Goal: Task Accomplishment & Management: Manage account settings

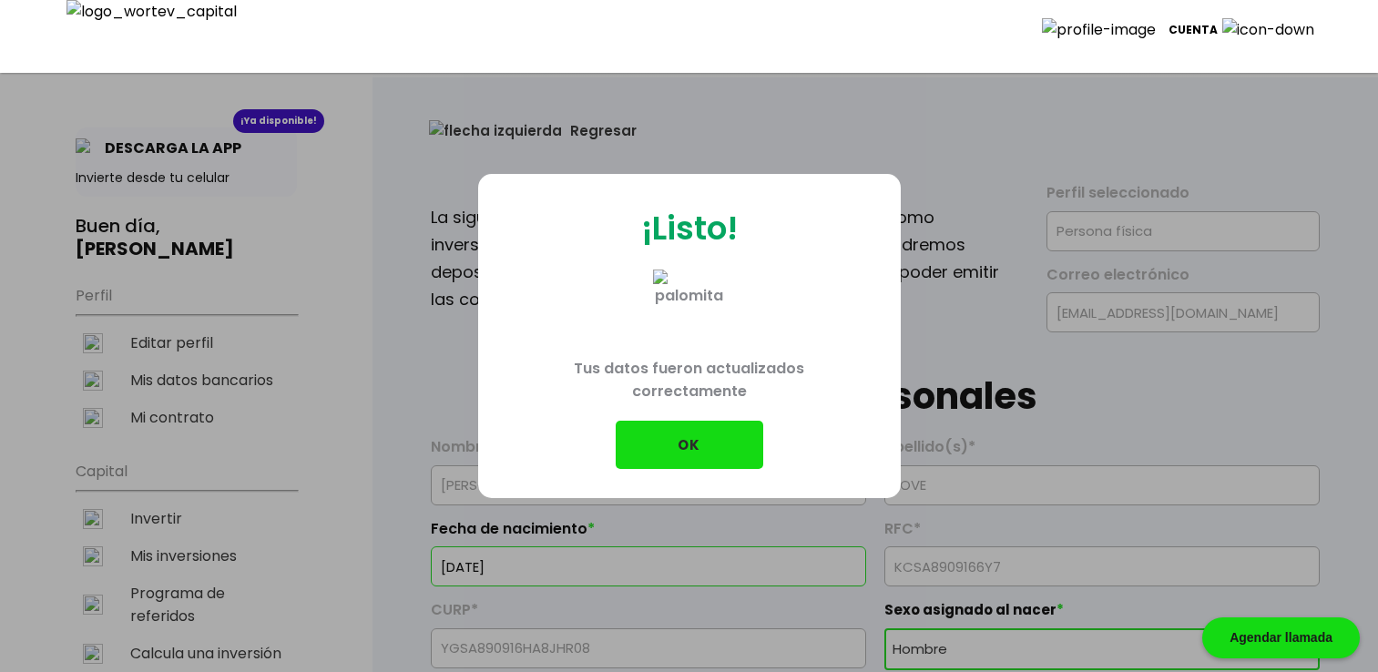
select select "Hombre"
select select "Primaria"
select select "OA"
select select "Mifel"
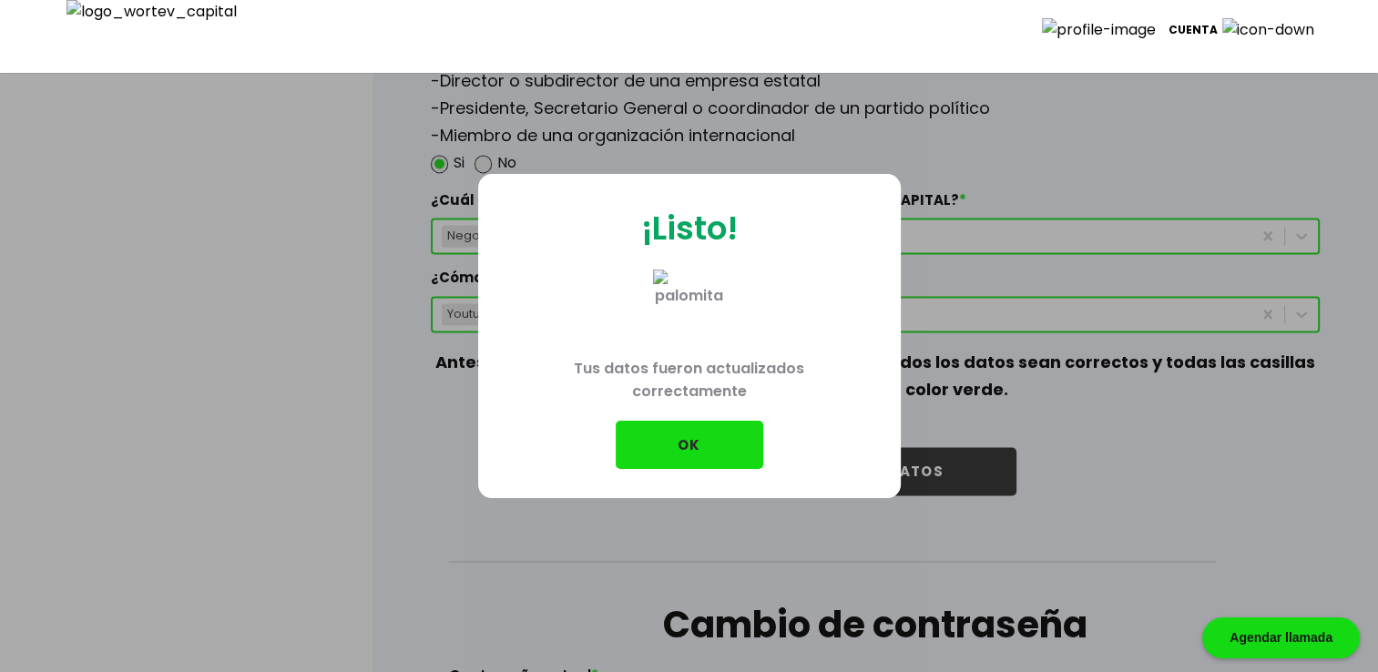
click at [662, 432] on button "OK" at bounding box center [690, 445] width 148 height 48
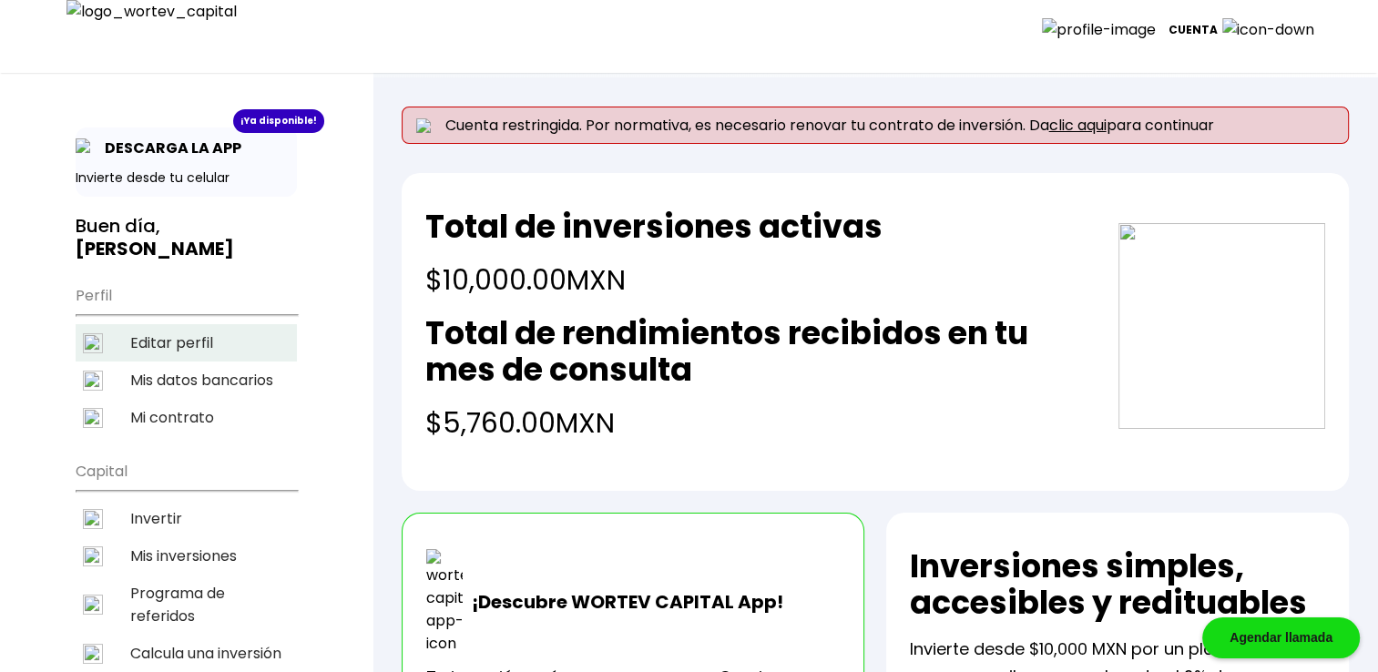
click at [200, 347] on li "Editar perfil" at bounding box center [186, 342] width 221 height 37
select select "Hombre"
select select "Primaria"
select select "OA"
select select "Mifel"
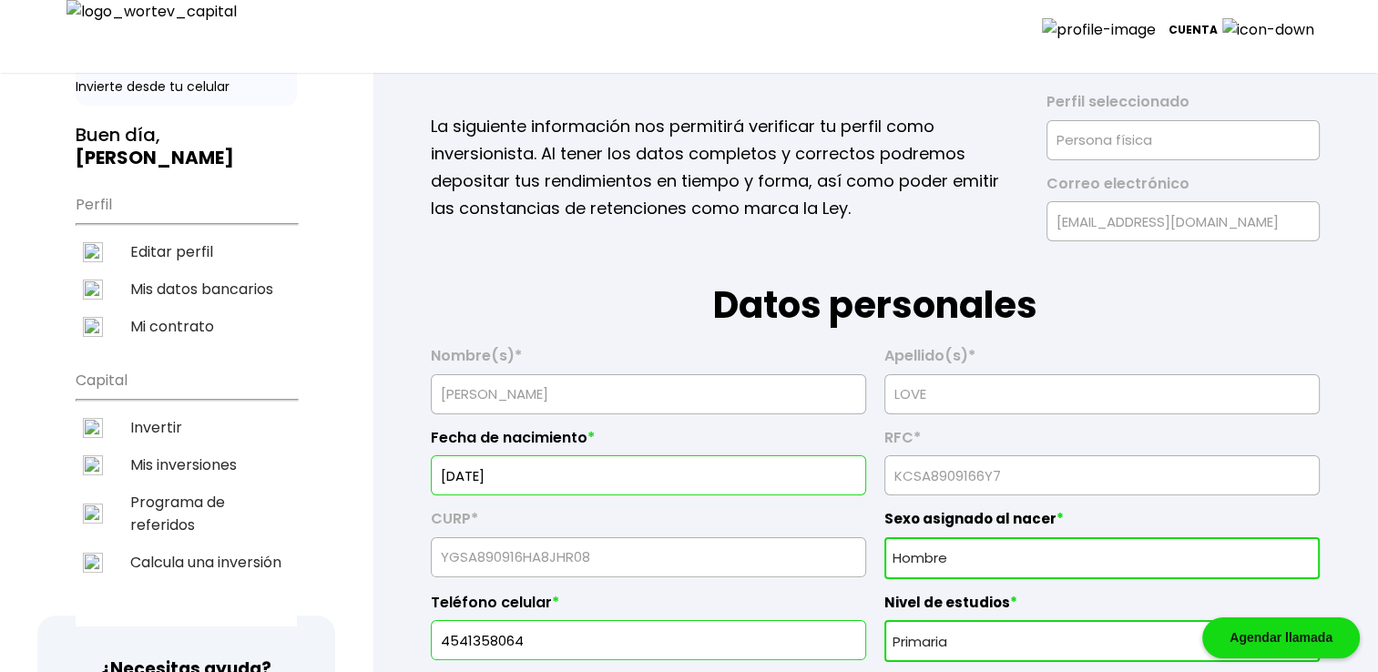
scroll to position [273, 0]
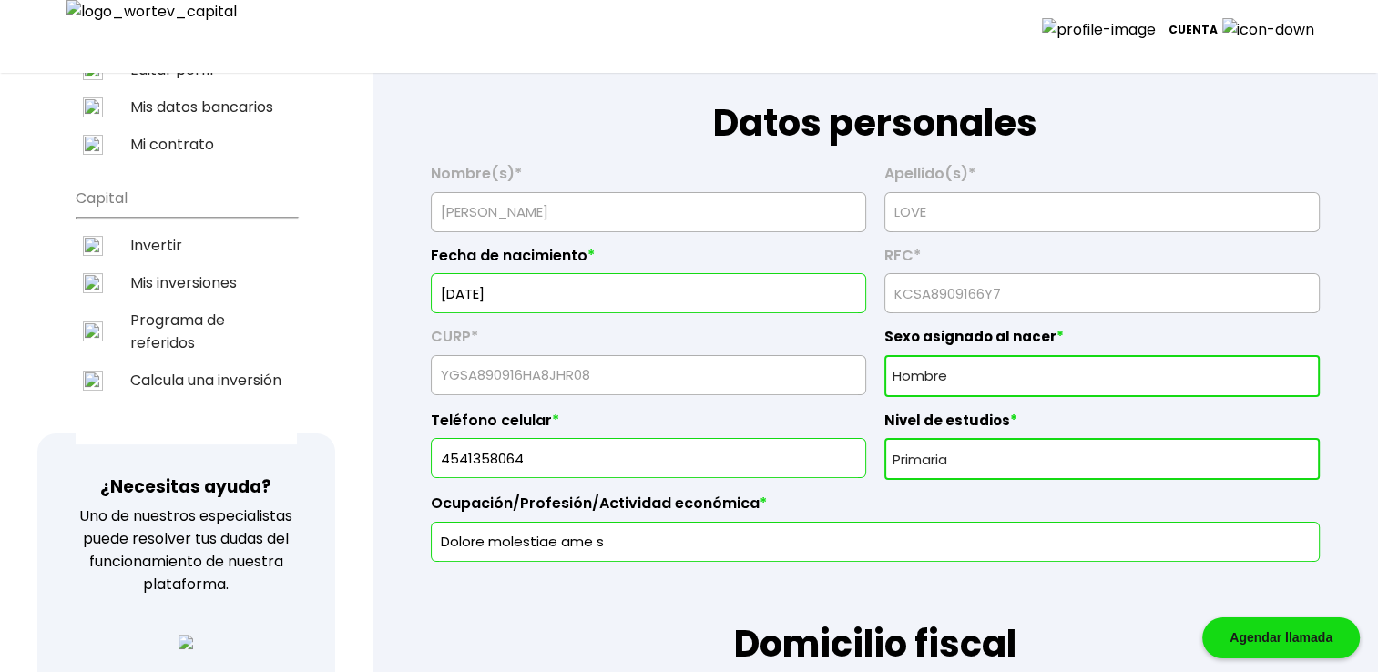
click at [563, 297] on input "[DATE]" at bounding box center [648, 293] width 419 height 38
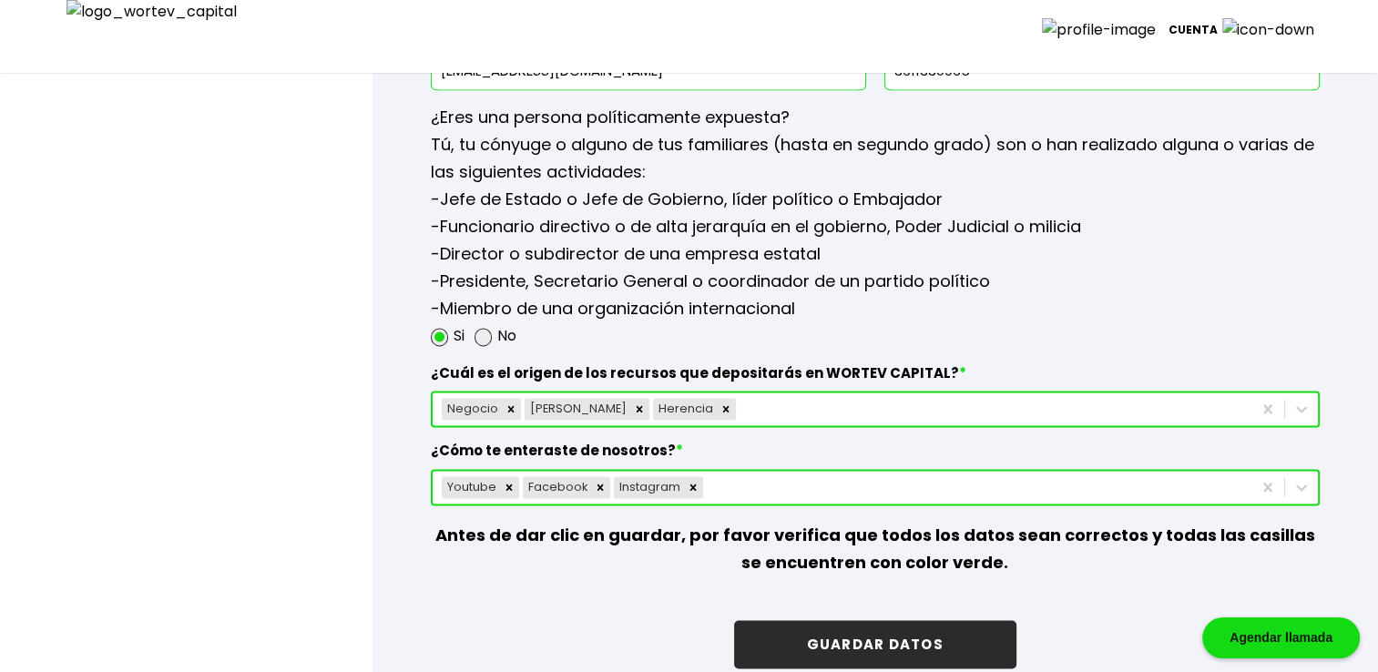
scroll to position [2520, 0]
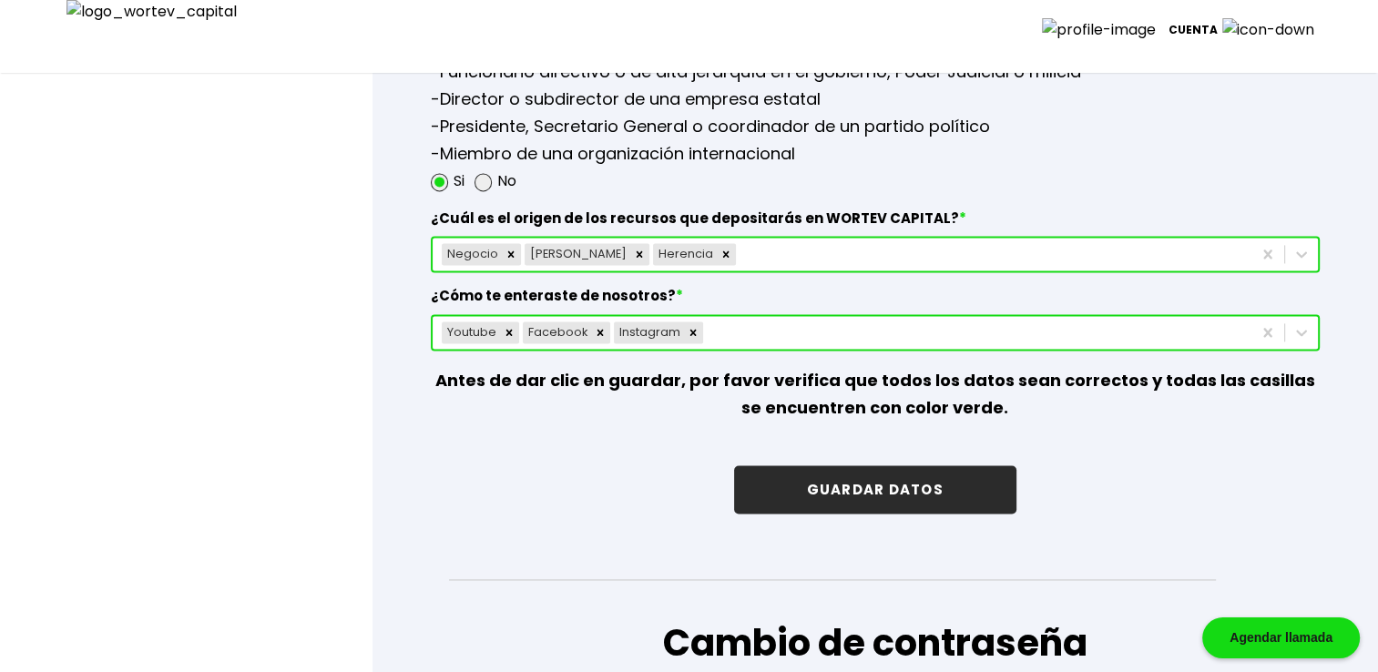
type input "[DATE]"
click at [808, 486] on button "GUARDAR DATOS" at bounding box center [875, 490] width 282 height 48
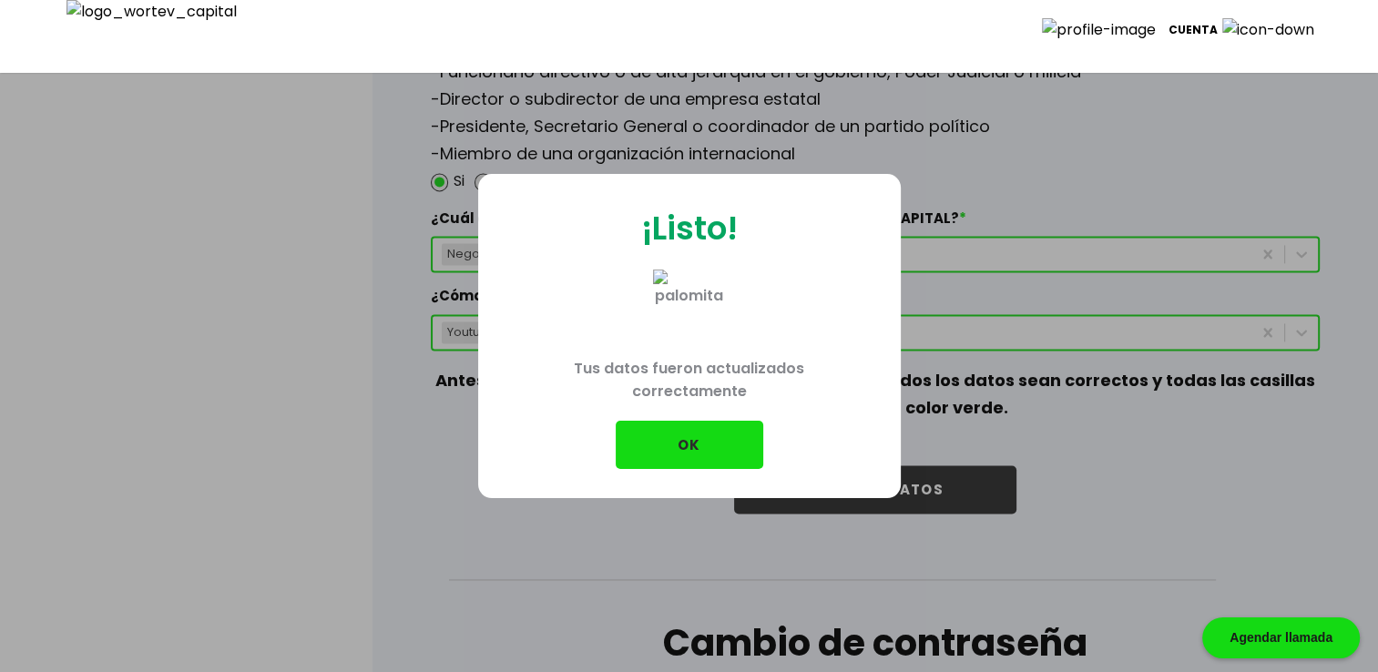
click at [732, 436] on button "OK" at bounding box center [690, 445] width 148 height 48
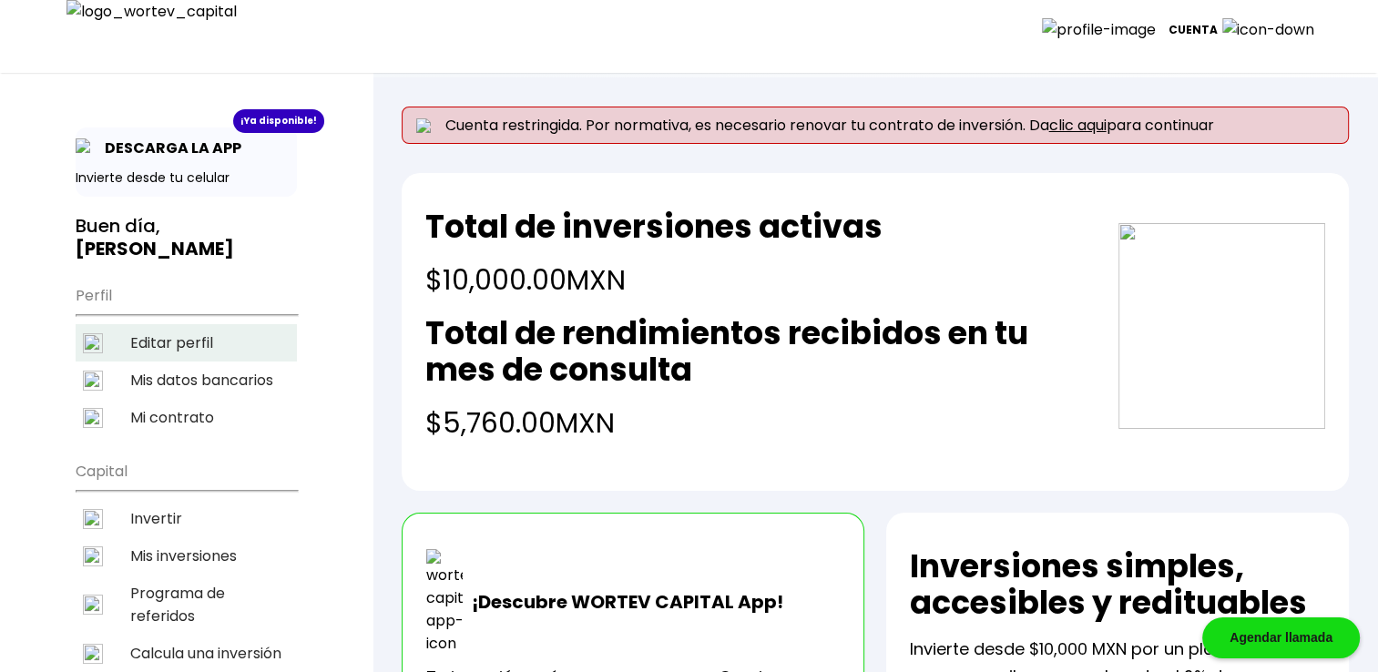
click at [178, 333] on li "Editar perfil" at bounding box center [186, 342] width 221 height 37
select select "Hombre"
select select "Primaria"
select select "OA"
select select "Mifel"
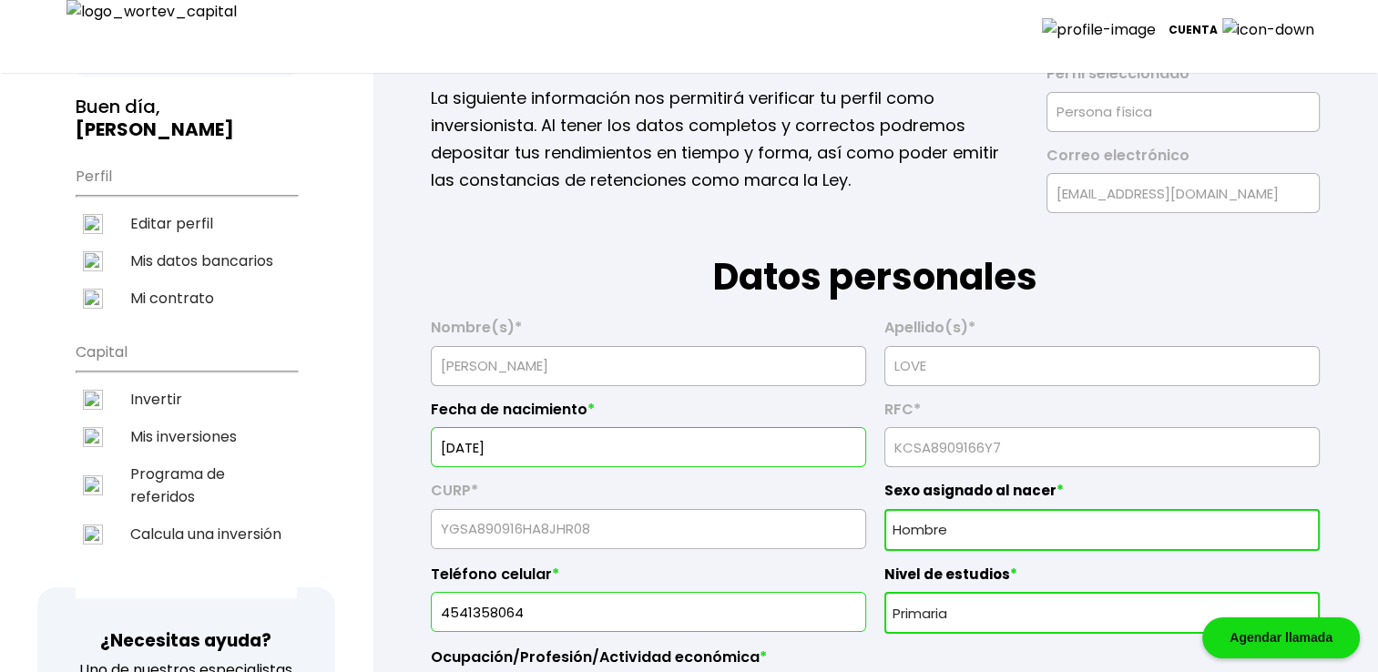
scroll to position [121, 0]
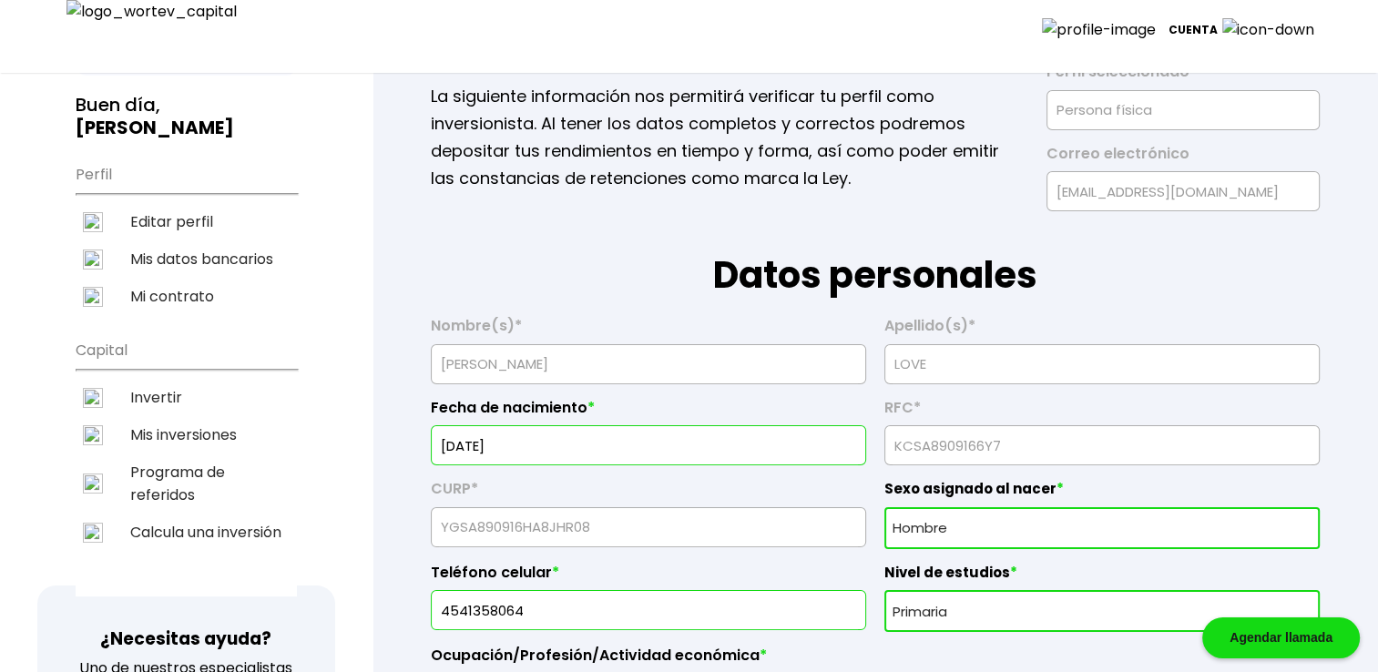
click at [605, 457] on input "[DATE]" at bounding box center [648, 445] width 419 height 38
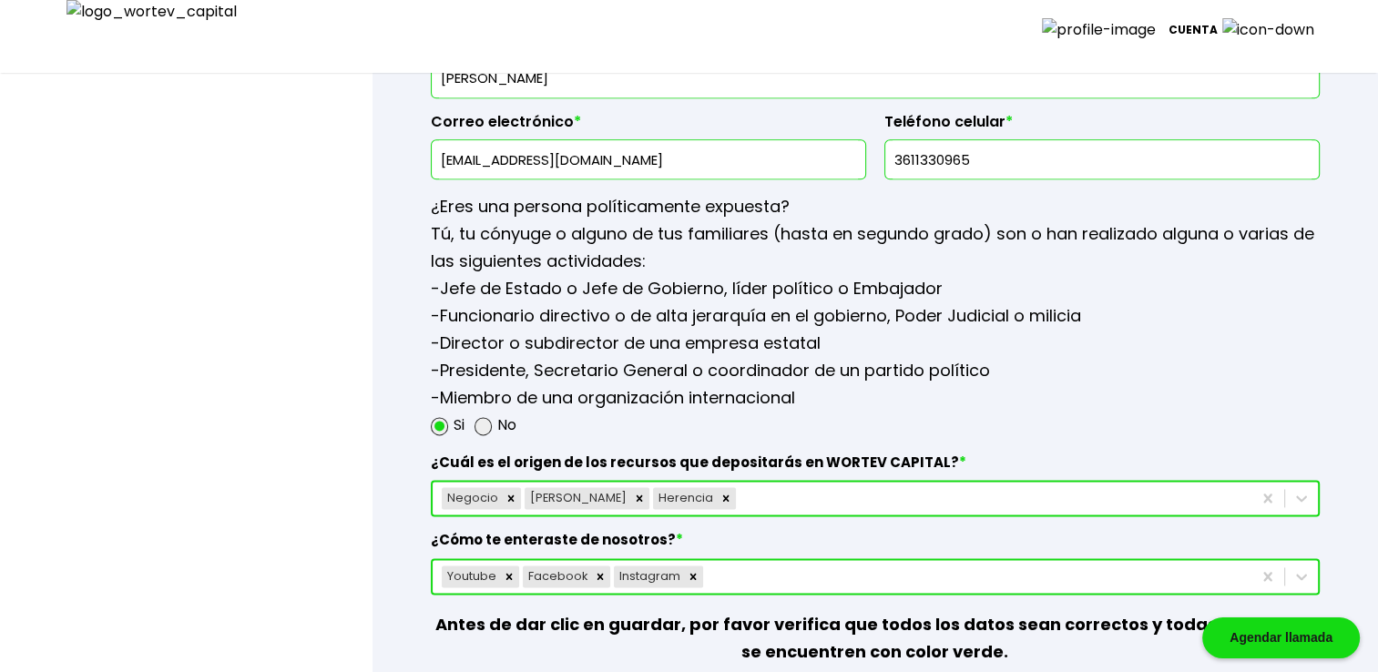
scroll to position [2399, 0]
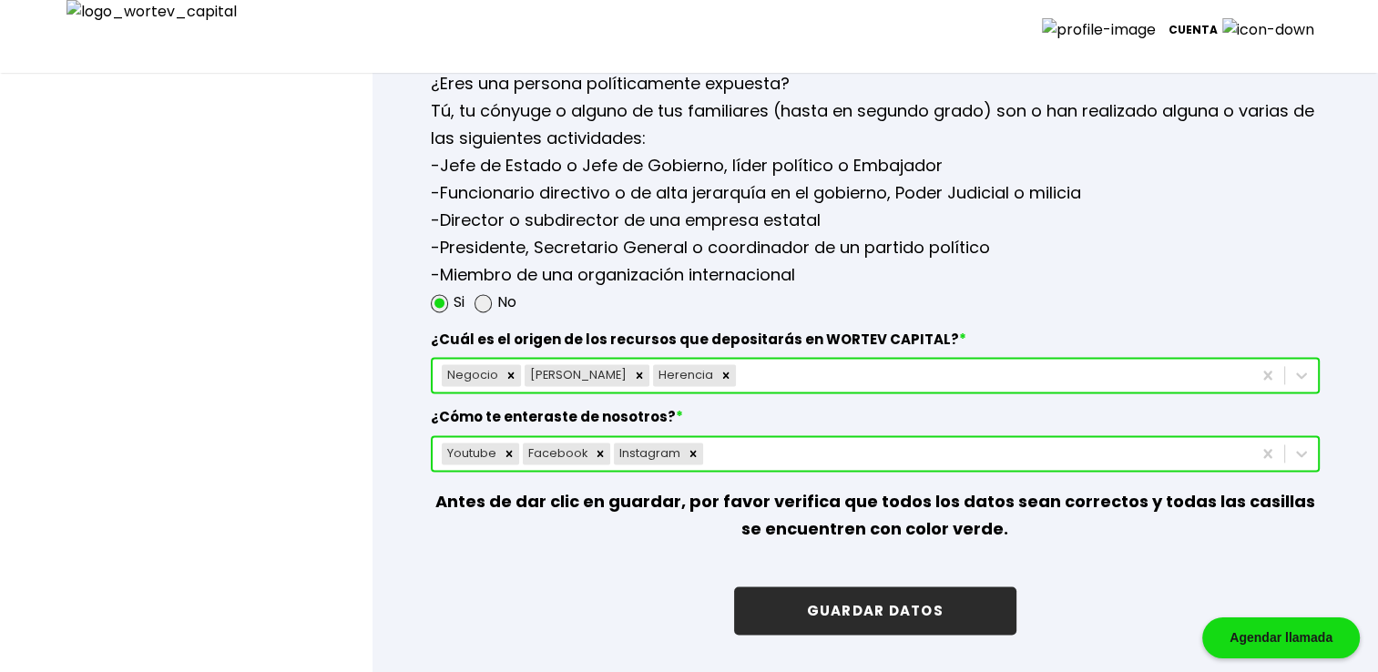
type input "[DATE]"
click at [901, 604] on button "GUARDAR DATOS" at bounding box center [875, 611] width 282 height 48
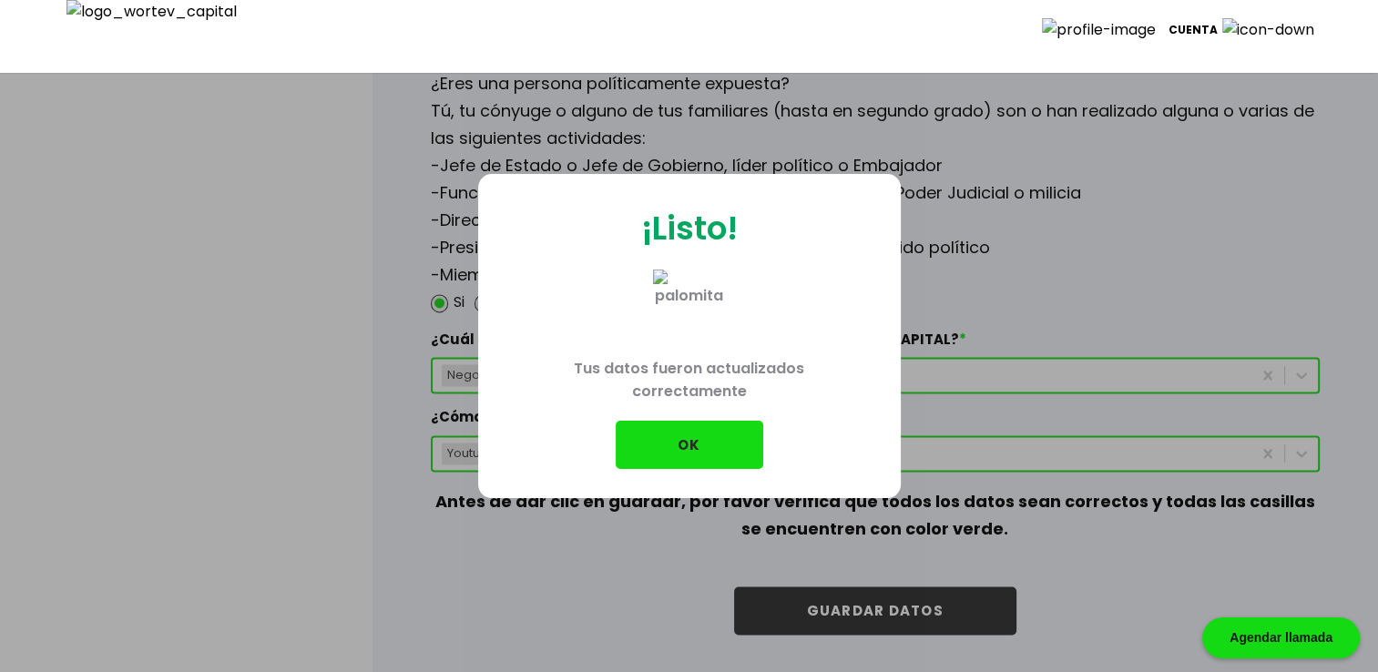
click at [671, 431] on button "OK" at bounding box center [690, 445] width 148 height 48
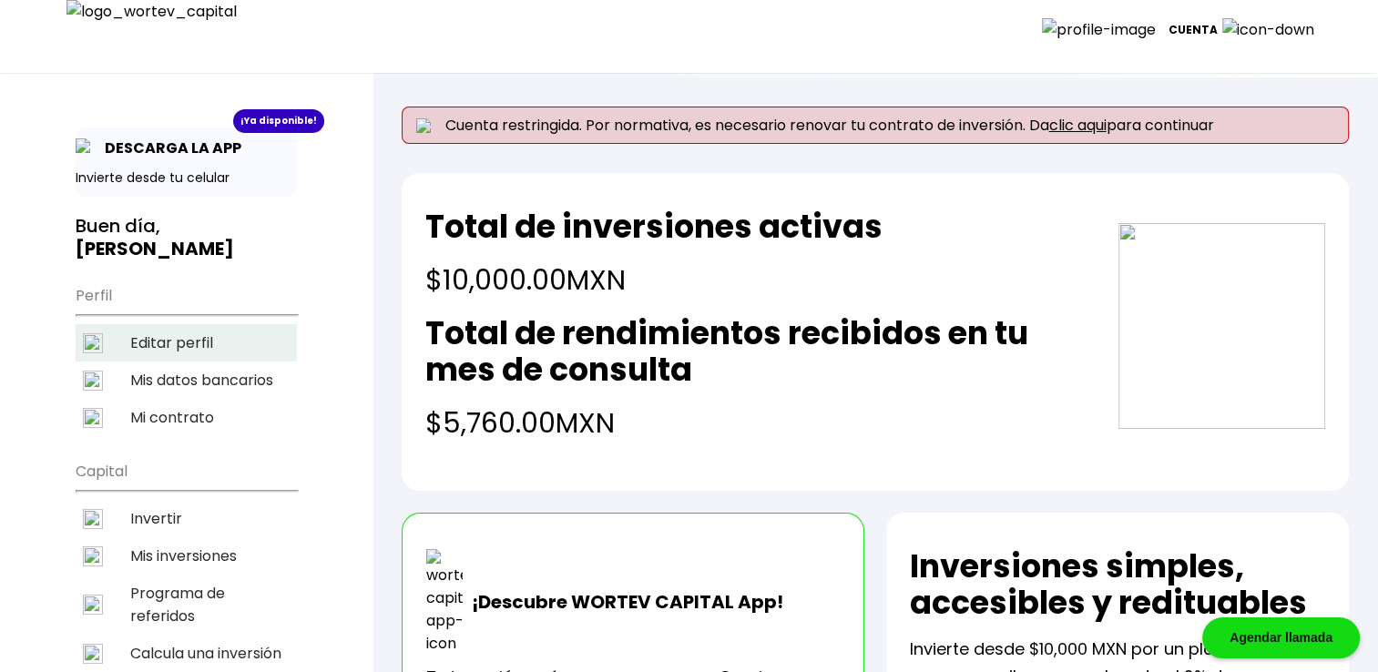
click at [186, 345] on li "Editar perfil" at bounding box center [186, 342] width 221 height 37
select select "Hombre"
select select "Primaria"
select select "OA"
select select "Mifel"
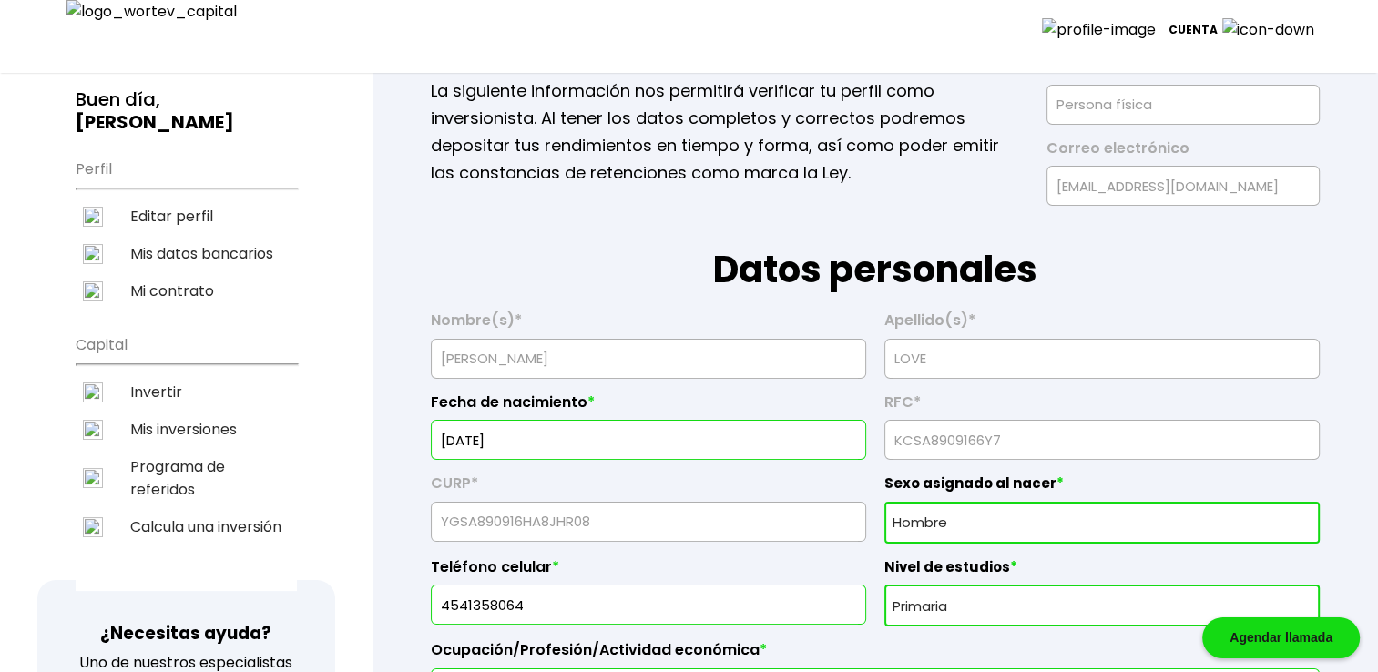
scroll to position [212, 0]
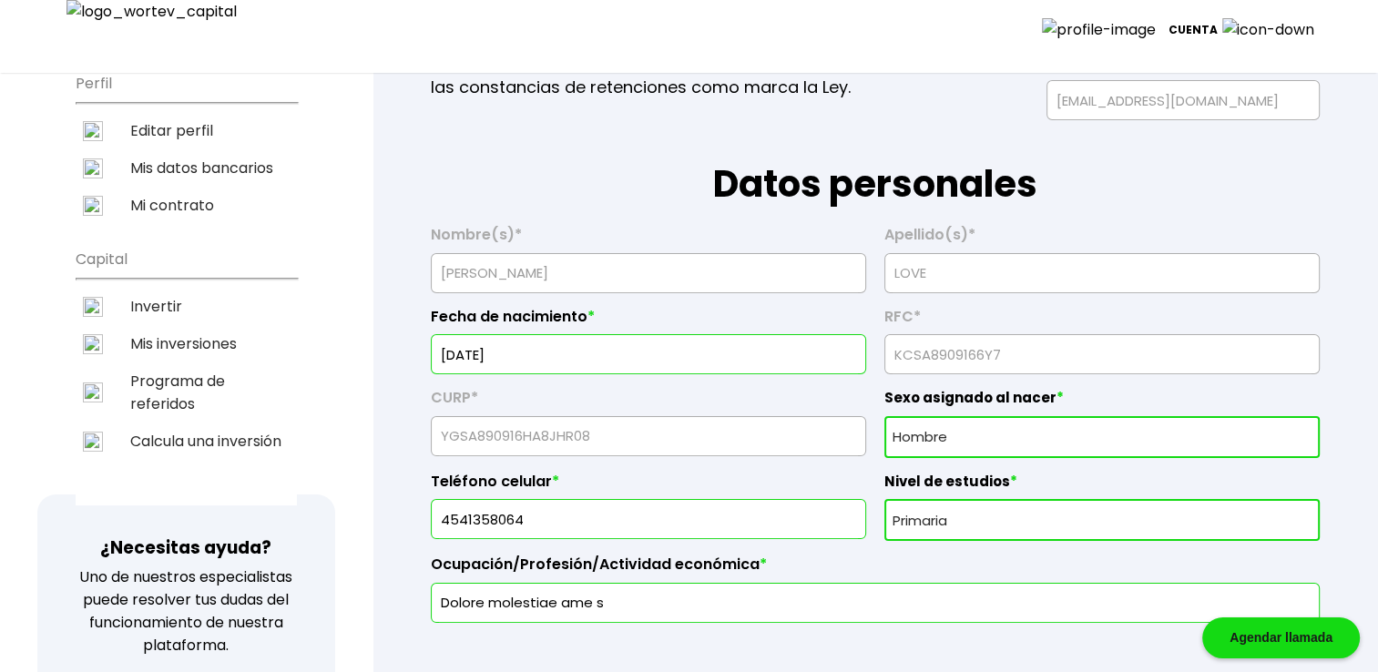
click at [565, 350] on input "[DATE]" at bounding box center [648, 354] width 419 height 38
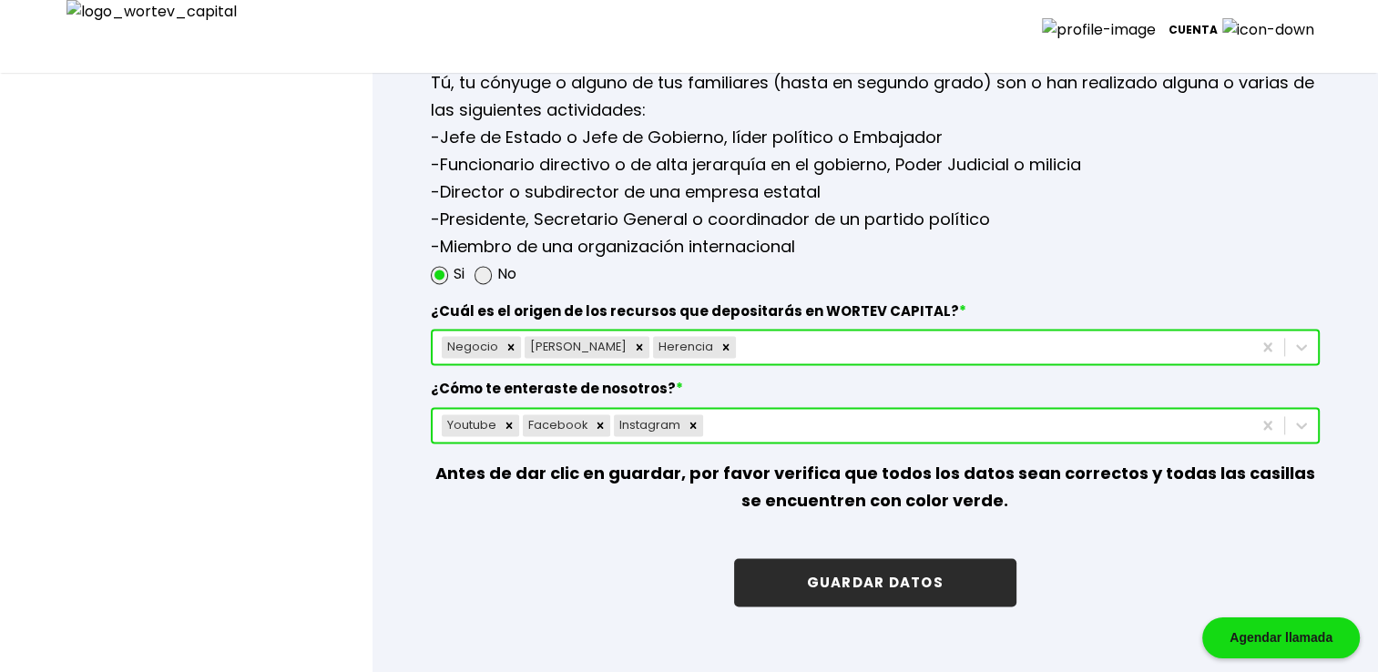
scroll to position [2429, 0]
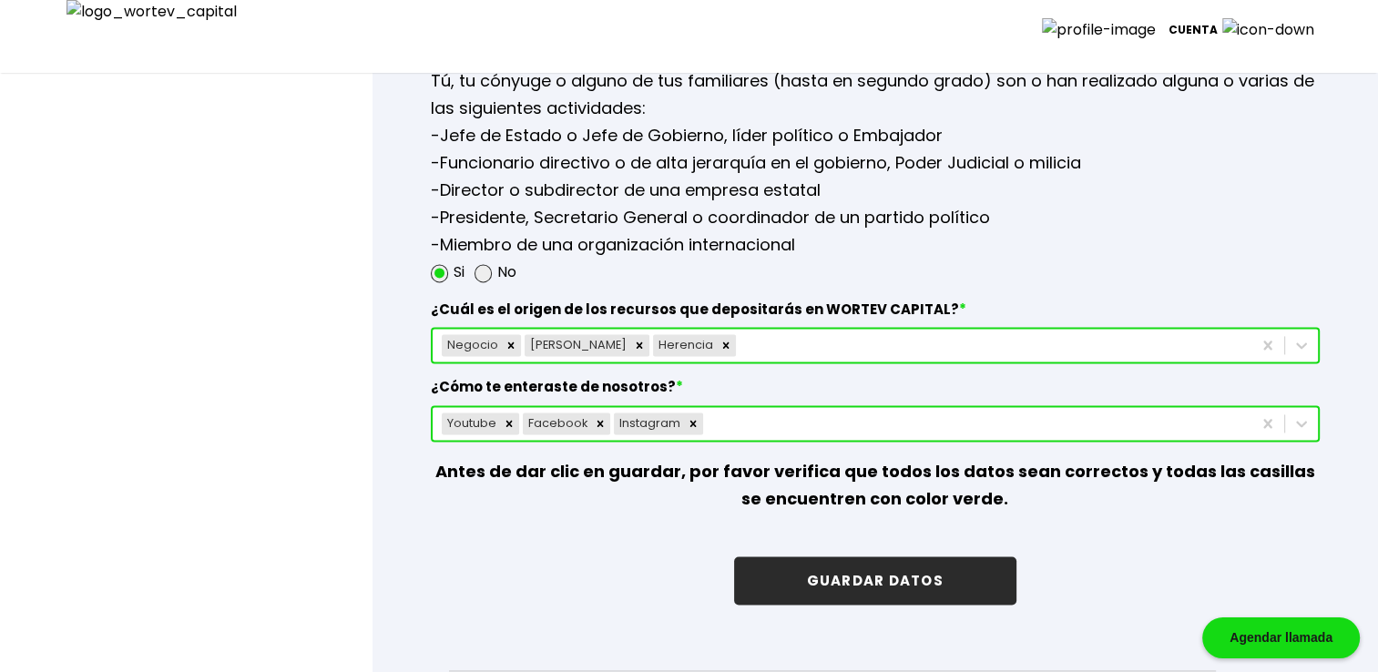
type input "[DATE]"
click at [865, 577] on button "GUARDAR DATOS" at bounding box center [875, 581] width 282 height 48
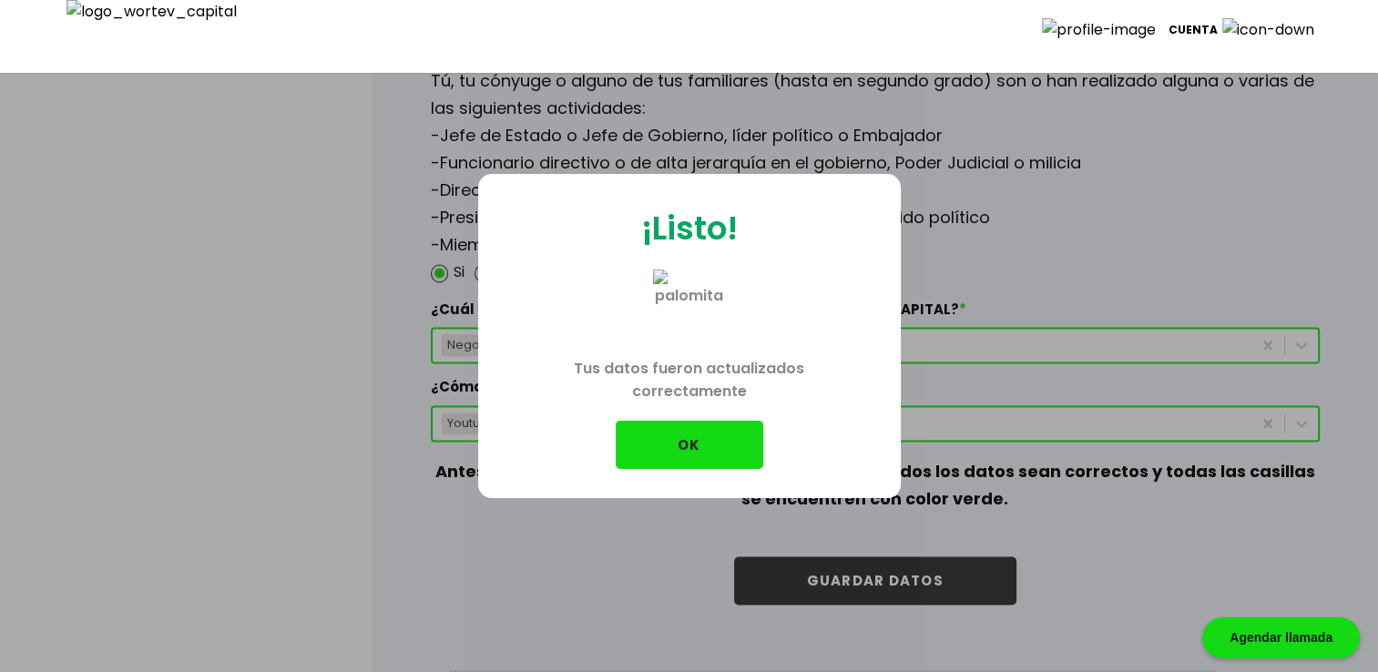
click at [687, 456] on button "OK" at bounding box center [690, 445] width 148 height 48
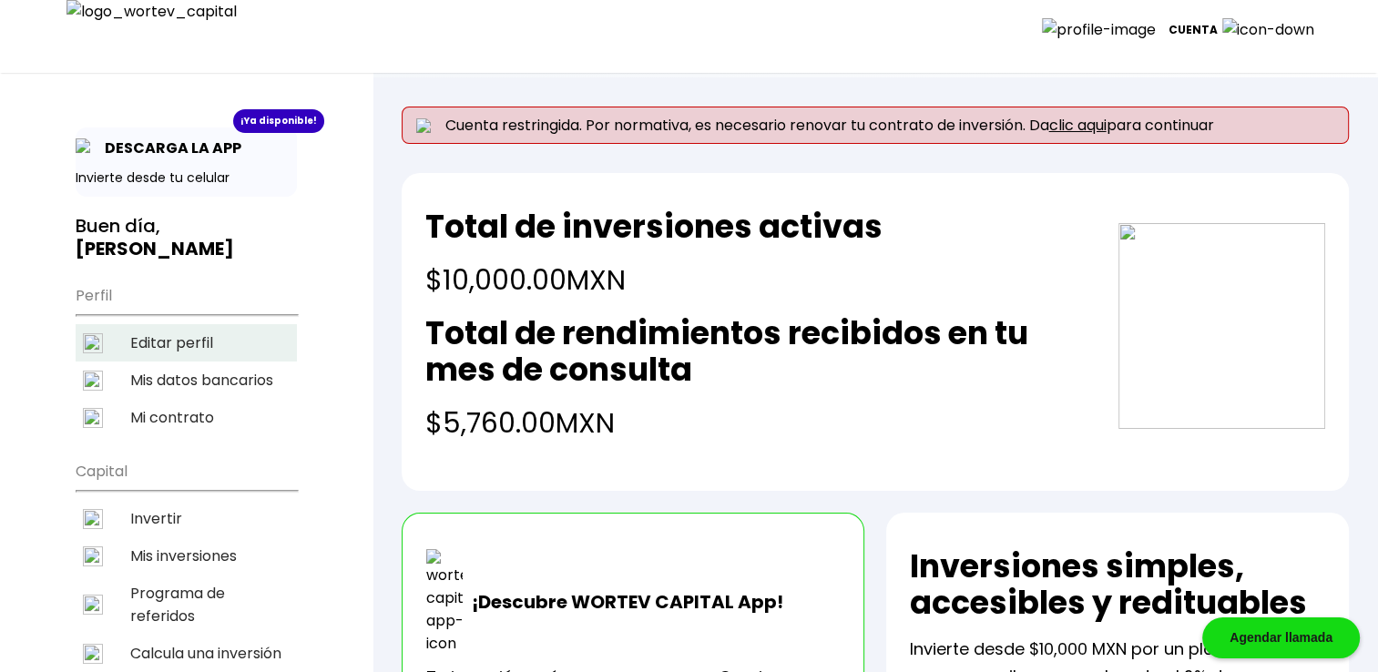
click at [180, 346] on li "Editar perfil" at bounding box center [186, 342] width 221 height 37
select select "Hombre"
select select "Primaria"
select select "OA"
select select "Mifel"
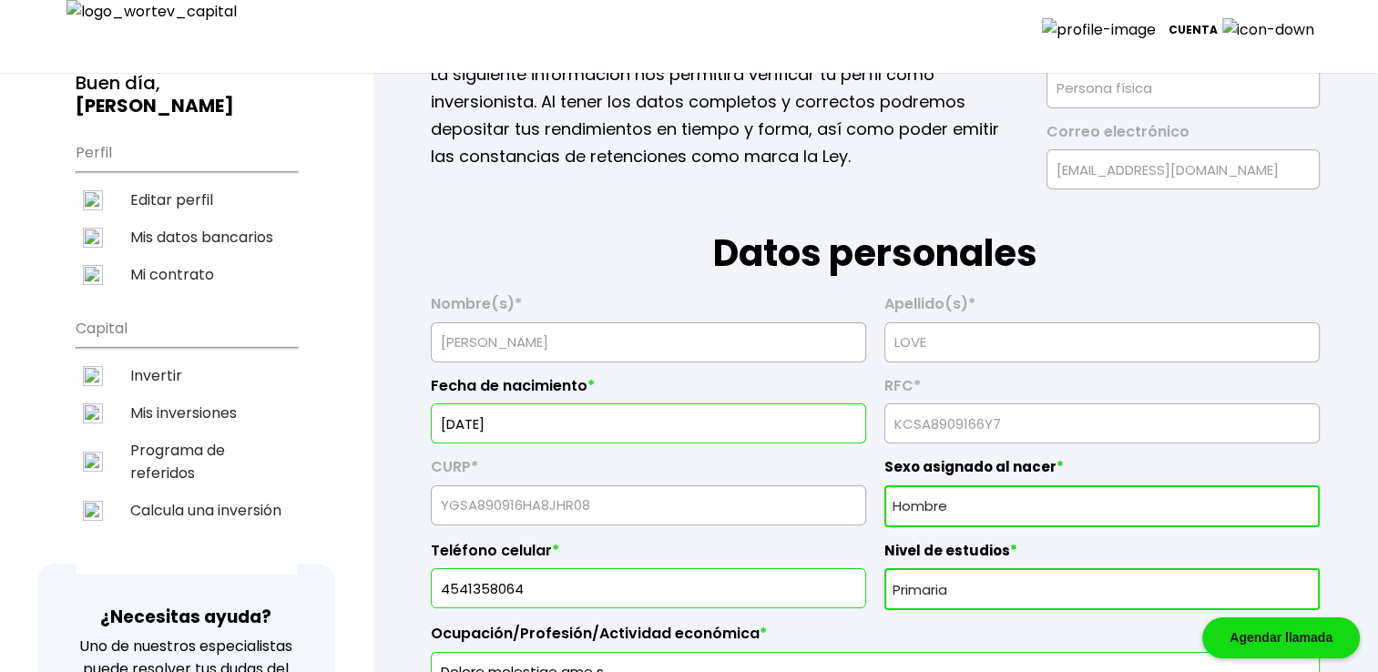
scroll to position [152, 0]
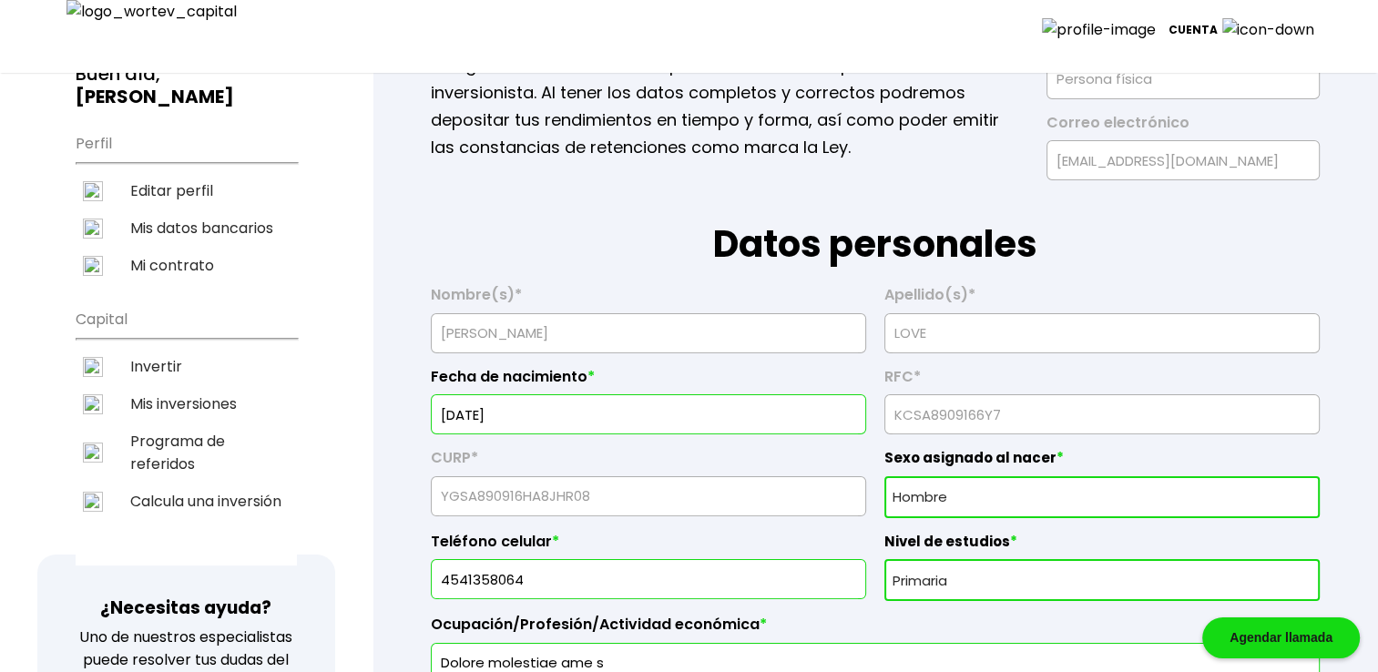
click at [568, 407] on input "[DATE]" at bounding box center [648, 414] width 419 height 38
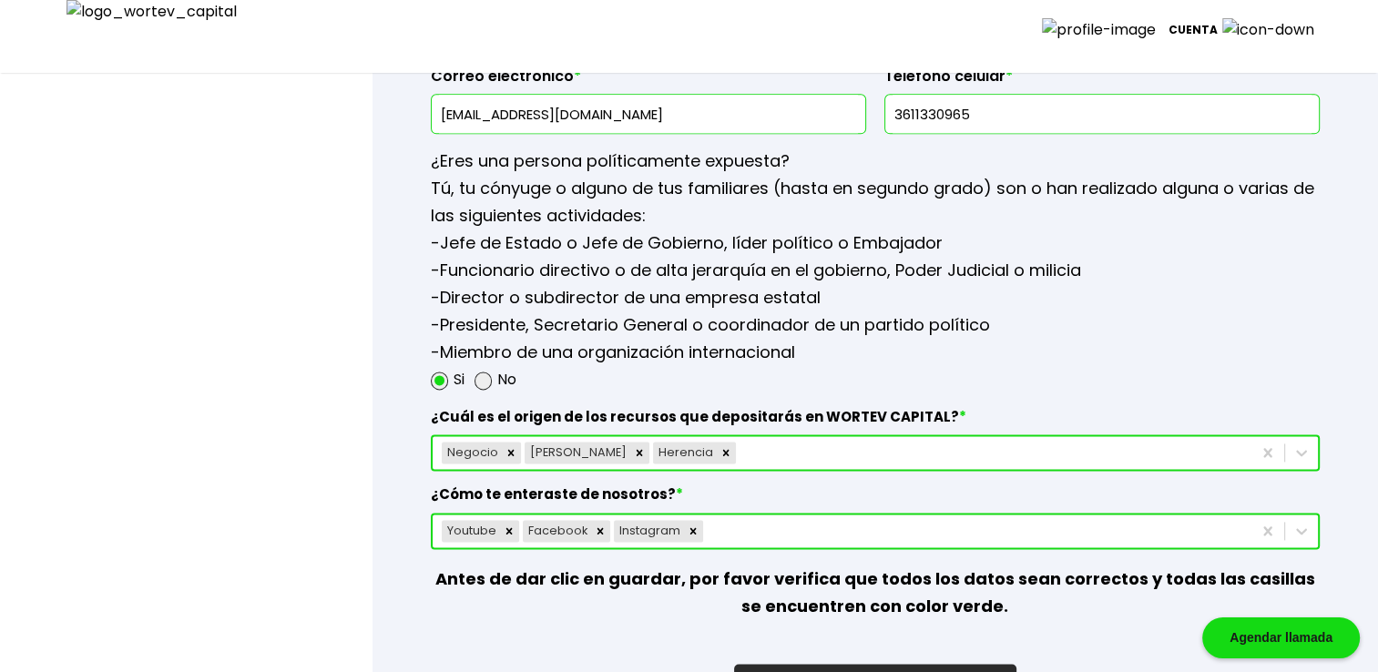
scroll to position [2612, 0]
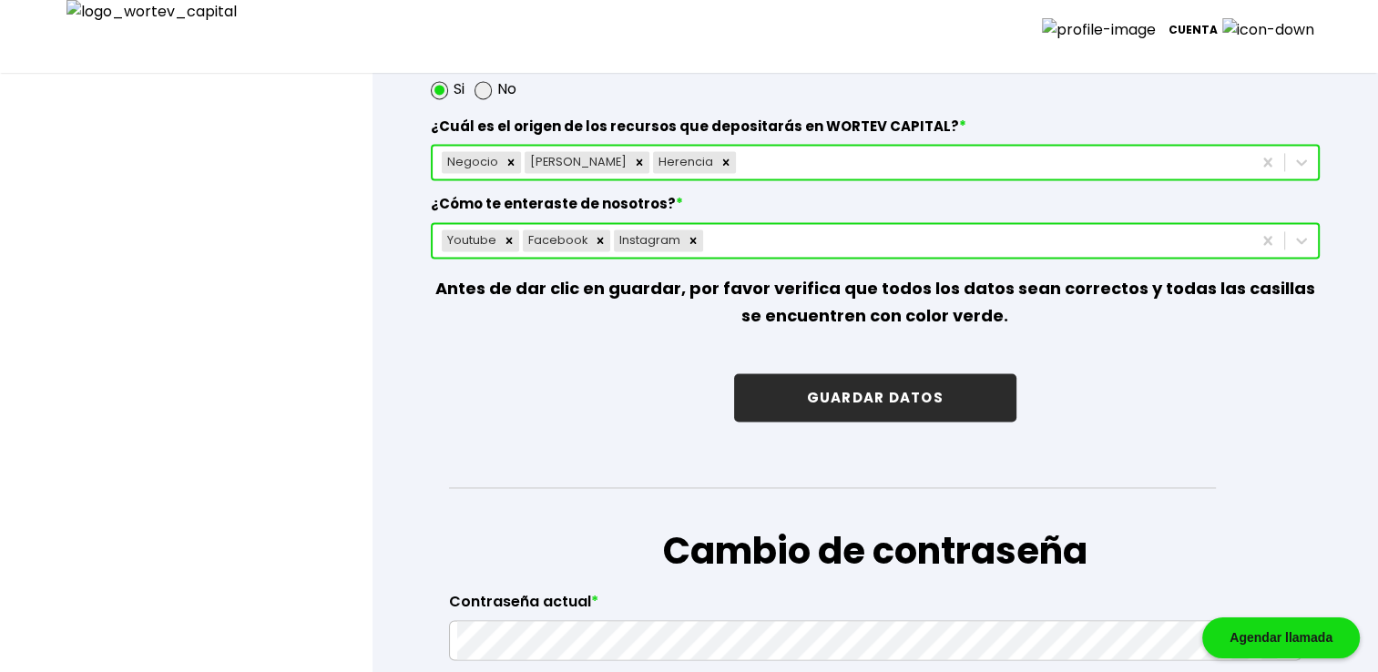
type input "[DATE]"
click at [897, 382] on button "GUARDAR DATOS" at bounding box center [875, 398] width 282 height 48
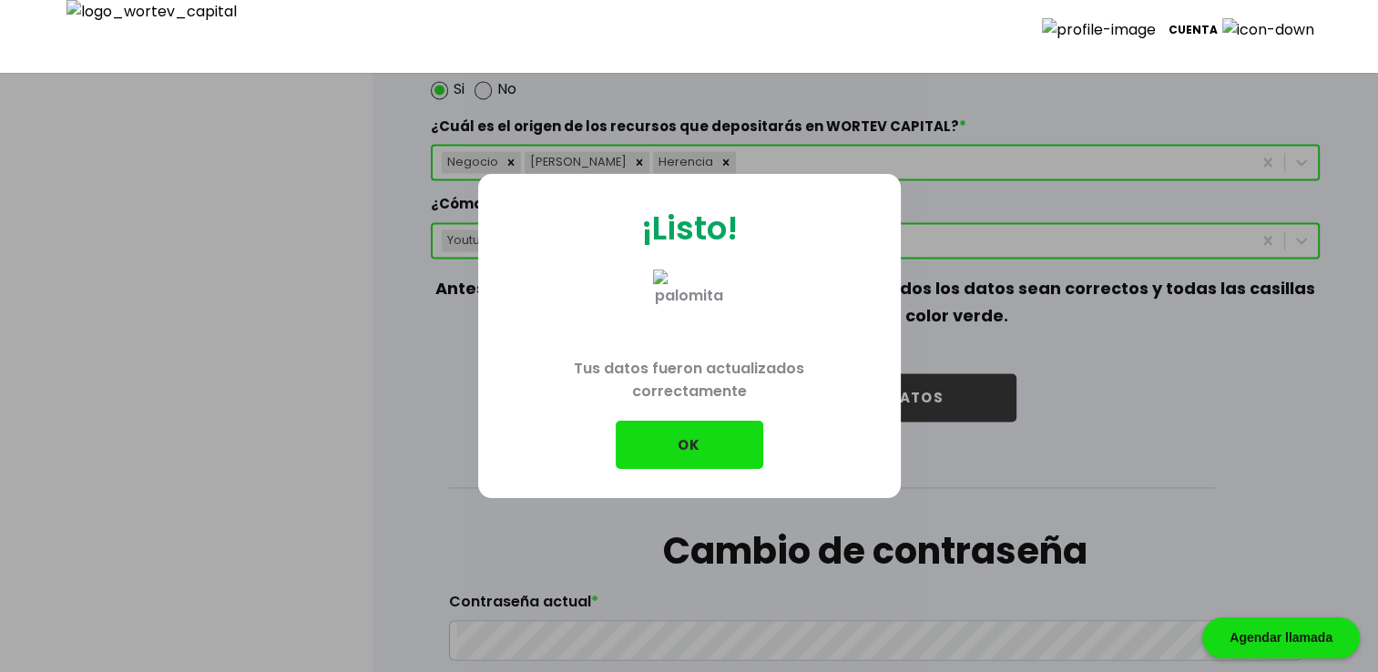
click at [722, 436] on button "OK" at bounding box center [690, 445] width 148 height 48
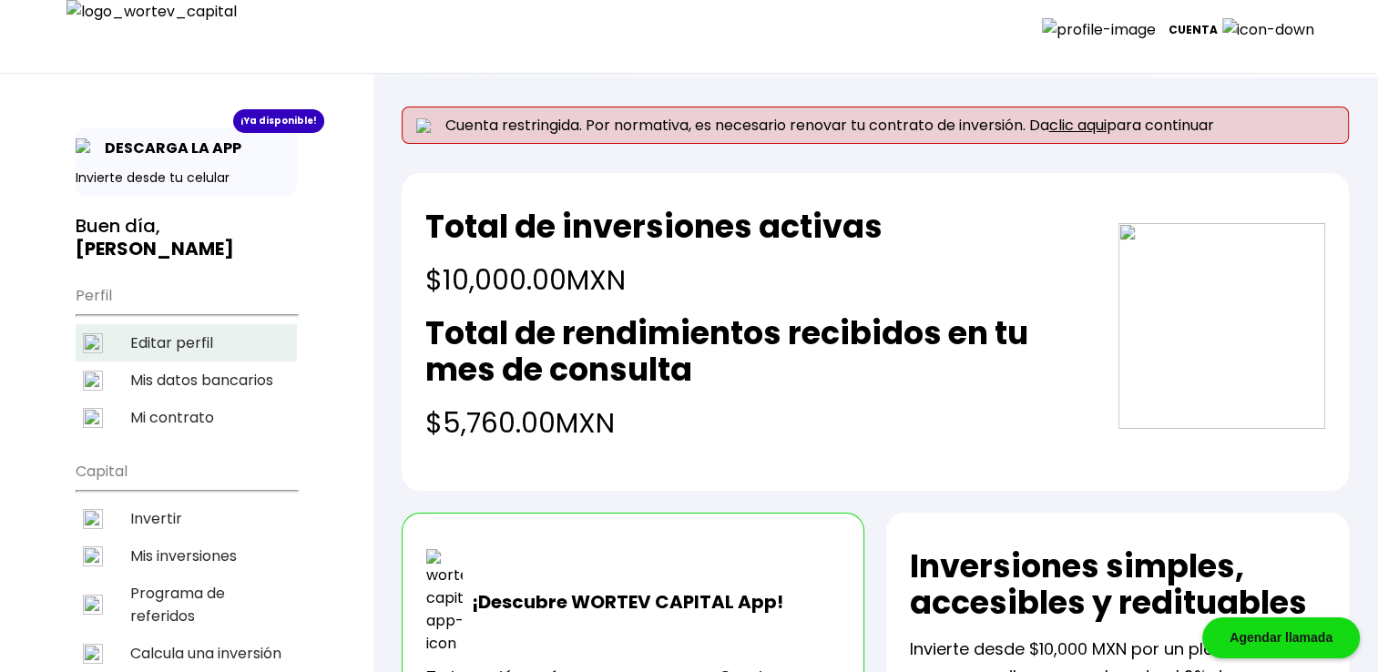
click at [158, 346] on li "Editar perfil" at bounding box center [186, 342] width 221 height 37
select select "Hombre"
select select "Primaria"
select select "OA"
select select "Mifel"
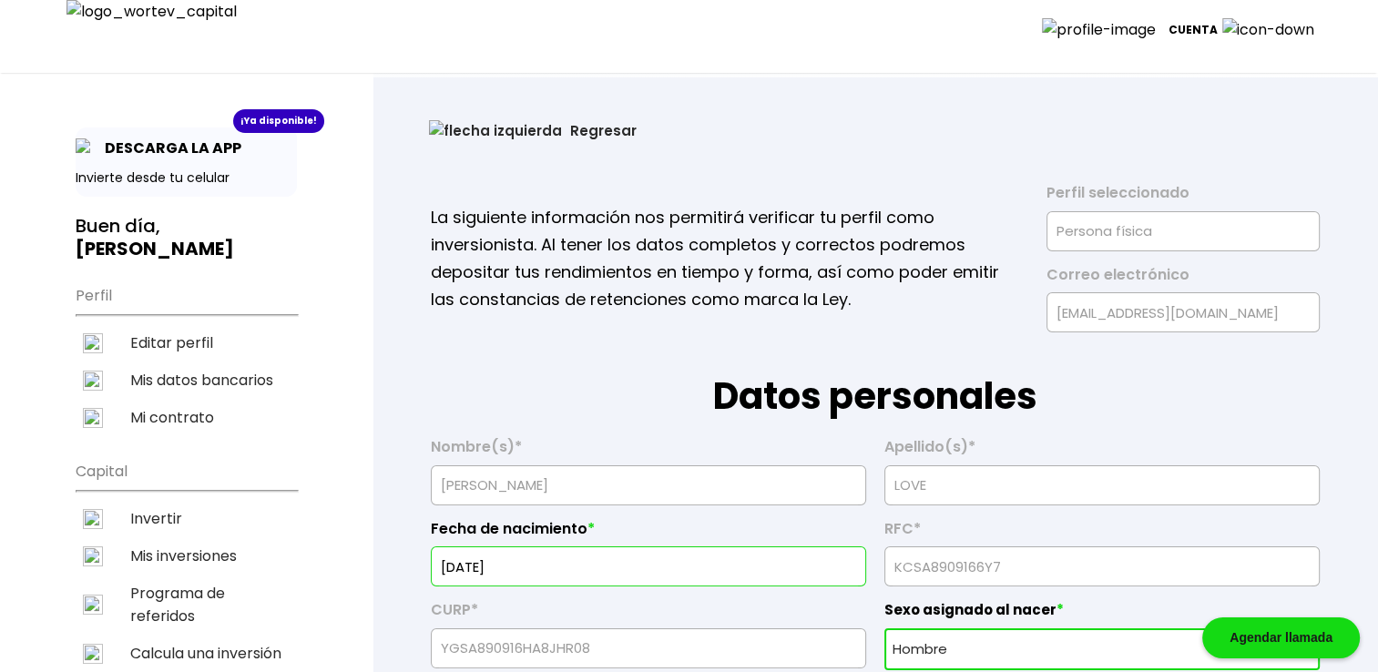
click at [540, 570] on input "[DATE]" at bounding box center [648, 567] width 419 height 38
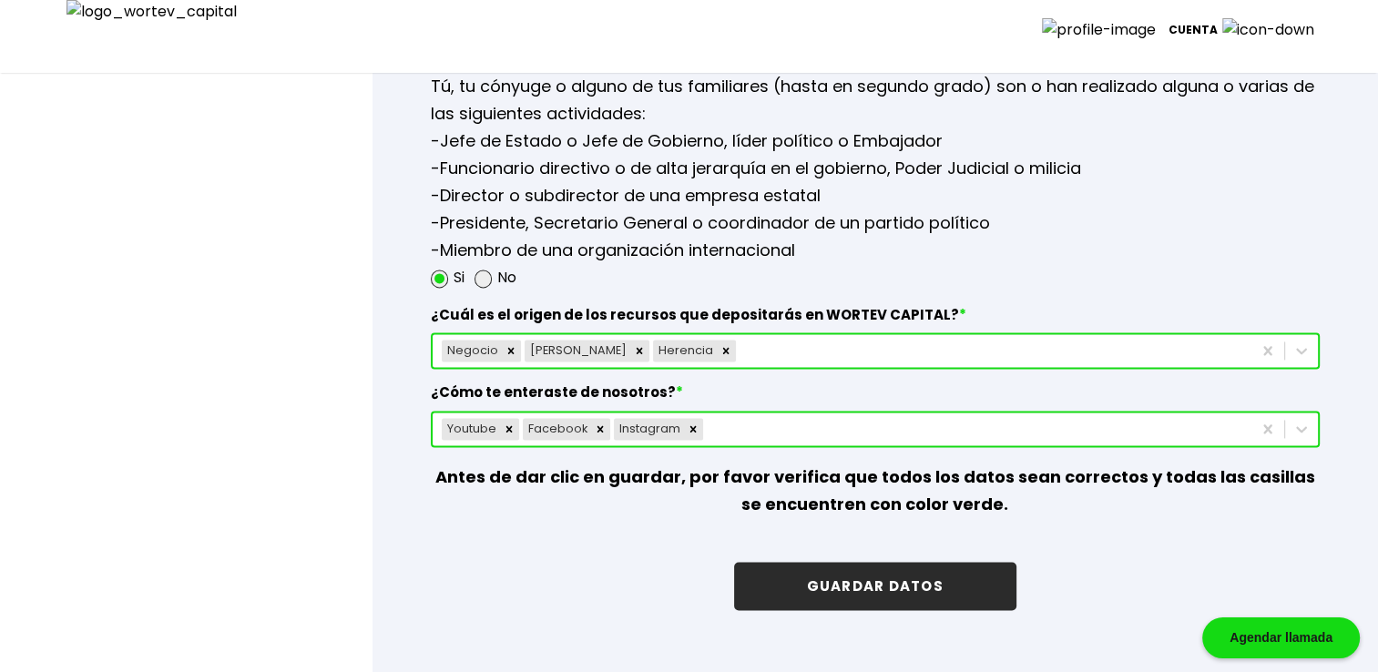
scroll to position [2429, 0]
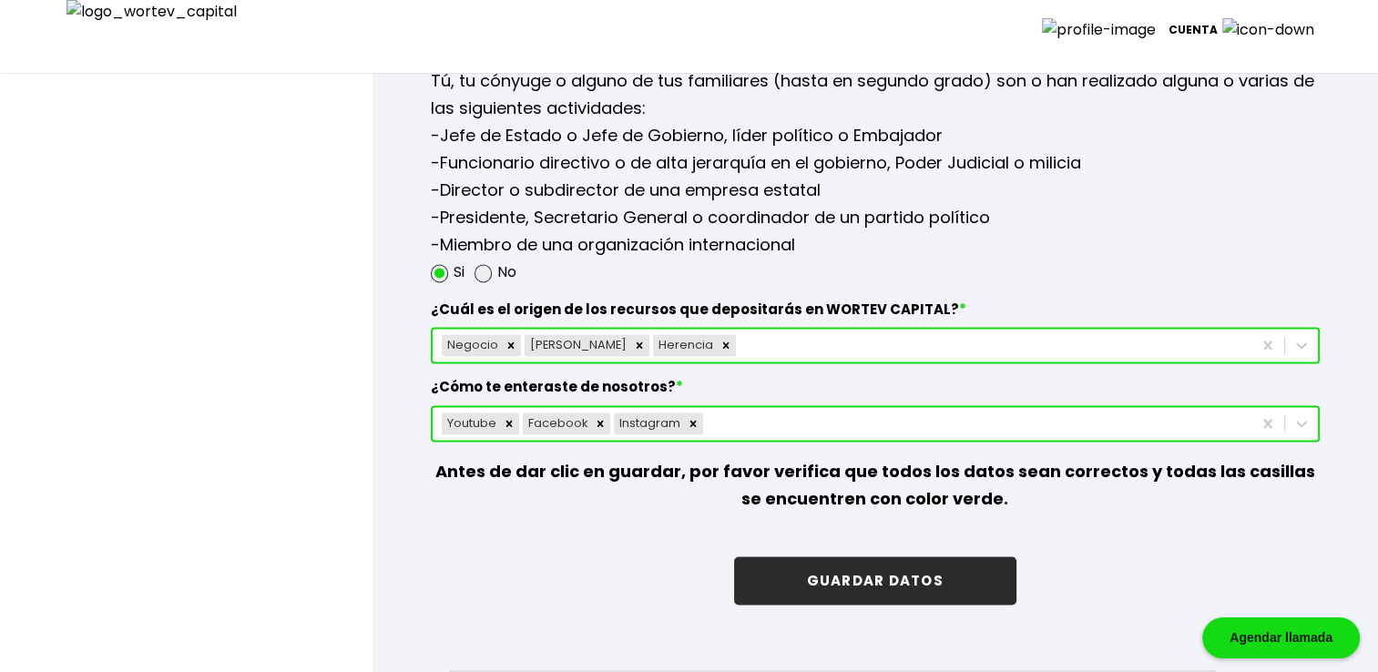
type input "[DATE]"
click at [857, 562] on button "GUARDAR DATOS" at bounding box center [875, 581] width 282 height 48
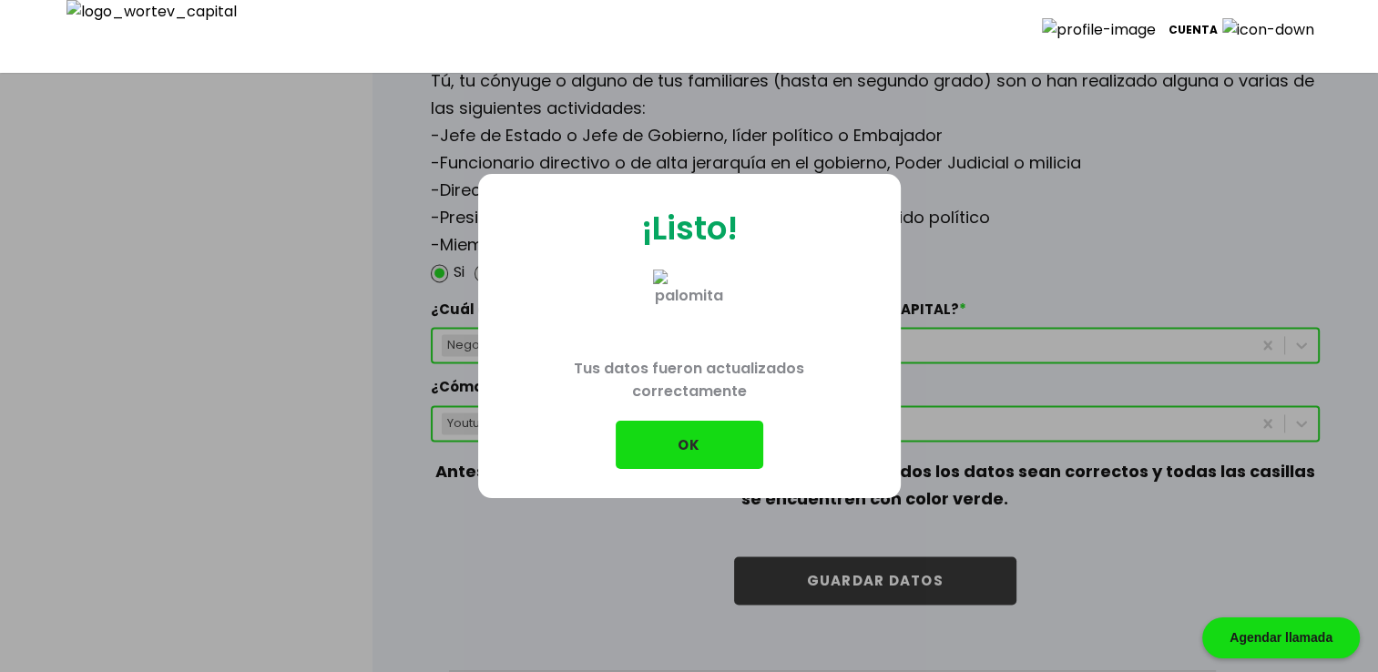
click at [718, 439] on button "OK" at bounding box center [690, 445] width 148 height 48
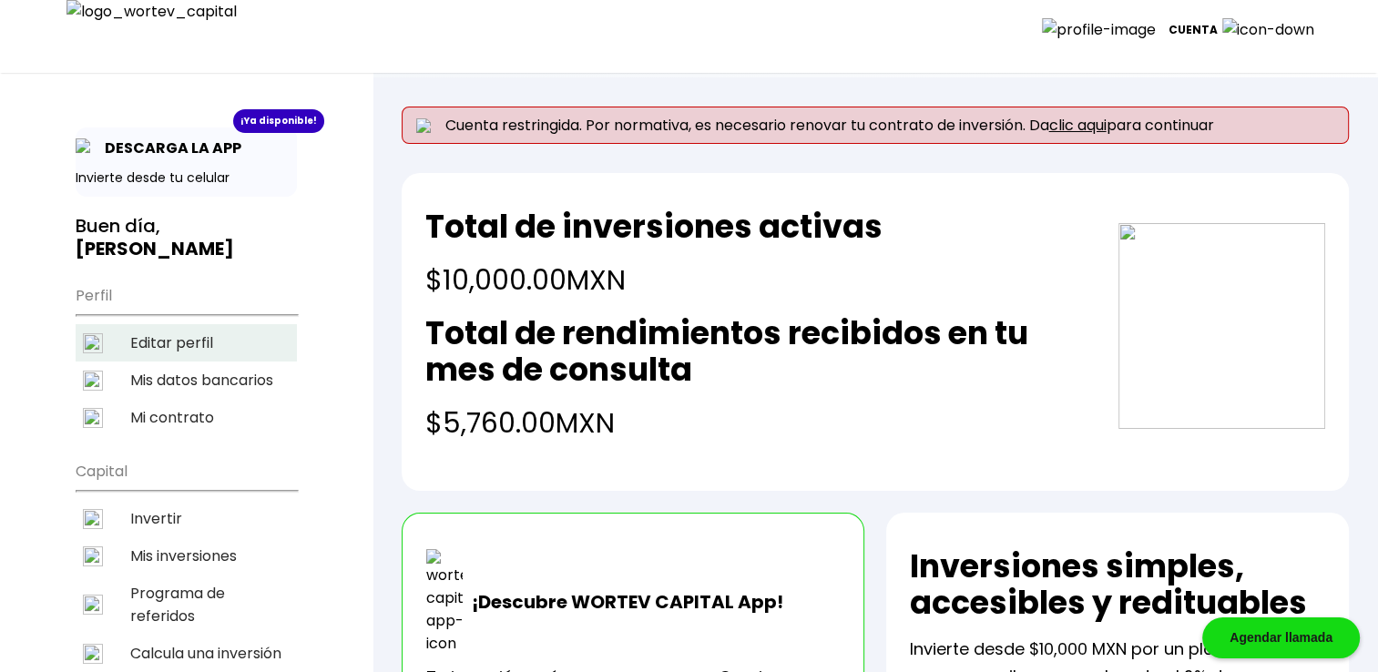
click at [206, 347] on li "Editar perfil" at bounding box center [186, 342] width 221 height 37
select select "Hombre"
select select "Primaria"
select select "OA"
select select "Mifel"
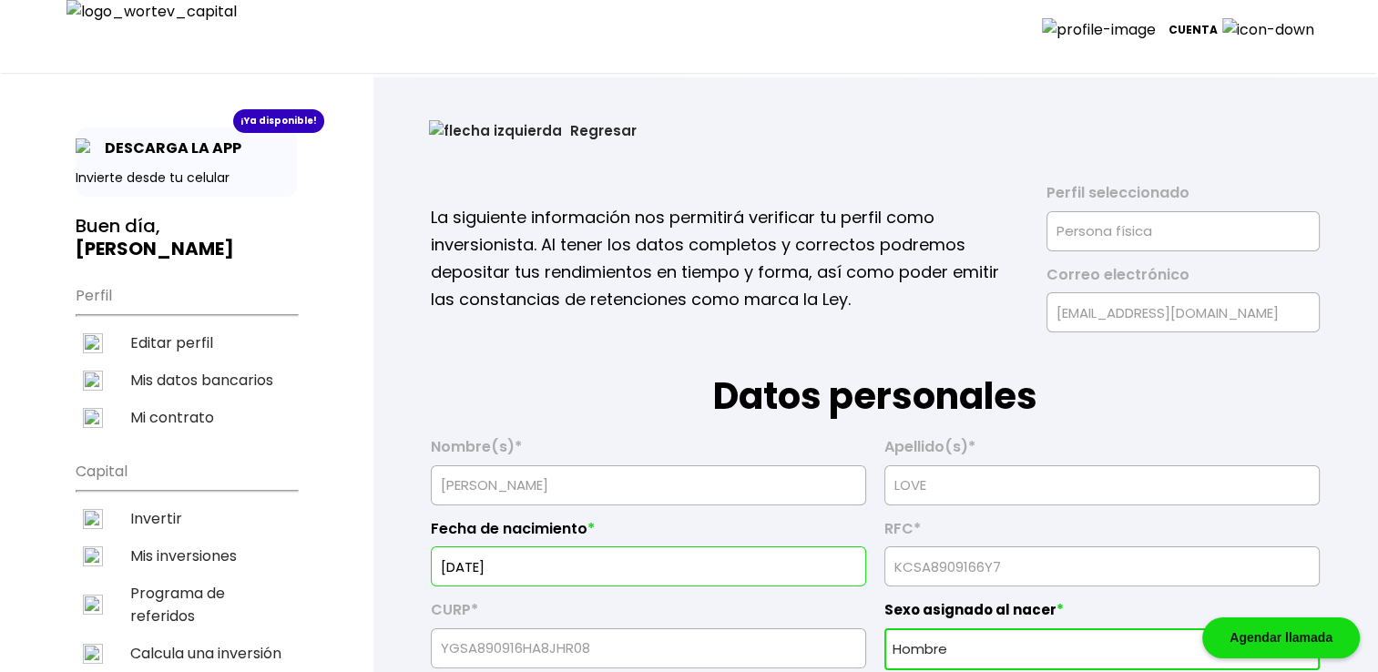
scroll to position [303, 0]
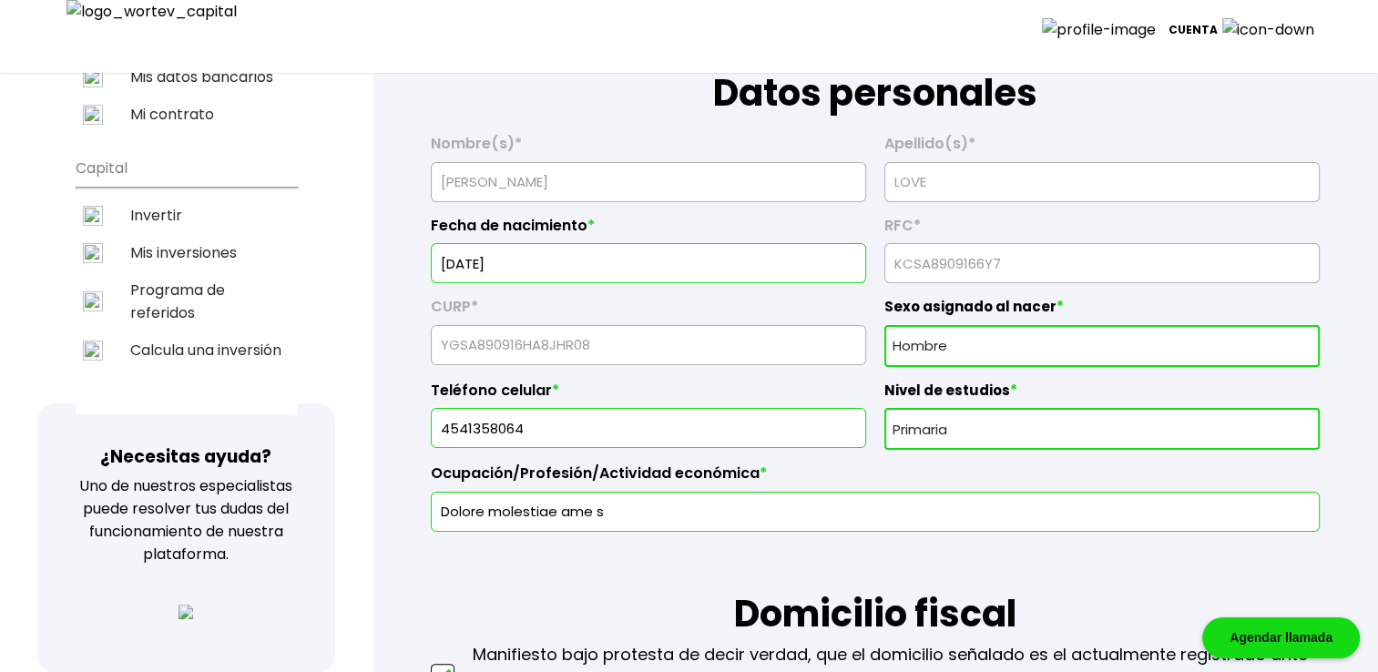
click at [497, 255] on input "[DATE]" at bounding box center [648, 263] width 419 height 38
click at [514, 253] on input "[DATE]" at bounding box center [648, 263] width 419 height 38
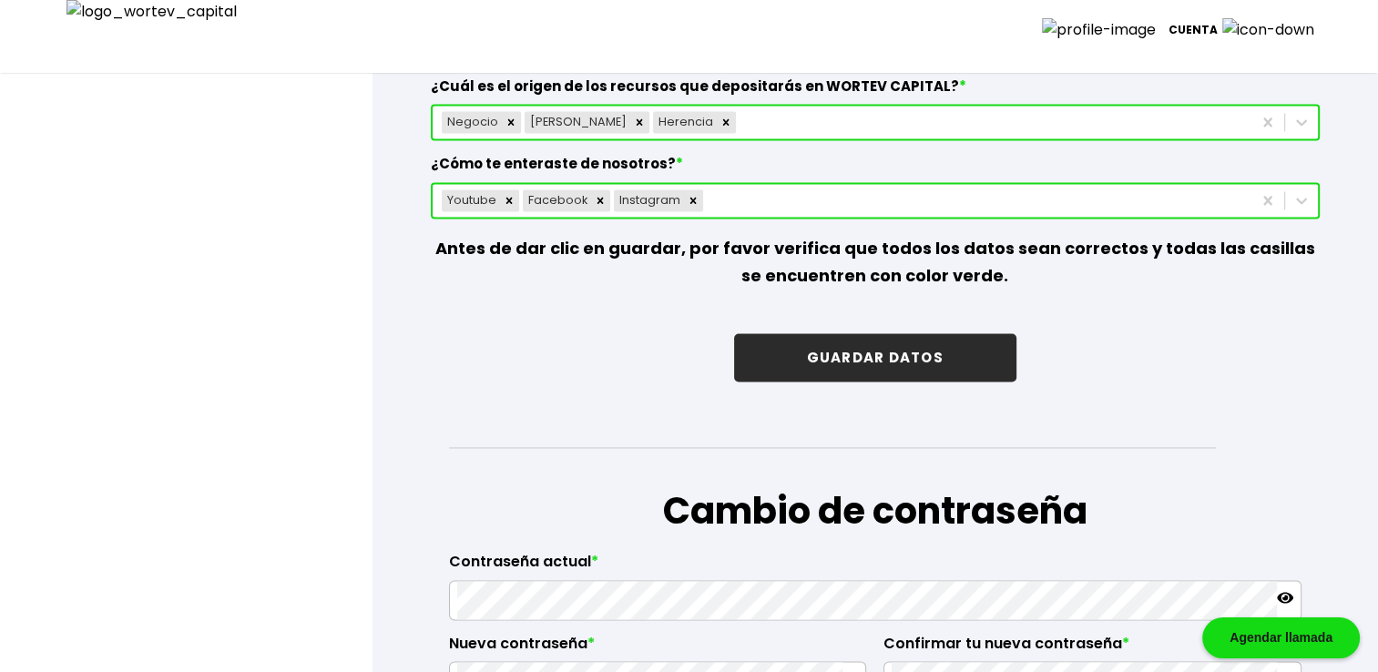
scroll to position [2763, 0]
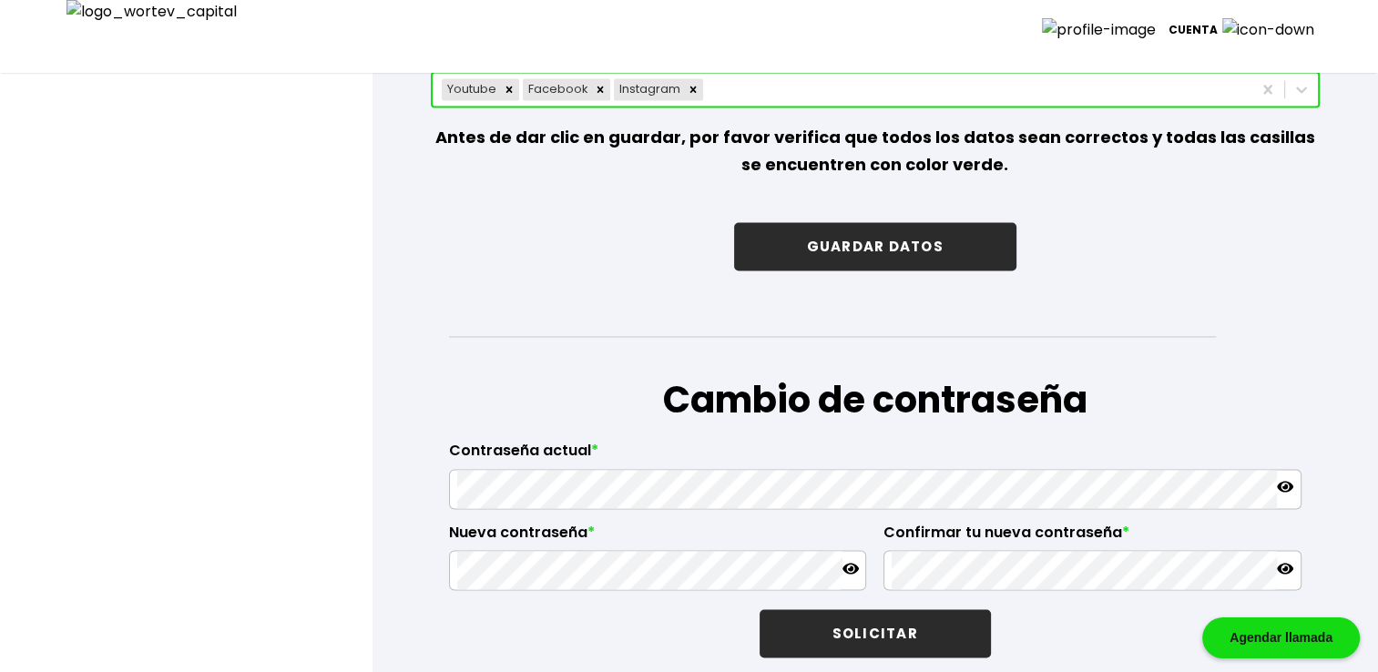
type input "[DATE]"
click at [875, 240] on button "GUARDAR DATOS" at bounding box center [875, 246] width 282 height 48
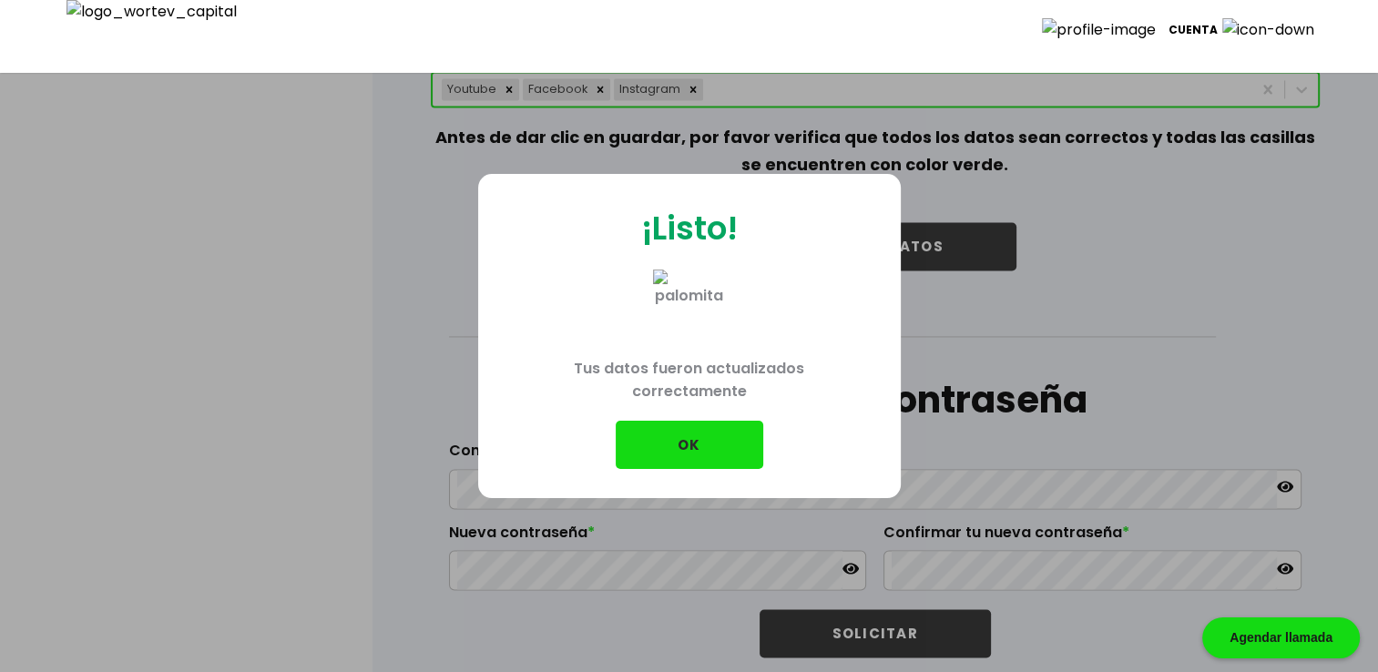
click at [700, 446] on button "OK" at bounding box center [690, 445] width 148 height 48
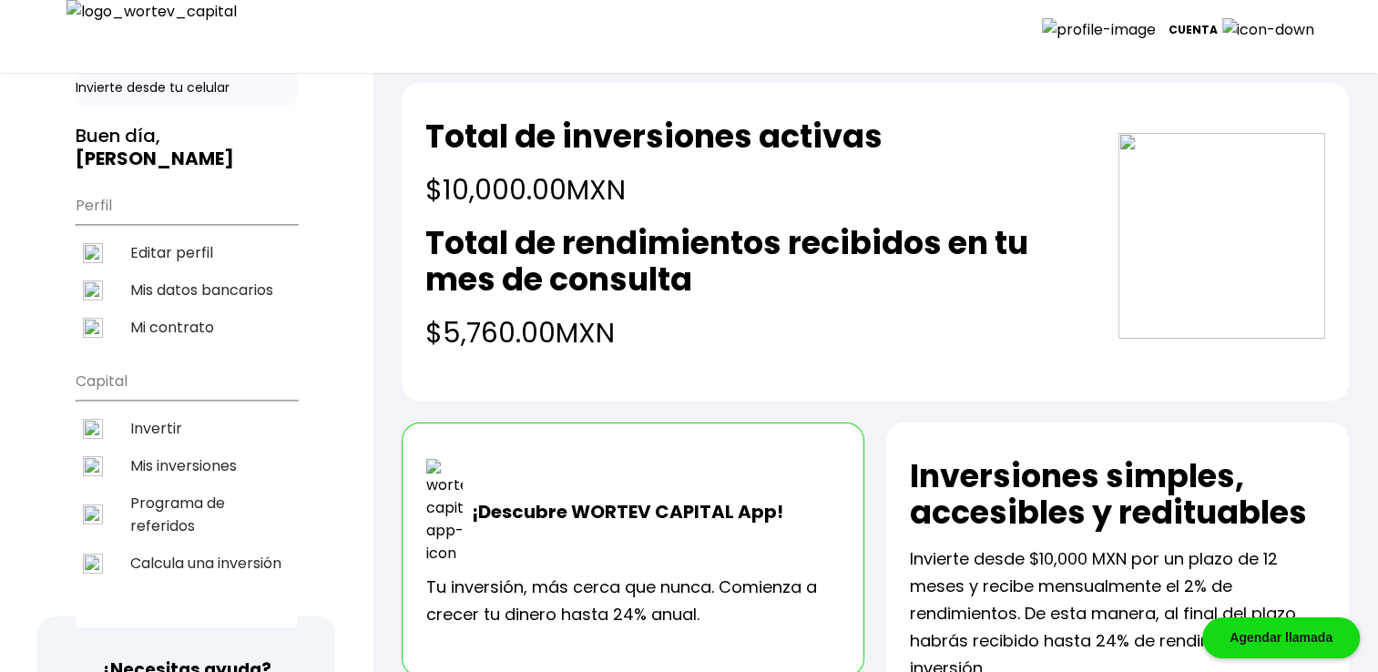
scroll to position [91, 0]
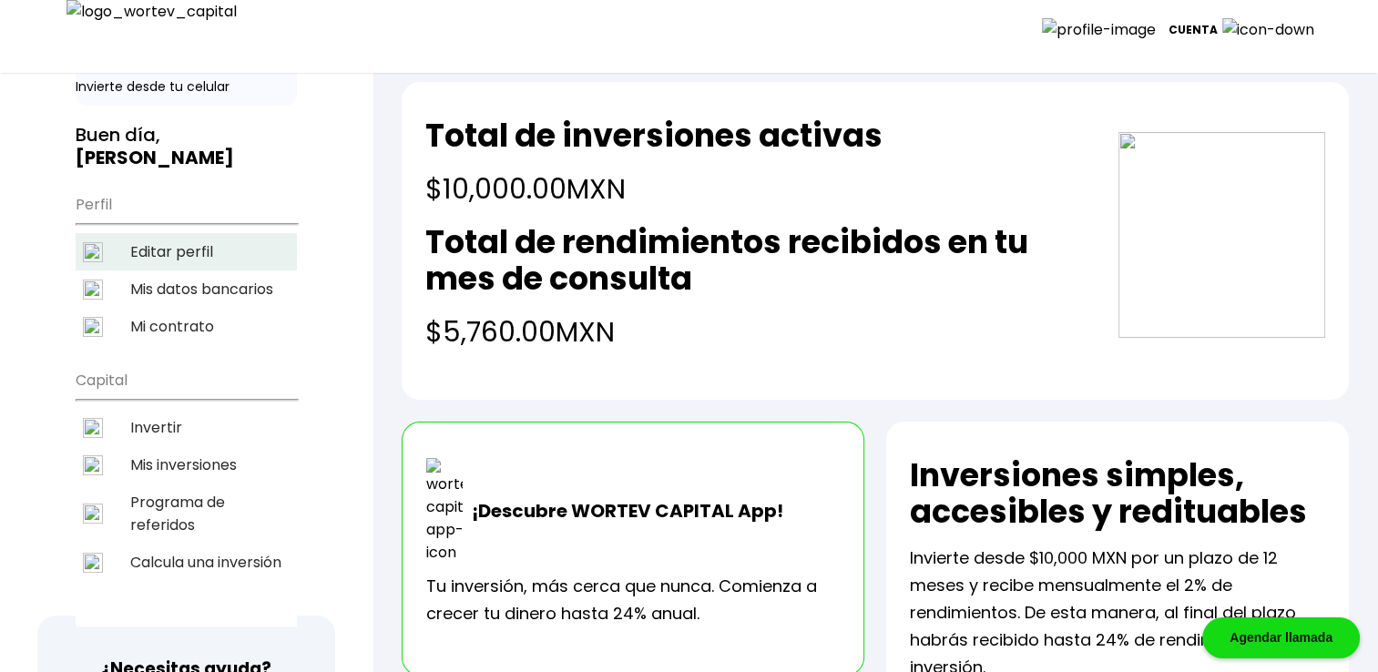
click at [179, 237] on li "Editar perfil" at bounding box center [186, 251] width 221 height 37
select select "Hombre"
select select "Primaria"
select select "OA"
select select "Mifel"
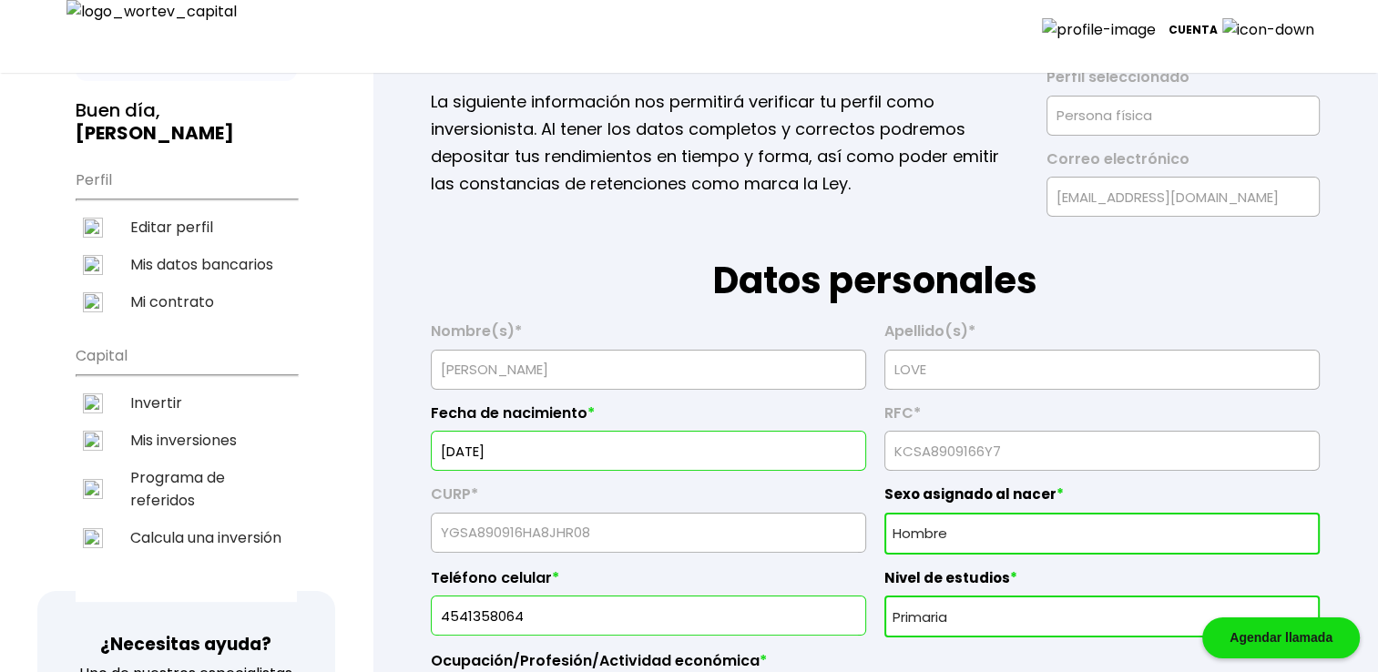
scroll to position [182, 0]
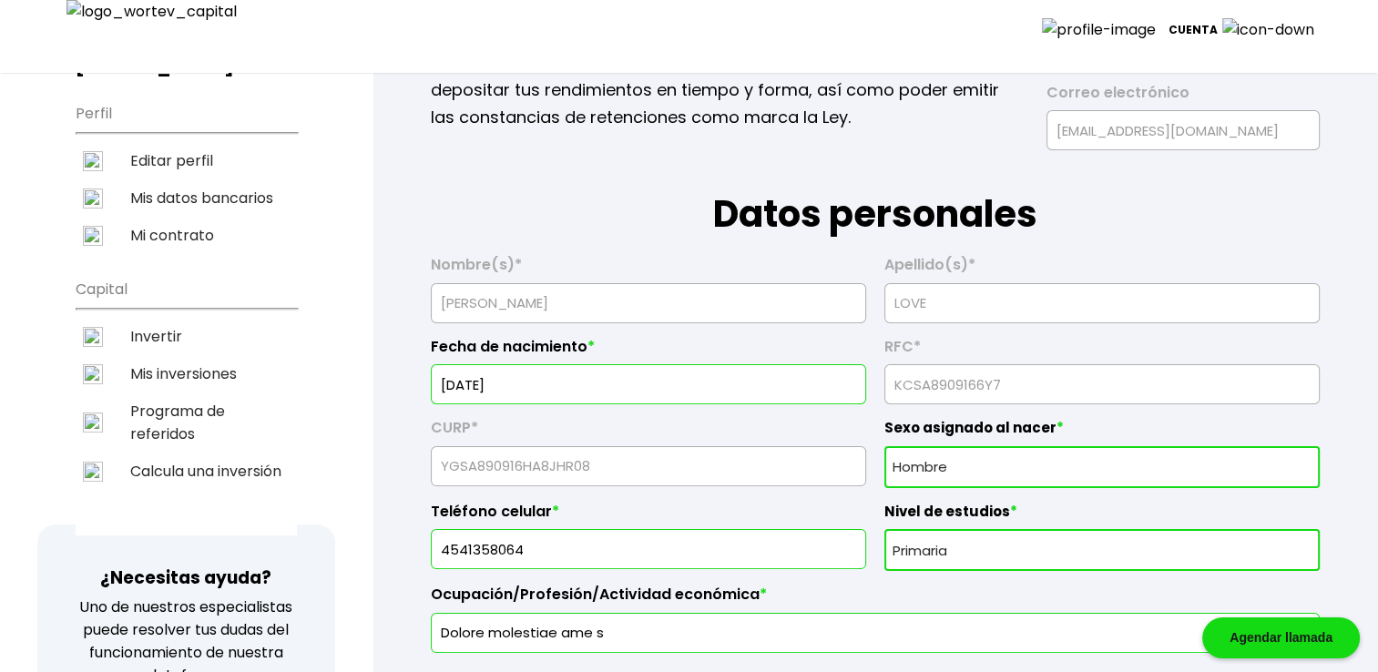
click at [502, 380] on input "[DATE]" at bounding box center [648, 384] width 419 height 38
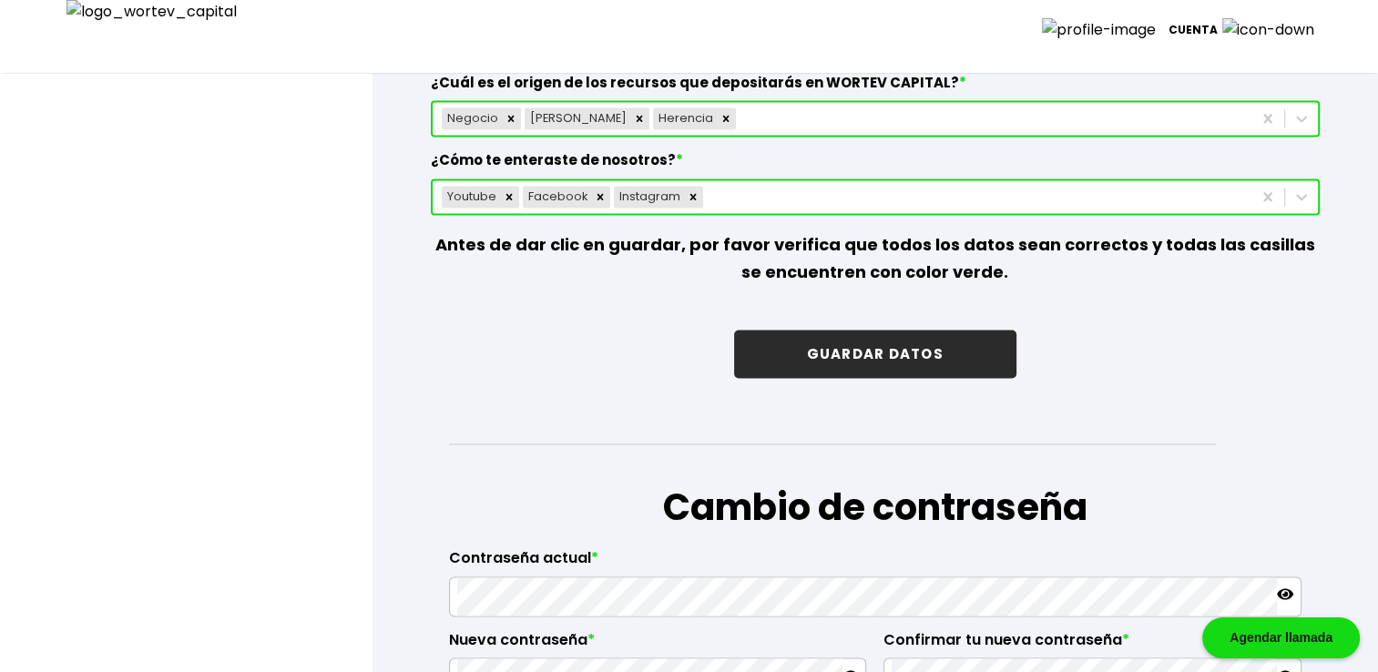
scroll to position [2793, 0]
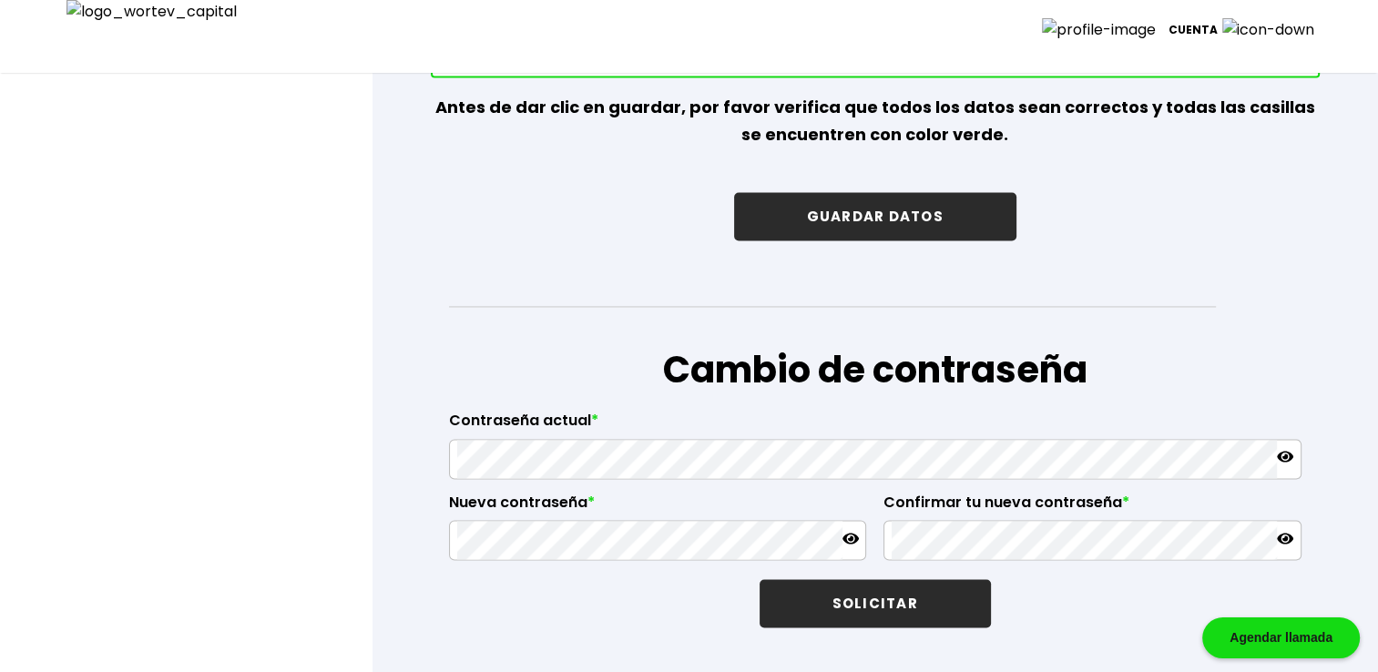
type input "[DATE]"
click at [886, 210] on button "GUARDAR DATOS" at bounding box center [875, 216] width 282 height 48
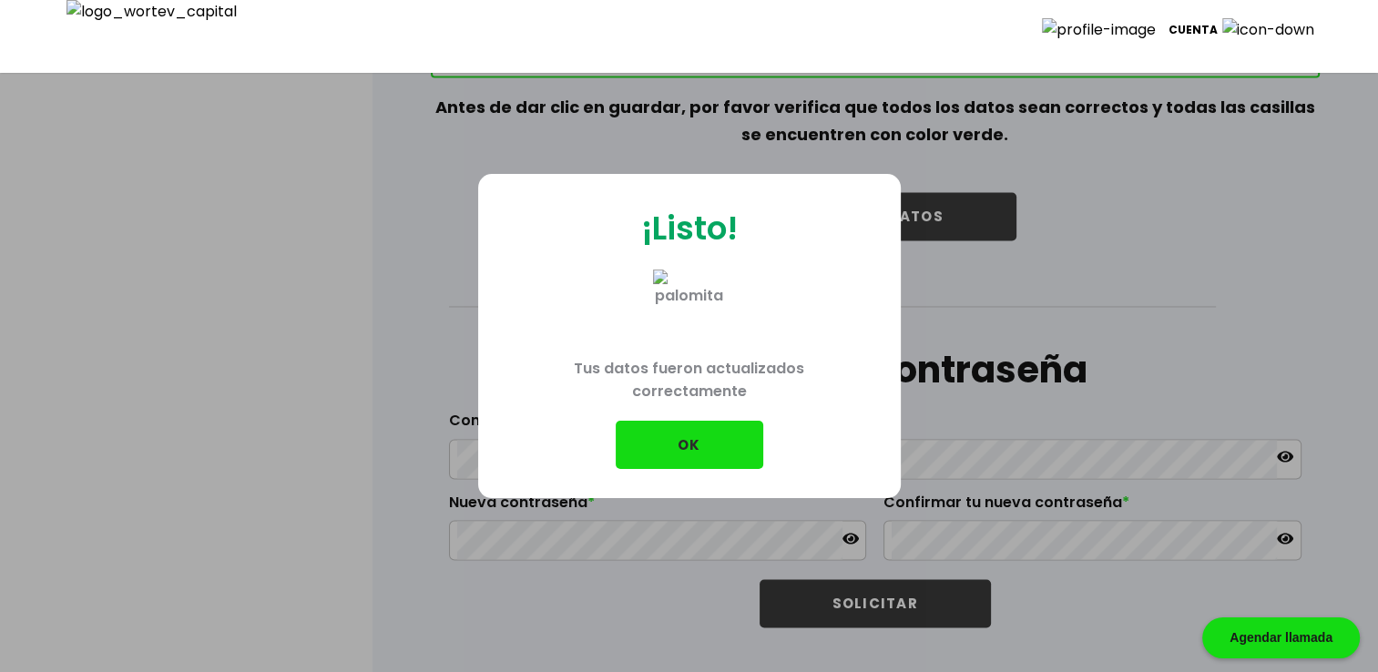
click at [667, 450] on button "OK" at bounding box center [690, 445] width 148 height 48
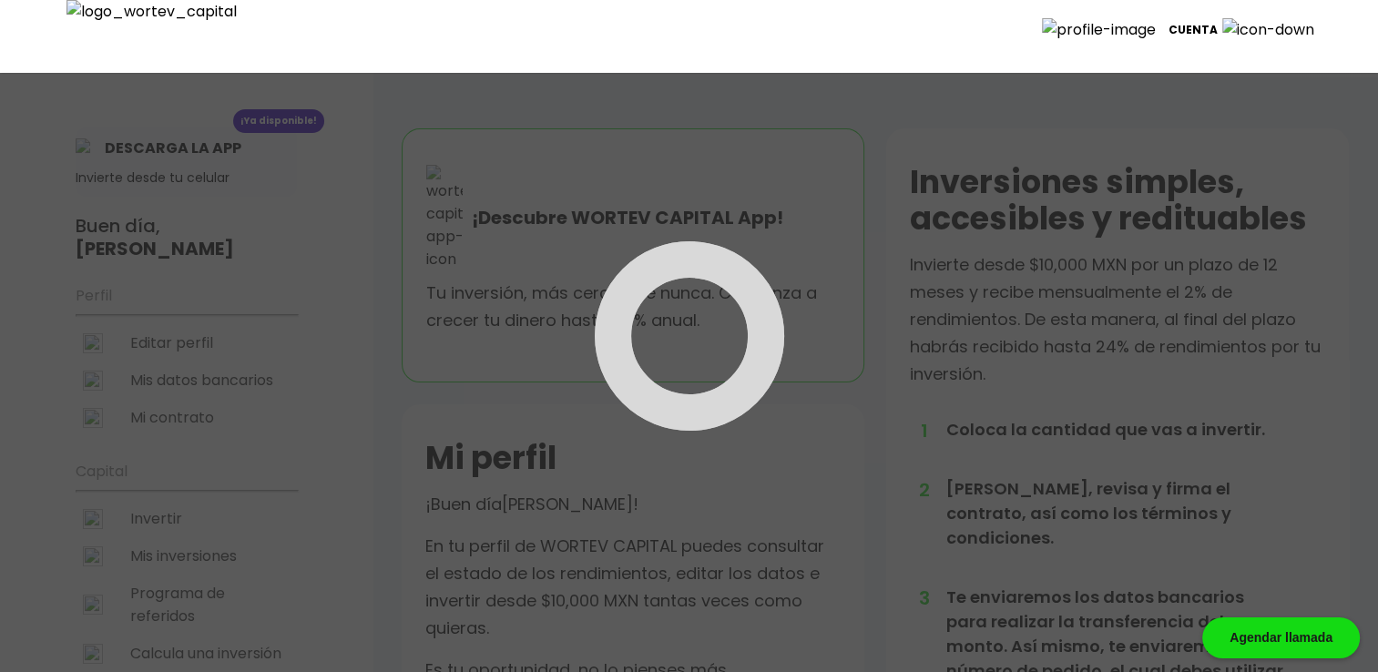
click at [206, 351] on div at bounding box center [689, 336] width 1378 height 672
click at [168, 344] on div at bounding box center [689, 336] width 1378 height 672
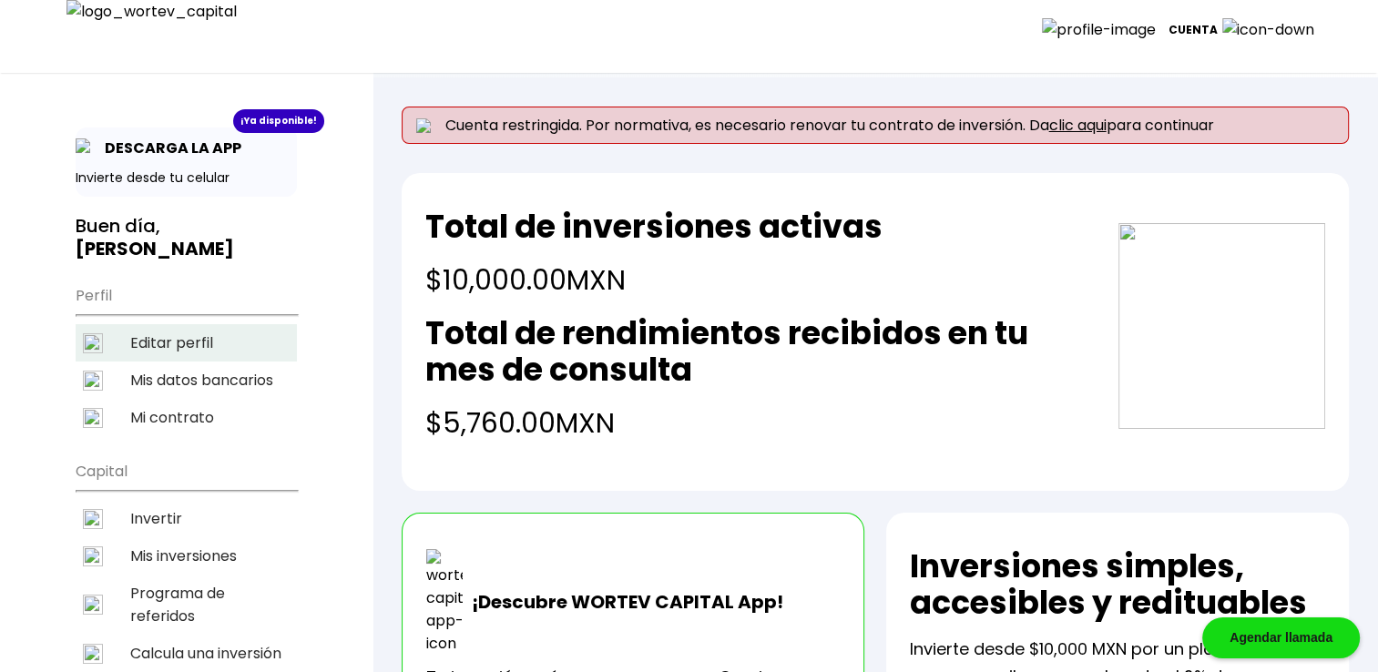
click at [168, 344] on li "Editar perfil" at bounding box center [186, 342] width 221 height 37
select select "Hombre"
select select "Primaria"
select select "OA"
select select "Mifel"
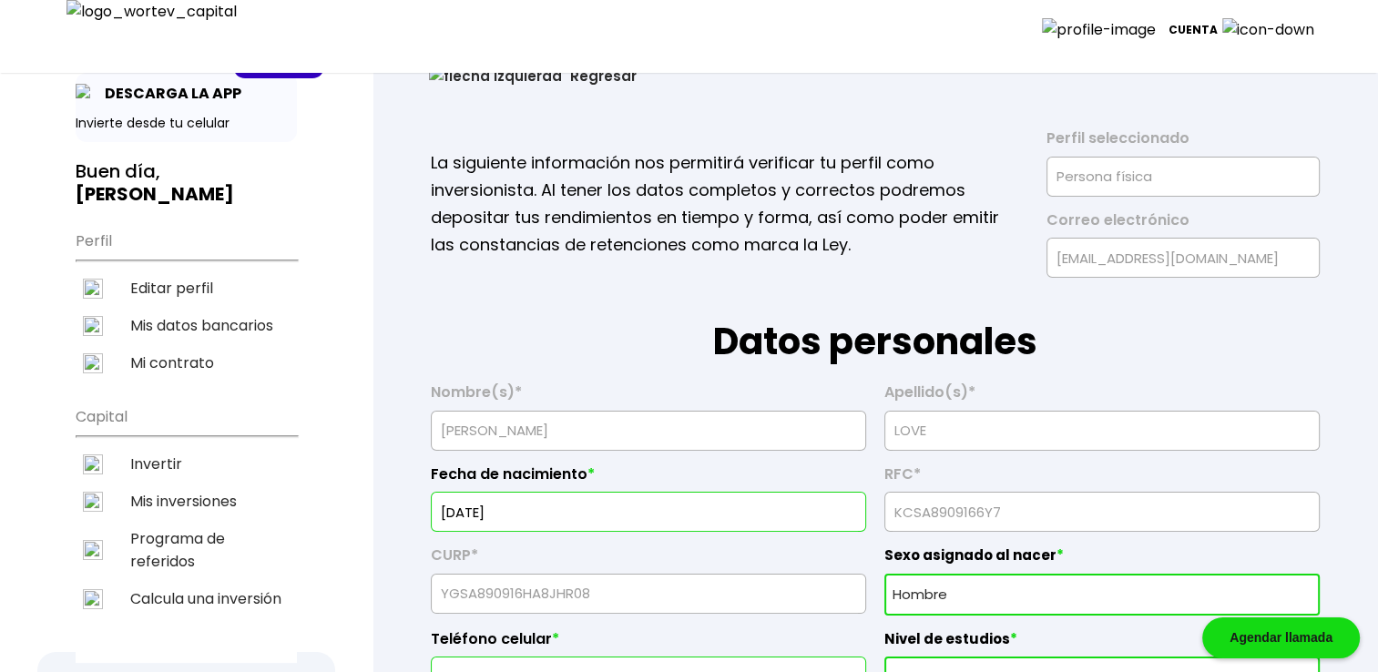
scroll to position [152, 0]
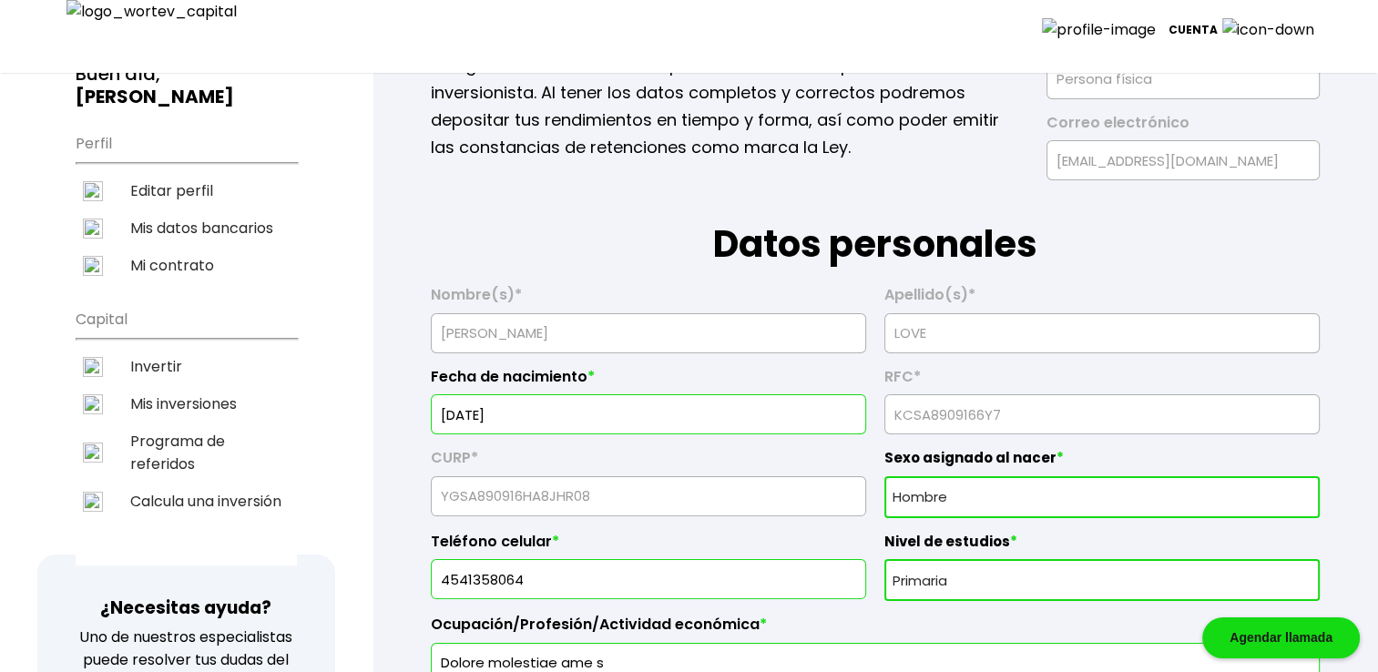
click at [572, 418] on input "[DATE]" at bounding box center [648, 414] width 419 height 38
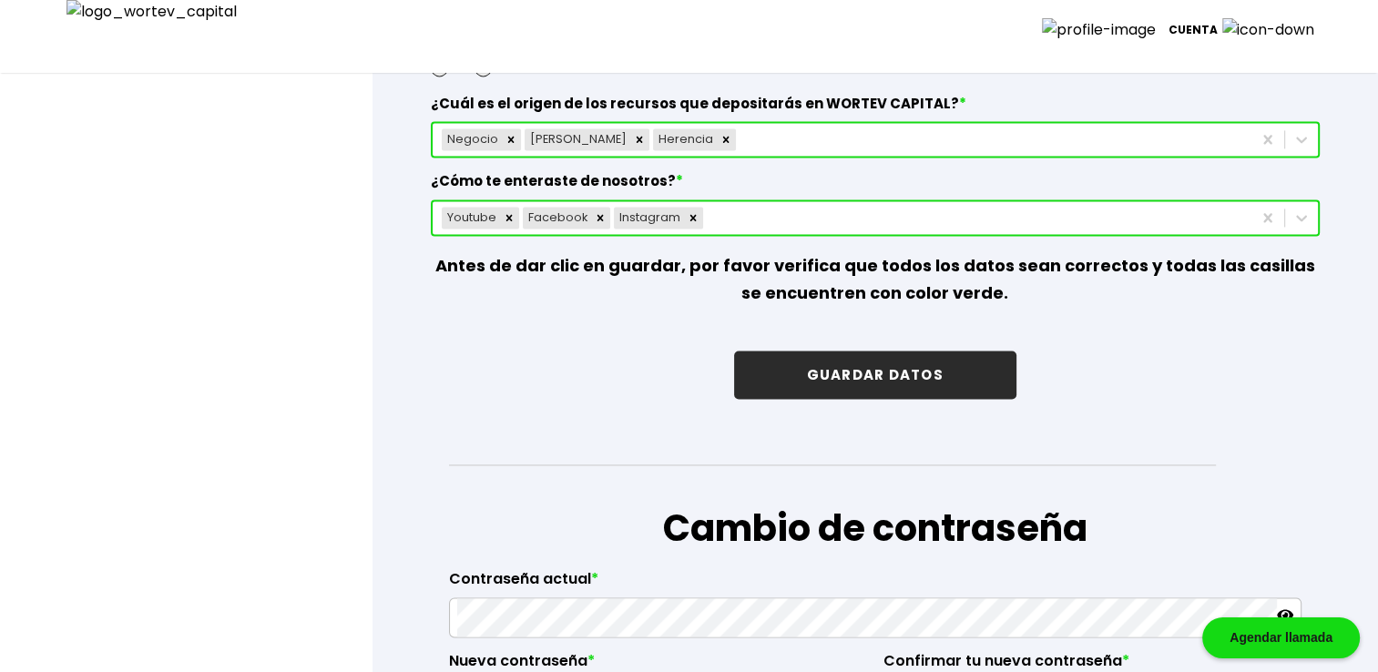
scroll to position [2642, 0]
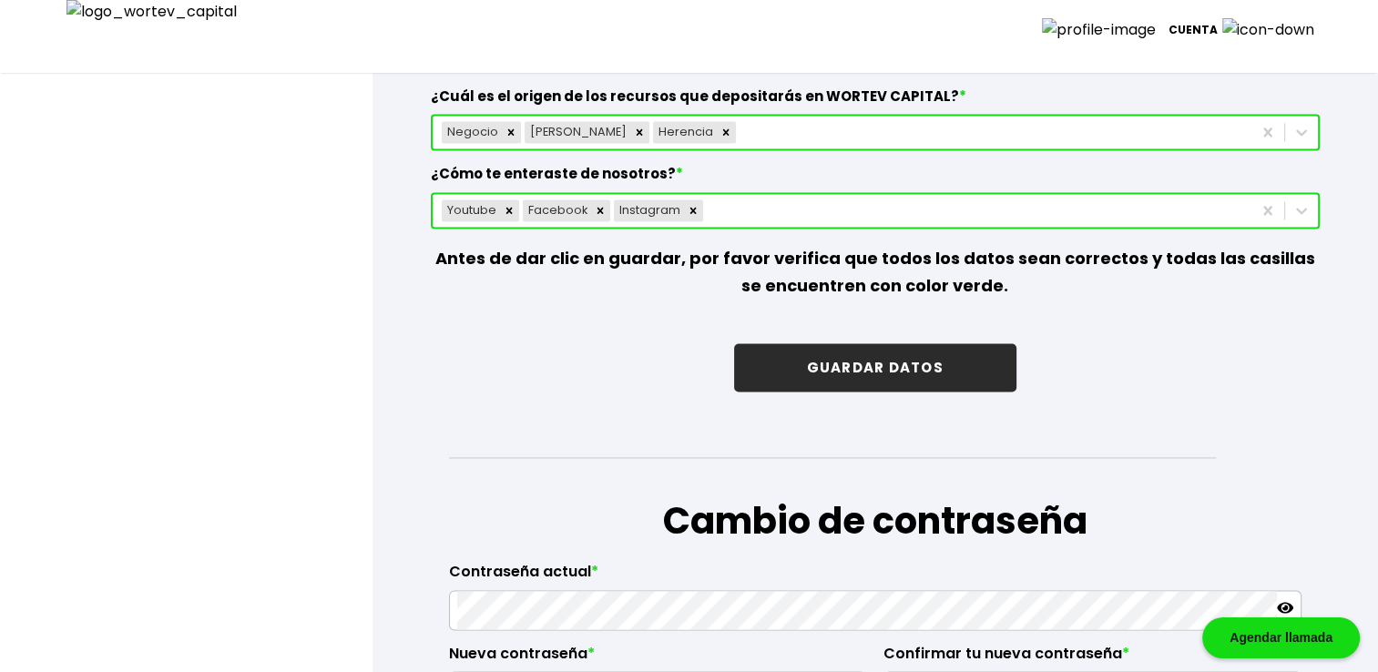
type input "[DATE]"
click at [871, 352] on button "GUARDAR DATOS" at bounding box center [875, 367] width 282 height 48
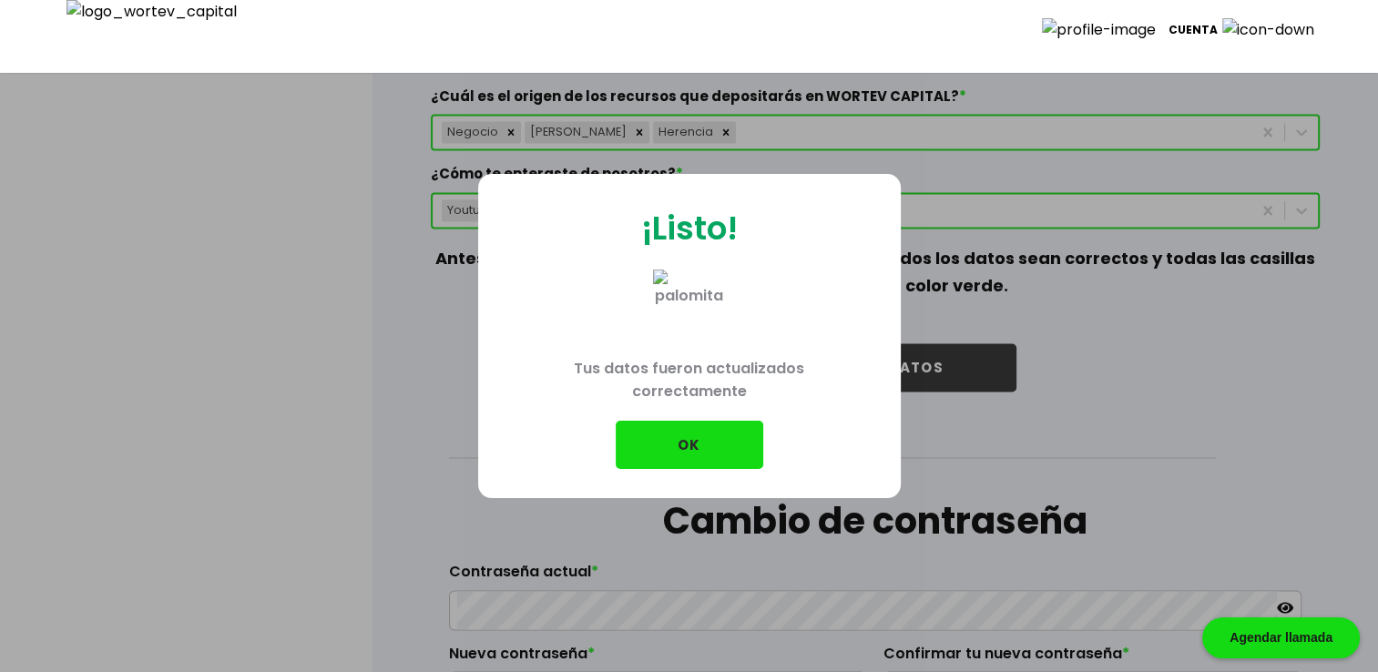
click at [701, 439] on button "OK" at bounding box center [690, 445] width 148 height 48
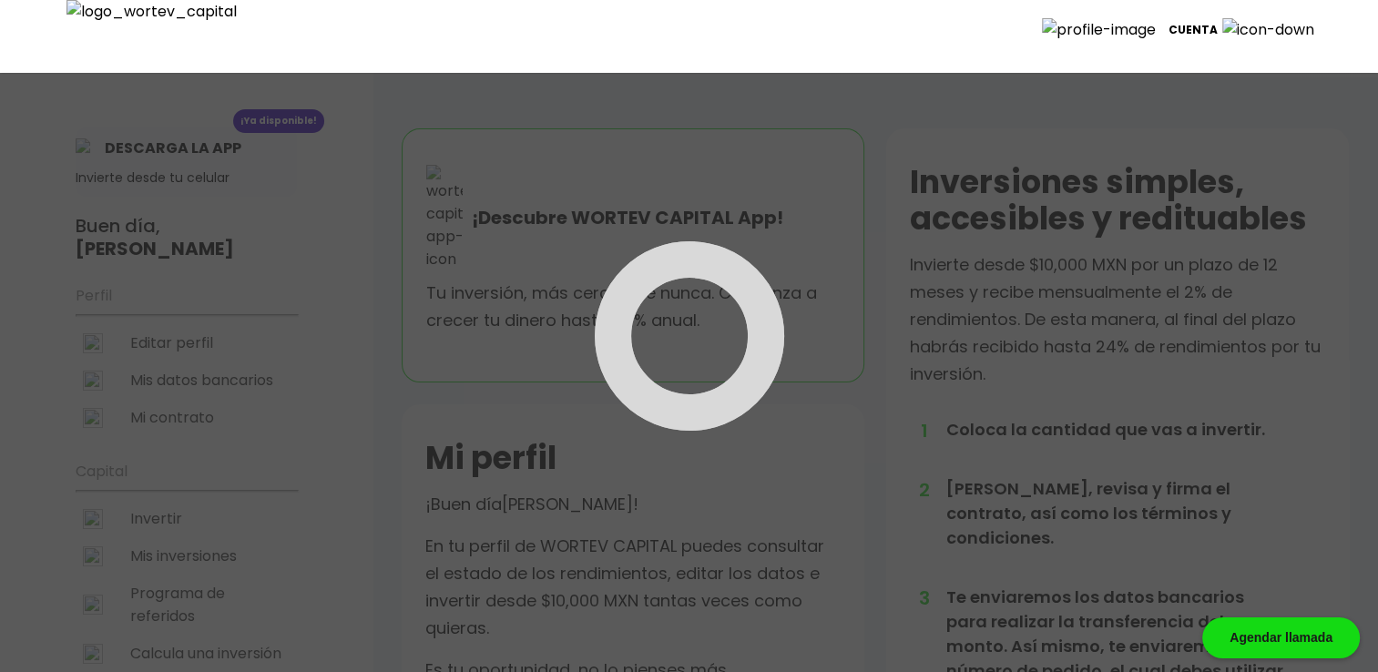
click at [207, 341] on div at bounding box center [689, 336] width 1378 height 672
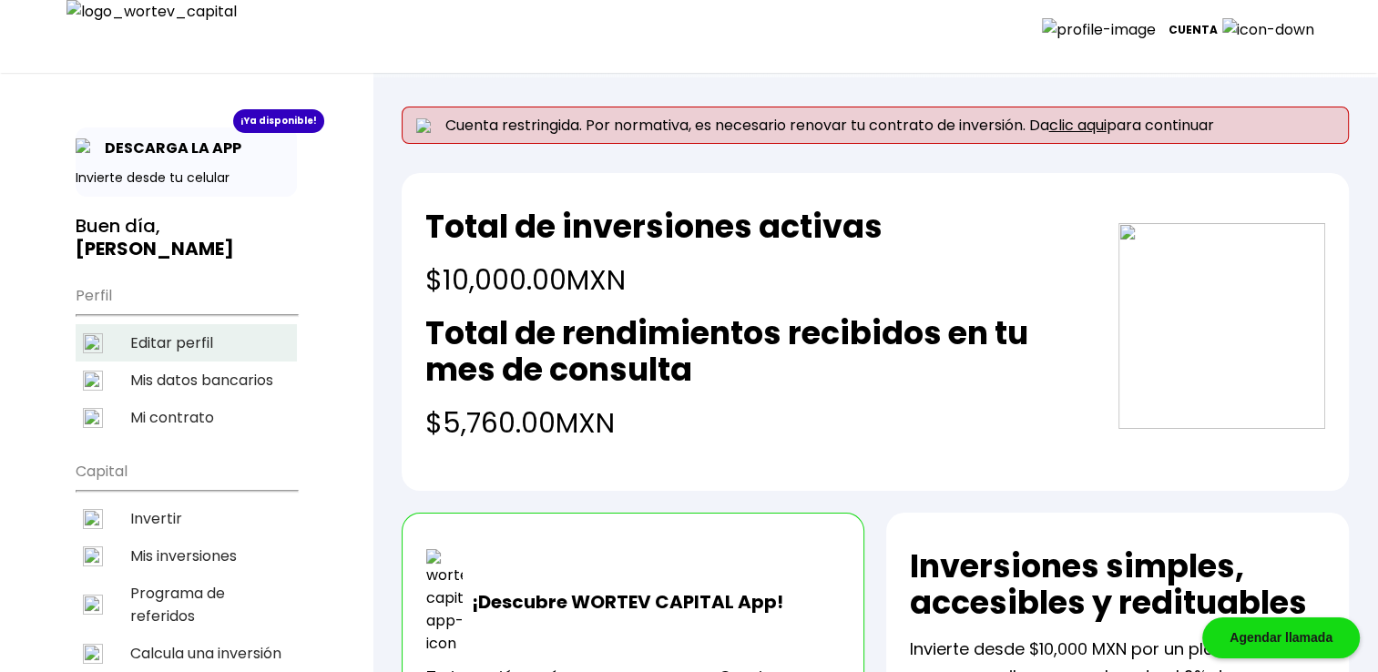
click at [196, 341] on li "Editar perfil" at bounding box center [186, 342] width 221 height 37
select select "Hombre"
select select "Primaria"
select select "OA"
select select "Mifel"
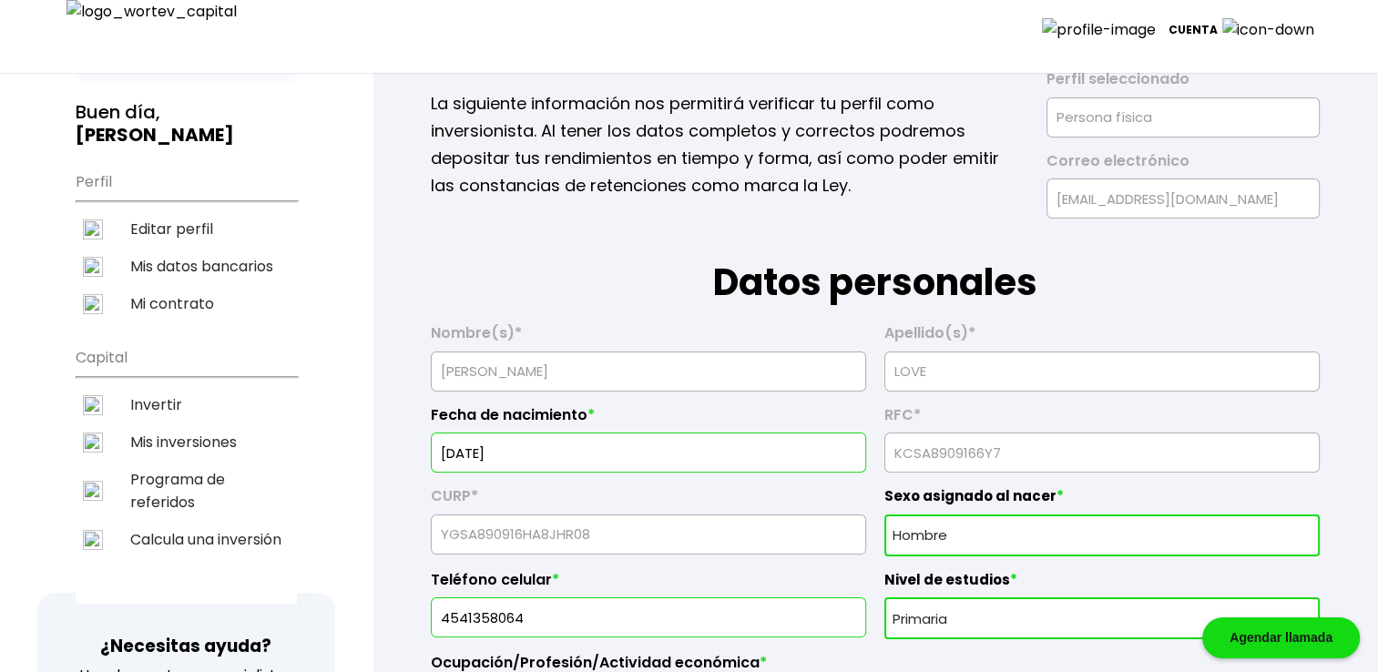
scroll to position [121, 0]
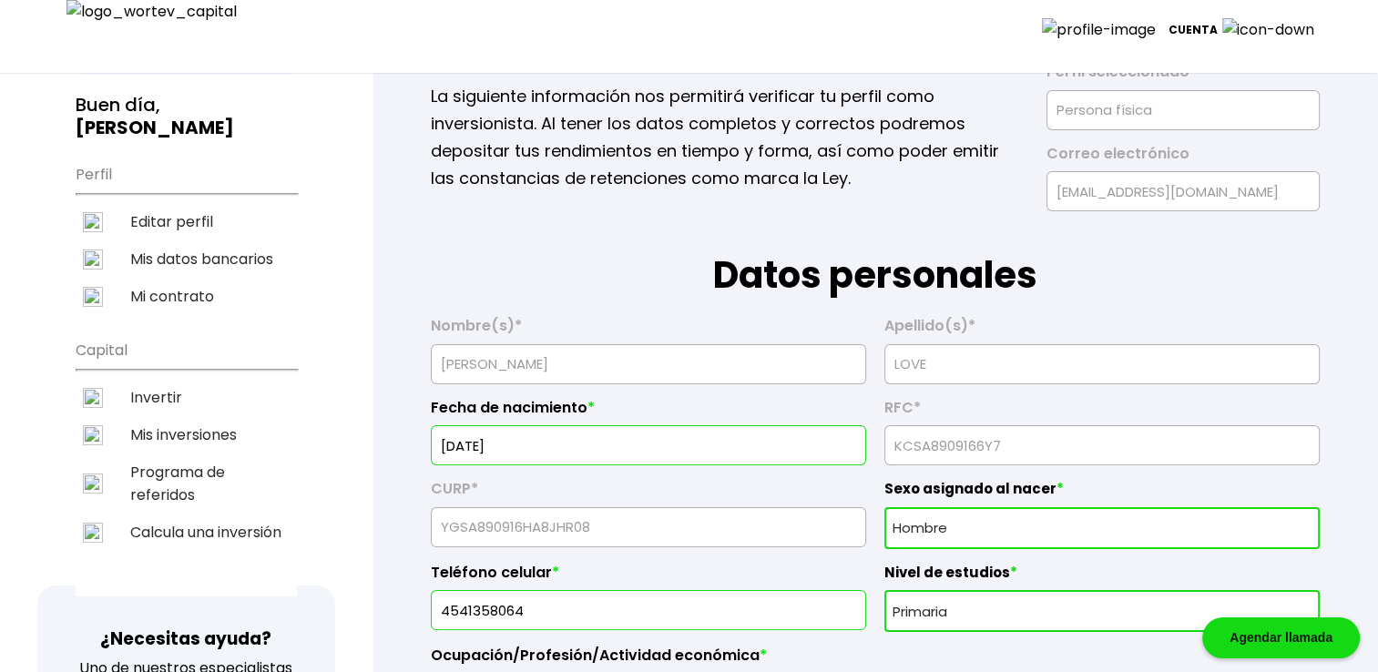
drag, startPoint x: 497, startPoint y: 436, endPoint x: 705, endPoint y: 436, distance: 207.7
click at [697, 436] on input "[DATE]" at bounding box center [648, 445] width 419 height 38
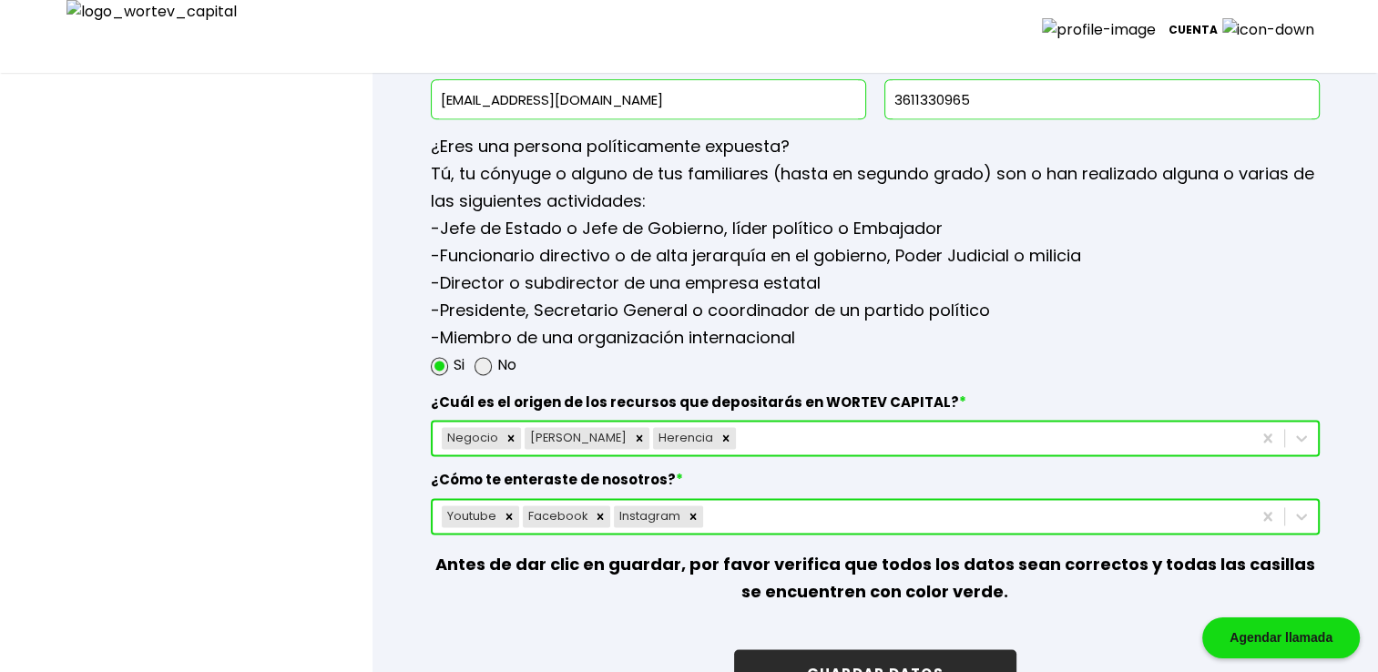
scroll to position [2460, 0]
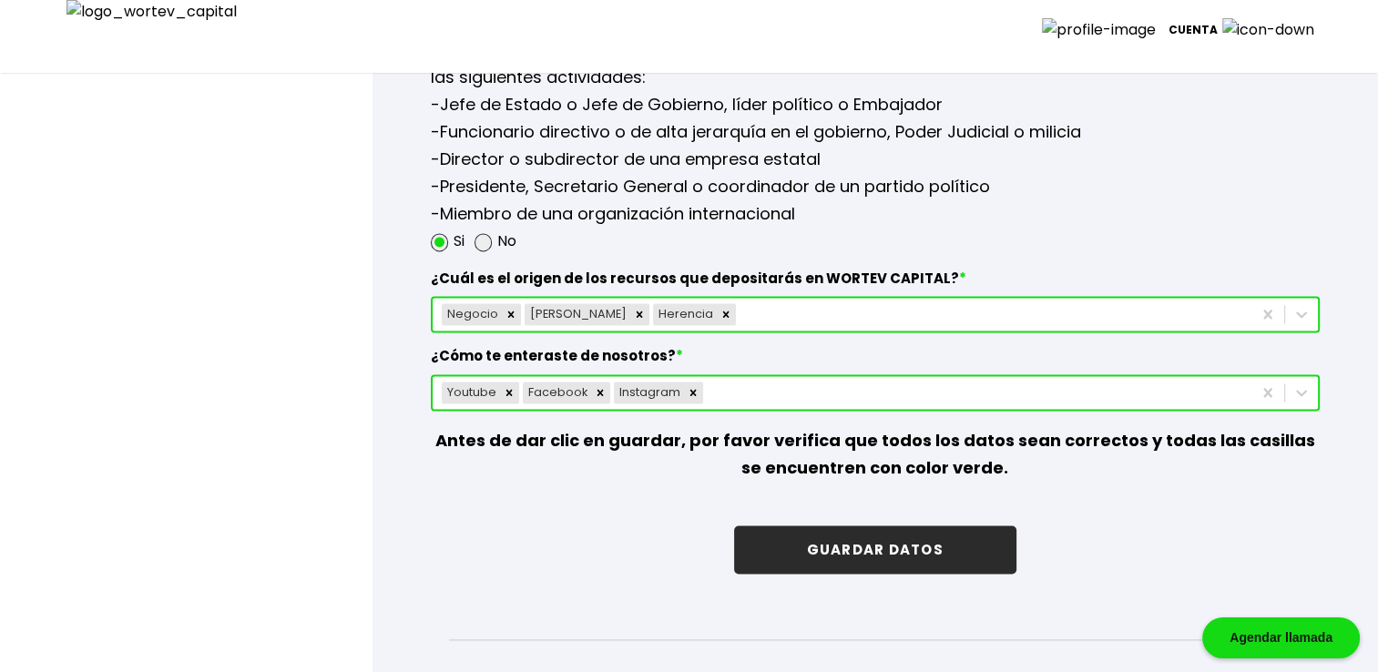
type input "[DATE]"
click at [886, 536] on button "GUARDAR DATOS" at bounding box center [875, 550] width 282 height 48
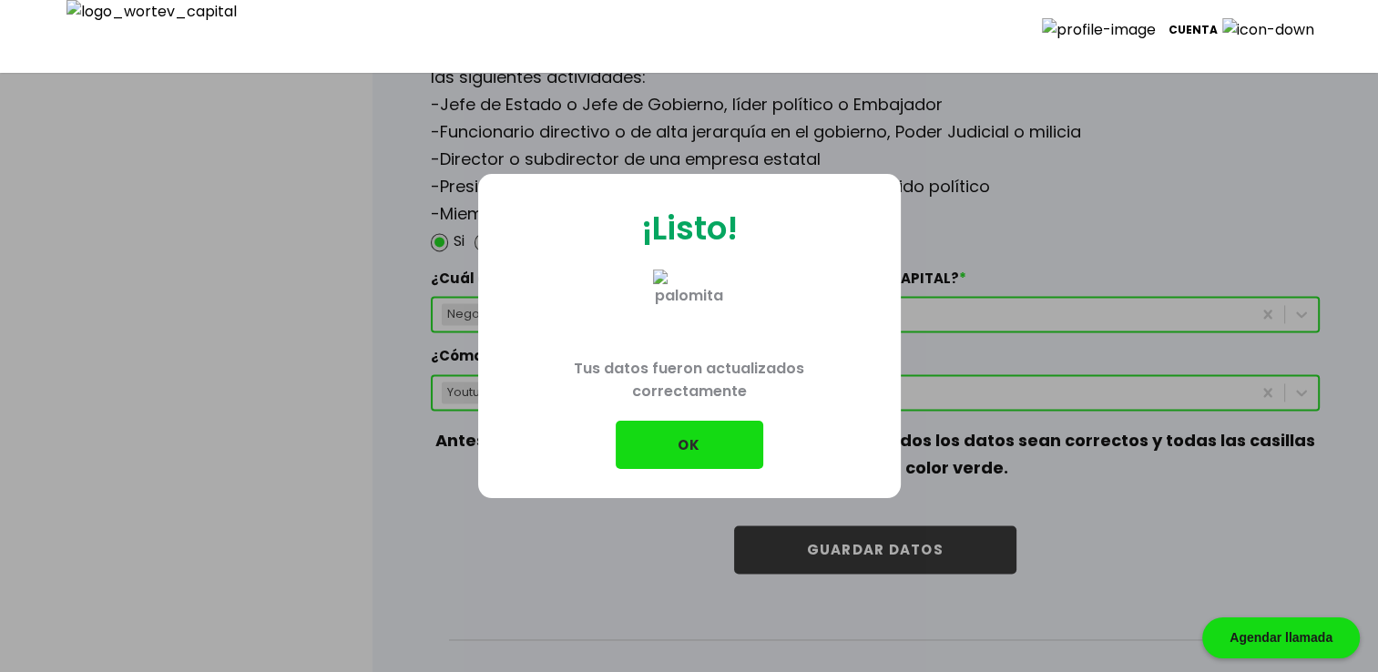
click at [702, 441] on button "OK" at bounding box center [690, 445] width 148 height 48
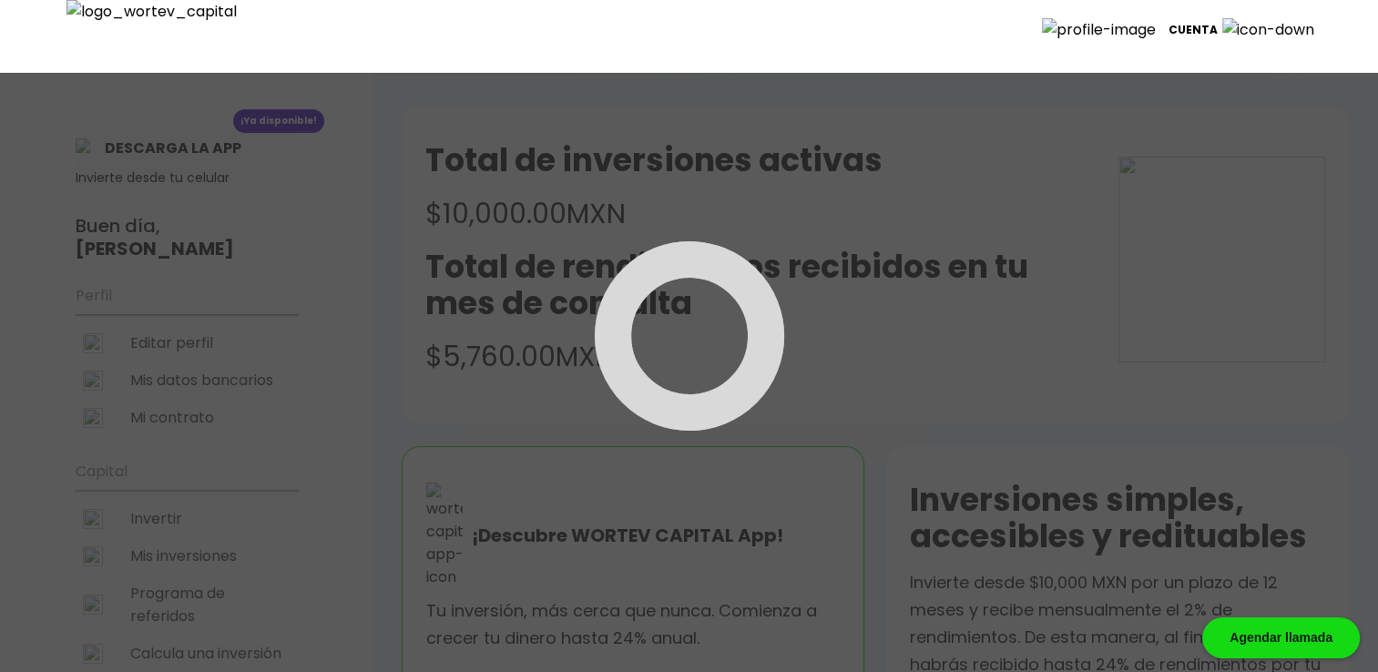
click at [174, 339] on div at bounding box center [689, 336] width 1378 height 672
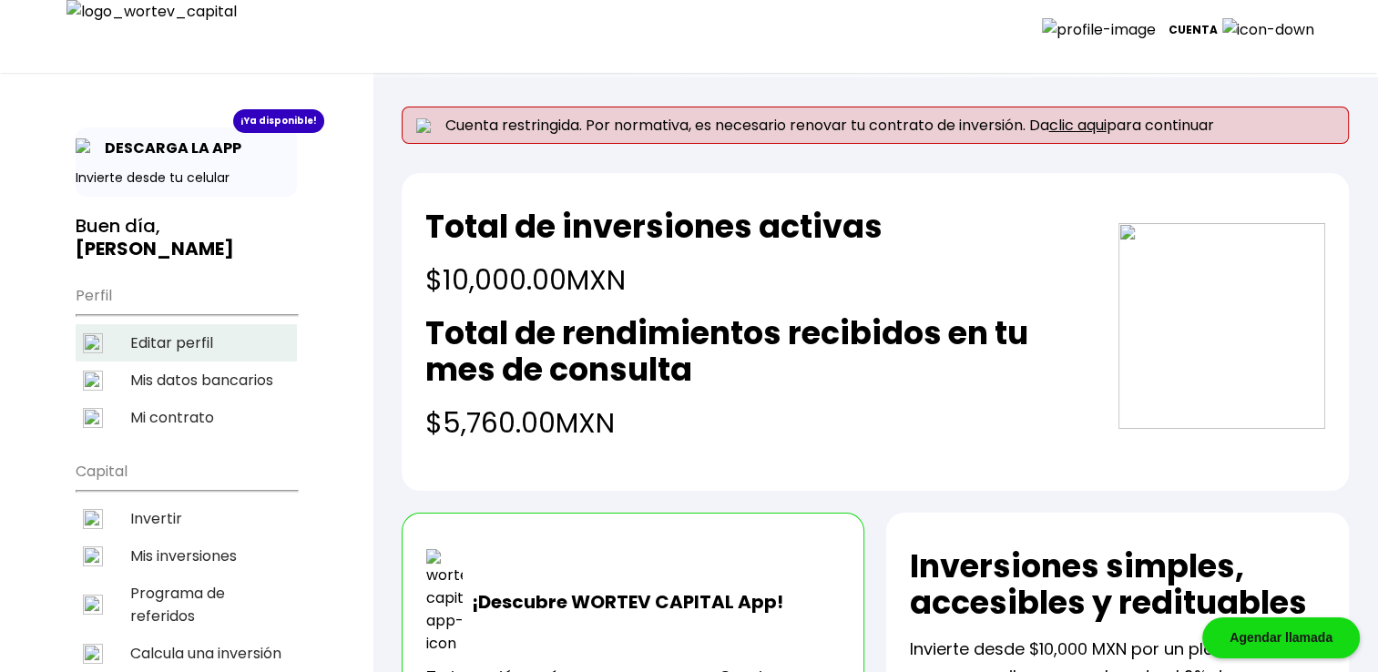
drag, startPoint x: 174, startPoint y: 339, endPoint x: 192, endPoint y: 336, distance: 18.4
click at [175, 339] on li "Editar perfil" at bounding box center [186, 342] width 221 height 37
select select "Hombre"
select select "Primaria"
select select "OA"
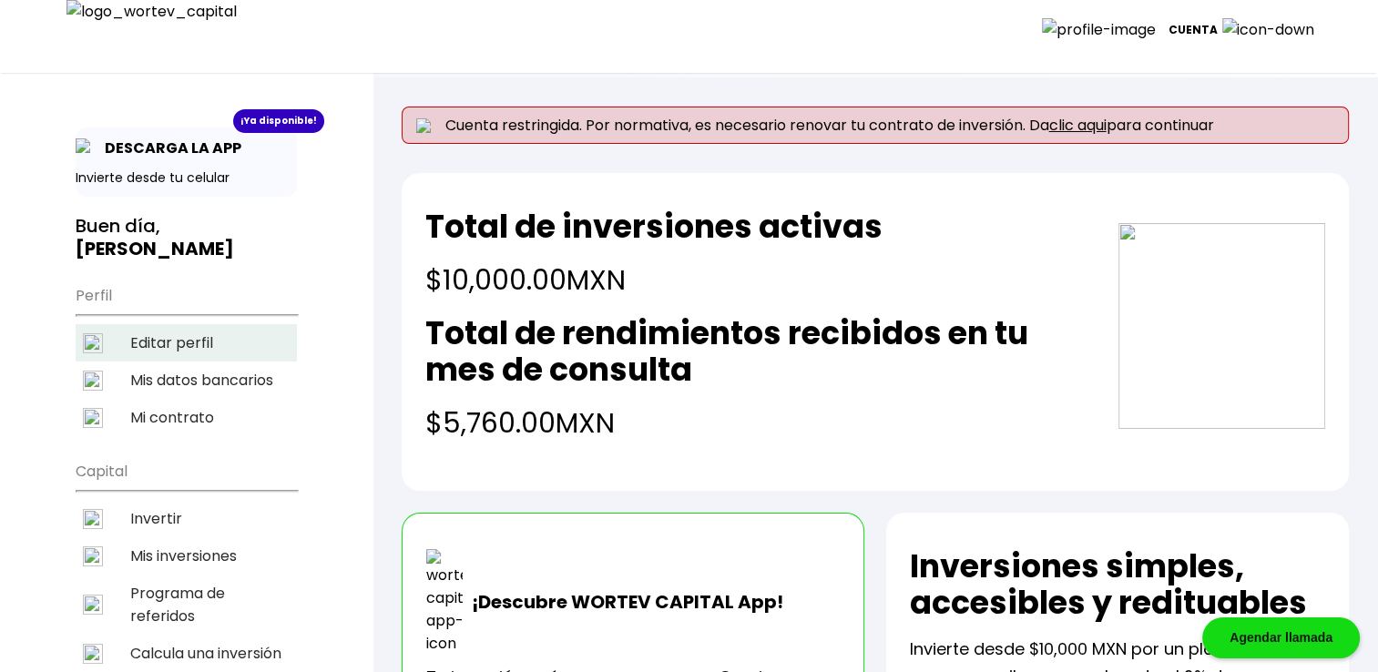
select select "Mifel"
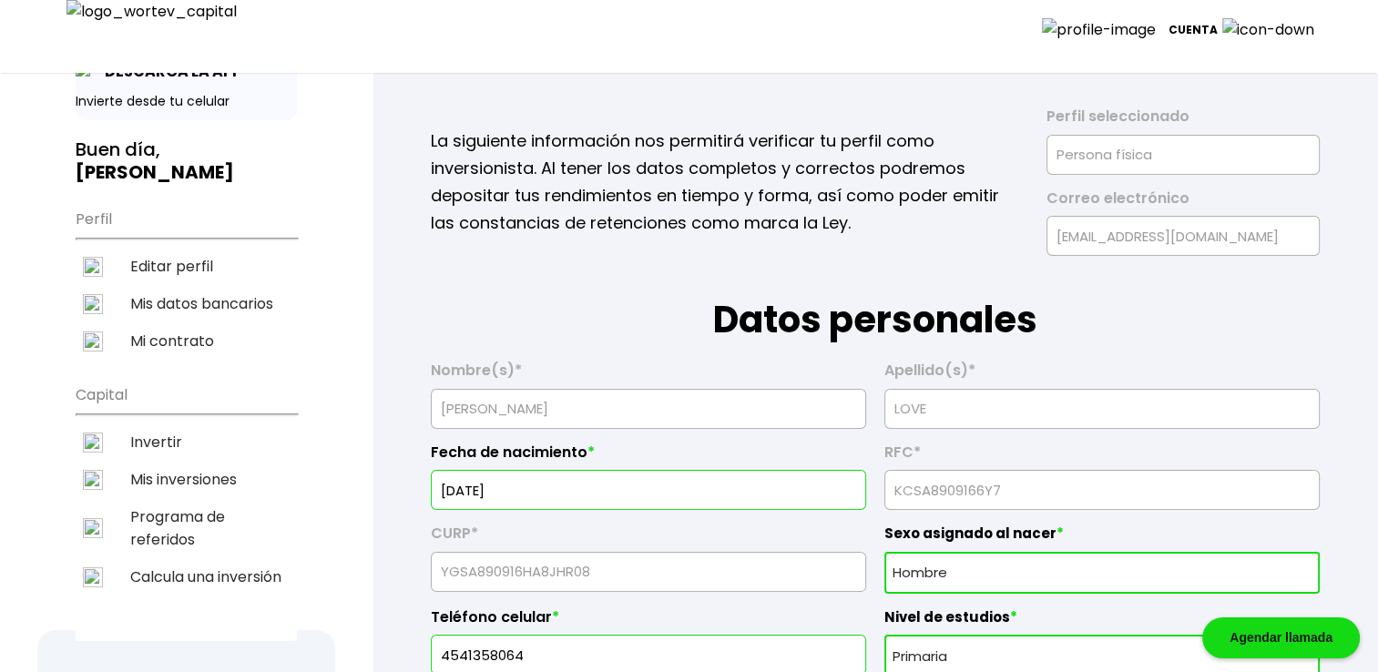
scroll to position [182, 0]
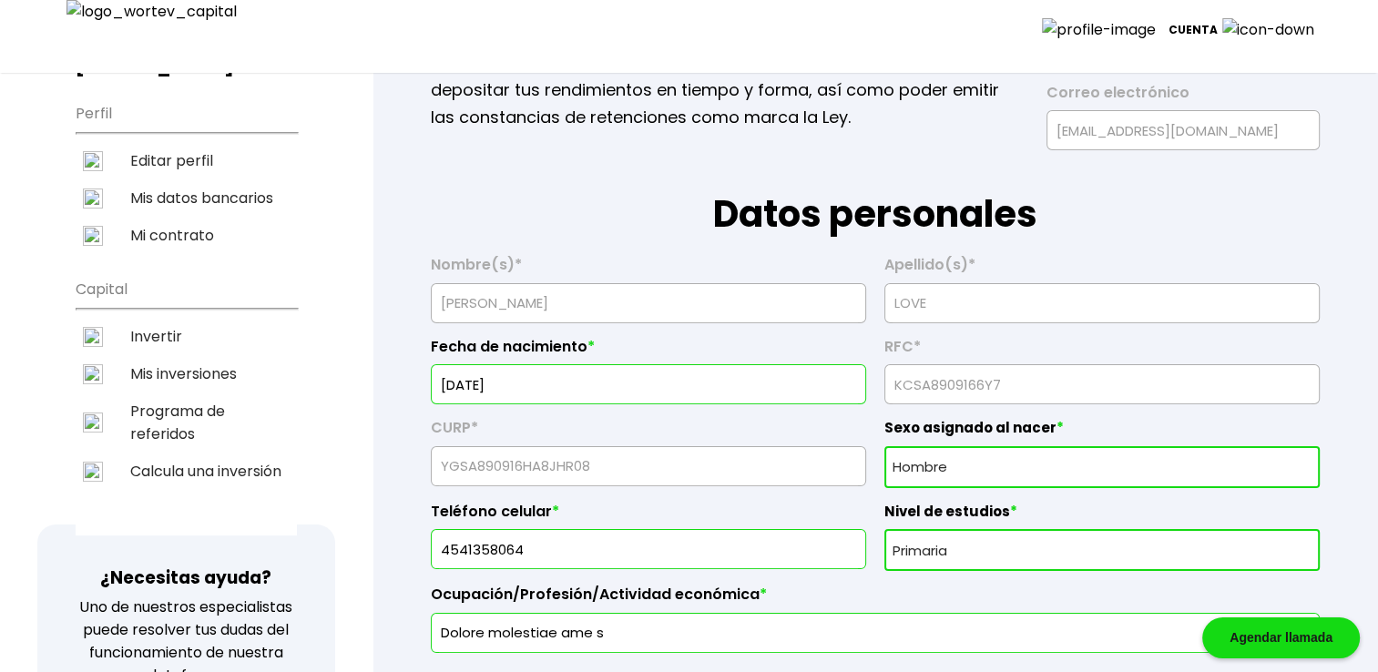
click at [577, 381] on input "[DATE]" at bounding box center [648, 384] width 419 height 38
click at [578, 392] on input "[DATE]" at bounding box center [648, 384] width 419 height 38
click at [497, 380] on input "[DATE]" at bounding box center [648, 384] width 419 height 38
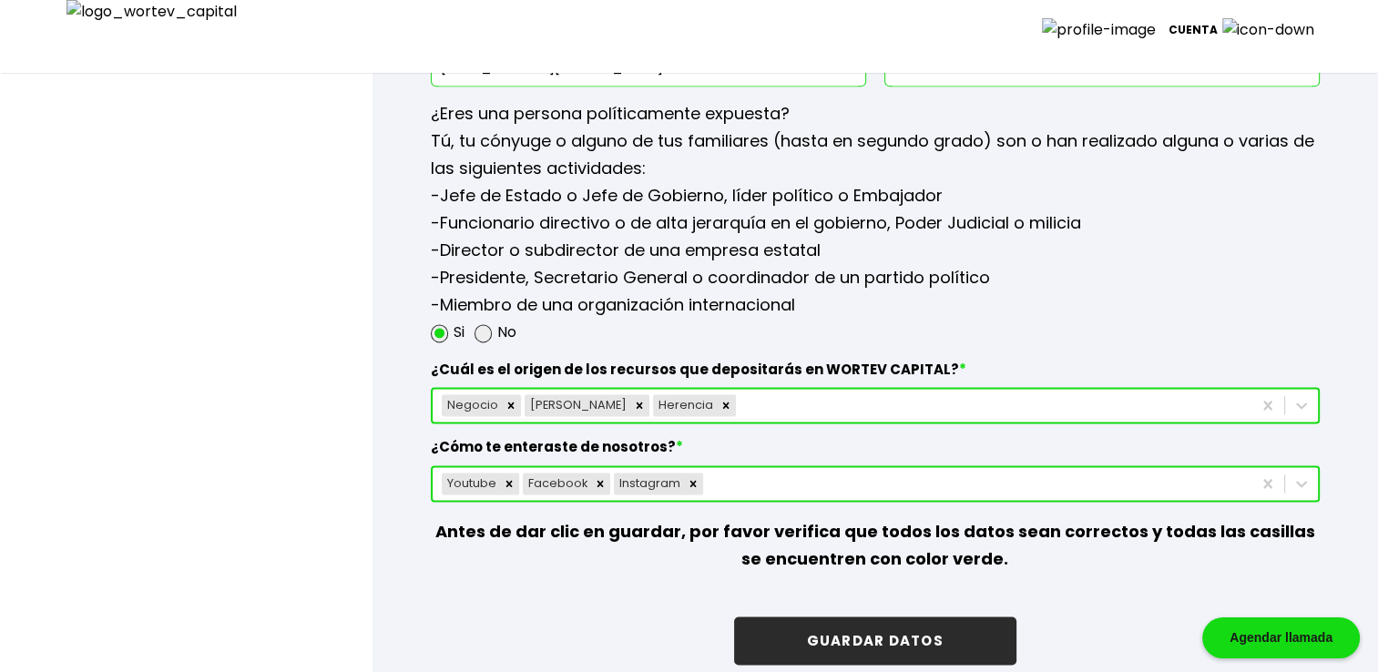
scroll to position [2672, 0]
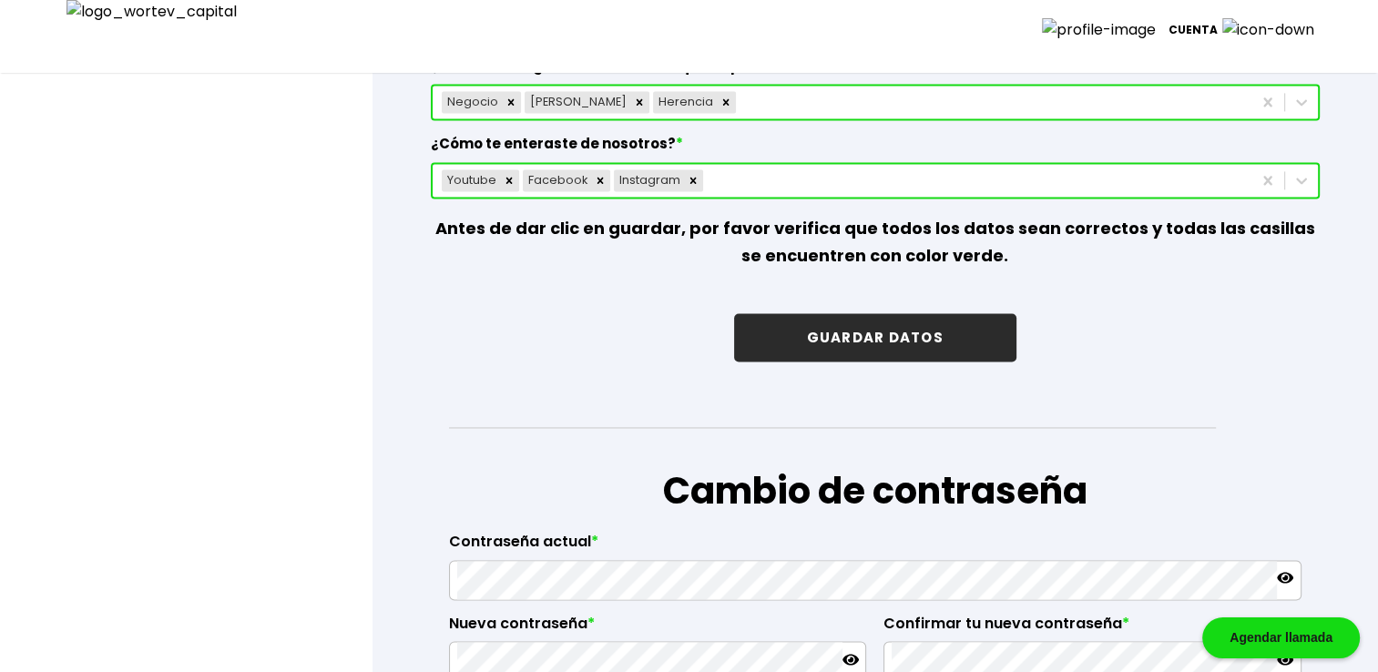
type input "[DATE]"
click at [874, 331] on button "GUARDAR DATOS" at bounding box center [875, 337] width 282 height 48
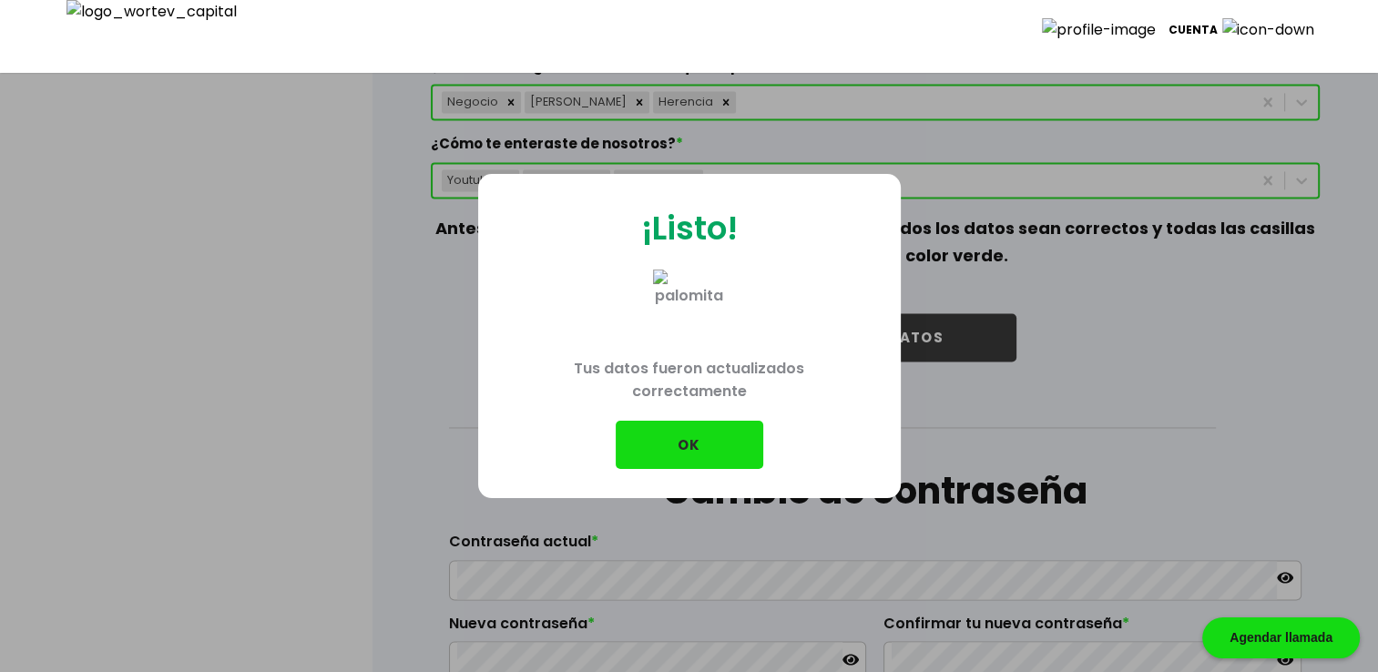
click at [692, 425] on button "OK" at bounding box center [690, 445] width 148 height 48
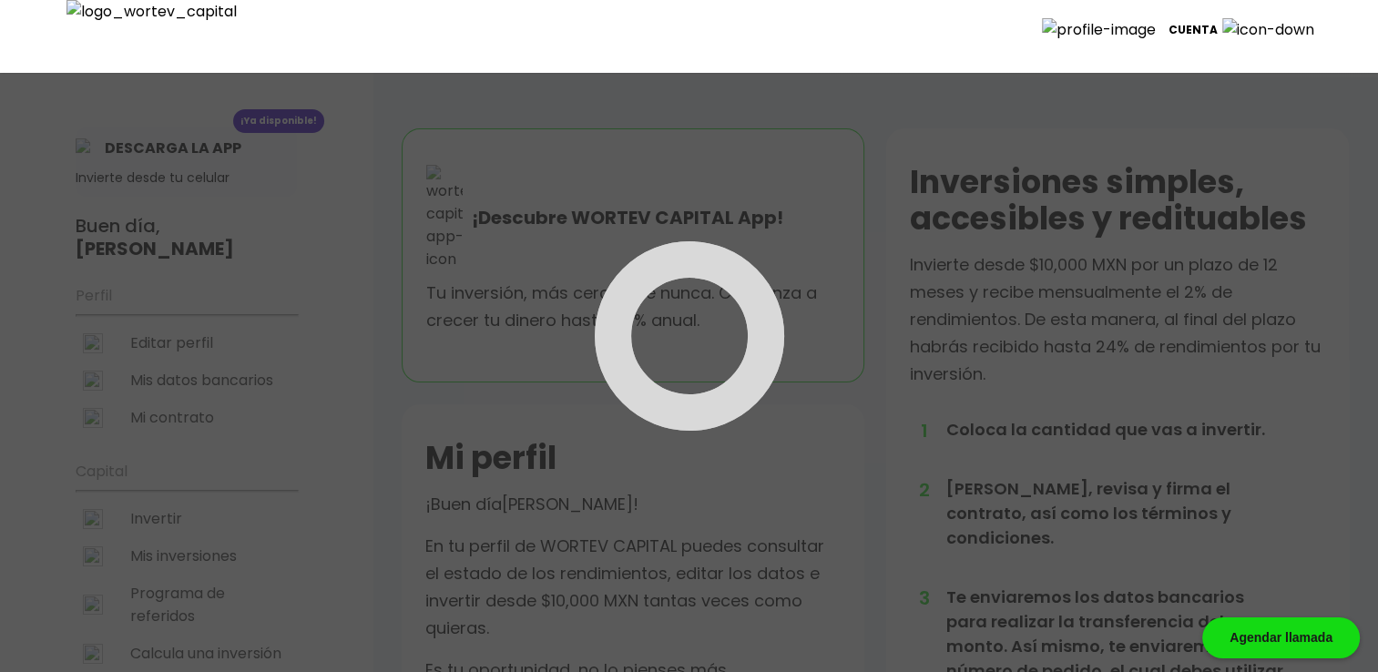
click at [162, 329] on div at bounding box center [689, 336] width 1378 height 672
click at [175, 344] on div at bounding box center [689, 336] width 1378 height 672
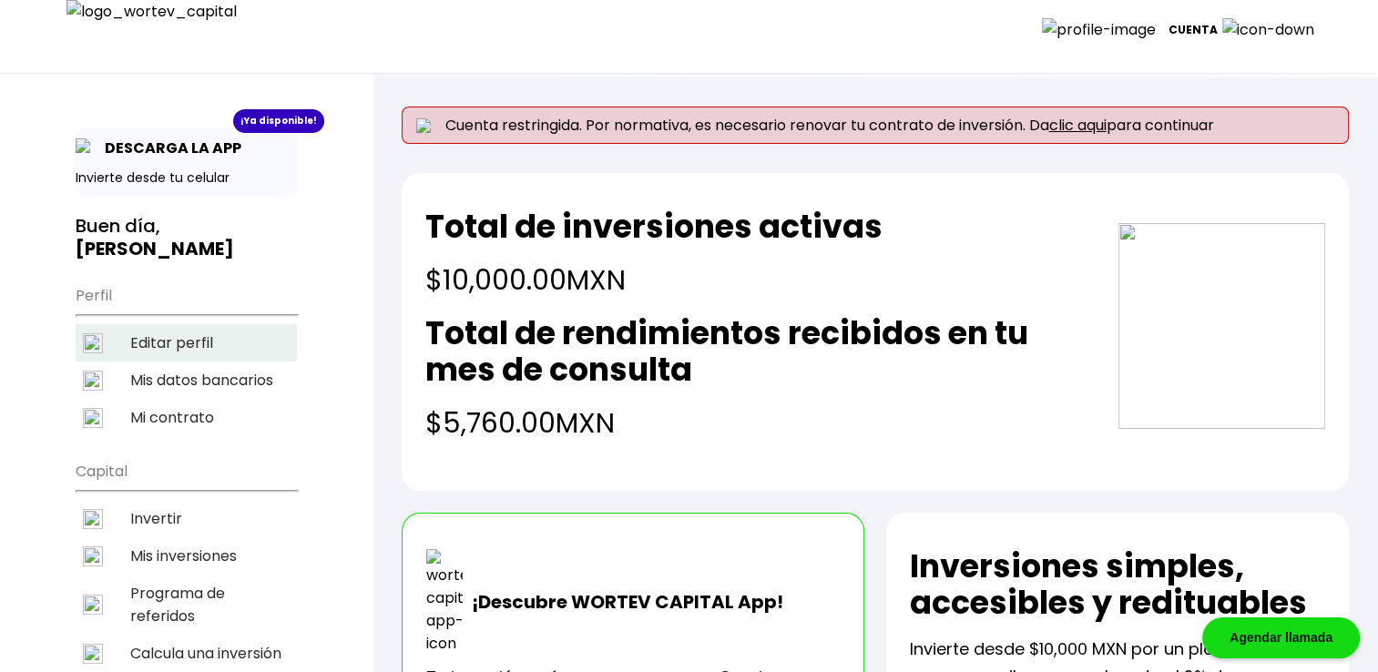
click at [175, 344] on li "Editar perfil" at bounding box center [186, 342] width 221 height 37
select select "Hombre"
select select "Primaria"
select select "OA"
select select "Mifel"
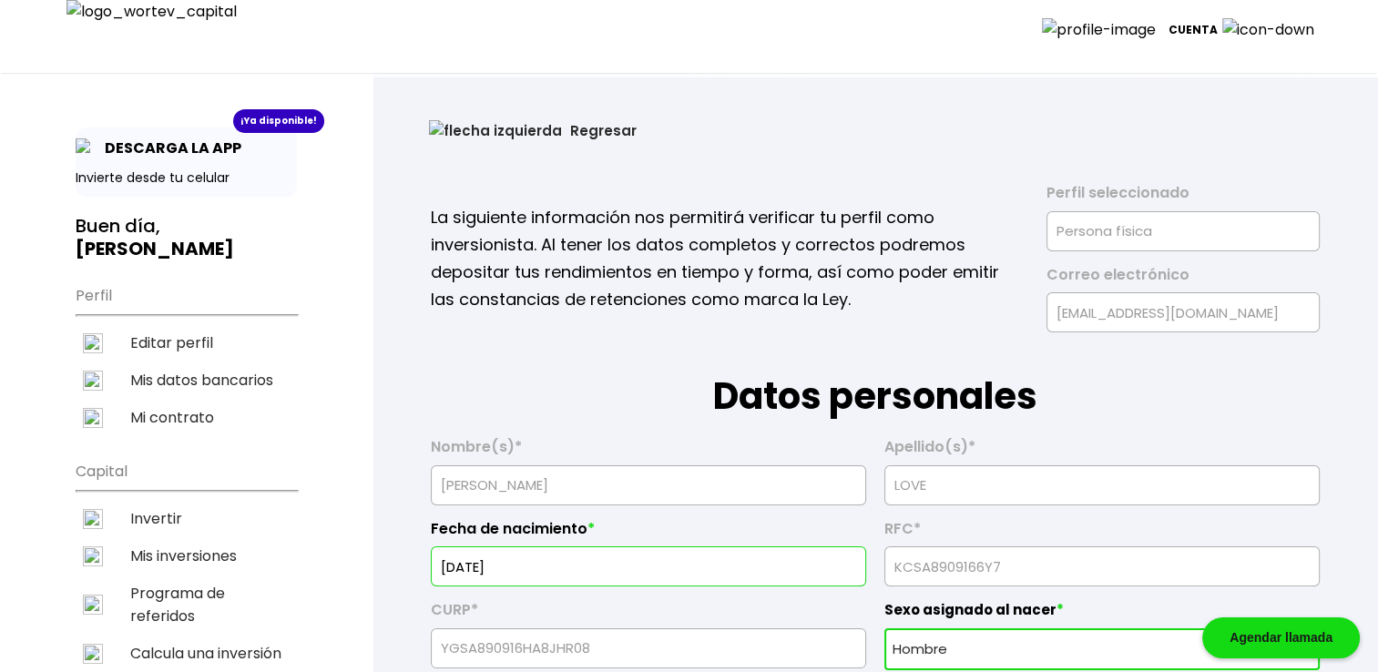
click at [539, 563] on input "[DATE]" at bounding box center [648, 567] width 419 height 38
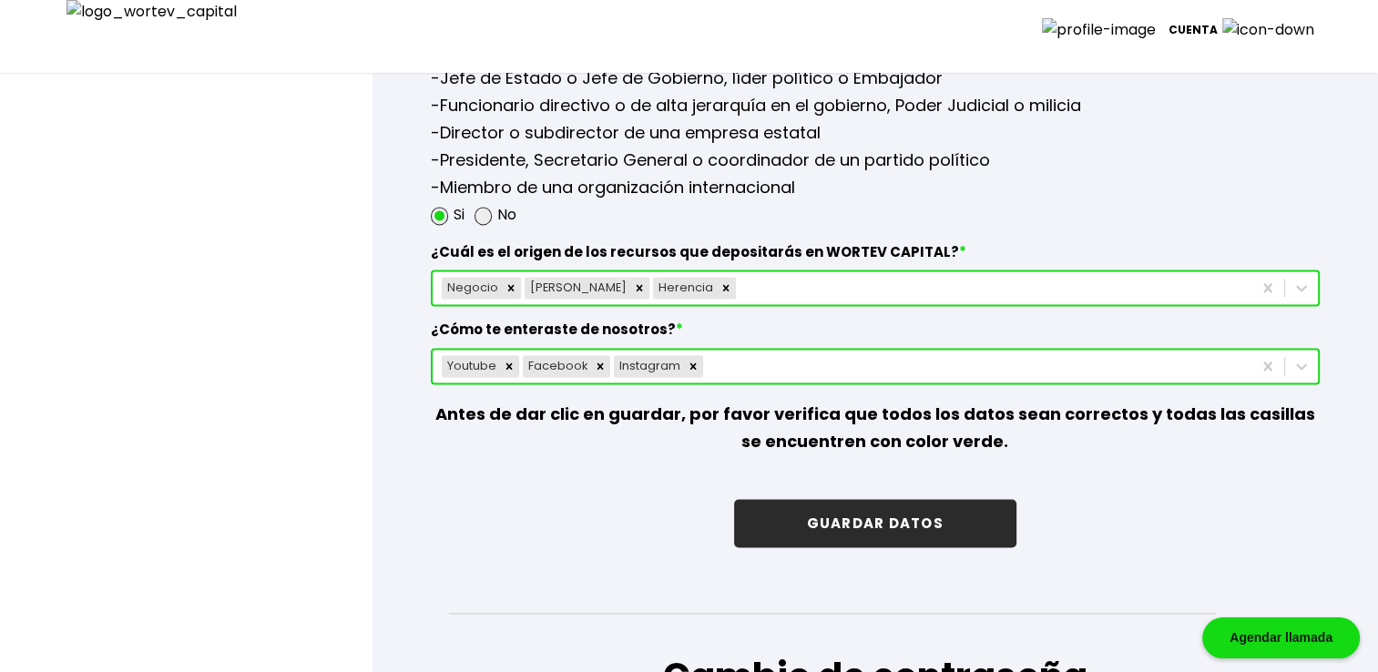
scroll to position [2490, 0]
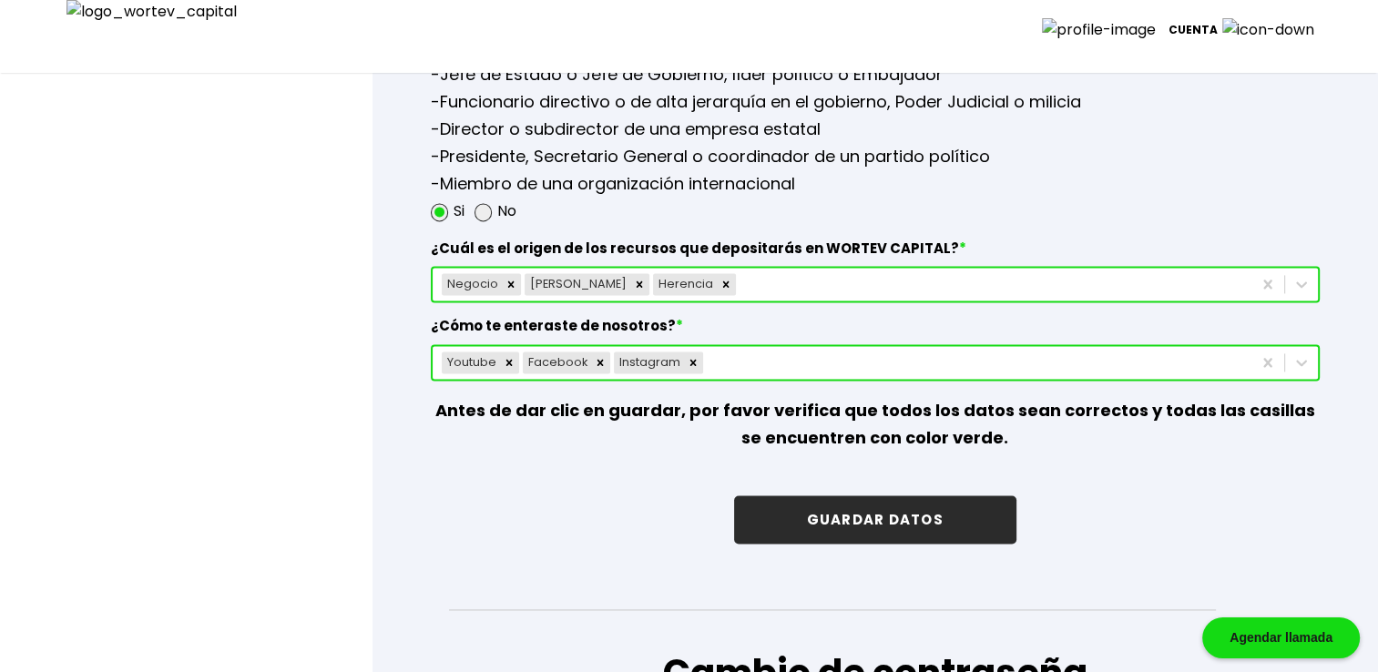
type input "[DATE]"
click at [853, 512] on button "GUARDAR DATOS" at bounding box center [875, 520] width 282 height 48
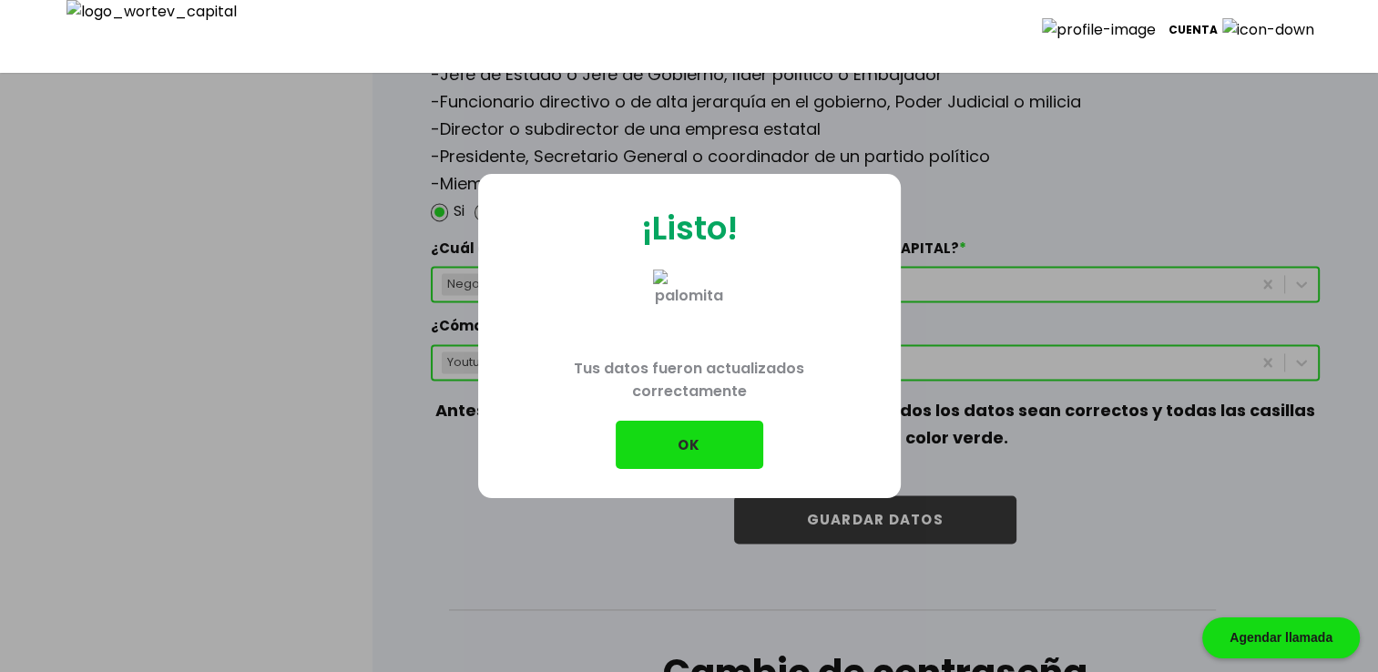
click at [695, 454] on button "OK" at bounding box center [690, 445] width 148 height 48
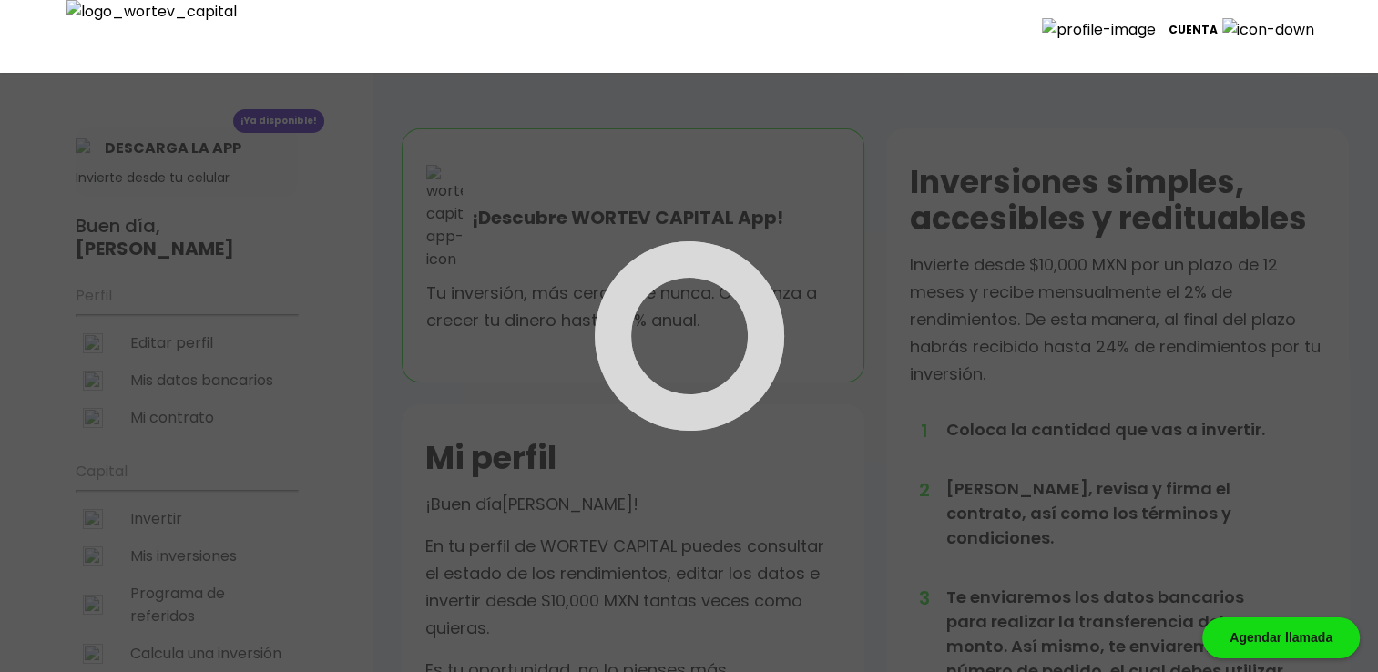
click at [191, 338] on div at bounding box center [689, 336] width 1378 height 672
click at [191, 337] on div at bounding box center [689, 336] width 1378 height 672
click at [192, 337] on div at bounding box center [689, 336] width 1378 height 672
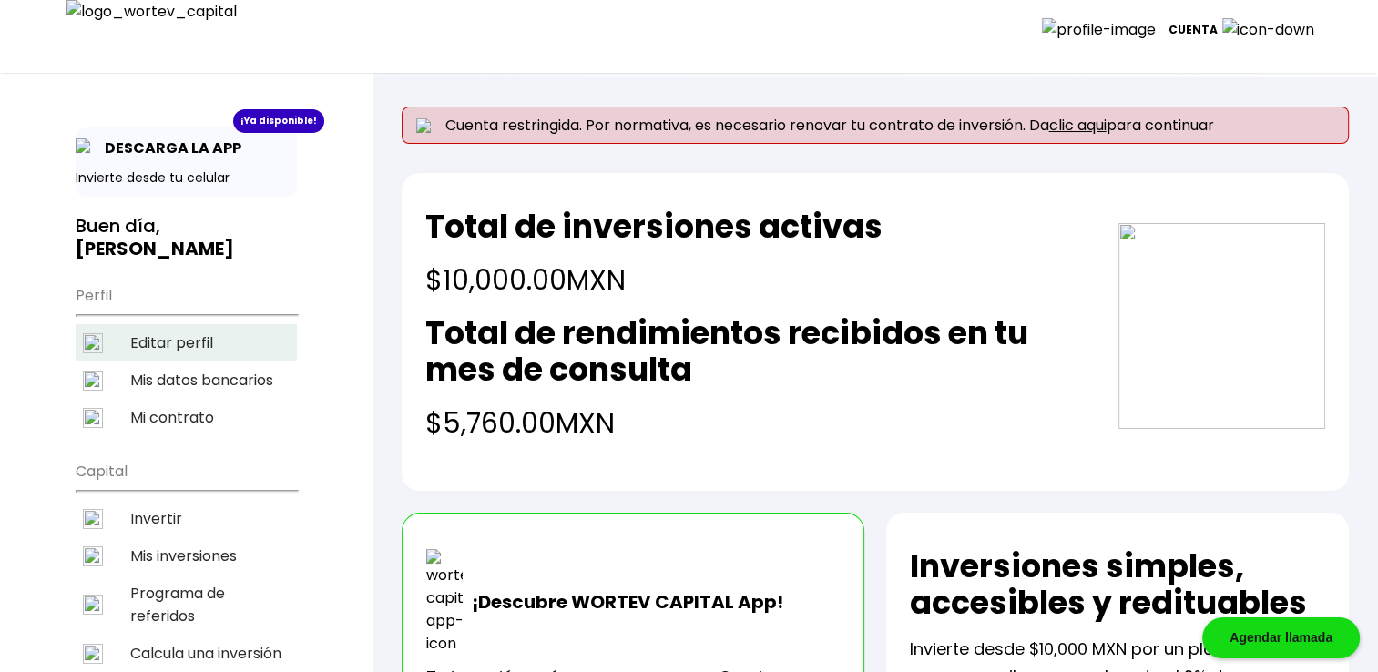
click at [193, 337] on li "Editar perfil" at bounding box center [186, 342] width 221 height 37
select select "Hombre"
select select "Primaria"
select select "OA"
select select "Mifel"
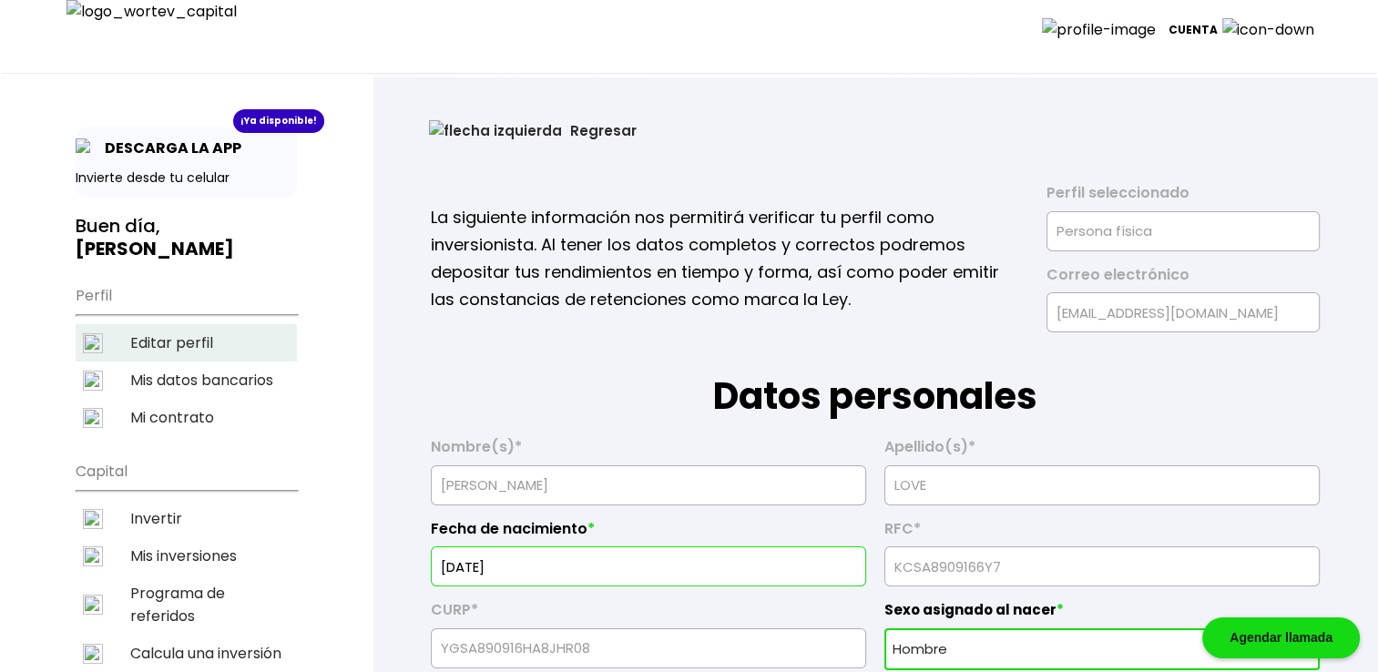
click at [196, 337] on li "Editar perfil" at bounding box center [186, 342] width 221 height 37
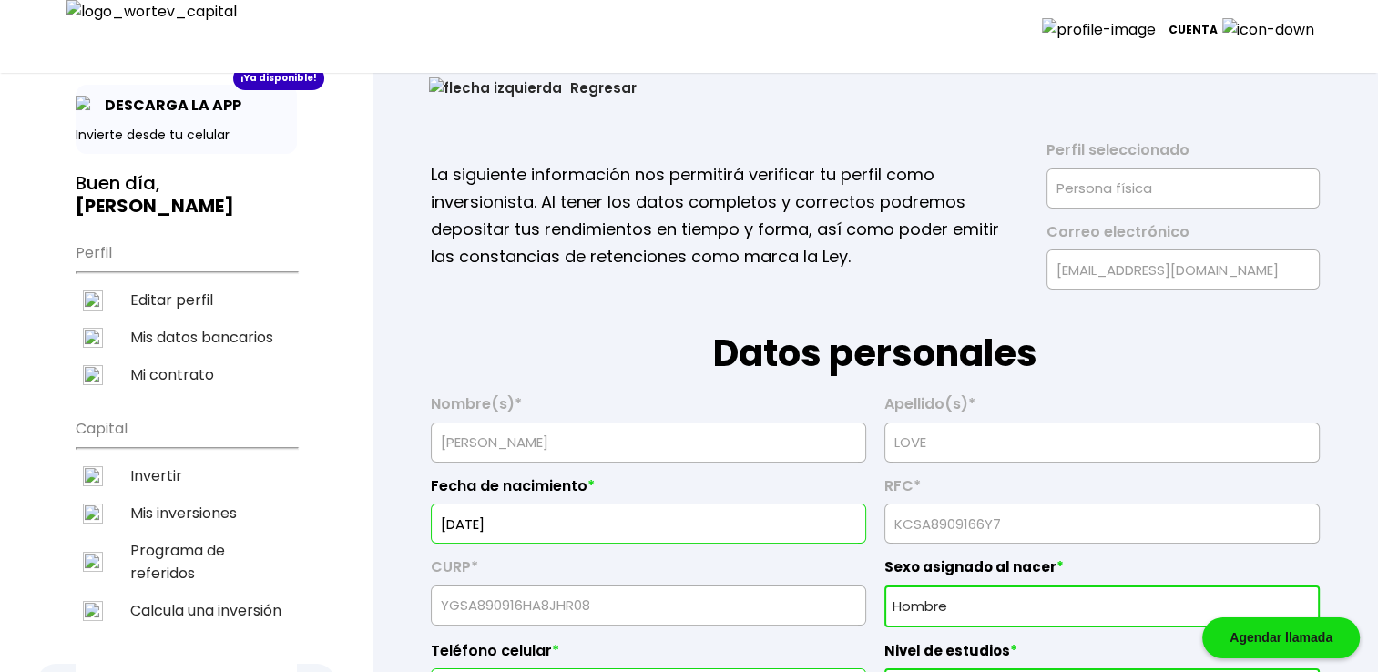
scroll to position [151, 0]
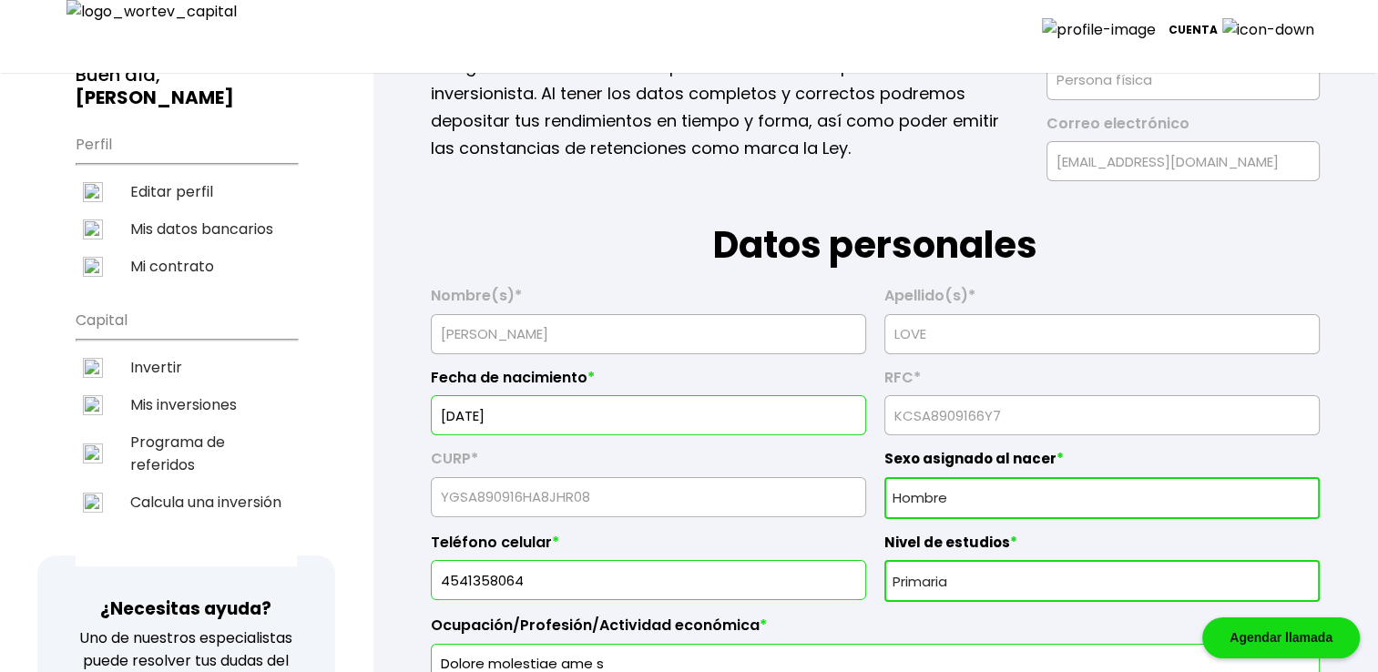
drag, startPoint x: 496, startPoint y: 415, endPoint x: 587, endPoint y: 415, distance: 91.1
click at [587, 415] on input "[DATE]" at bounding box center [648, 415] width 419 height 38
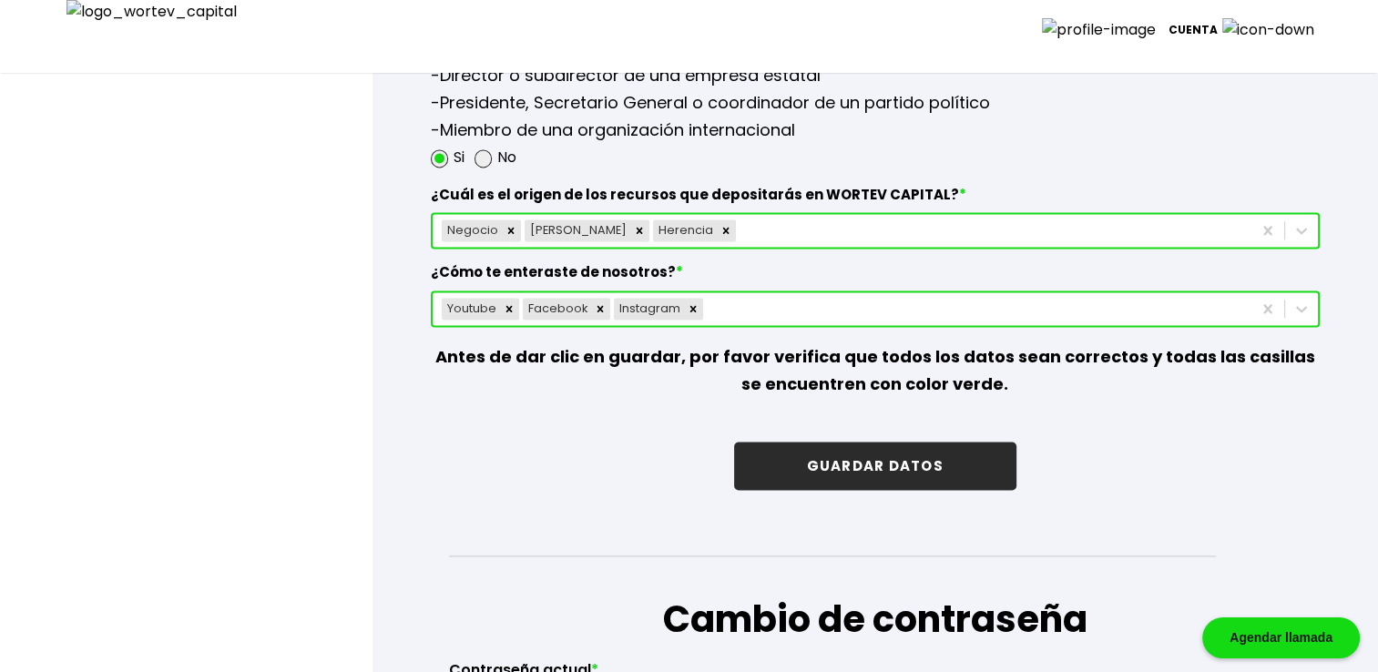
scroll to position [2551, 0]
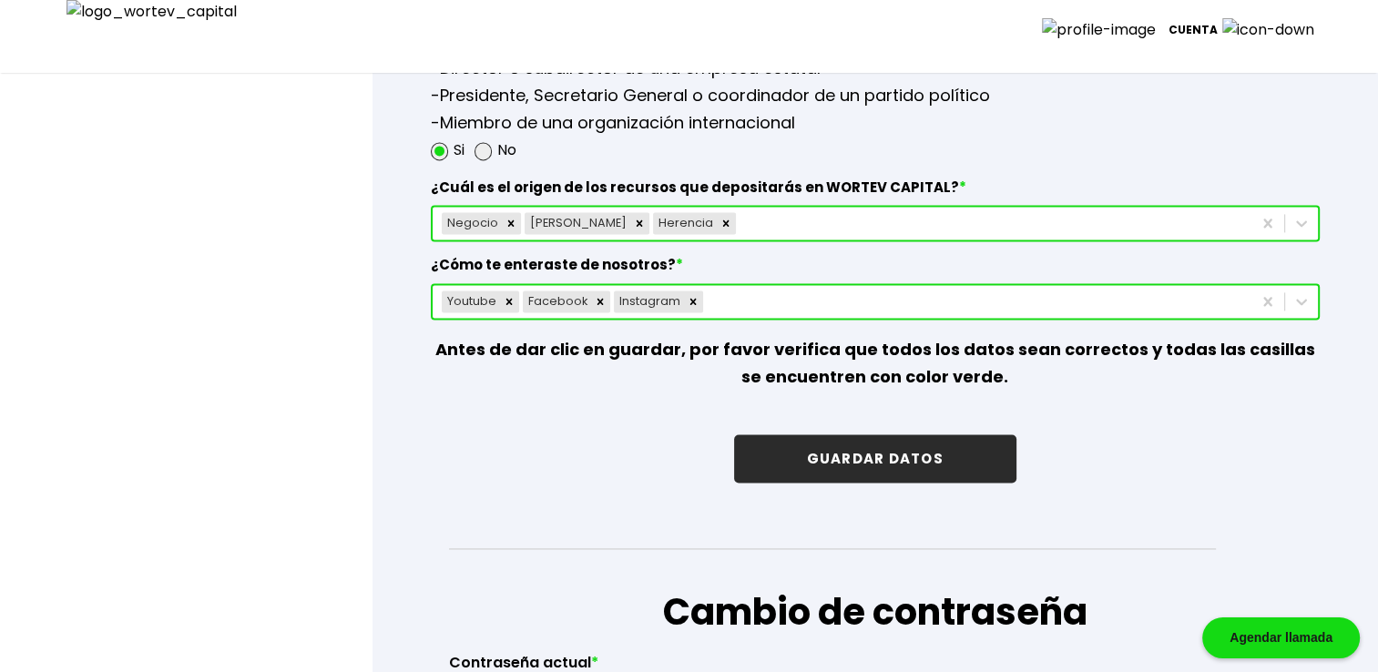
type input "[DATE]"
click at [926, 456] on button "GUARDAR DATOS" at bounding box center [875, 459] width 282 height 48
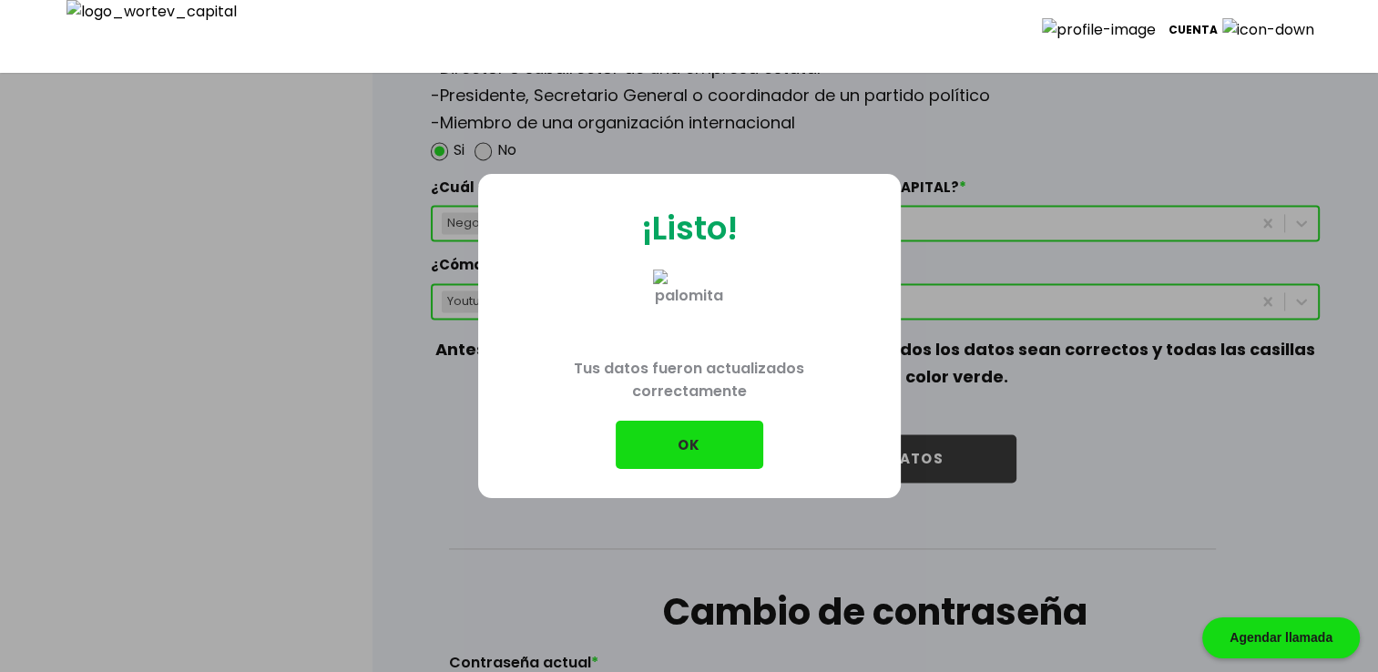
click at [712, 443] on button "OK" at bounding box center [690, 445] width 148 height 48
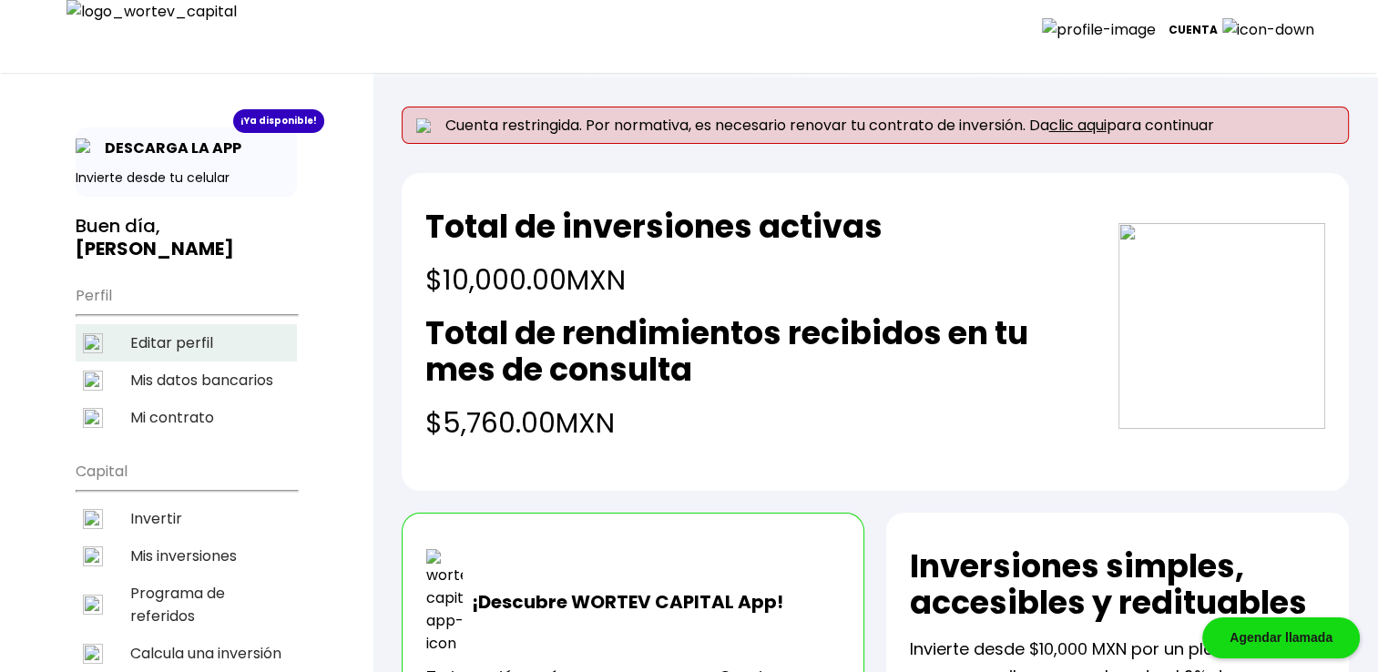
click at [200, 346] on li "Editar perfil" at bounding box center [186, 342] width 221 height 37
select select "Hombre"
select select "Primaria"
select select "OA"
select select "Mifel"
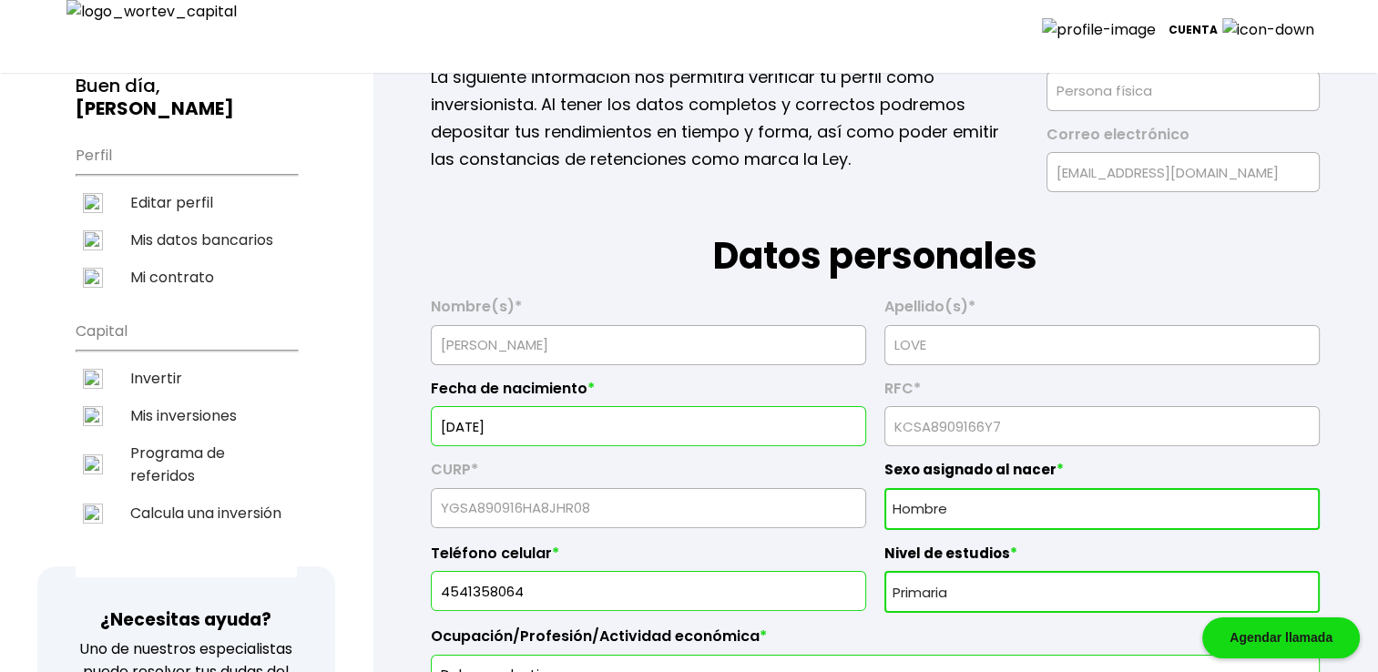
scroll to position [303, 0]
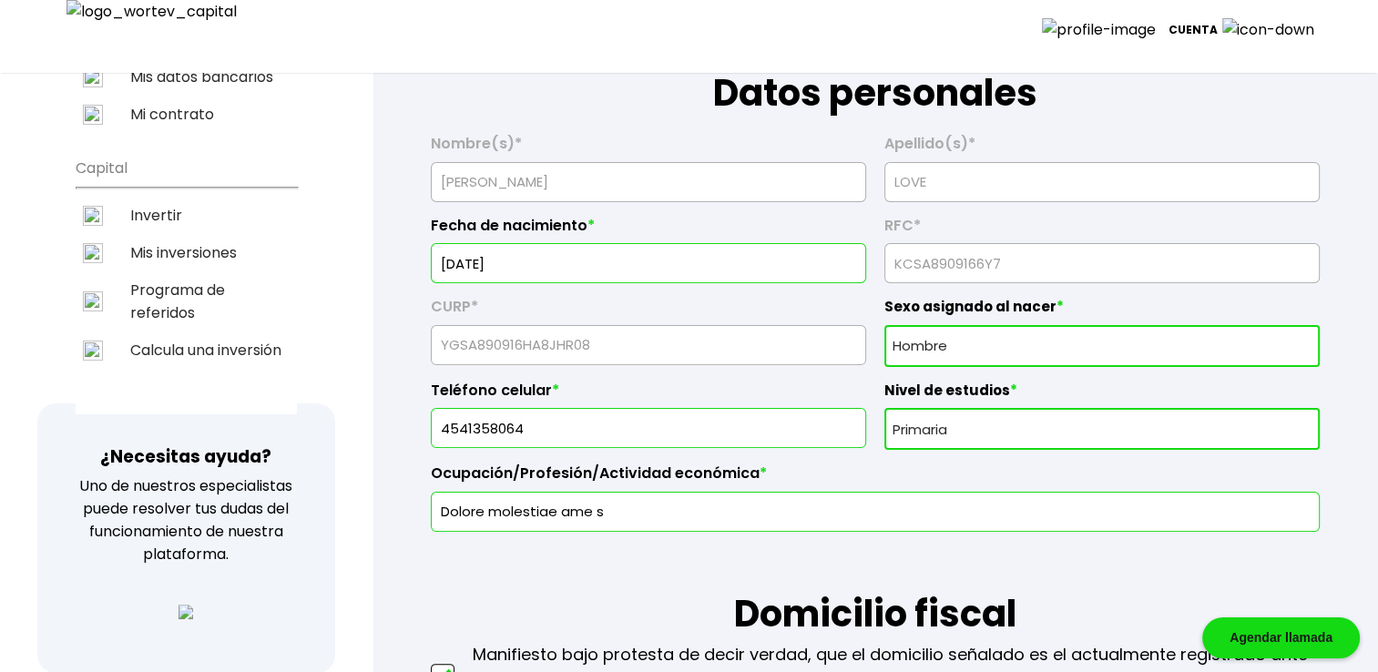
drag, startPoint x: 498, startPoint y: 254, endPoint x: 658, endPoint y: 268, distance: 160.0
click at [658, 268] on input "[DATE]" at bounding box center [648, 263] width 419 height 38
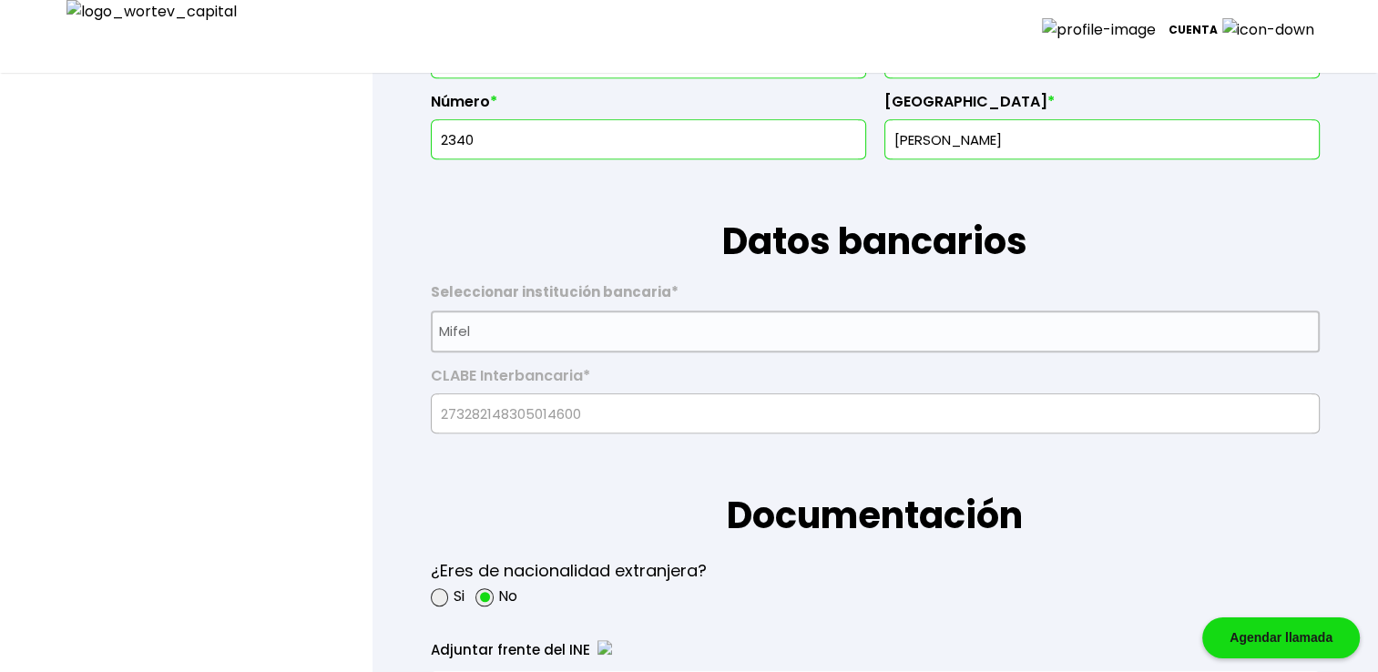
scroll to position [1214, 0]
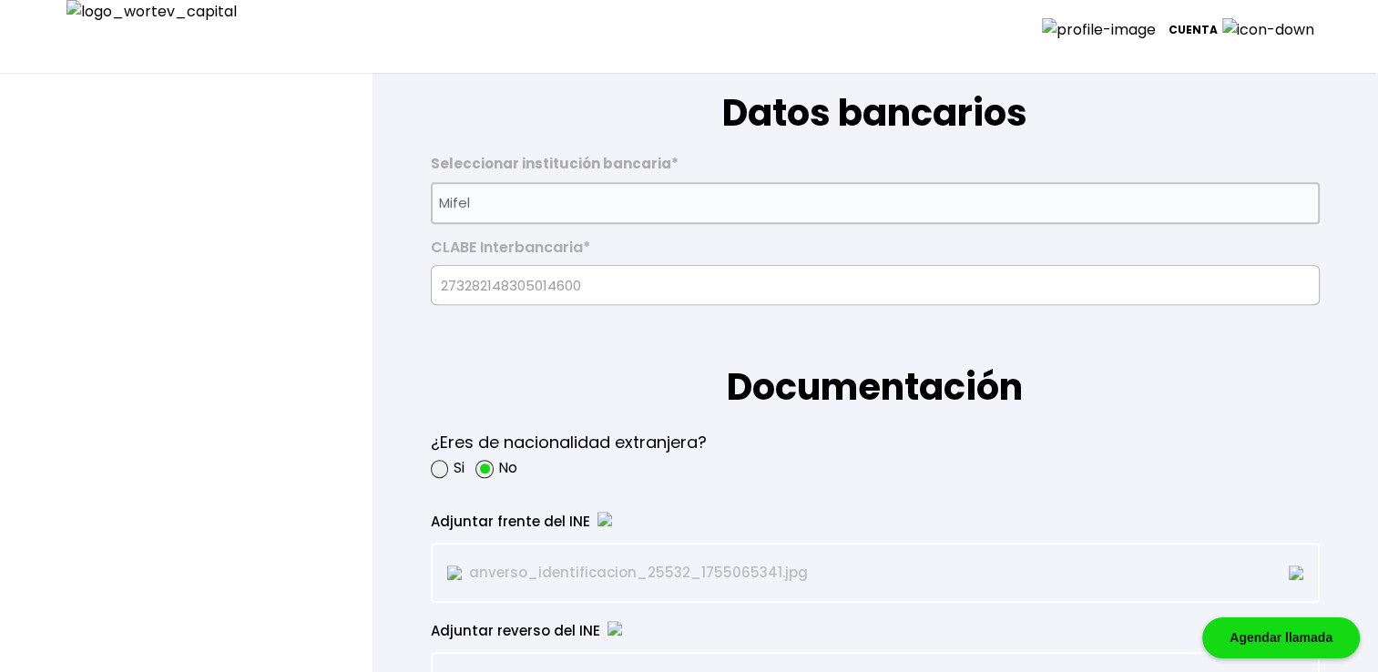
type input "[DATE]"
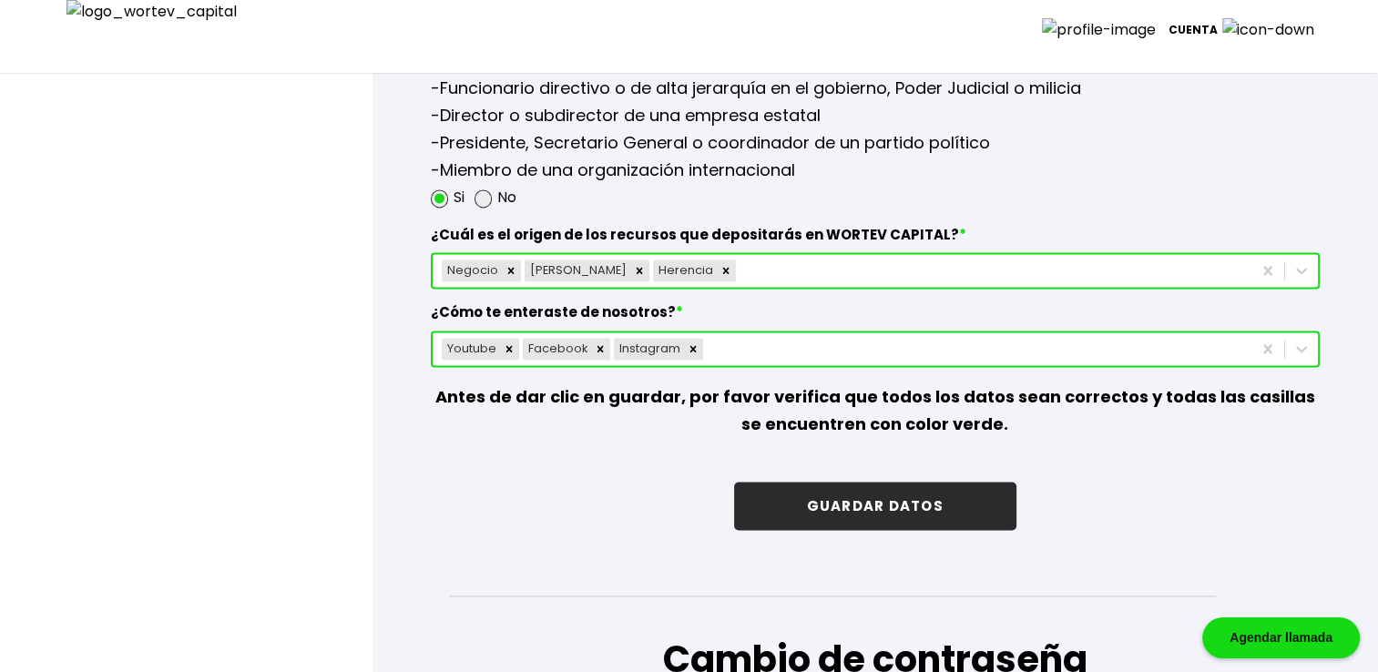
scroll to position [2642, 0]
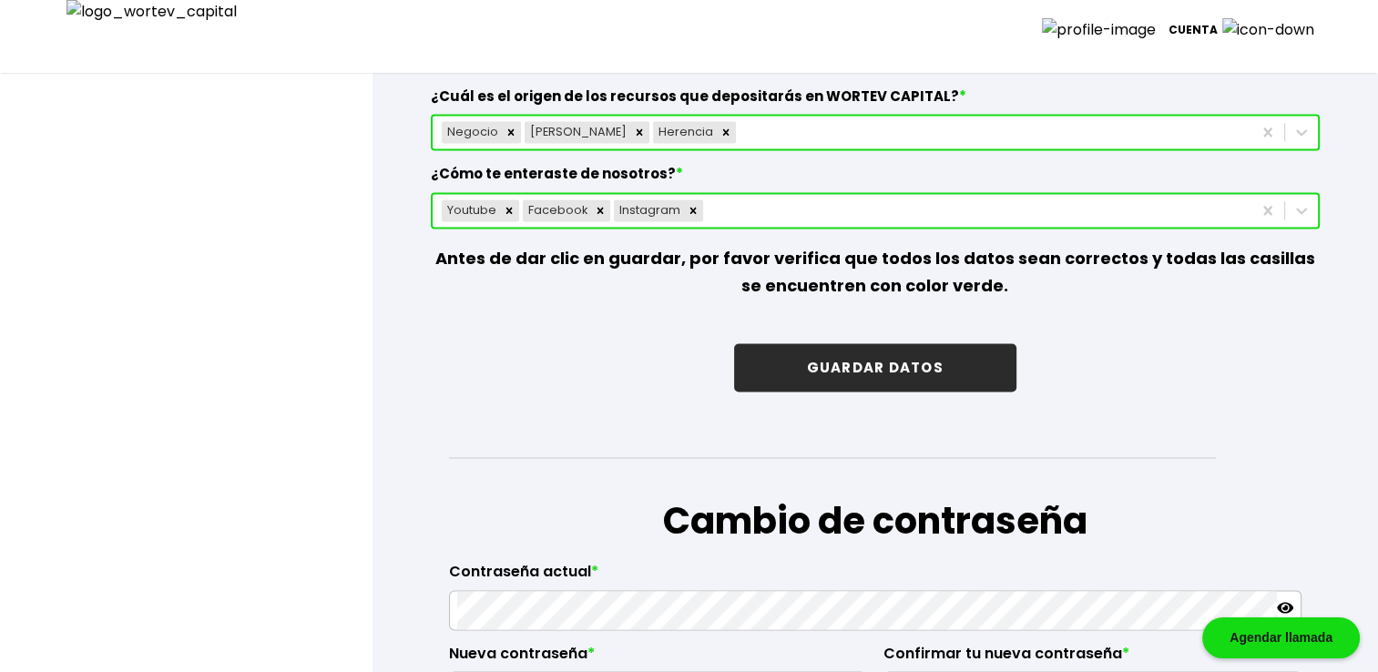
click at [875, 348] on button "GUARDAR DATOS" at bounding box center [875, 367] width 282 height 48
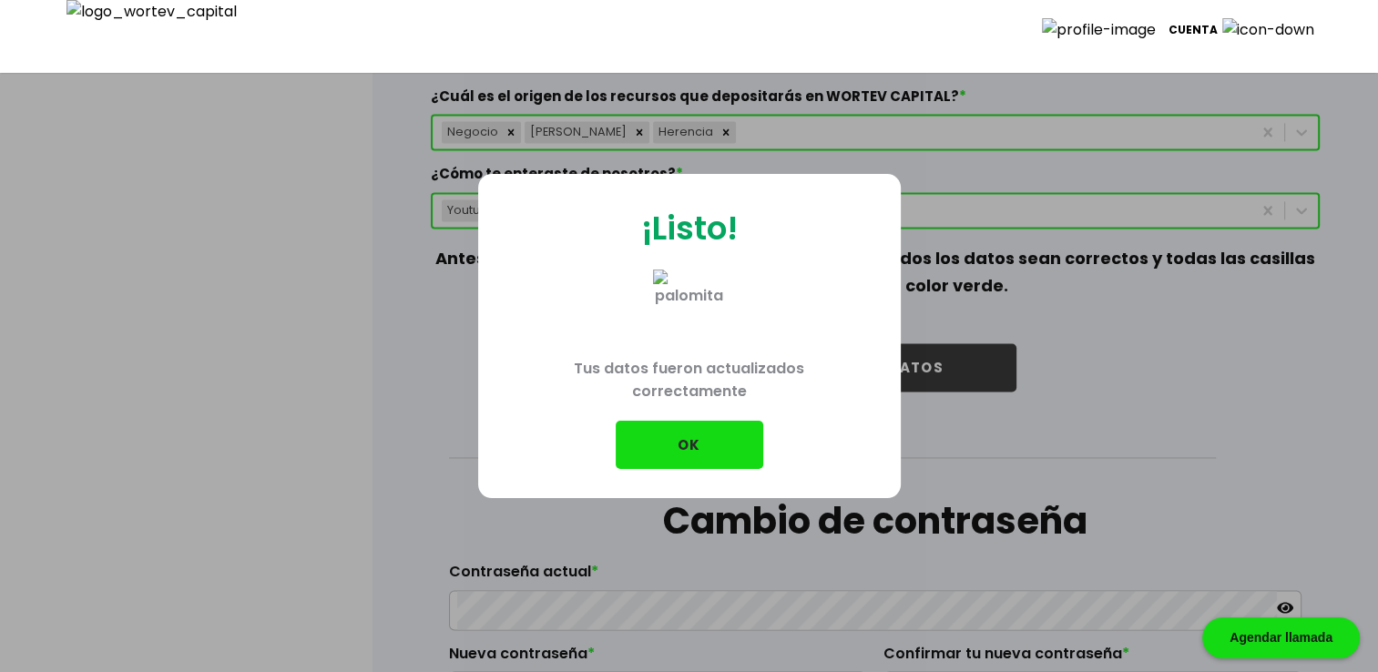
click at [691, 443] on button "OK" at bounding box center [690, 445] width 148 height 48
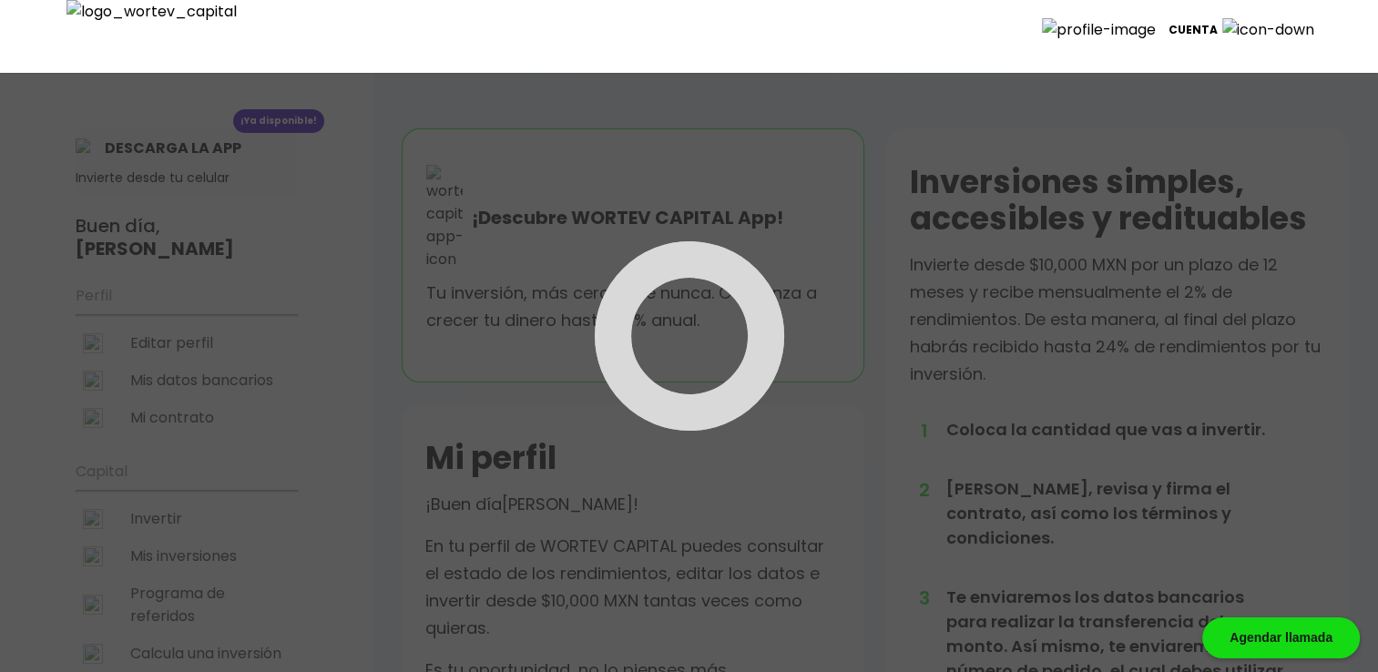
click at [167, 363] on div at bounding box center [689, 336] width 1378 height 672
click at [165, 346] on div at bounding box center [689, 336] width 1378 height 672
click at [166, 346] on div at bounding box center [689, 336] width 1378 height 672
click at [168, 348] on div at bounding box center [689, 336] width 1378 height 672
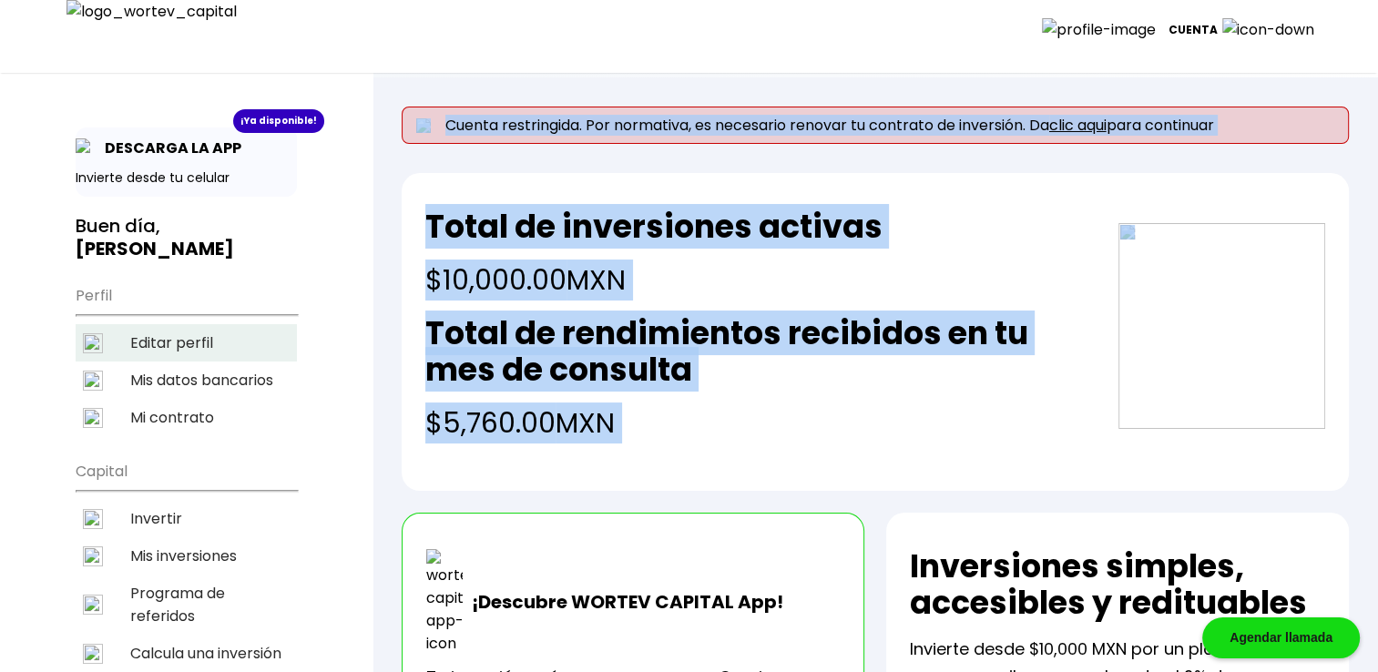
drag, startPoint x: 168, startPoint y: 348, endPoint x: 155, endPoint y: 337, distance: 16.8
click at [155, 337] on li "Editar perfil" at bounding box center [186, 342] width 221 height 37
select select "Hombre"
select select "Primaria"
select select "OA"
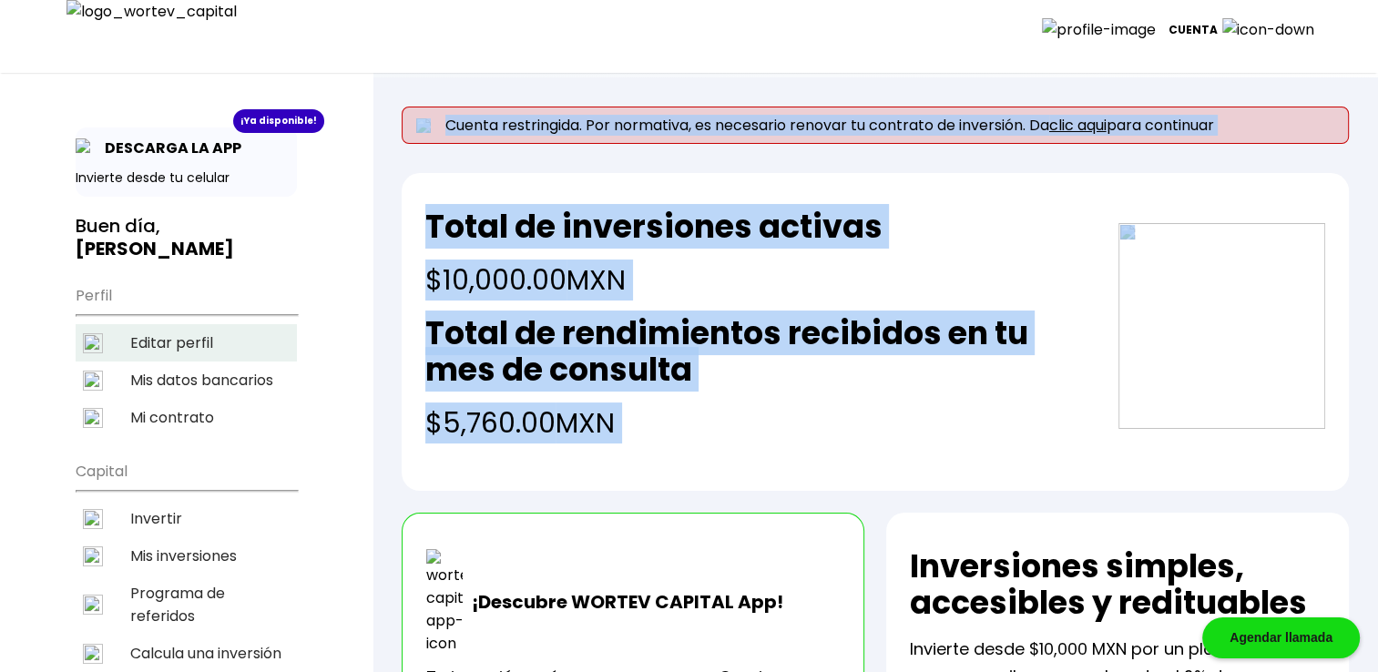
select select "Mifel"
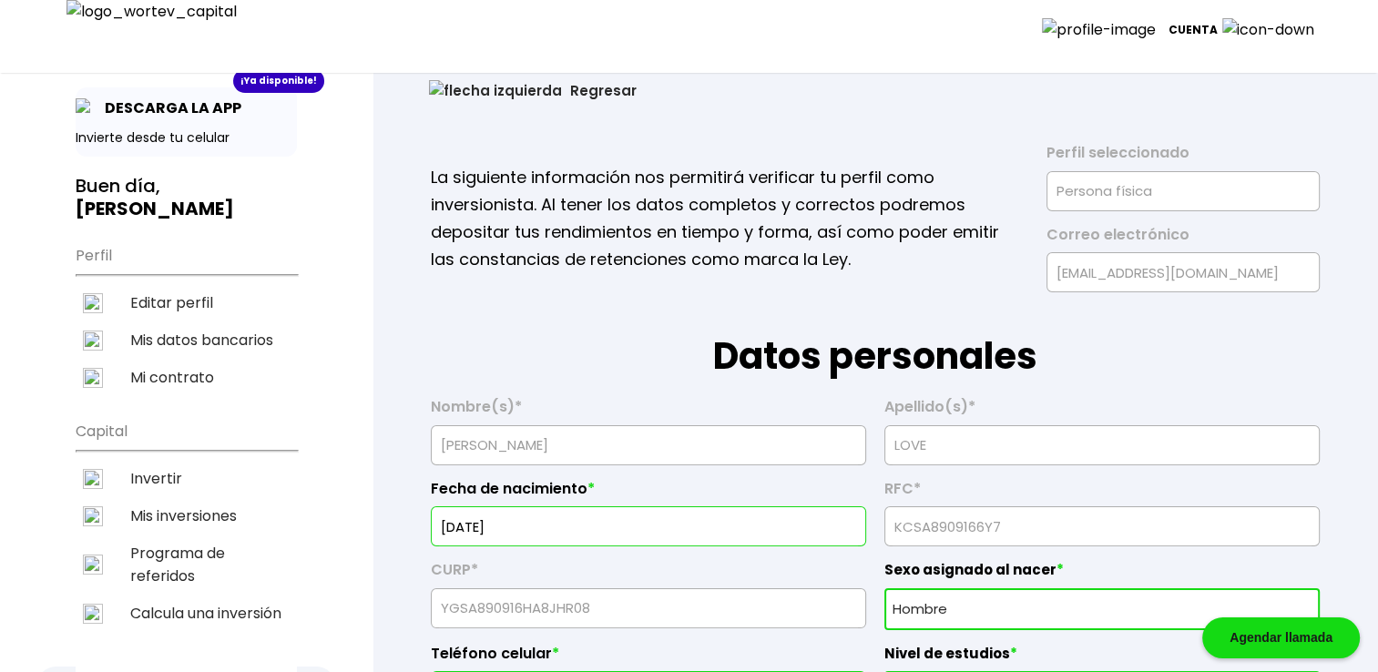
scroll to position [60, 0]
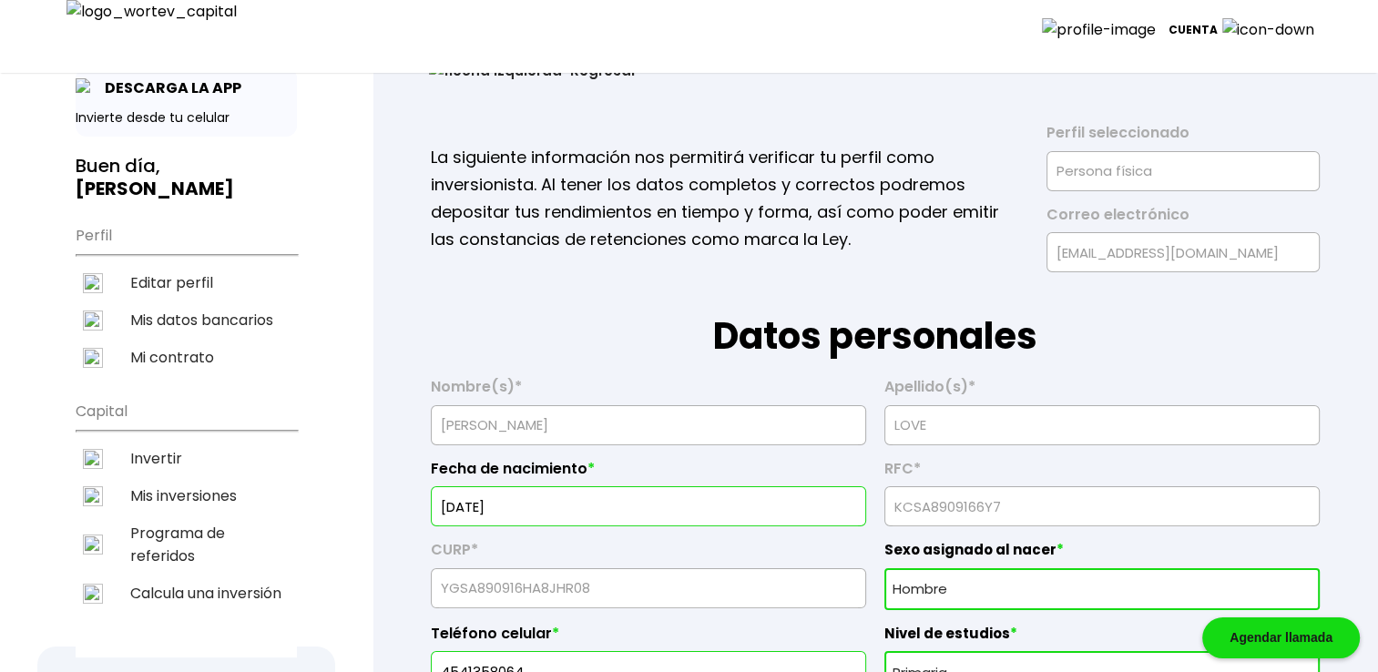
click at [501, 507] on input "[DATE]" at bounding box center [648, 506] width 419 height 38
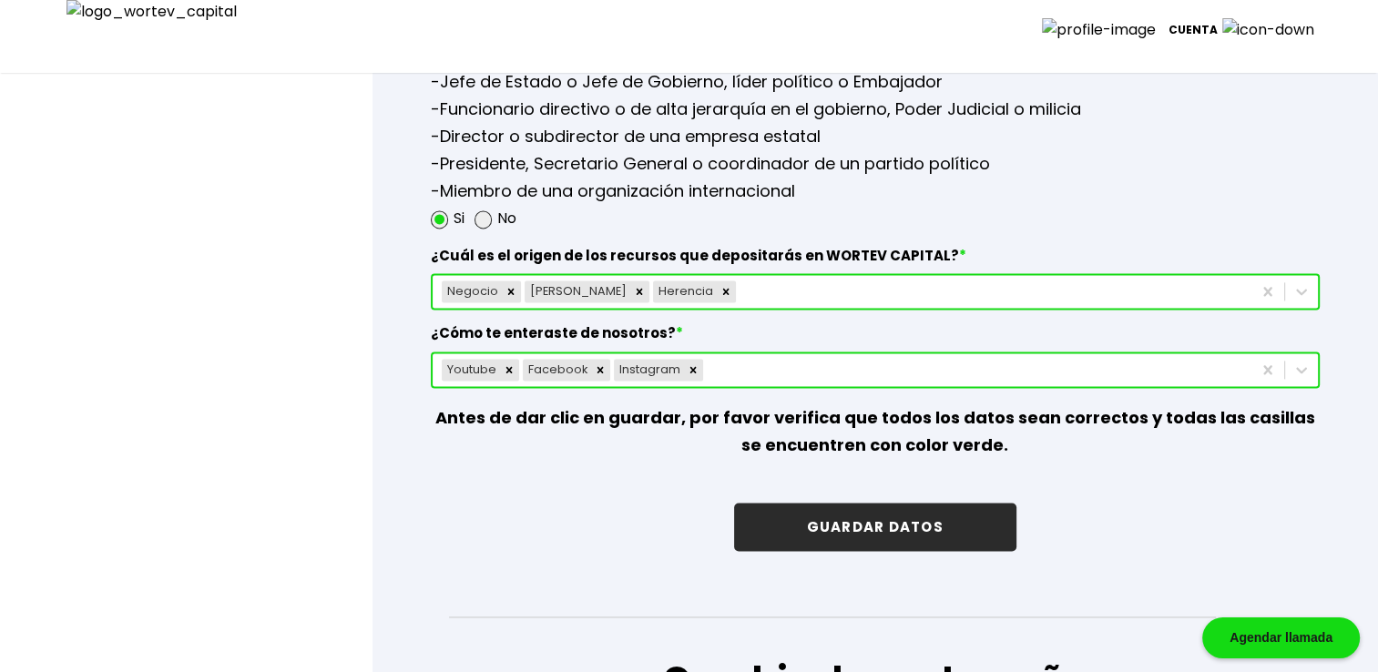
scroll to position [2490, 0]
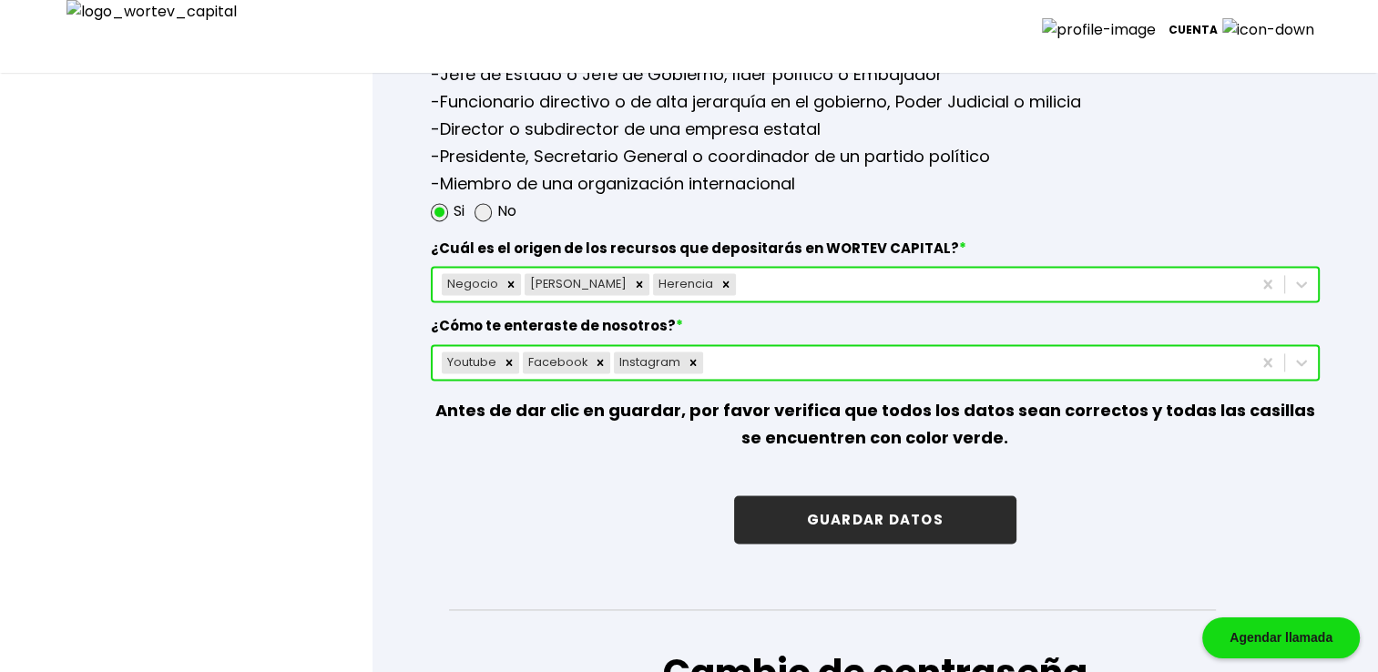
type input "[DATE]"
click at [783, 513] on button "GUARDAR DATOS" at bounding box center [875, 520] width 282 height 48
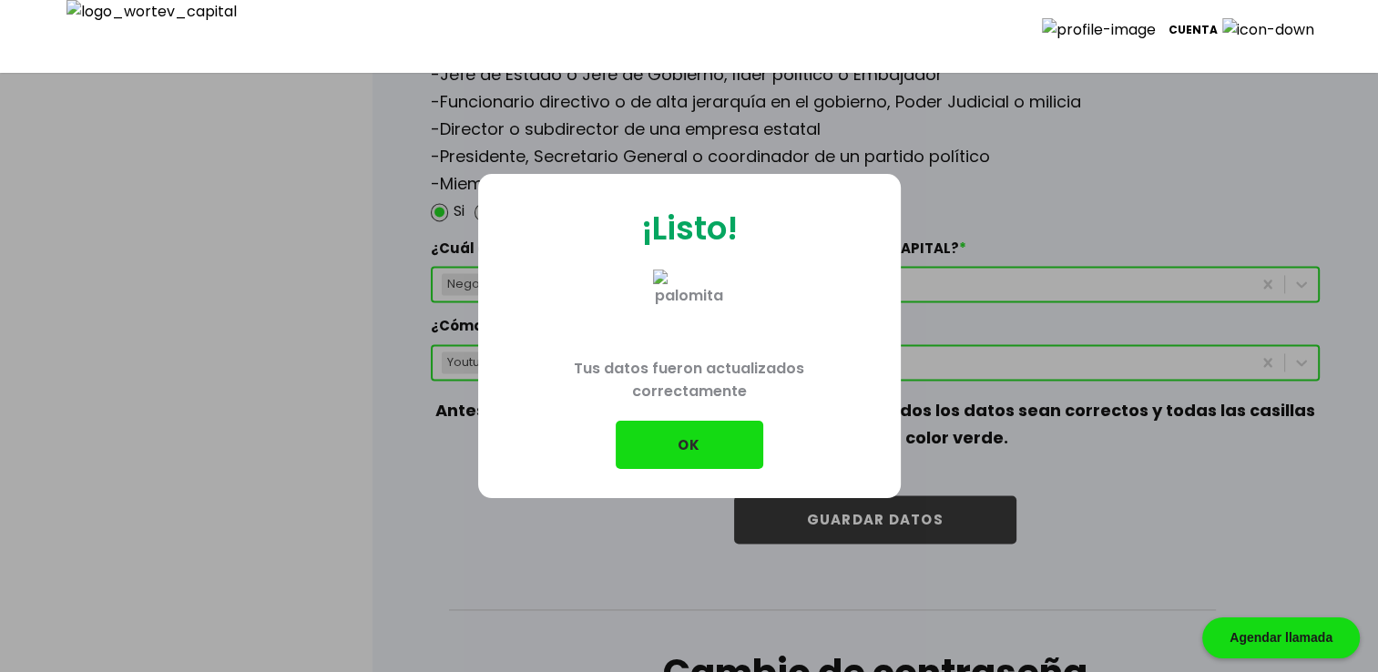
click at [639, 443] on button "OK" at bounding box center [690, 445] width 148 height 48
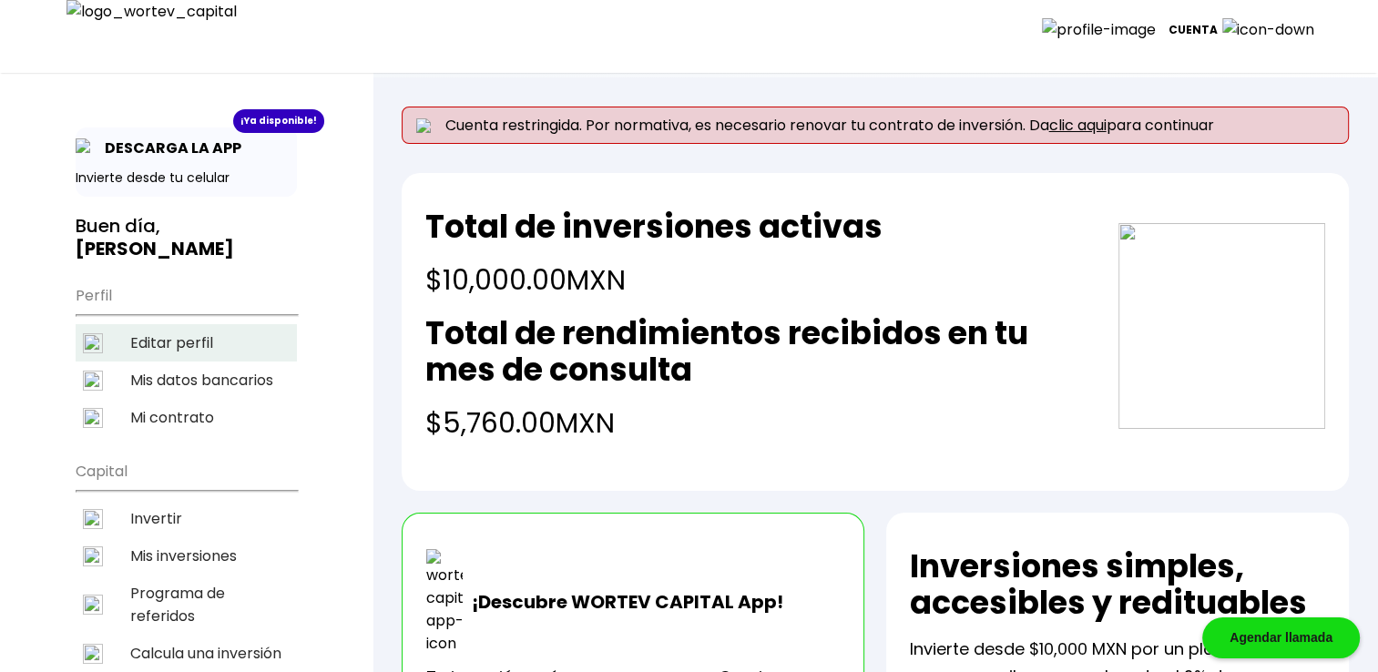
click at [179, 340] on li "Editar perfil" at bounding box center [186, 342] width 221 height 37
select select "Hombre"
select select "Primaria"
select select "OA"
select select "Mifel"
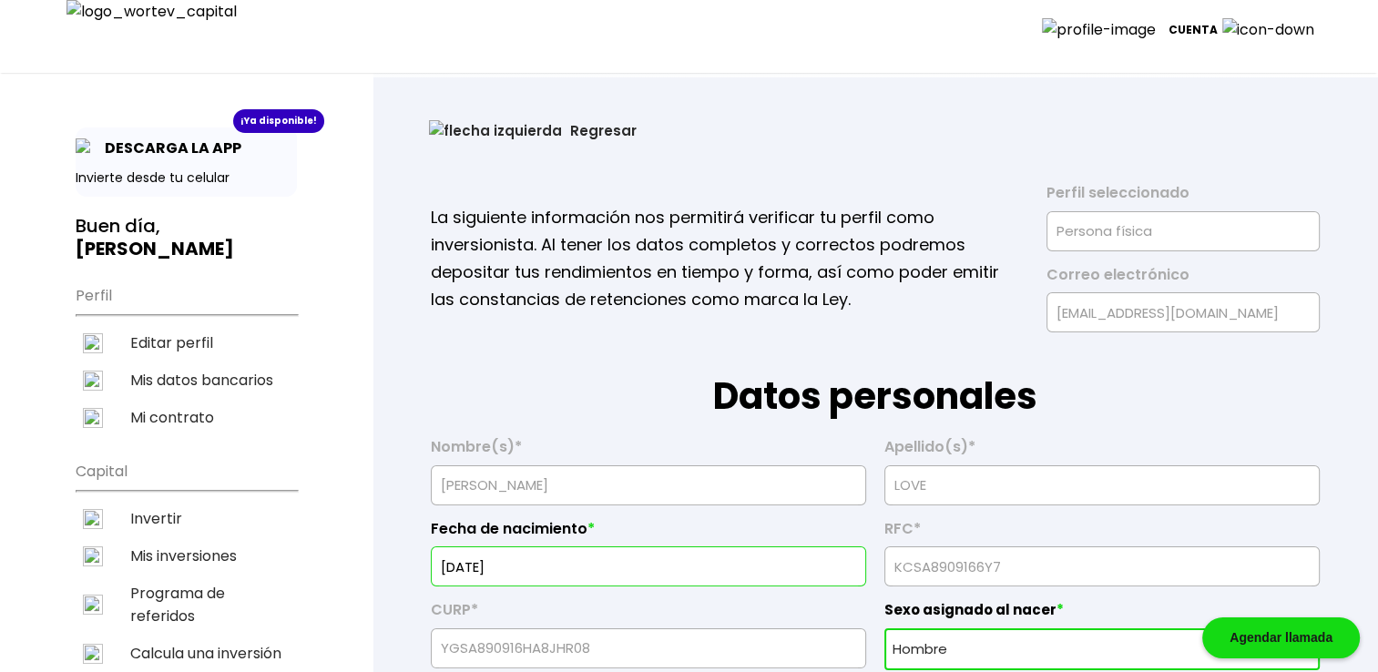
click at [503, 559] on input "[DATE]" at bounding box center [648, 567] width 419 height 38
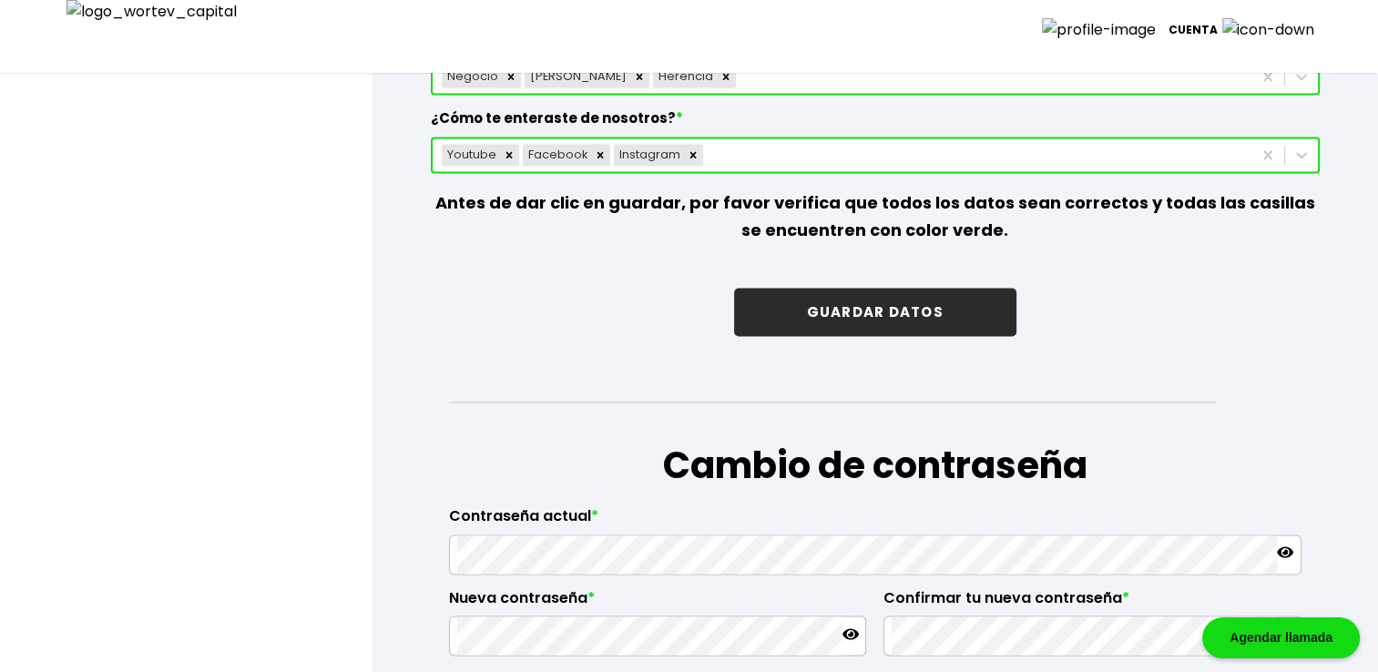
scroll to position [2793, 0]
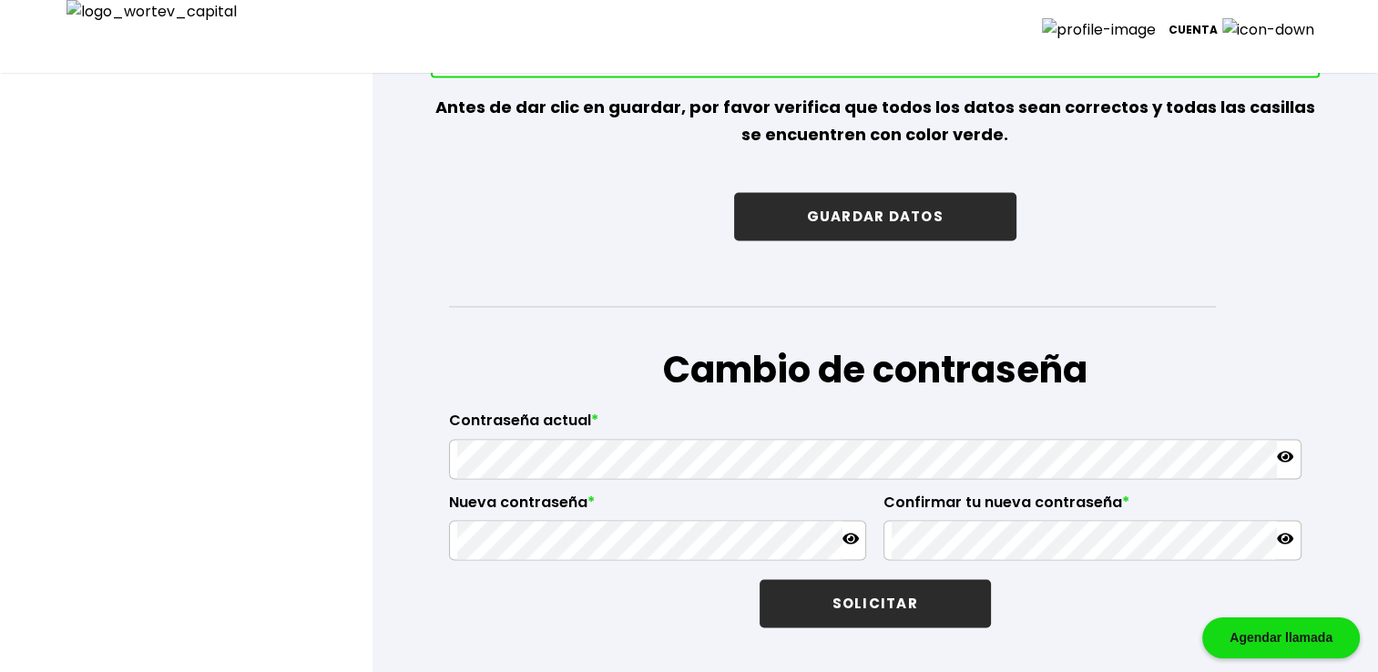
type input "[DATE]"
click at [890, 217] on button "GUARDAR DATOS" at bounding box center [875, 216] width 282 height 48
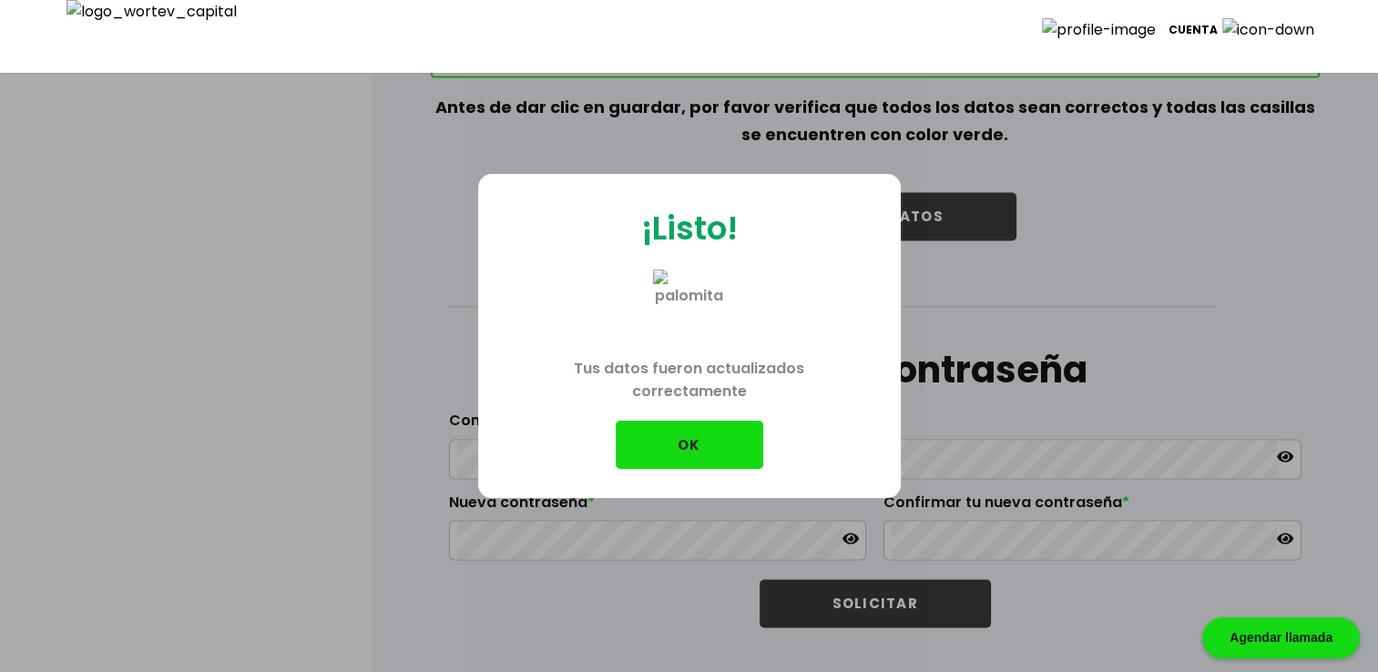
click at [700, 440] on button "OK" at bounding box center [690, 445] width 148 height 48
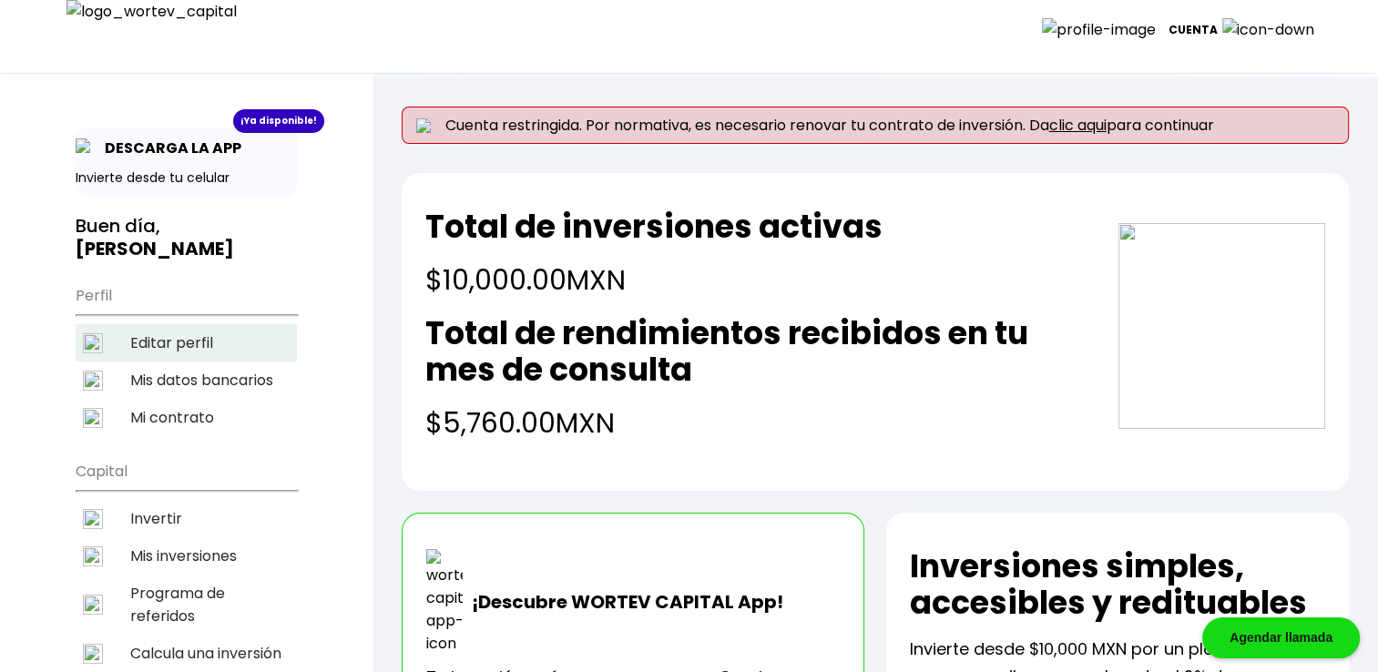
click at [184, 337] on li "Editar perfil" at bounding box center [186, 342] width 221 height 37
select select "Hombre"
select select "Primaria"
select select "OA"
select select "Mifel"
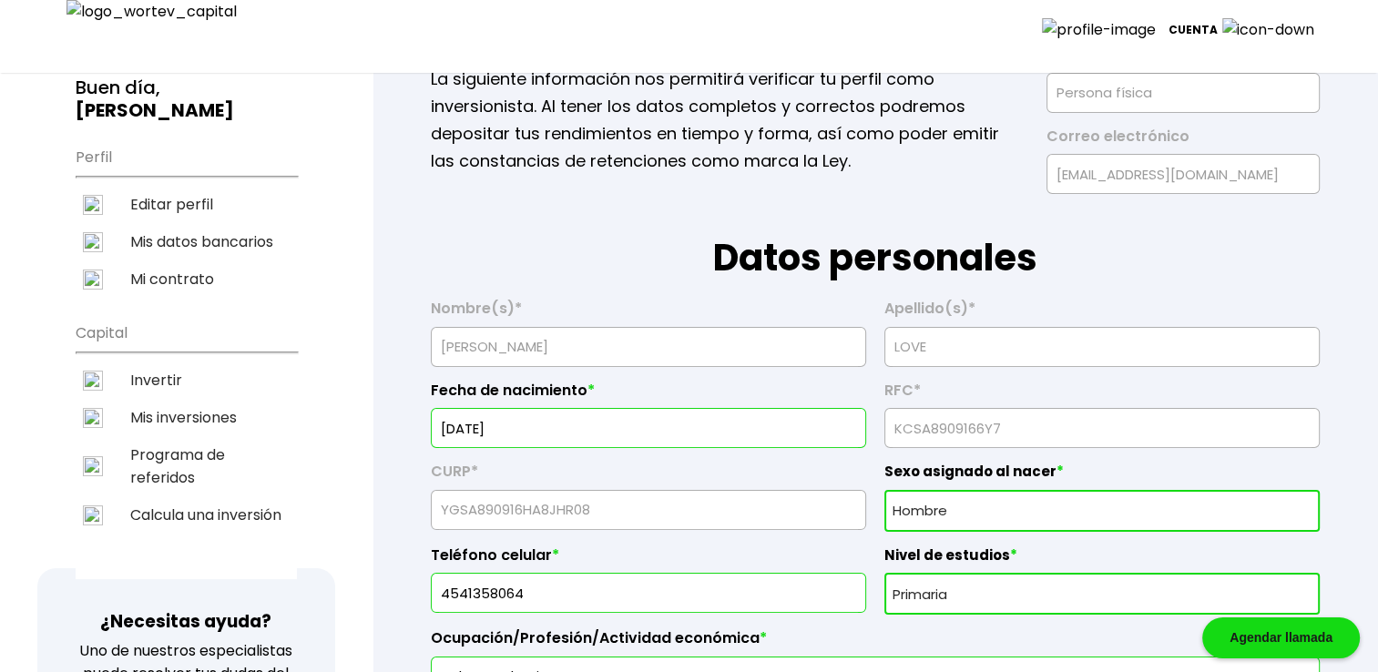
scroll to position [152, 0]
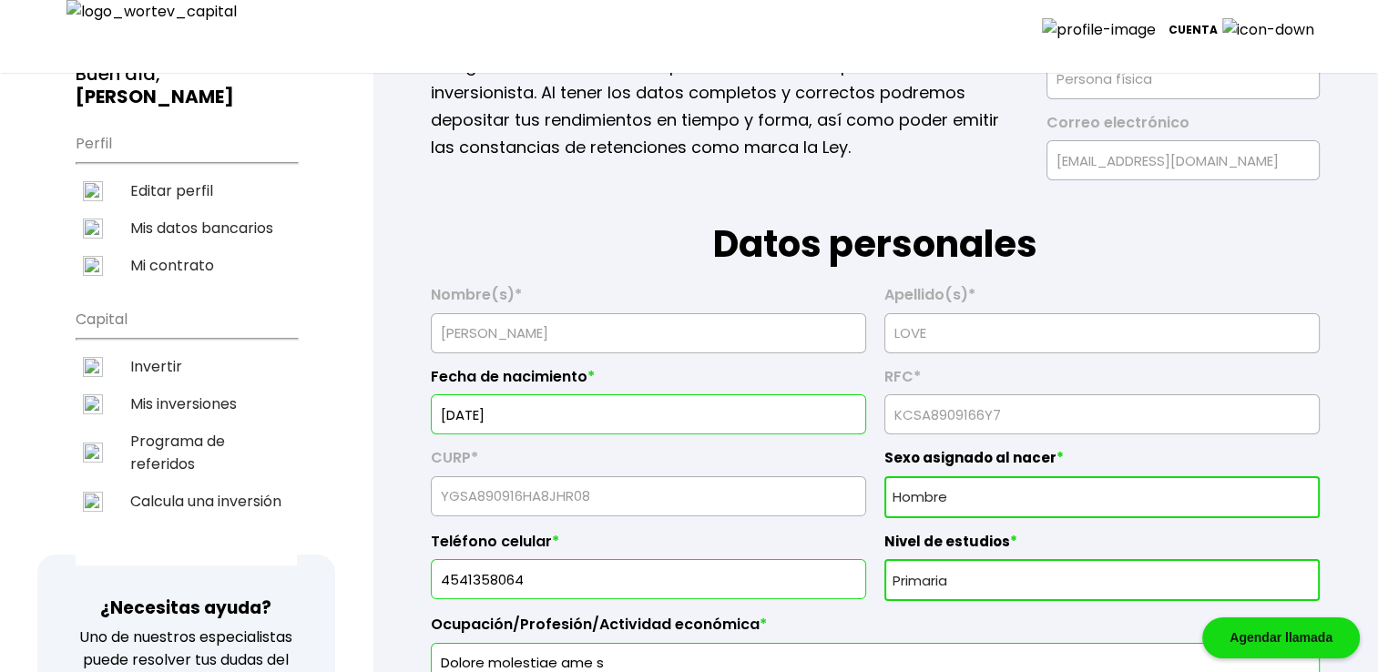
drag, startPoint x: 503, startPoint y: 415, endPoint x: 616, endPoint y: 415, distance: 113.0
click at [612, 415] on input "[DATE]" at bounding box center [648, 414] width 419 height 38
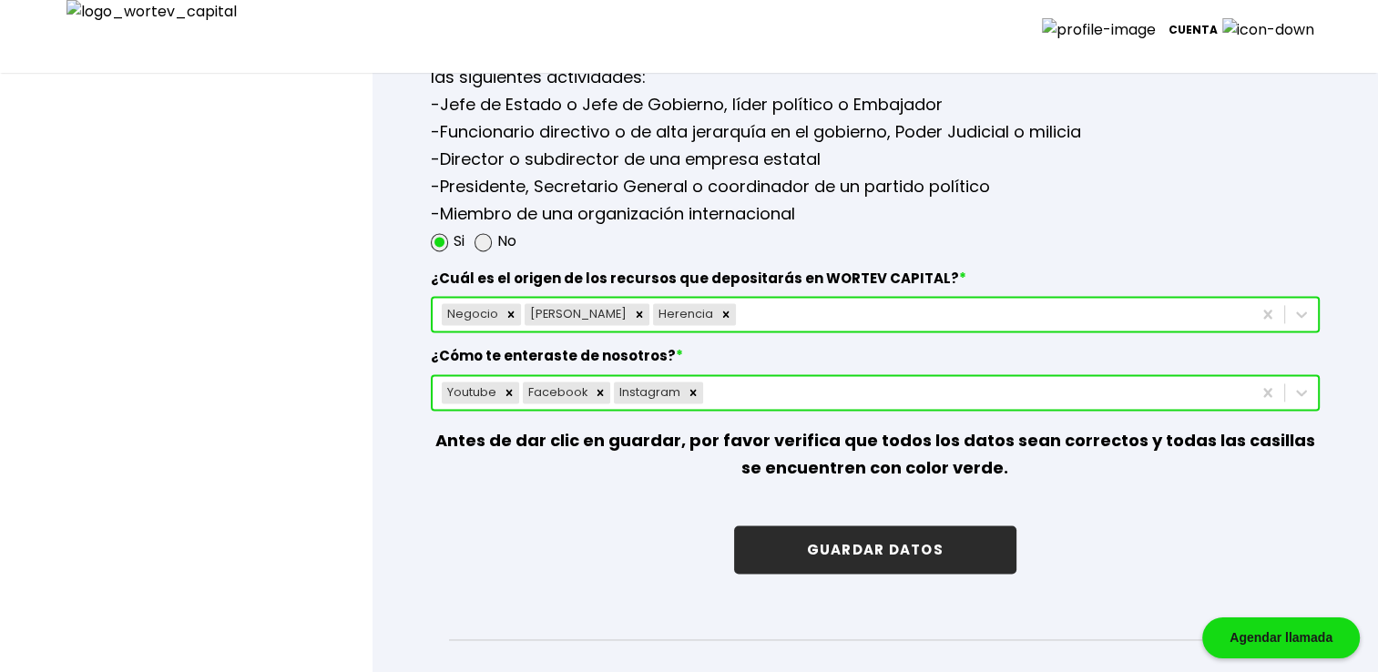
scroll to position [2551, 0]
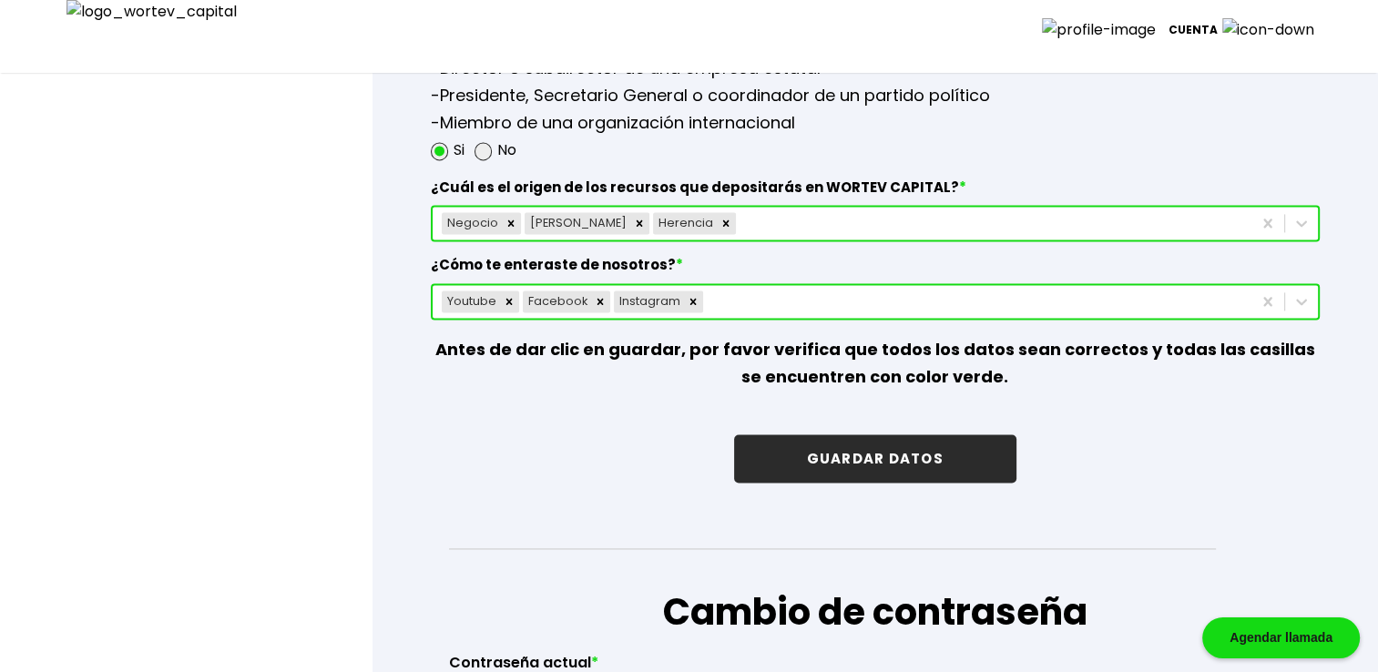
type input "[DATE]"
click at [900, 452] on button "GUARDAR DATOS" at bounding box center [875, 459] width 282 height 48
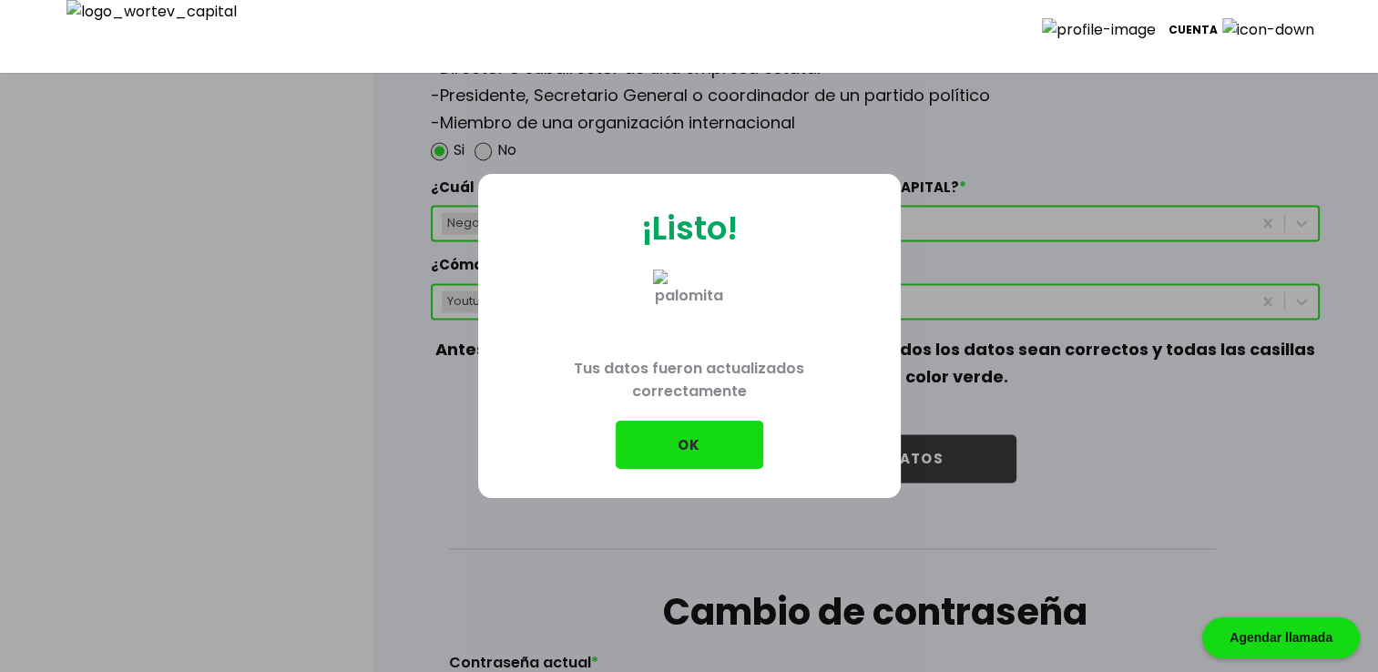
click at [710, 425] on button "OK" at bounding box center [690, 445] width 148 height 48
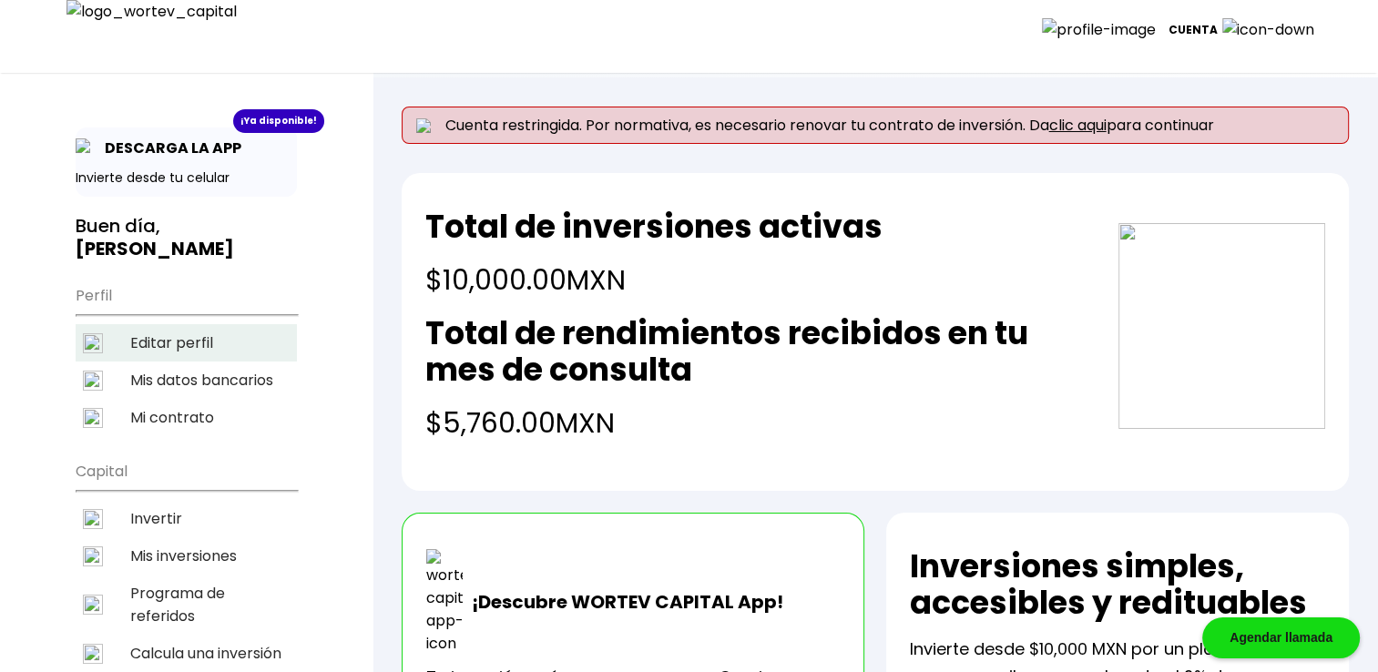
click at [173, 354] on li "Editar perfil" at bounding box center [186, 342] width 221 height 37
select select "Hombre"
select select "Primaria"
select select "OA"
select select "Mifel"
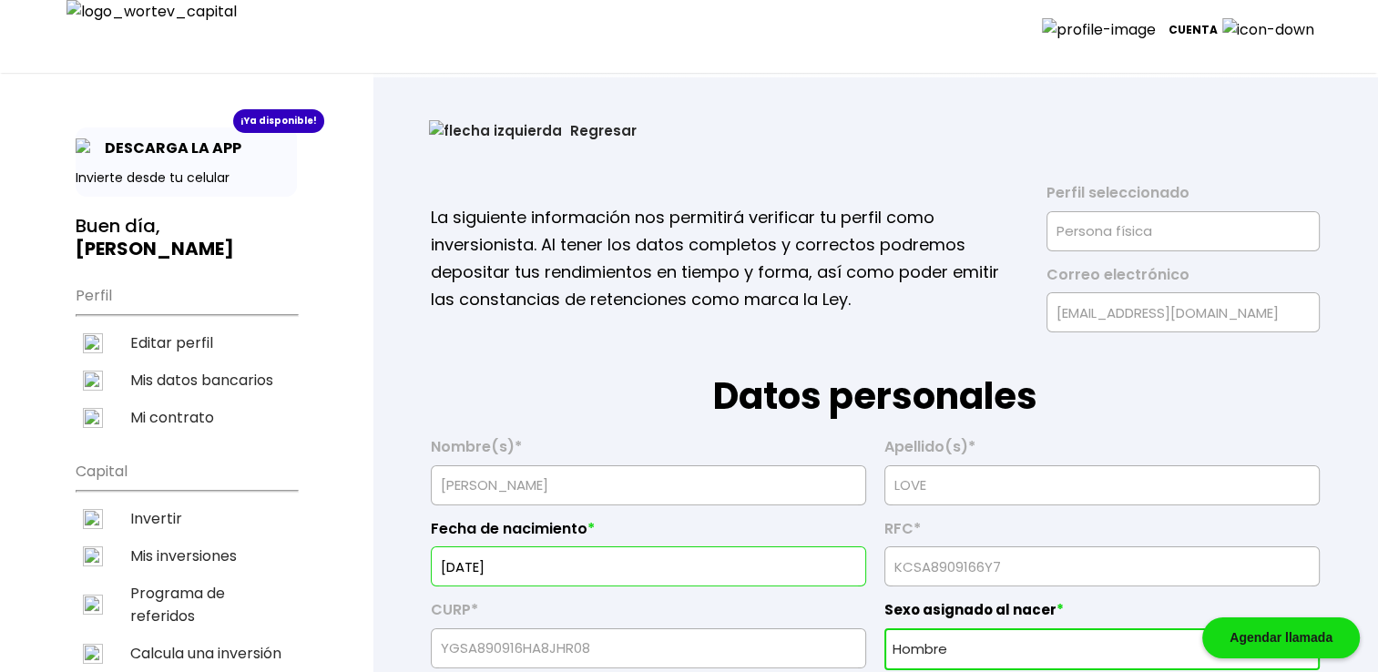
scroll to position [394, 0]
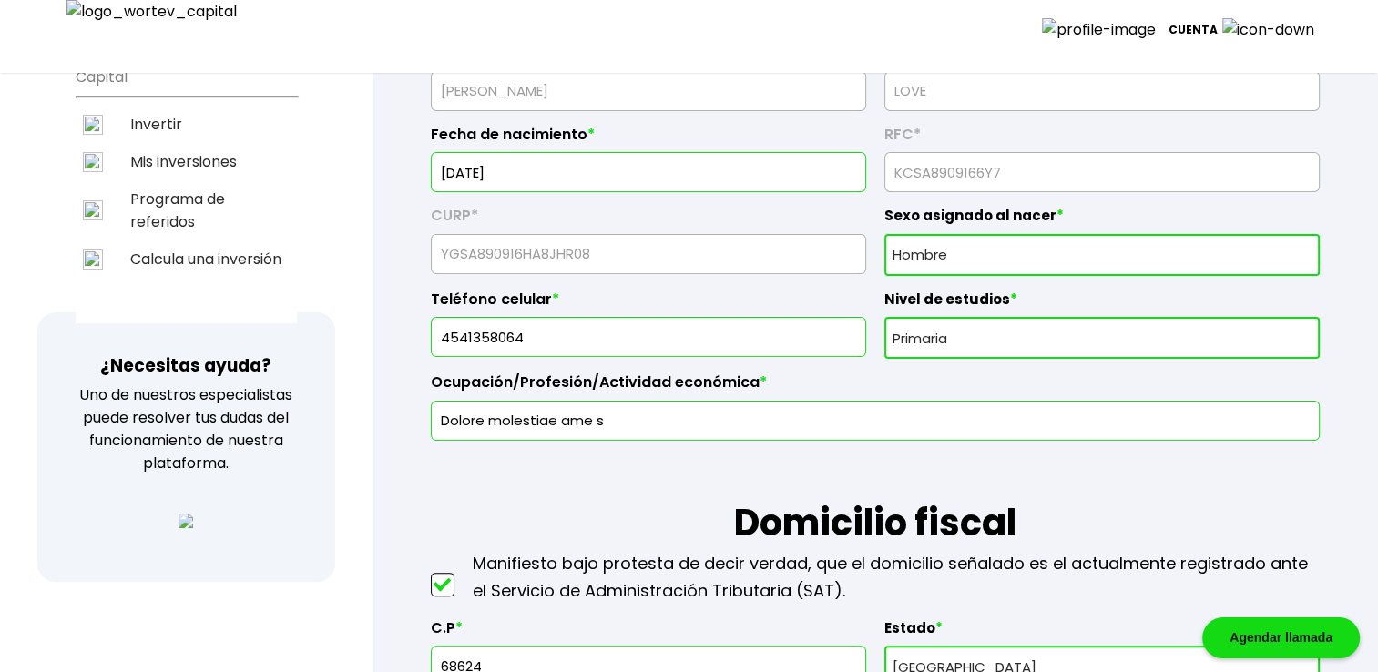
click at [453, 175] on input "[DATE]" at bounding box center [648, 172] width 419 height 38
click at [489, 166] on input "[DATE]" at bounding box center [648, 172] width 419 height 38
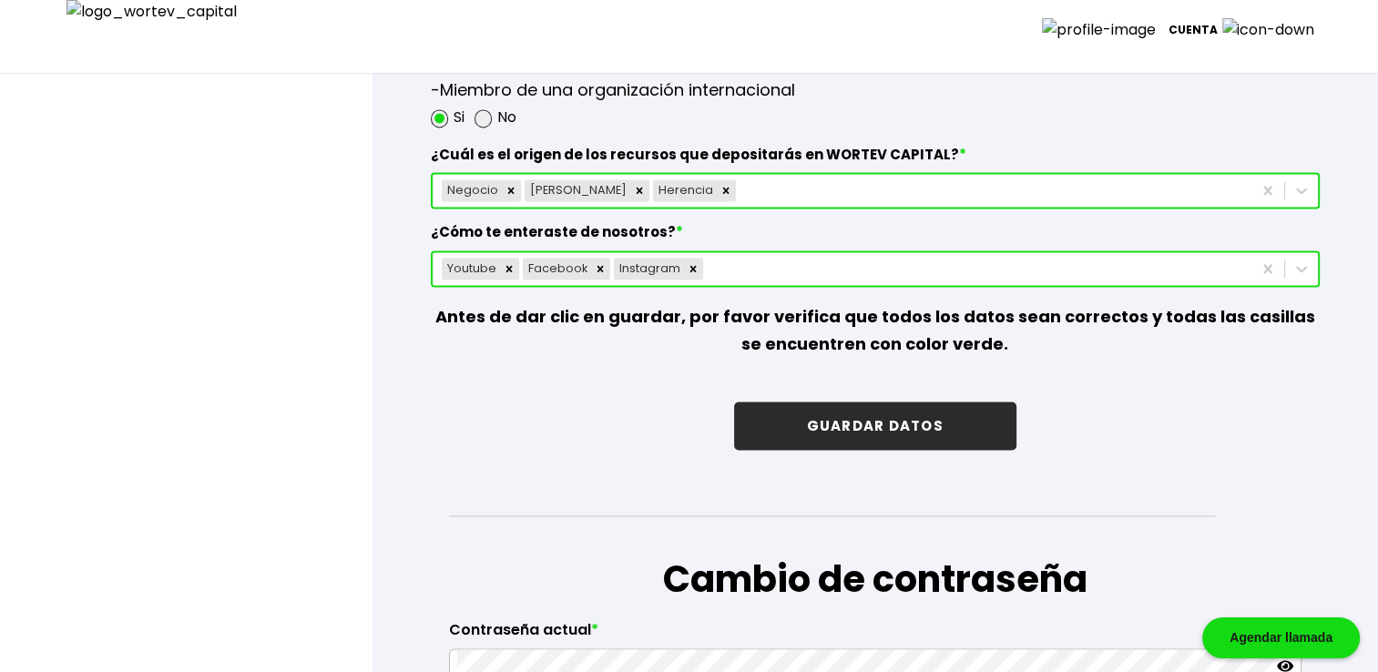
scroll to position [2703, 0]
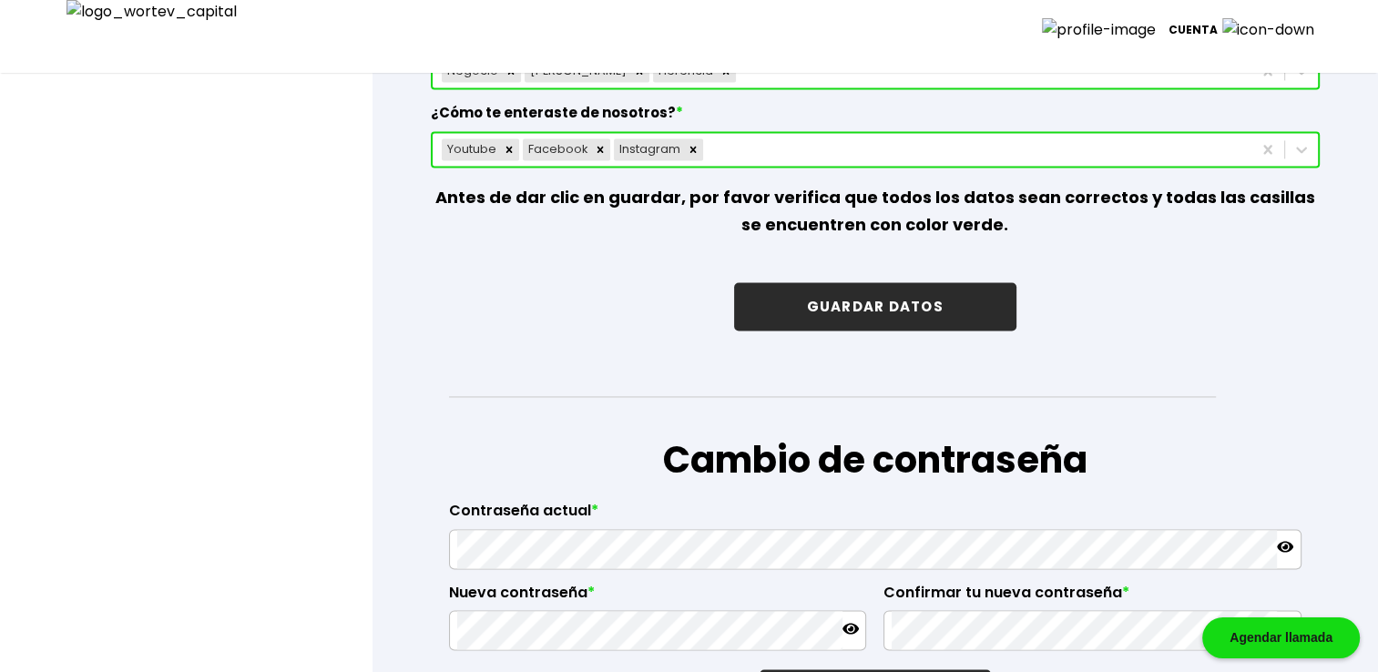
type input "[DATE]"
click at [860, 297] on button "GUARDAR DATOS" at bounding box center [875, 306] width 282 height 48
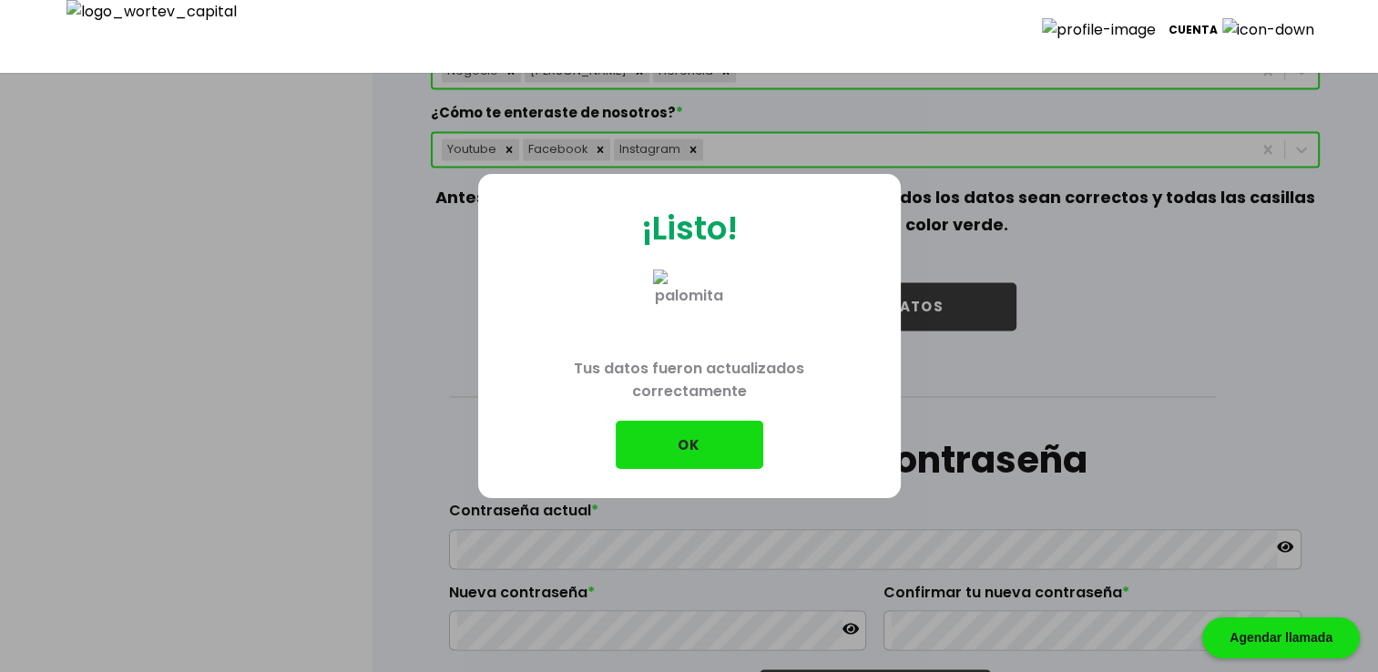
click at [701, 435] on button "OK" at bounding box center [690, 445] width 148 height 48
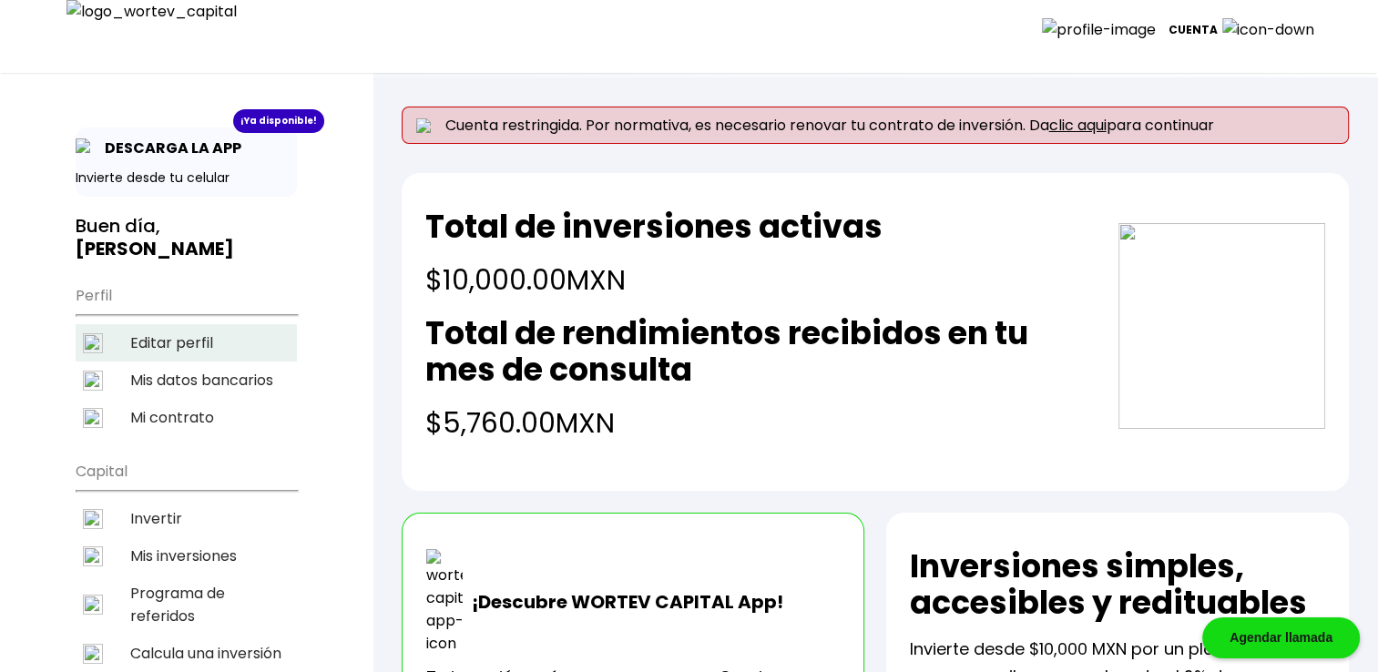
click at [153, 348] on li "Editar perfil" at bounding box center [186, 342] width 221 height 37
select select "Hombre"
select select "Primaria"
select select "OA"
select select "Mifel"
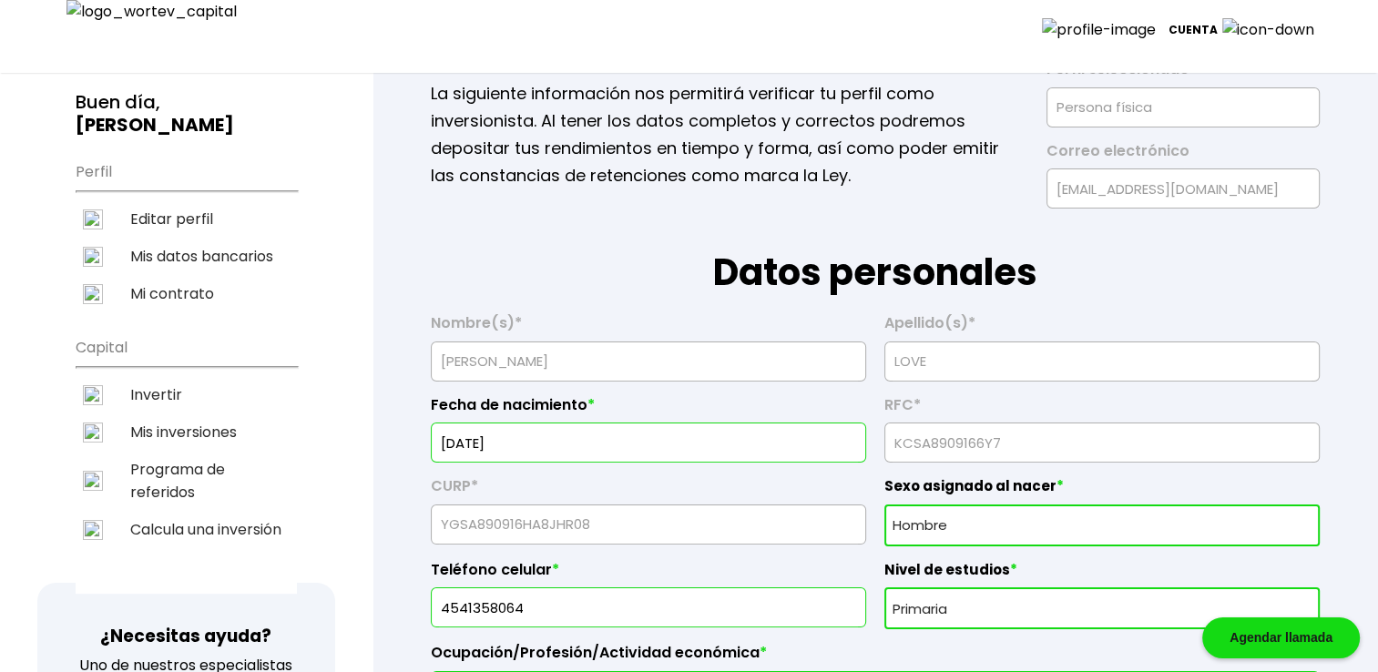
scroll to position [242, 0]
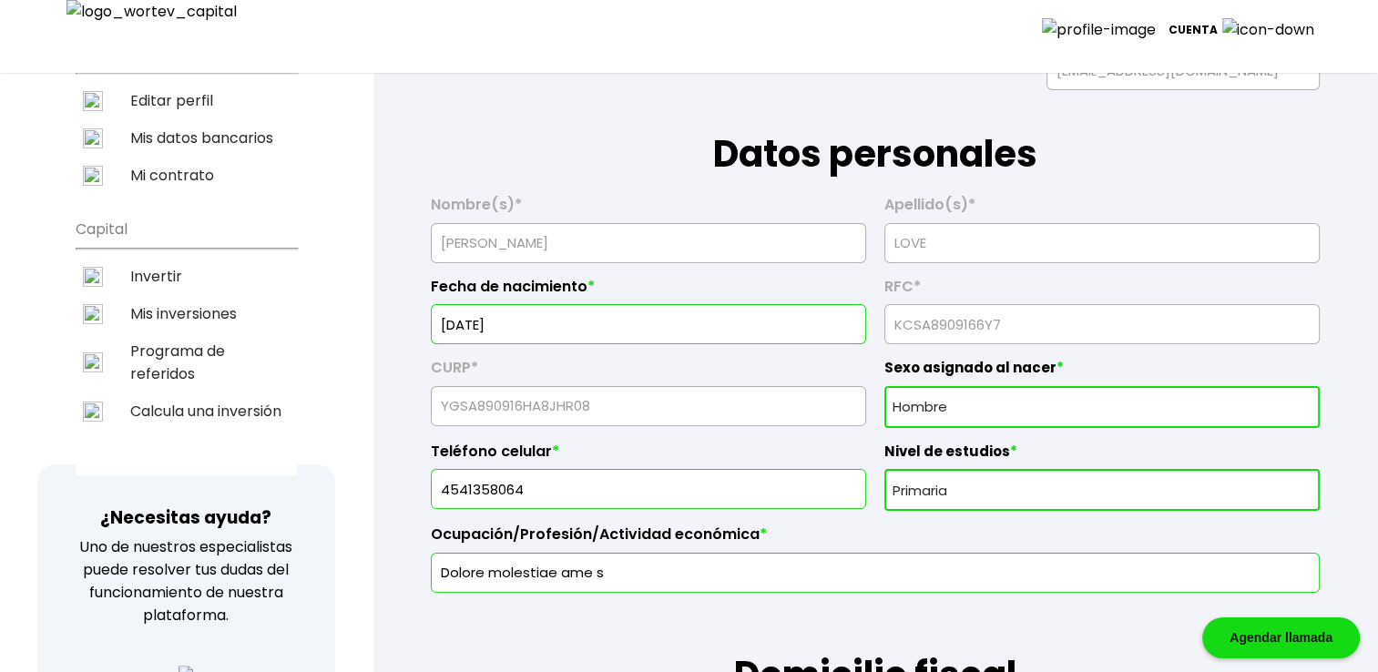
type input "12"
type input "8329318101"
type input "Enim ea et autem nis"
type input "14242"
type input "Officiis ut quidem p"
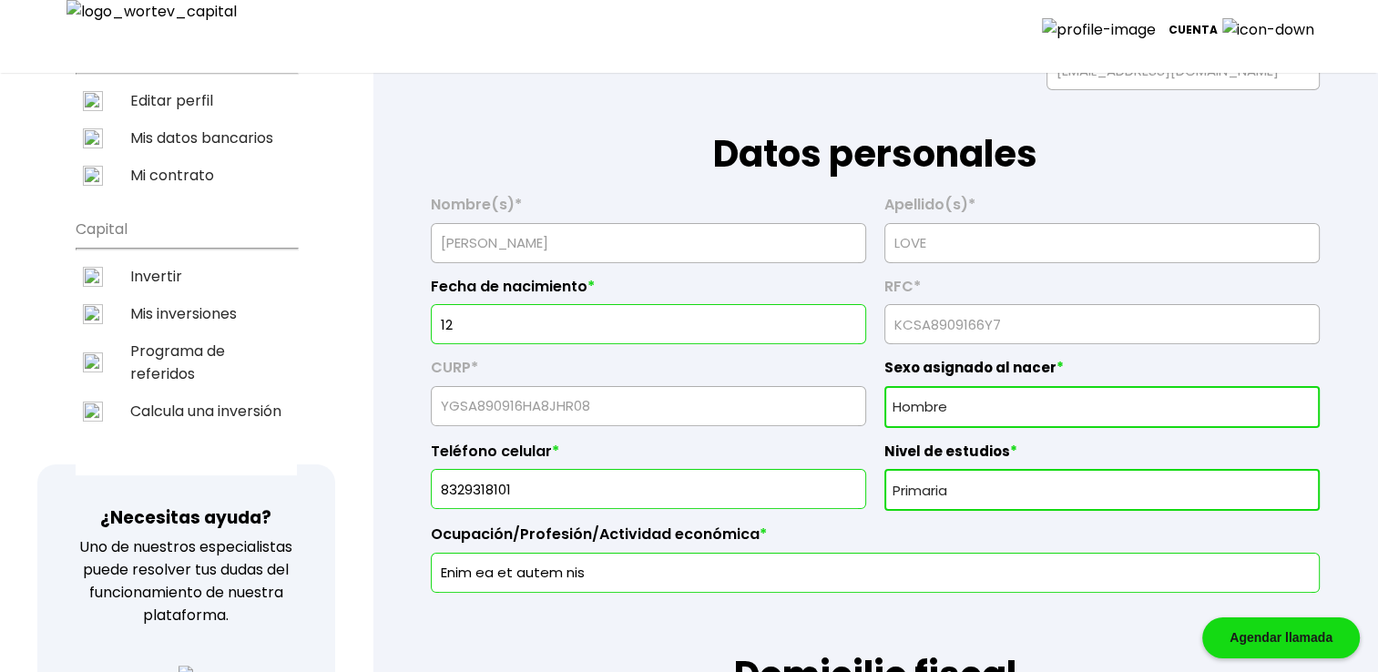
type input "Dolore non odio simi"
type input "Iste in aliqua Tota"
type input "Officia voluptatem"
type input "[PERSON_NAME]"
type input "[EMAIL_ADDRESS][DOMAIN_NAME]"
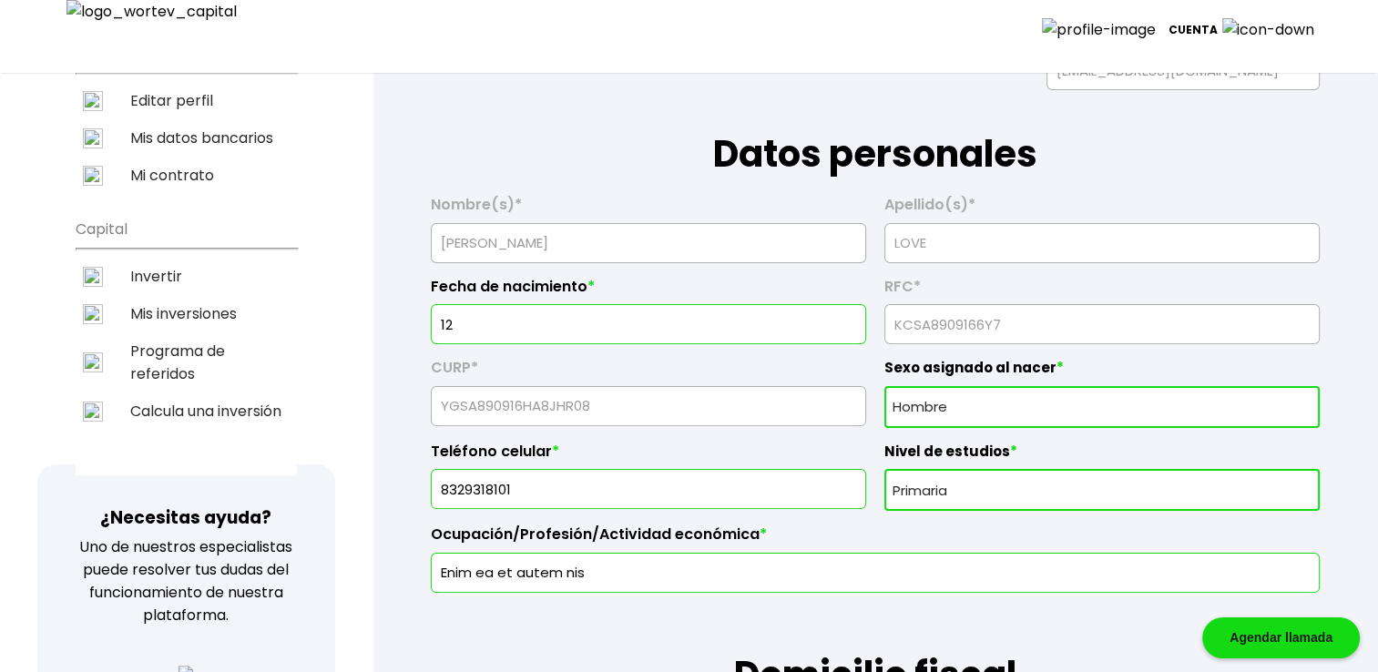
type input "1128078186"
radio input "true"
select select "MX"
click at [521, 315] on input "12" at bounding box center [648, 324] width 419 height 38
type input "1"
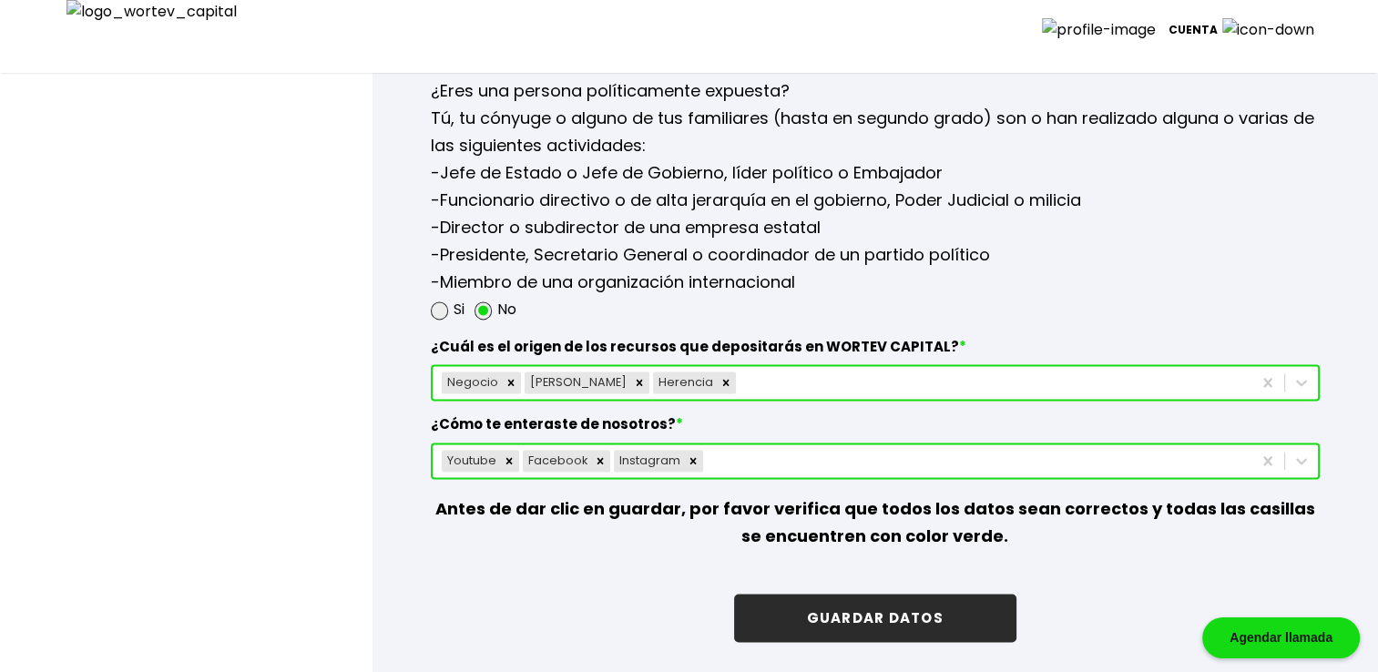
scroll to position [2460, 0]
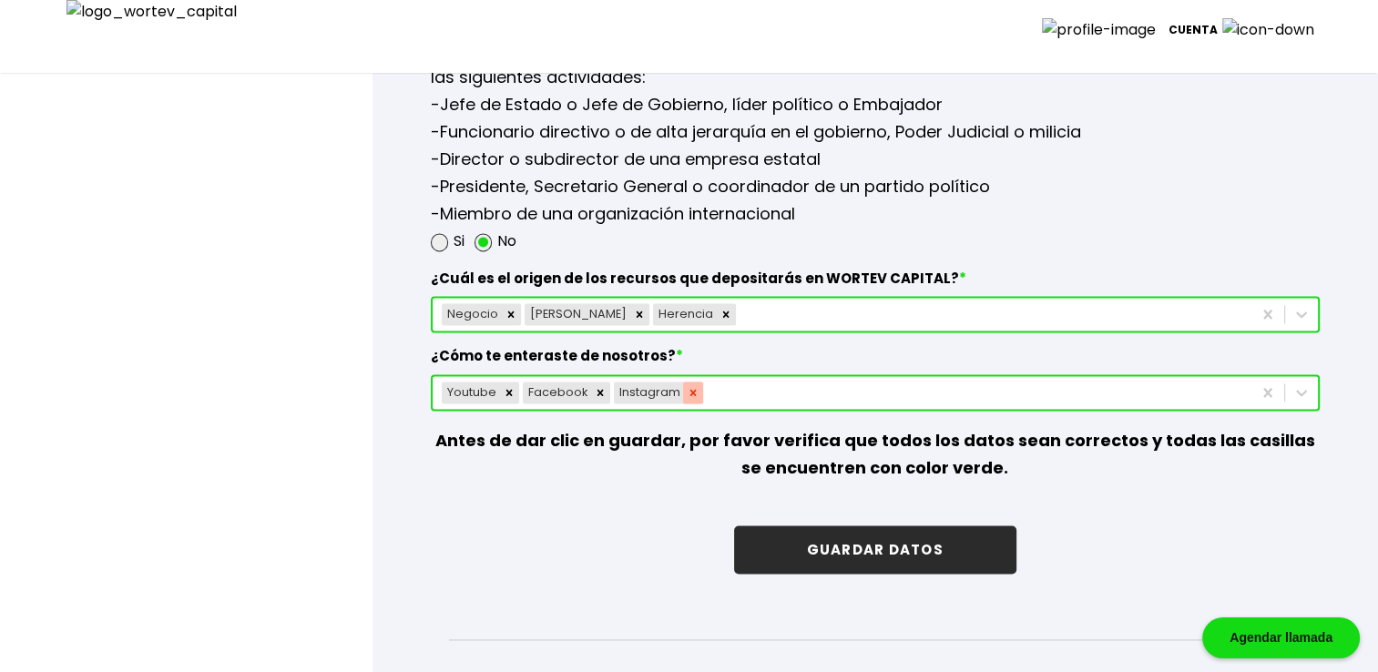
click at [690, 389] on icon "Remove Instagram" at bounding box center [693, 392] width 6 height 6
type input "[DATE]"
click at [720, 308] on icon "Remove Herencia" at bounding box center [726, 314] width 13 height 13
click at [913, 541] on button "GUARDAR DATOS" at bounding box center [875, 550] width 282 height 48
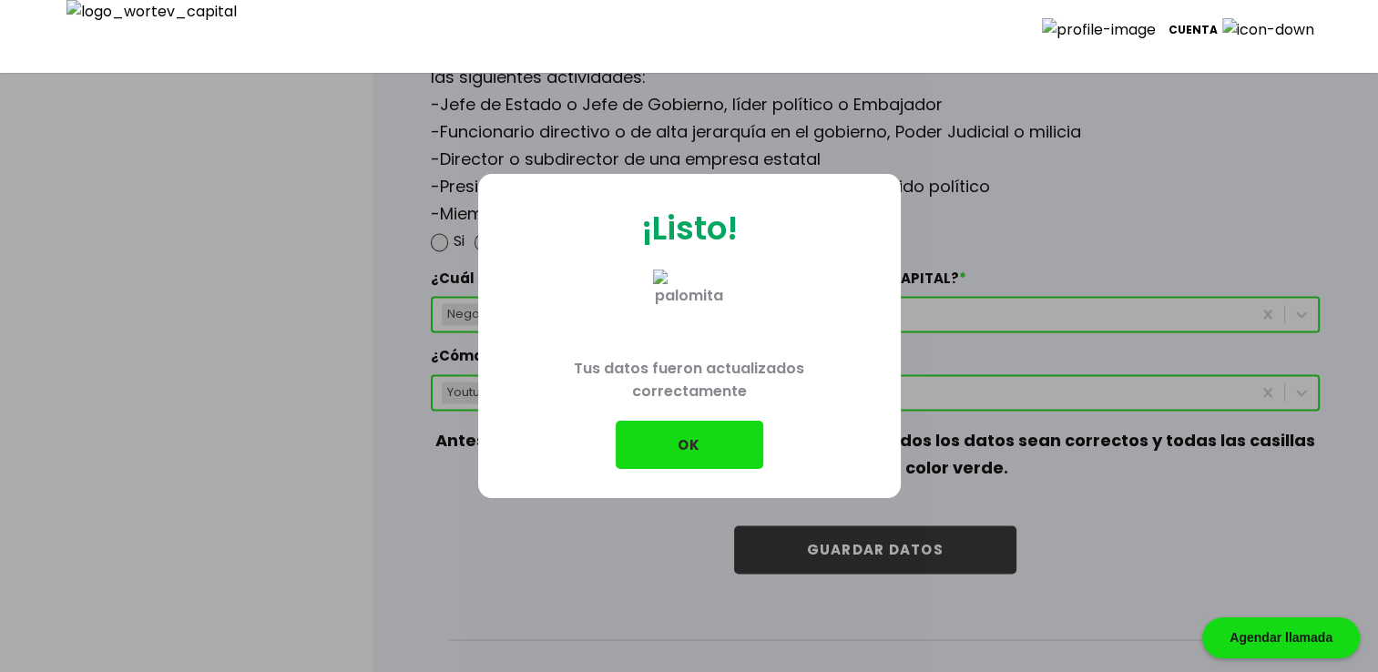
click at [660, 464] on button "OK" at bounding box center [690, 445] width 148 height 48
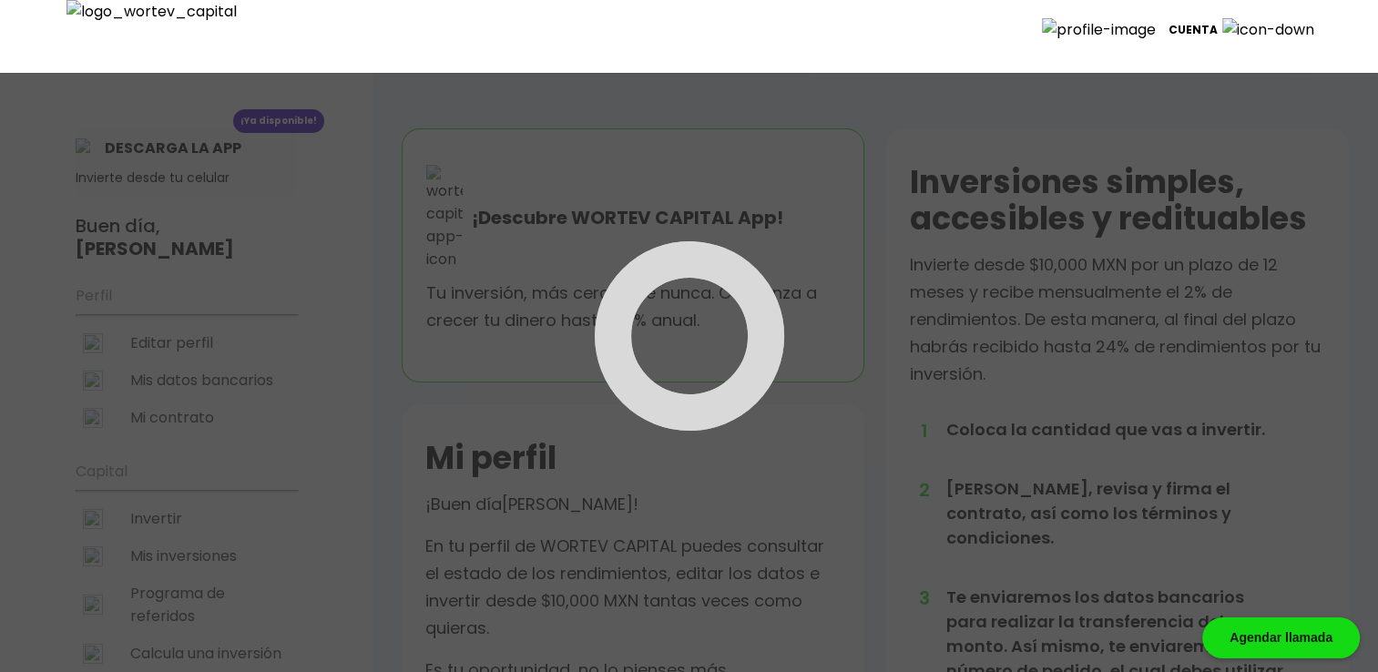
click at [185, 339] on div at bounding box center [689, 336] width 1378 height 672
click at [186, 339] on div at bounding box center [689, 336] width 1378 height 672
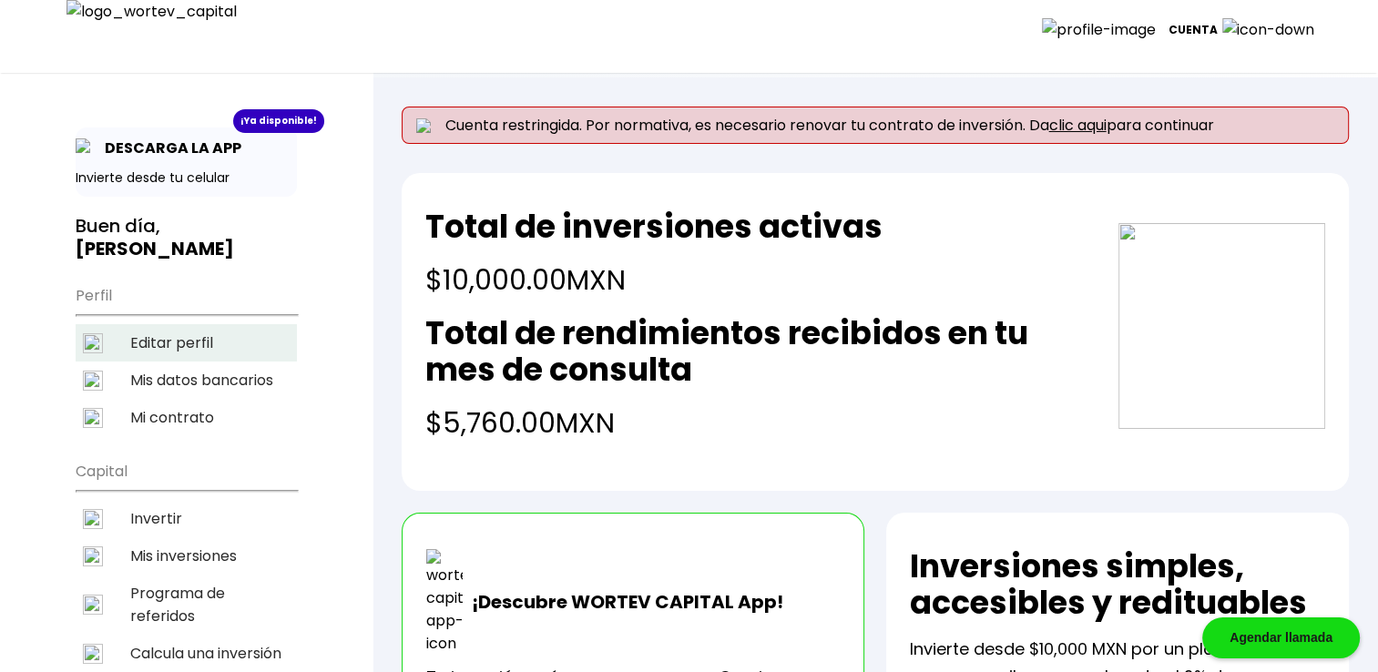
click at [187, 339] on li "Editar perfil" at bounding box center [186, 342] width 221 height 37
select select "Hombre"
select select "Primaria"
select select "MX"
select select "Mifel"
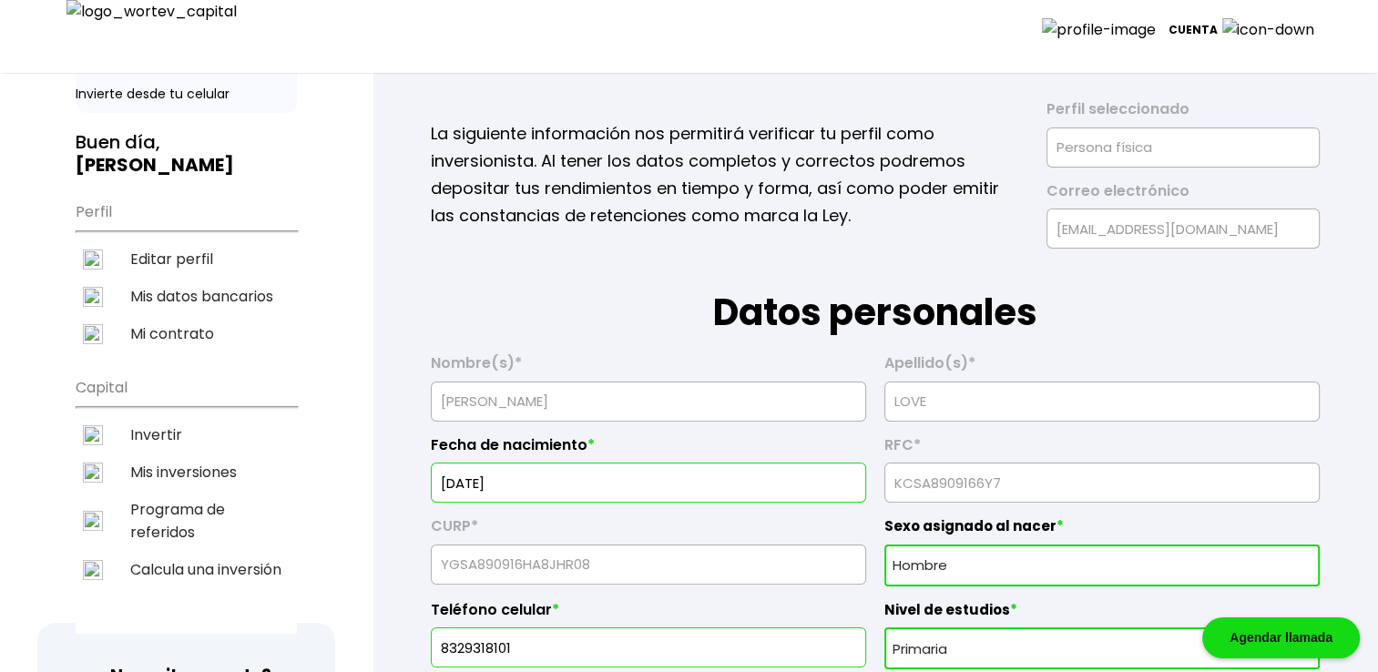
scroll to position [91, 0]
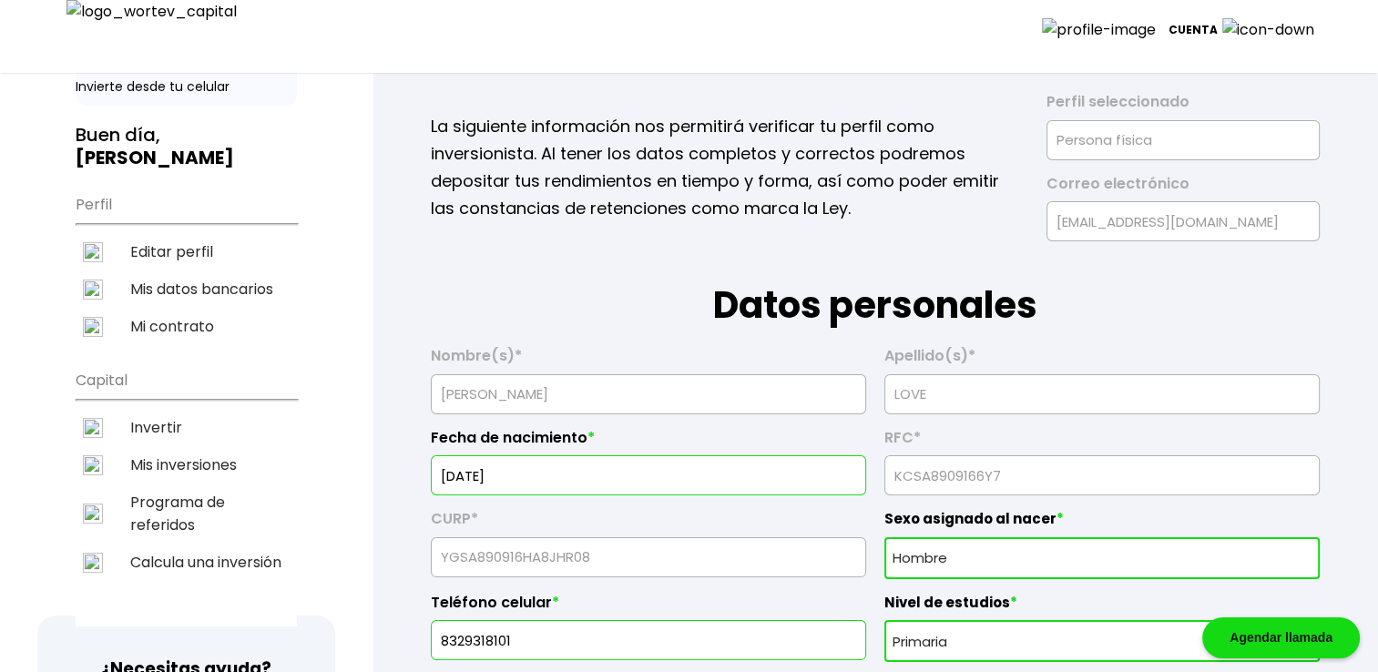
type input "27"
type input "9330693781"
type input "Consequatur distinc"
type input "86769"
type input "Optio itaque ut ea"
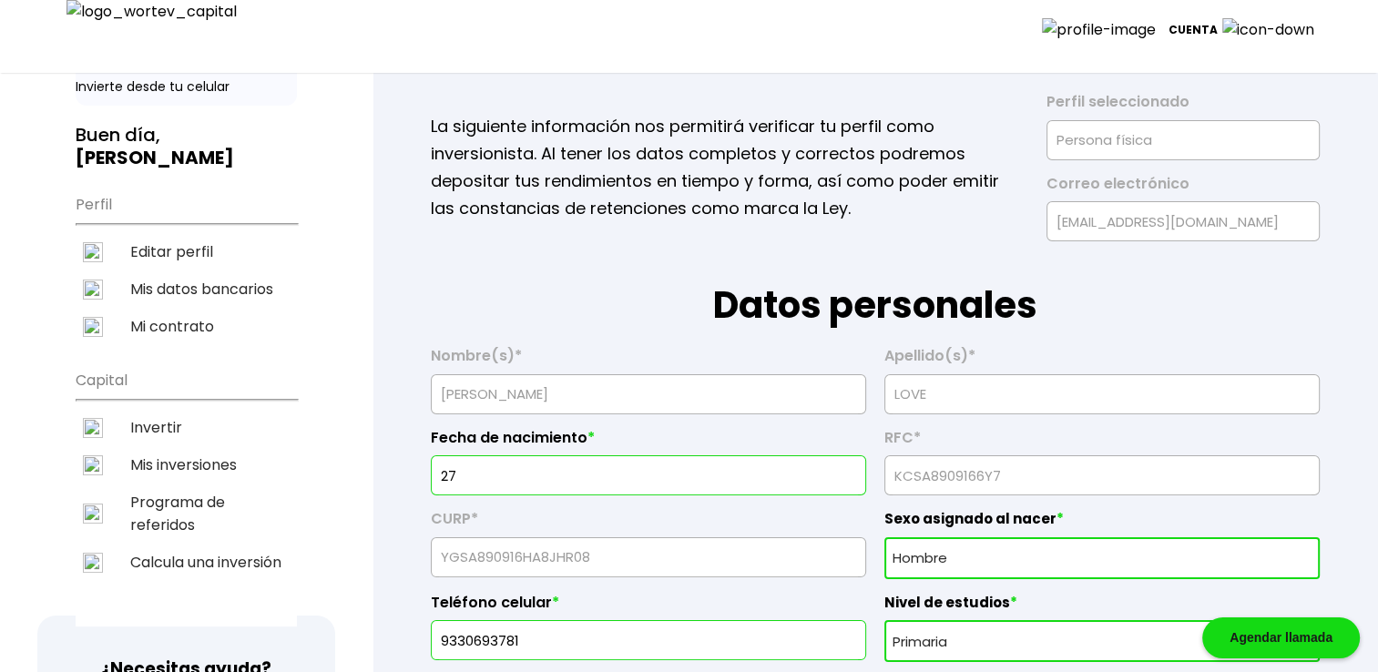
type input "Magni cupiditate id"
type input "Officia [PERSON_NAME]"
type input "Sunt unde voluptatem"
type input "[PERSON_NAME]"
type input "[EMAIL_ADDRESS][DOMAIN_NAME]"
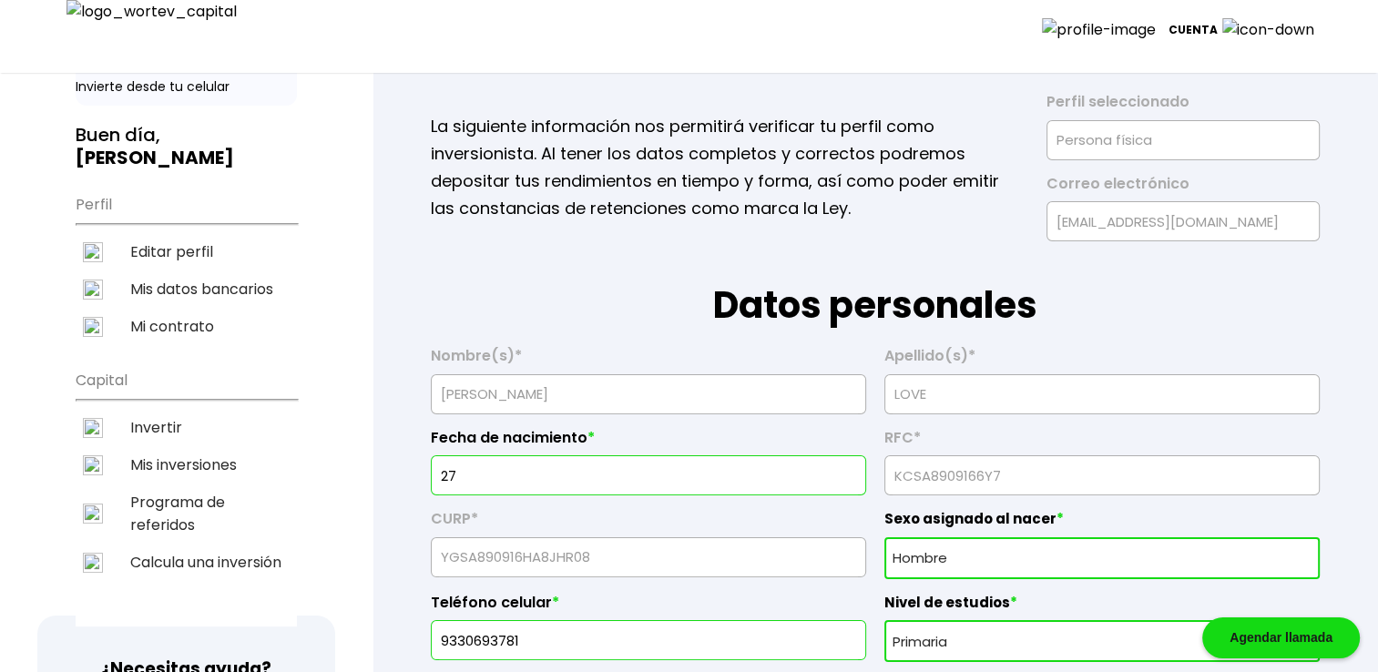
type input "6530268126"
radio input "true"
select select "Mujer"
select select "Posgrado"
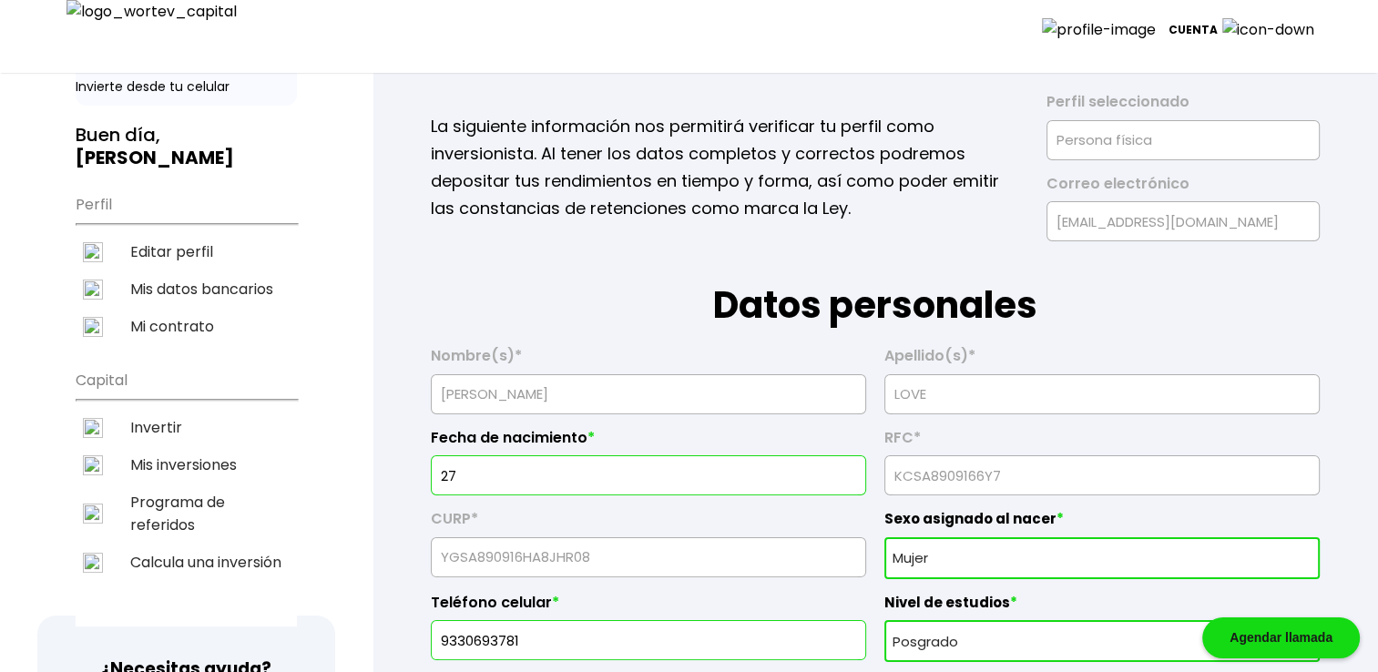
select select "SO"
type input "26/"
type input "8586214024"
type input "Proident in commodo"
type input "56876"
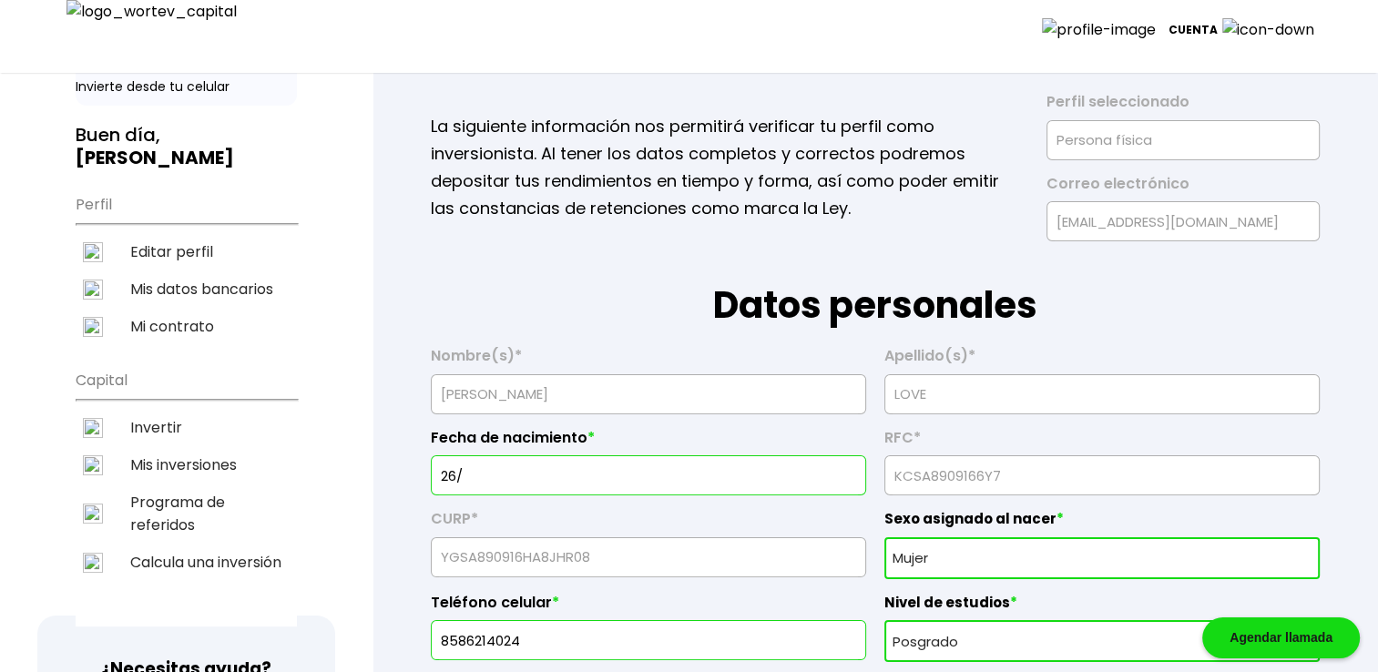
type input "Atque explicabo Eni"
type input "Suscipit eos nihil"
type input "Commodi eum omnis ip"
type input "Incididunt voluptas"
type input "[PERSON_NAME]"
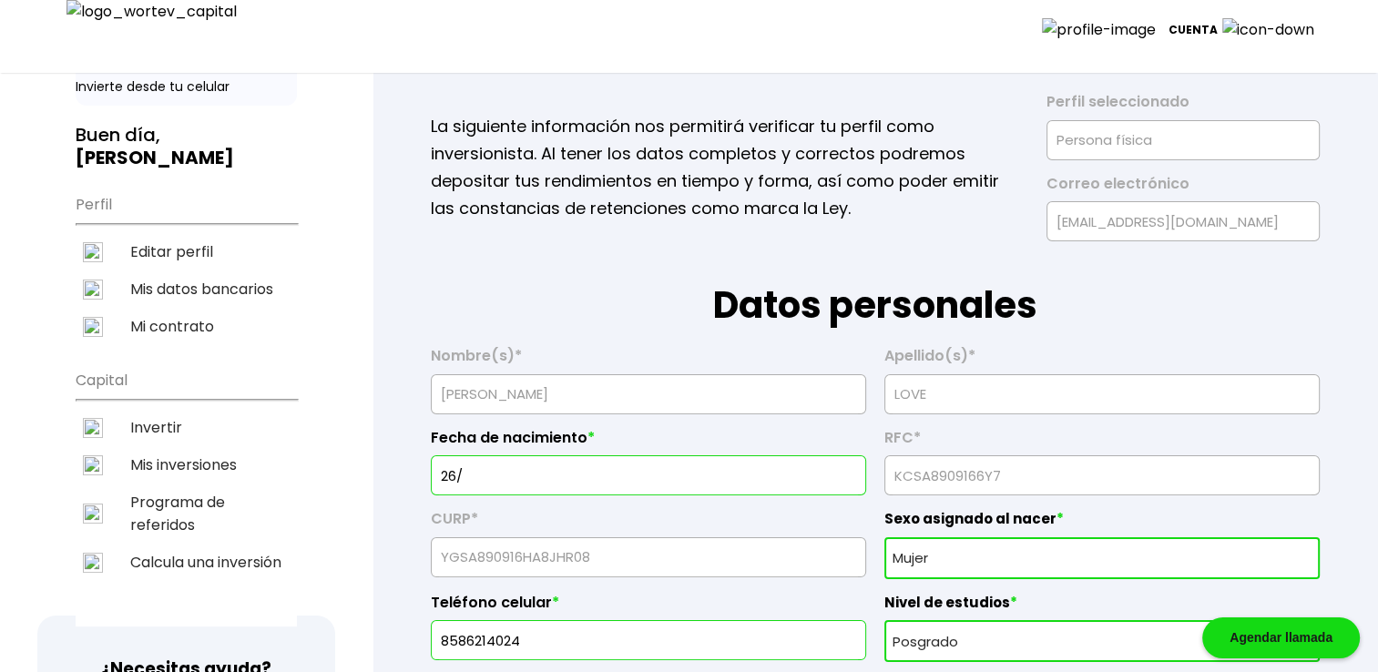
type input "[EMAIL_ADDRESS][DOMAIN_NAME]"
type input "8021200931"
radio input "true"
select select "Sexo asignado al nacer"
select select "Secundaria"
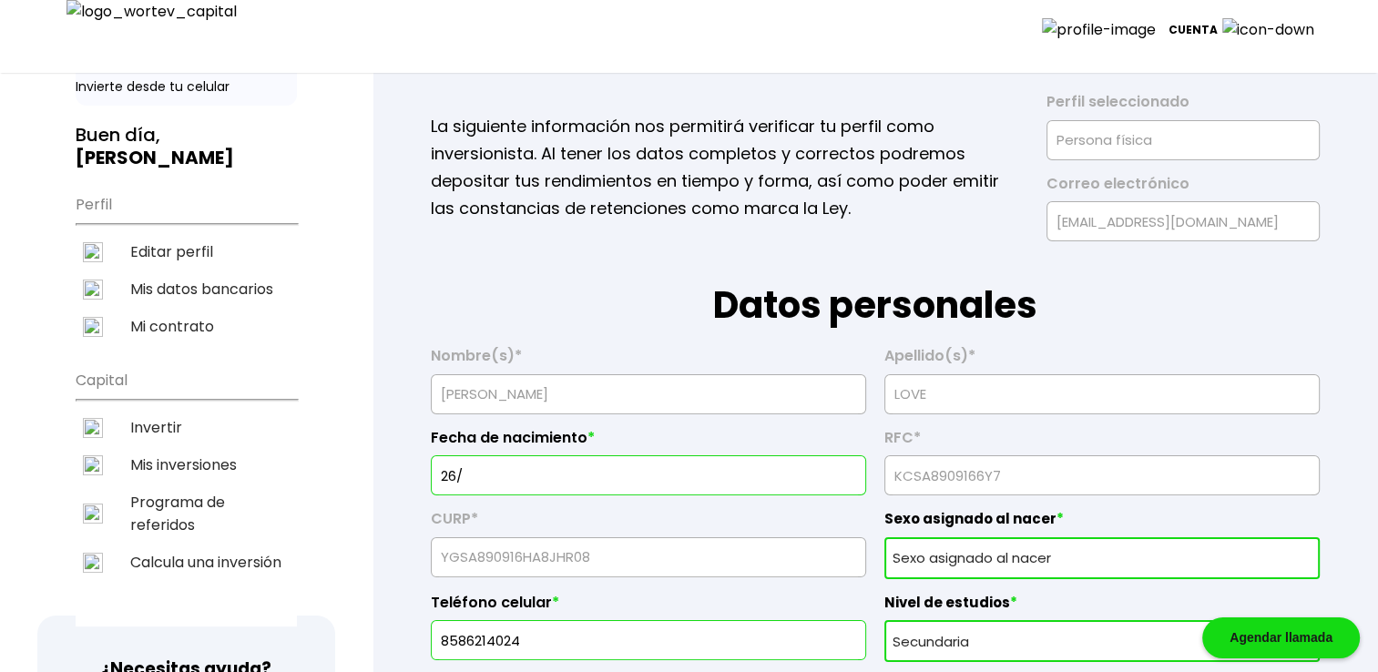
select select "CL"
type input "17"
type input "4728996728"
type input "Magna voluptatum eiu"
type input "77917"
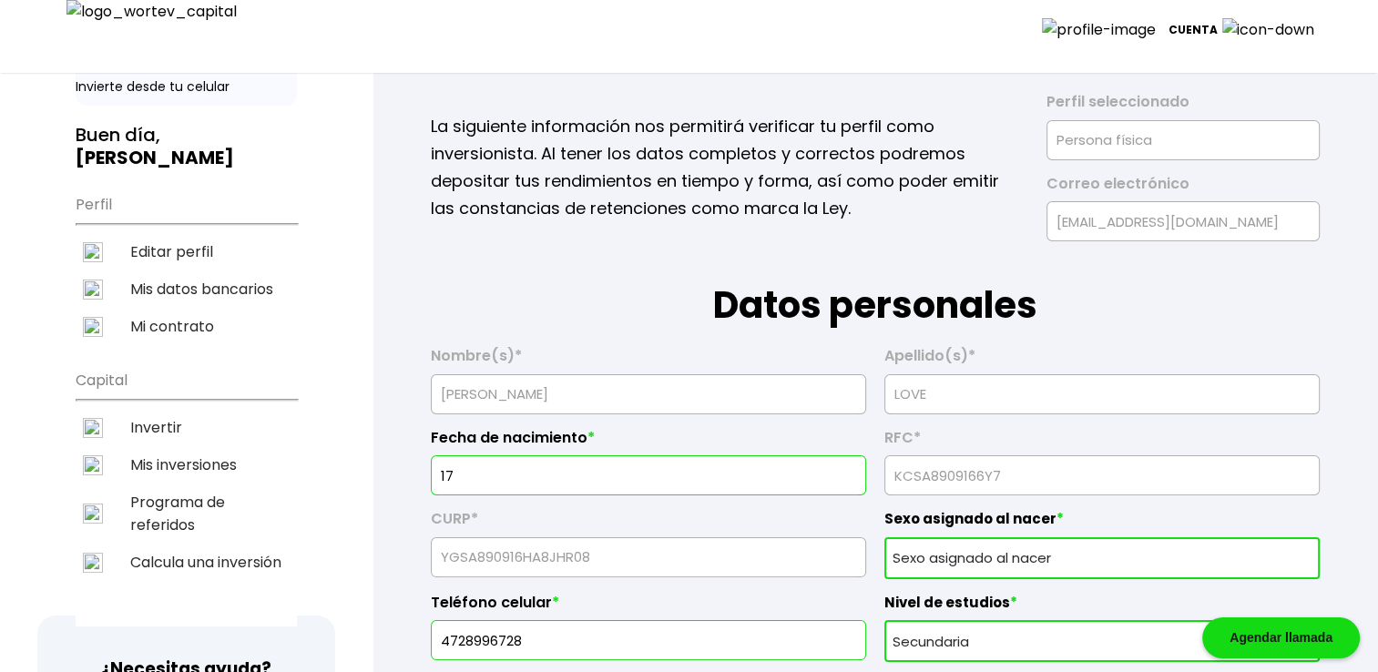
type input "Mollitia amet ratio"
type input "In dolore minima qui"
type input "Elit voluptatem no"
type input "Accusantium eum nemo"
type input "[PERSON_NAME]"
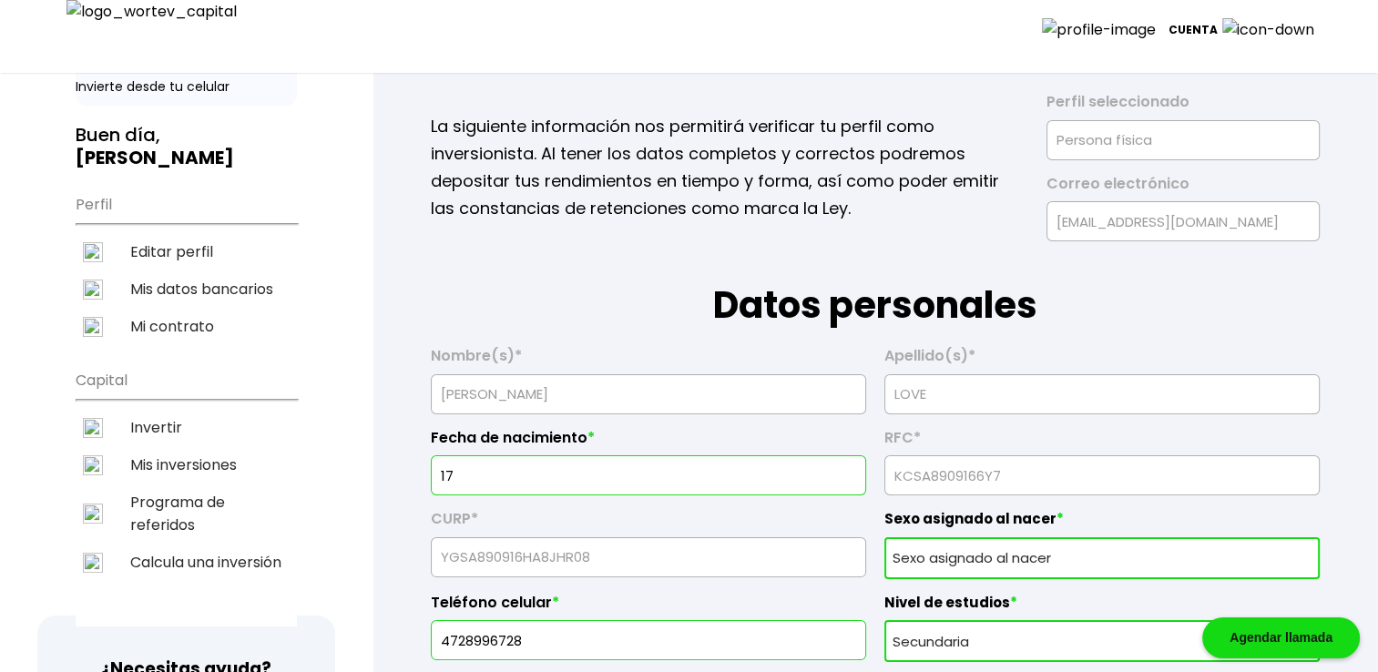
type input "[EMAIL_ADDRESS][DOMAIN_NAME]"
type input "6583585957"
radio input "true"
select select "Prefiero no contestar"
select select "Licenciatura"
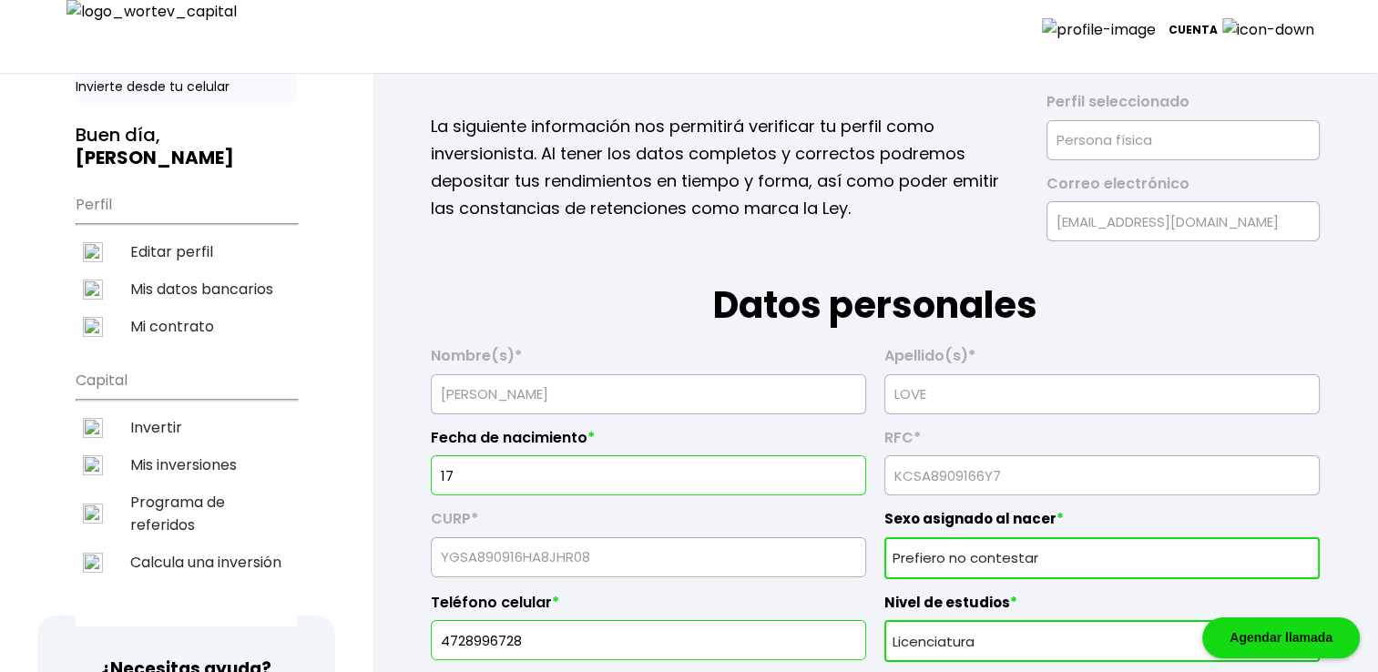
select select "CO"
type input "3400606685"
type input "Voluptas dolorem est"
type input "9128"
type input "Nam alias quae nihil"
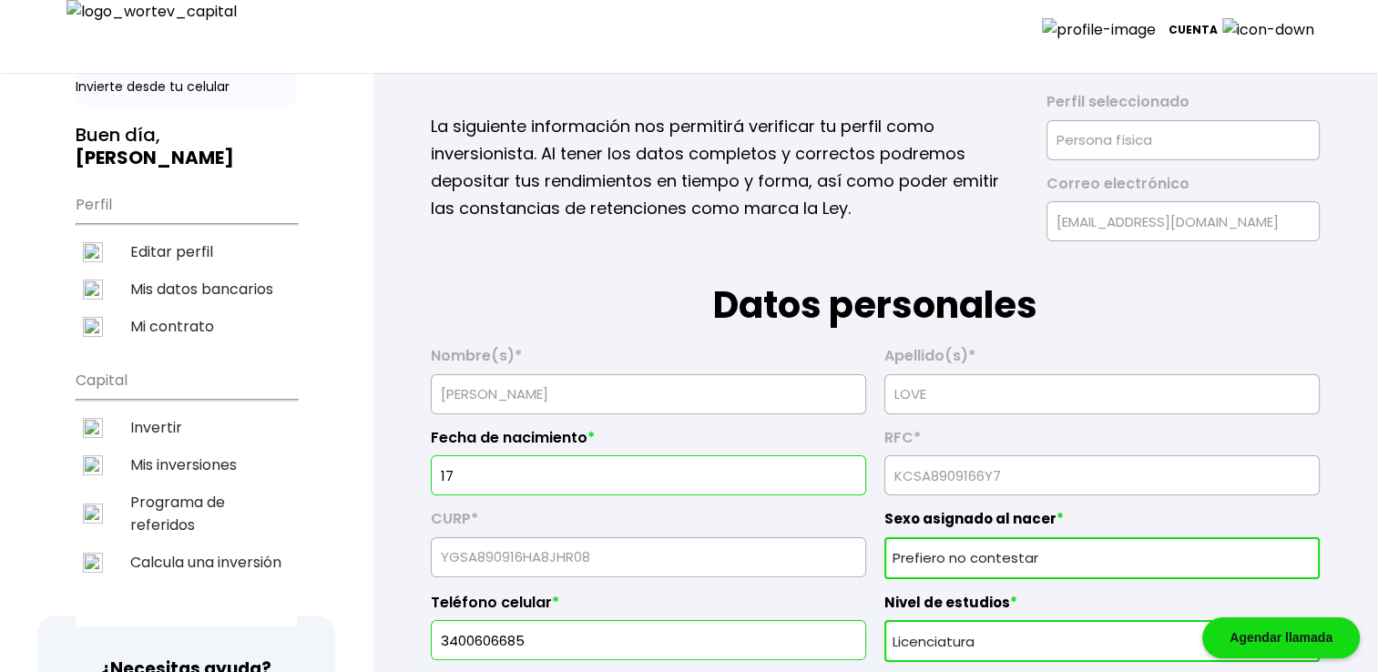
type input "Porro architecto qua"
type input "Consectetur ut excep"
type input "Sit maiores est dolo"
type input "[PERSON_NAME]"
type input "[EMAIL_ADDRESS][DOMAIN_NAME]"
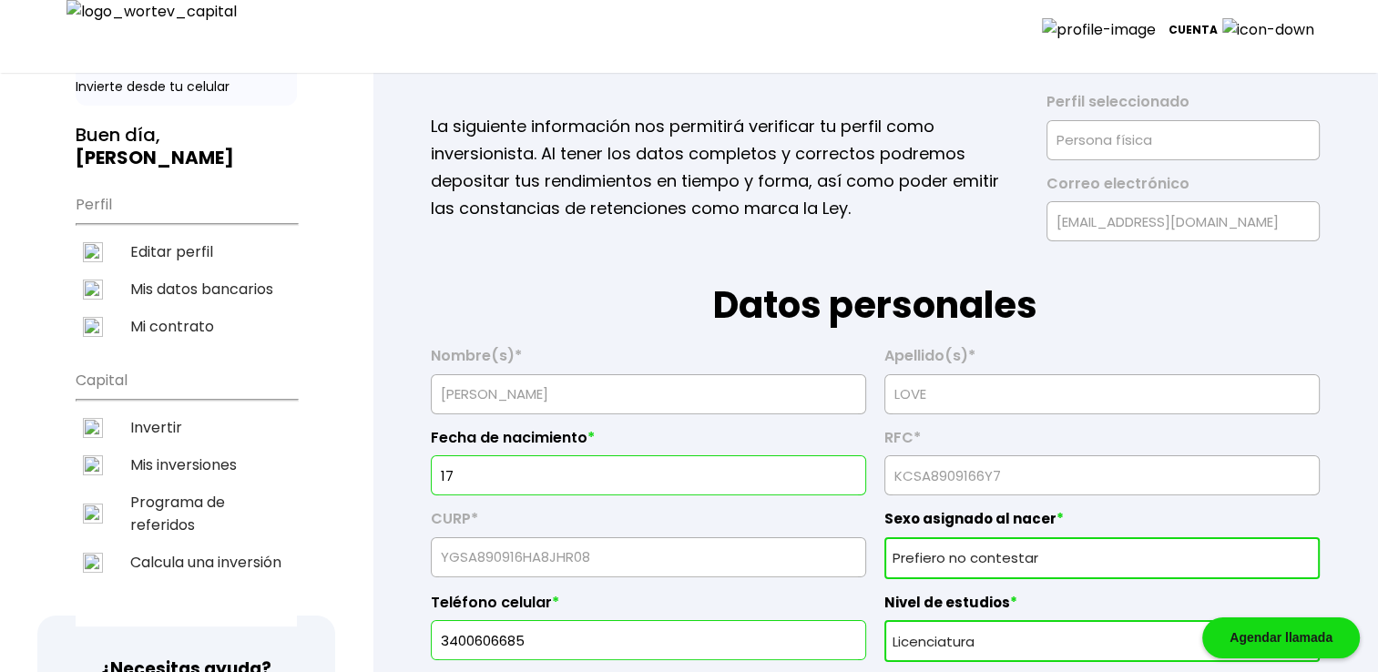
type input "8771717731"
radio input "true"
select select "Sexo asignado al nacer"
select select "Secundaria"
select select "SL"
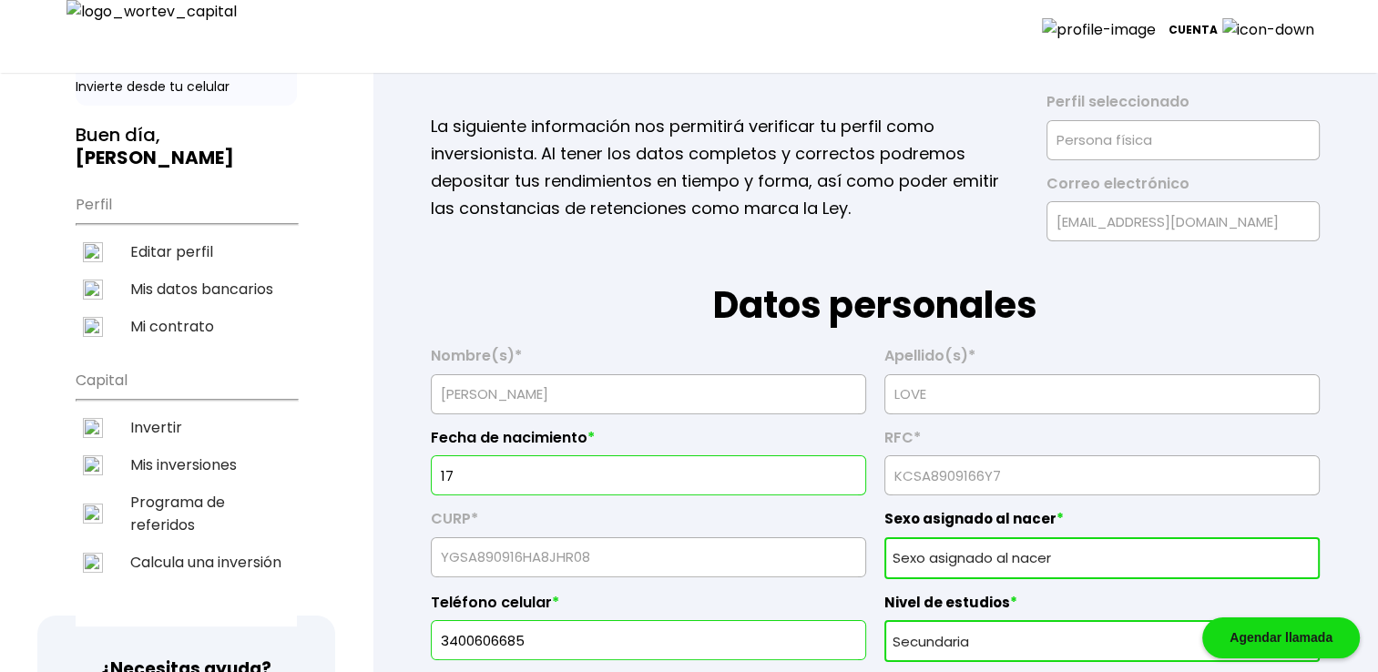
type input "1"
type input "1971960477"
type input "Sapiente delectus c"
type input "15656"
type input "Dolore aspernatur qu"
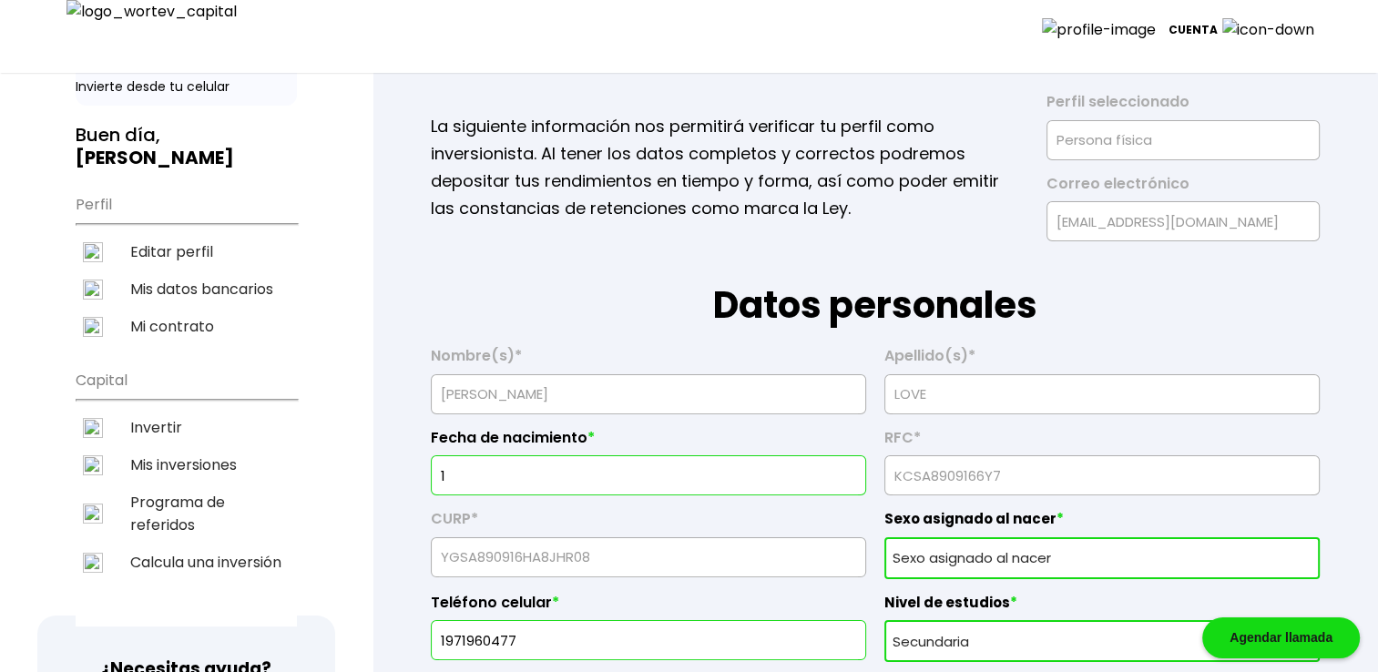
type input "Ea id [PERSON_NAME] eveniet"
type input "Aute et error et fug"
type input "In et et nobis corpo"
type input "[PERSON_NAME]"
type input "[EMAIL_ADDRESS][DOMAIN_NAME]"
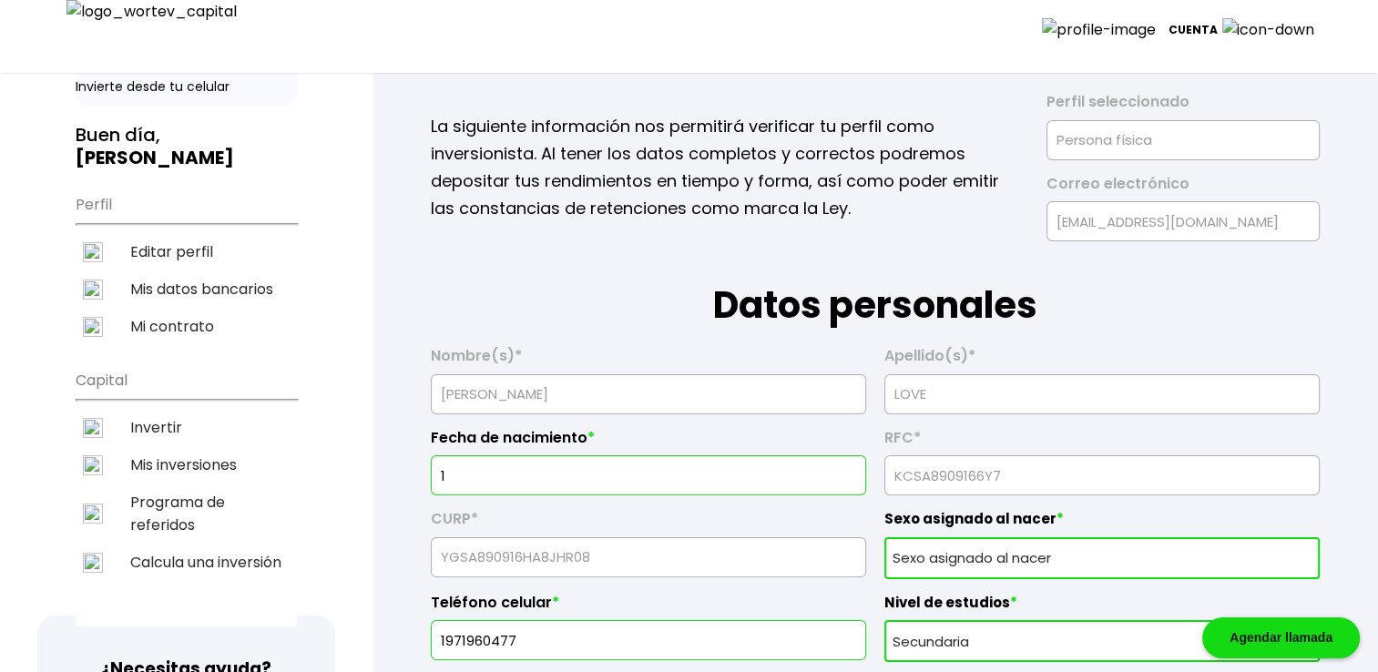
type input "4445286950"
radio input "true"
select select "Hombre"
select select "Nivel de estudios"
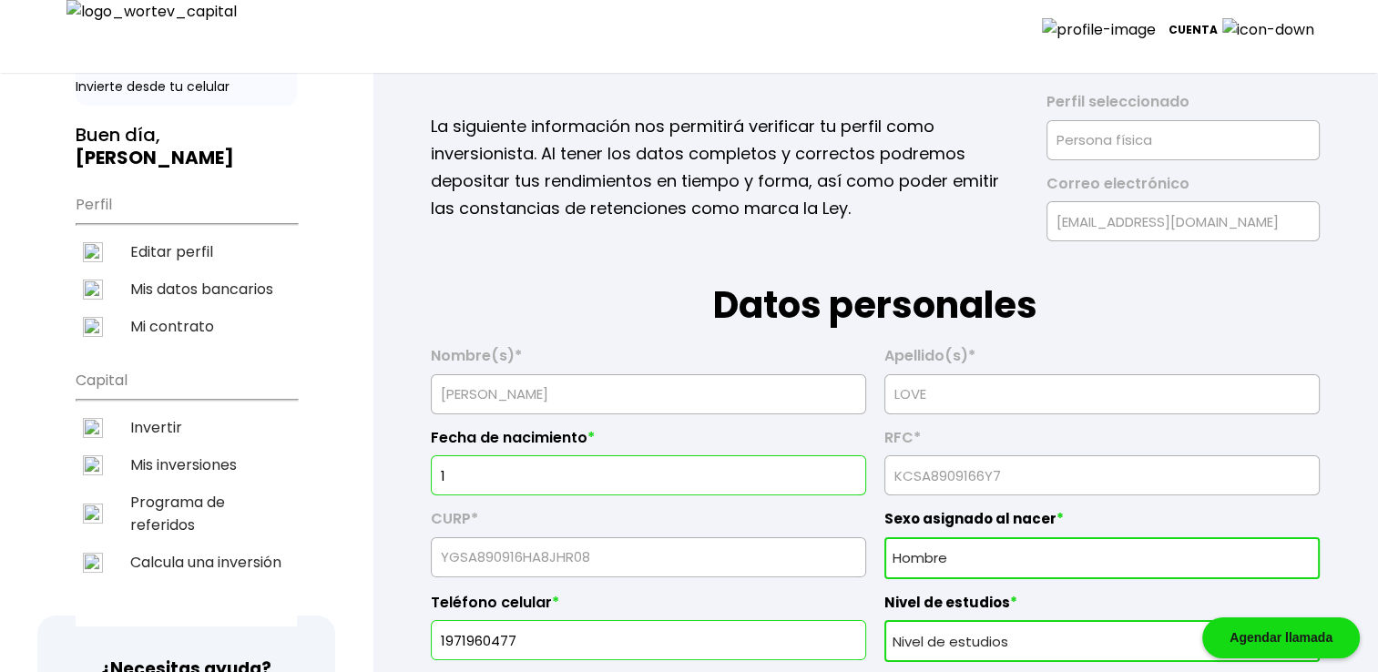
select select "TL"
type input "19/"
type input "6701467818"
type input "Quae ut ipsum ut ex"
type input "67201"
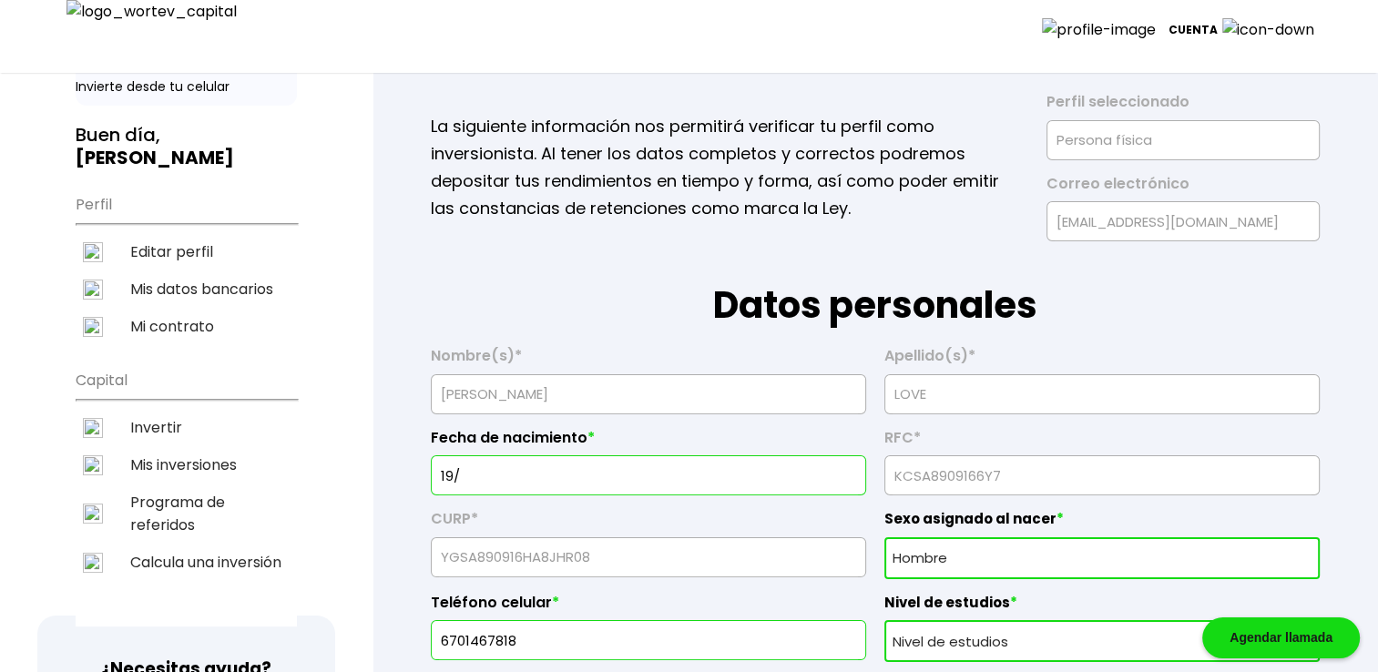
type input "Dolor quia qui delec"
type input "Temporibus laborum e"
type input "Iste sunt dolor dolo"
type input "Facilis adipisci sed"
type input "[PERSON_NAME]"
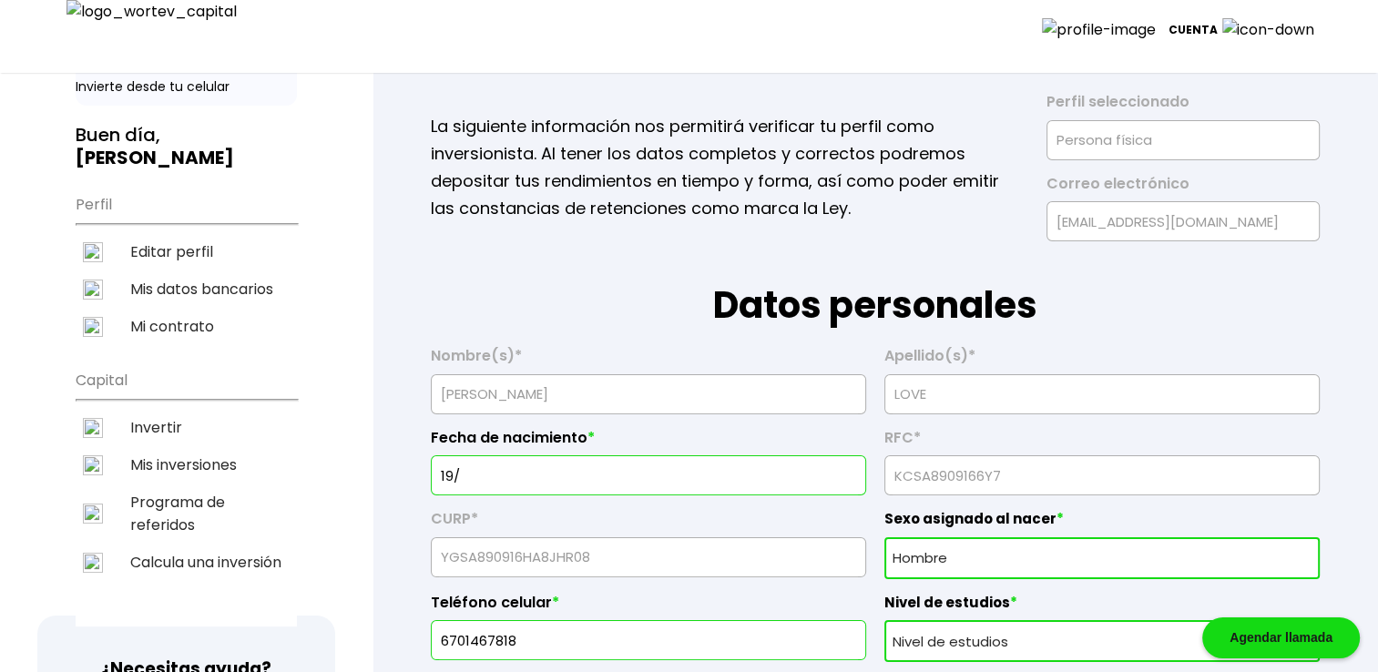
type input "[EMAIL_ADDRESS][DOMAIN_NAME]"
type input "0938081892"
click at [578, 481] on input "19/" at bounding box center [648, 475] width 419 height 38
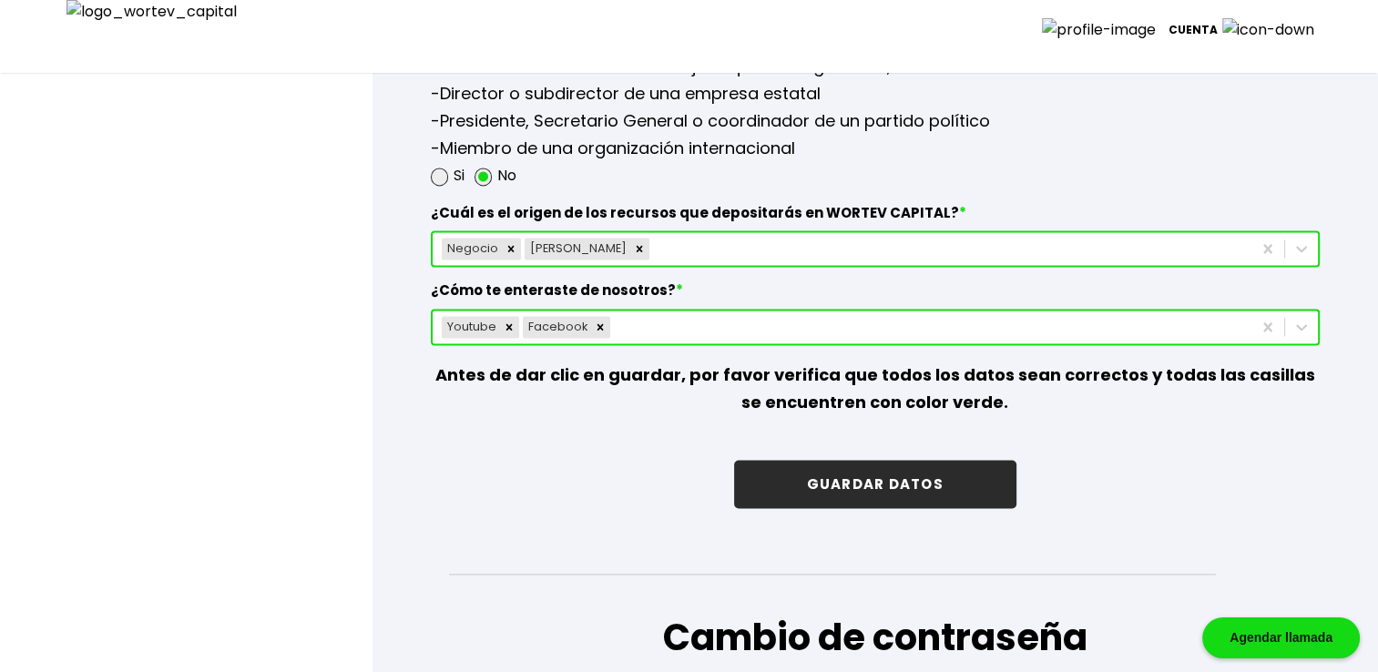
scroll to position [2642, 0]
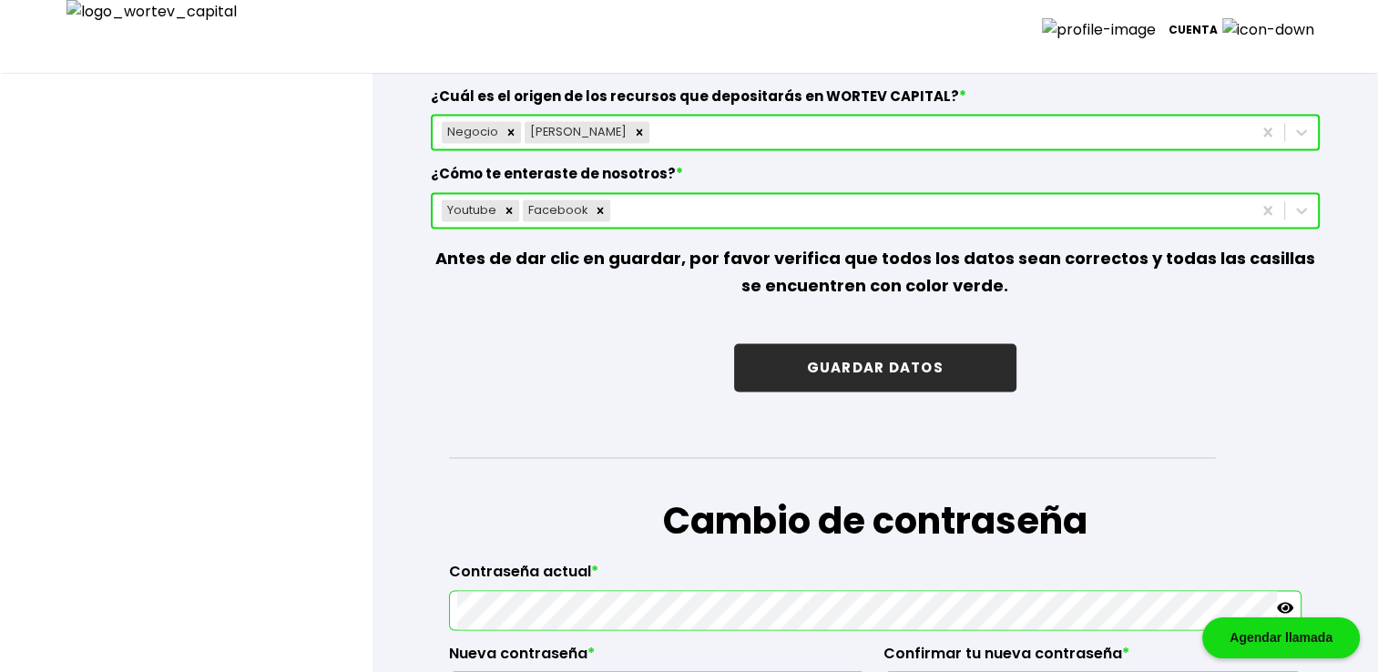
click at [598, 206] on icon "Remove Facebook" at bounding box center [600, 210] width 13 height 13
click at [630, 134] on div "Remove Sueldo" at bounding box center [640, 132] width 20 height 22
click at [926, 357] on button "GUARDAR DATOS" at bounding box center [875, 367] width 282 height 48
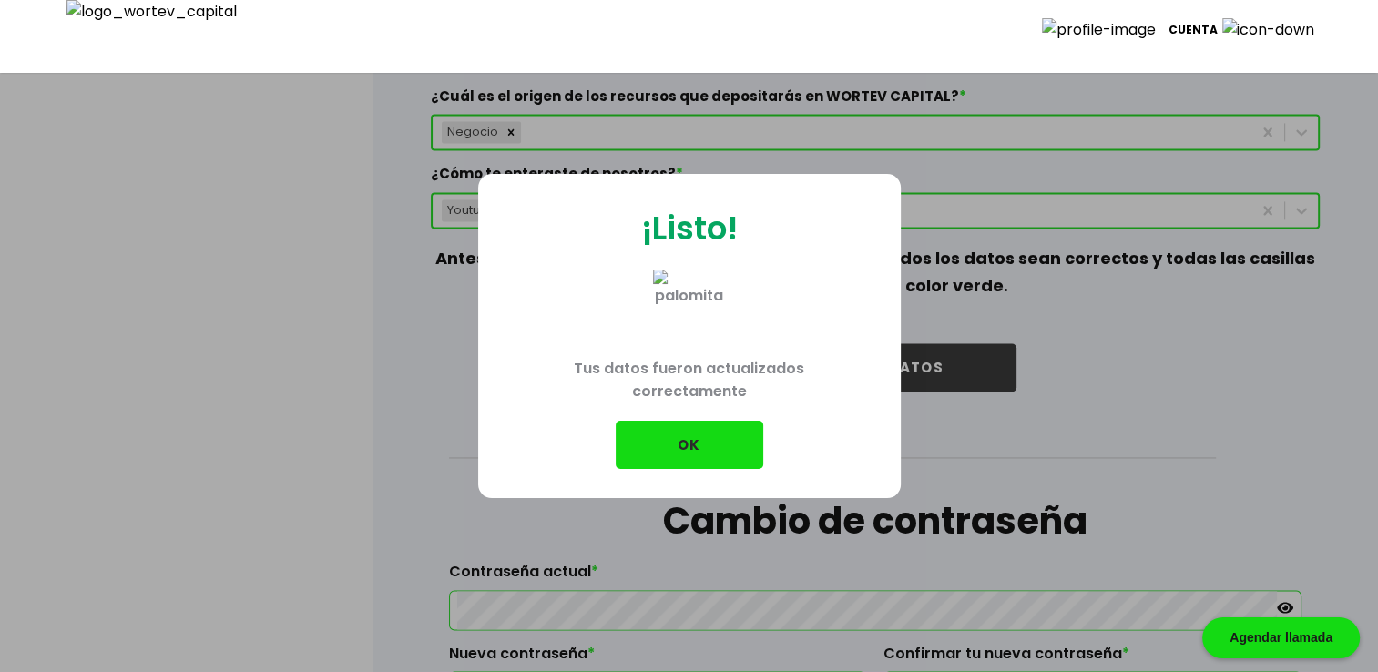
click at [678, 442] on button "OK" at bounding box center [690, 445] width 148 height 48
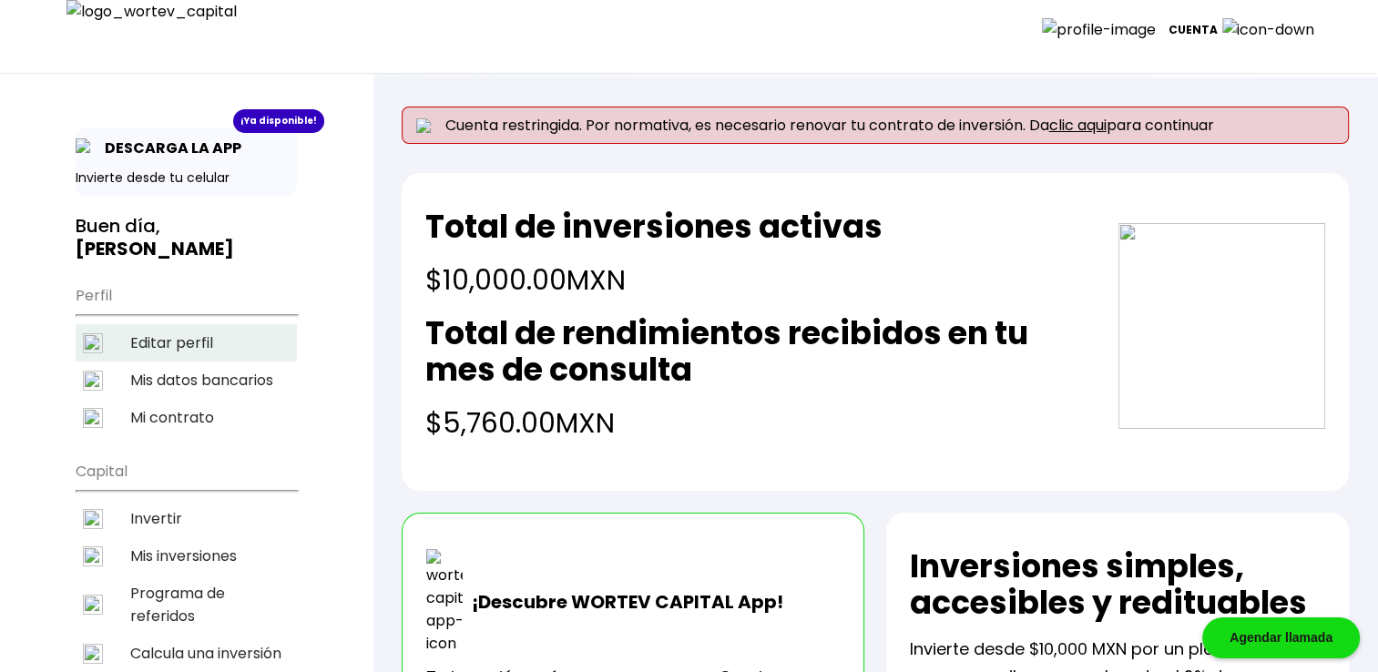
click at [171, 342] on li "Editar perfil" at bounding box center [186, 342] width 221 height 37
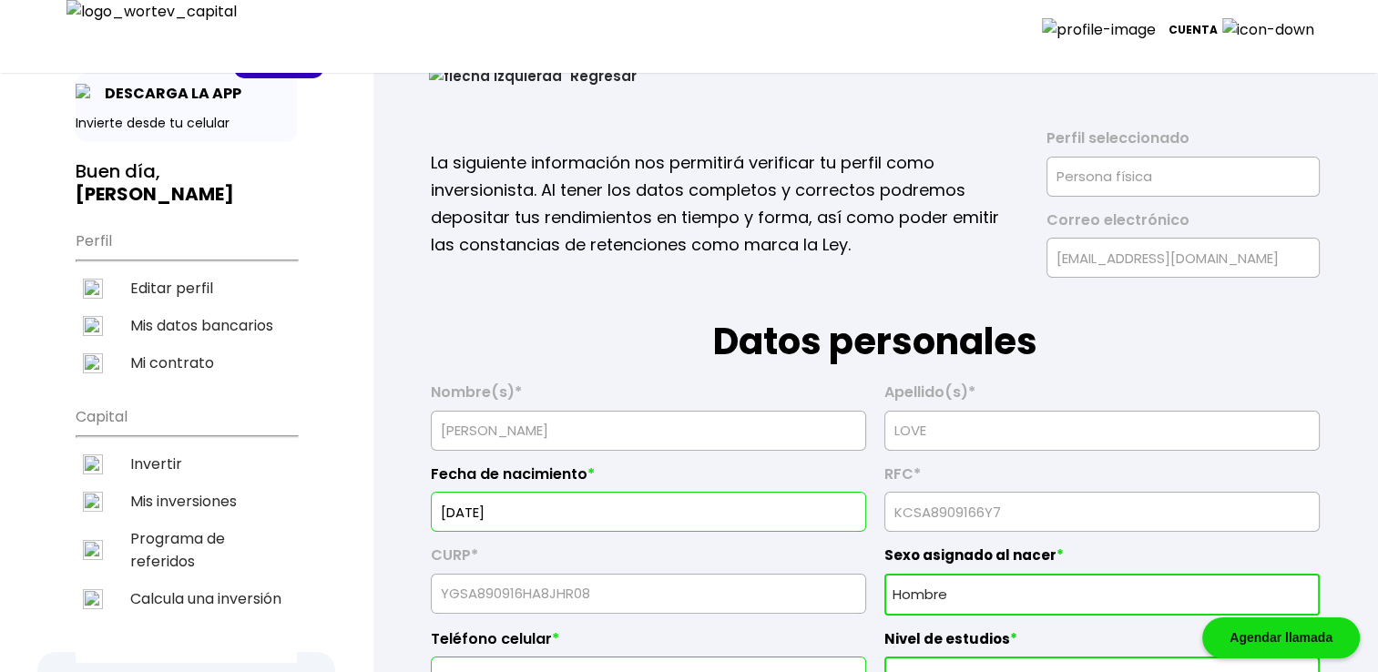
scroll to position [151, 0]
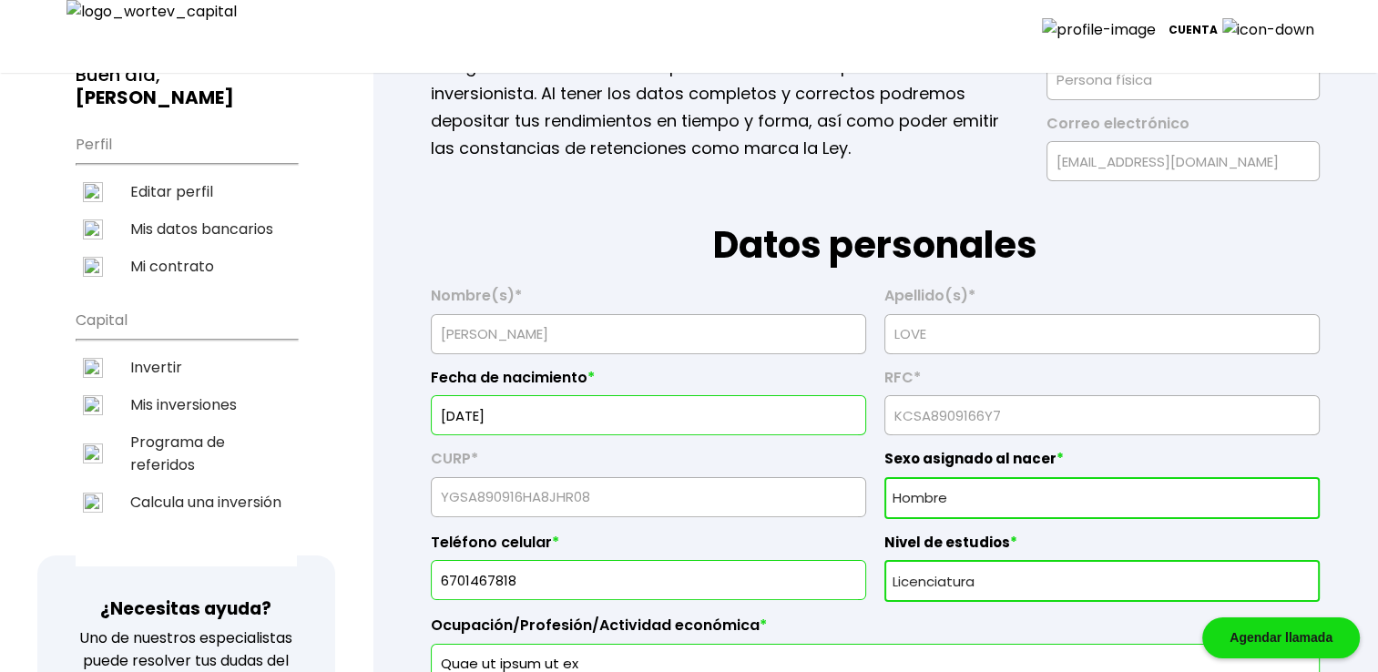
drag, startPoint x: 485, startPoint y: 412, endPoint x: 875, endPoint y: 404, distance: 390.0
click at [861, 406] on div "[DATE]" at bounding box center [648, 415] width 435 height 40
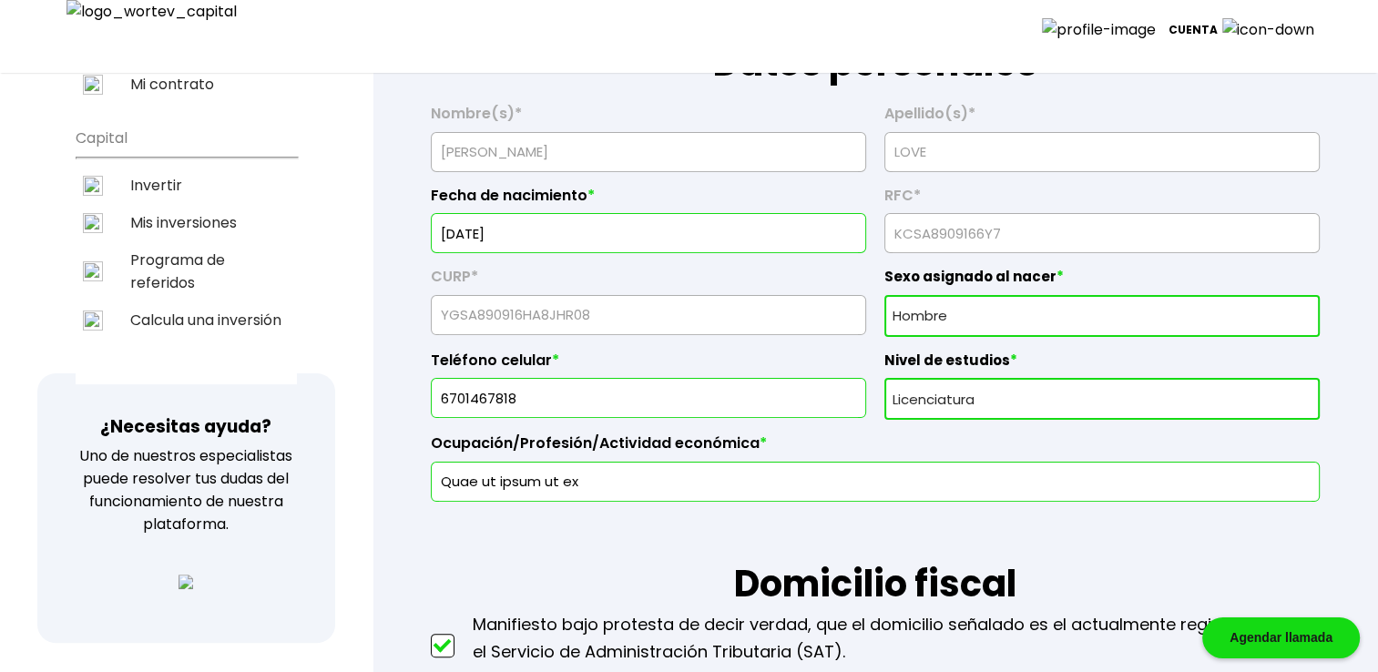
click at [947, 319] on select "Sexo asignado al nacer Hombre Mujer Prefiero no contestar" at bounding box center [1102, 316] width 435 height 42
click at [885, 295] on select "Sexo asignado al nacer Hombre Mujer Prefiero no contestar" at bounding box center [1102, 316] width 435 height 42
click at [940, 402] on select "Nivel de estudios Primaria Secundaria Bachillerato Licenciatura Posgrado" at bounding box center [1102, 399] width 435 height 42
click at [885, 378] on select "Nivel de estudios Primaria Secundaria Bachillerato Licenciatura Posgrado" at bounding box center [1102, 399] width 435 height 42
click at [930, 395] on select "Nivel de estudios Primaria Secundaria Bachillerato Licenciatura Posgrado" at bounding box center [1102, 399] width 435 height 42
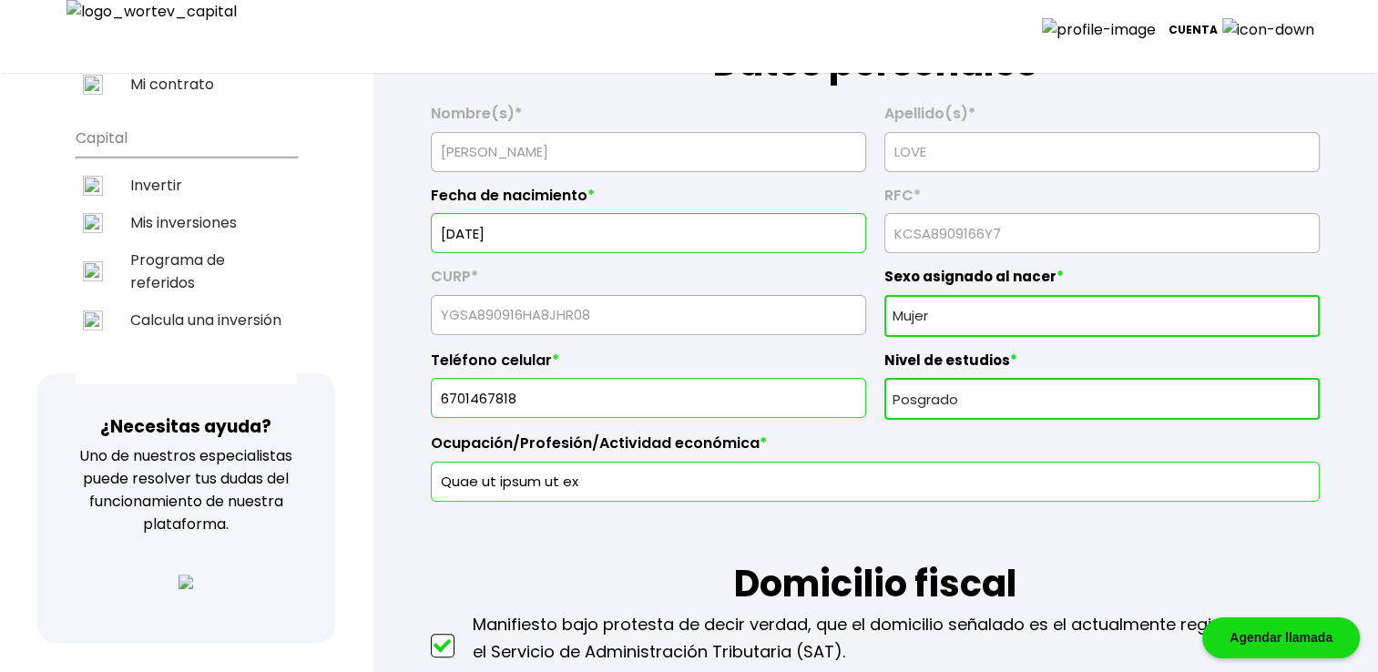
click at [885, 378] on select "Nivel de estudios Primaria Secundaria Bachillerato Licenciatura Posgrado" at bounding box center [1102, 399] width 435 height 42
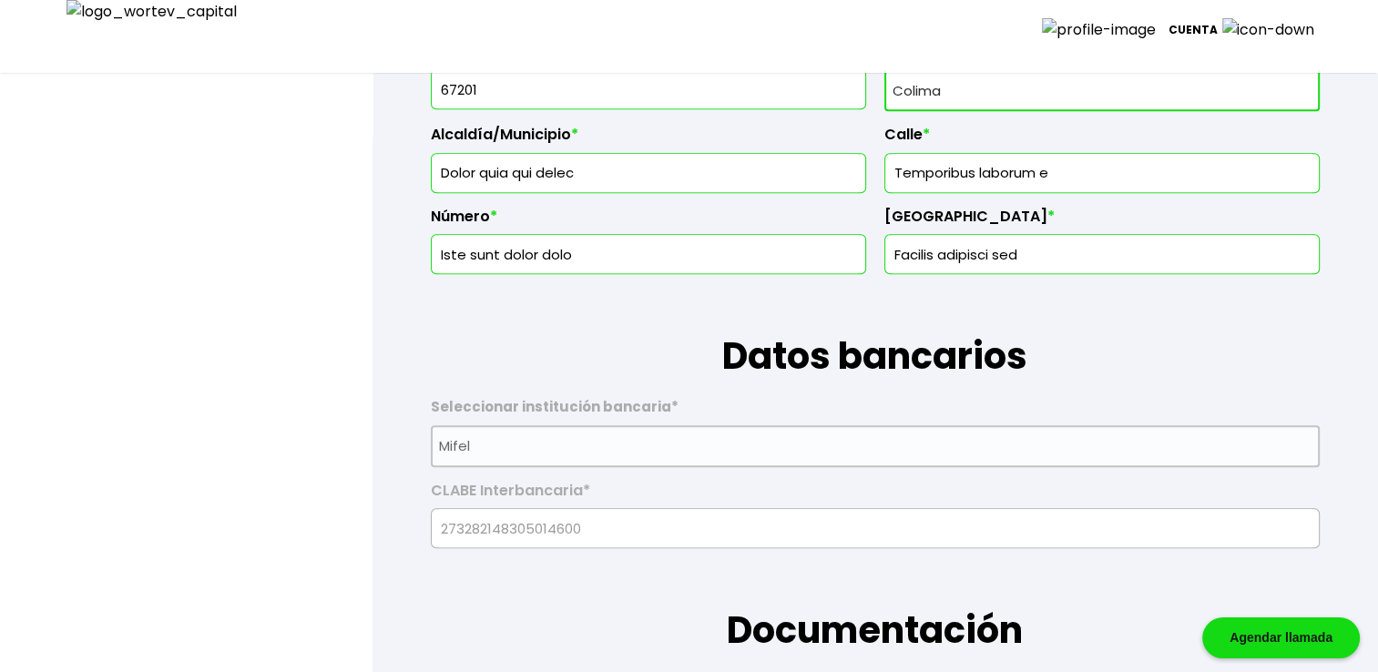
scroll to position [1002, 0]
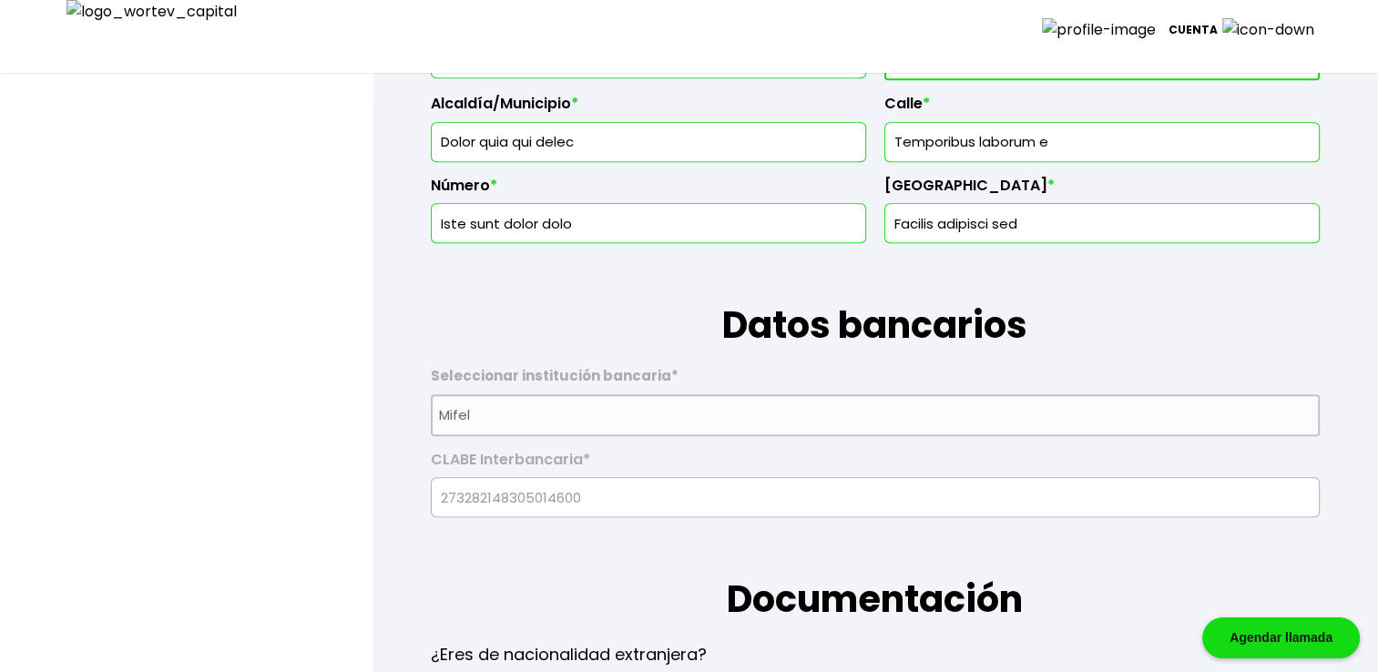
click at [605, 138] on input "Dolor quia qui delec" at bounding box center [648, 142] width 419 height 38
drag, startPoint x: 606, startPoint y: 138, endPoint x: 286, endPoint y: 152, distance: 320.1
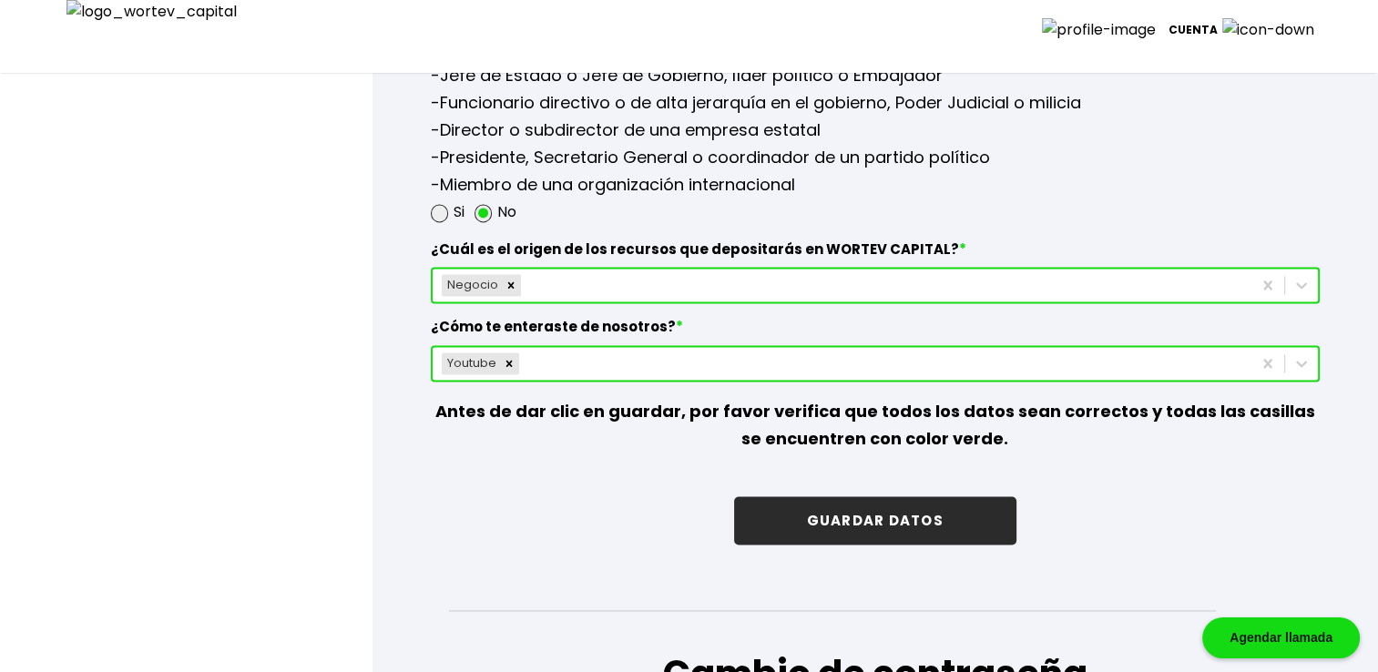
scroll to position [2490, 0]
click at [792, 507] on button "GUARDAR DATOS" at bounding box center [875, 520] width 282 height 48
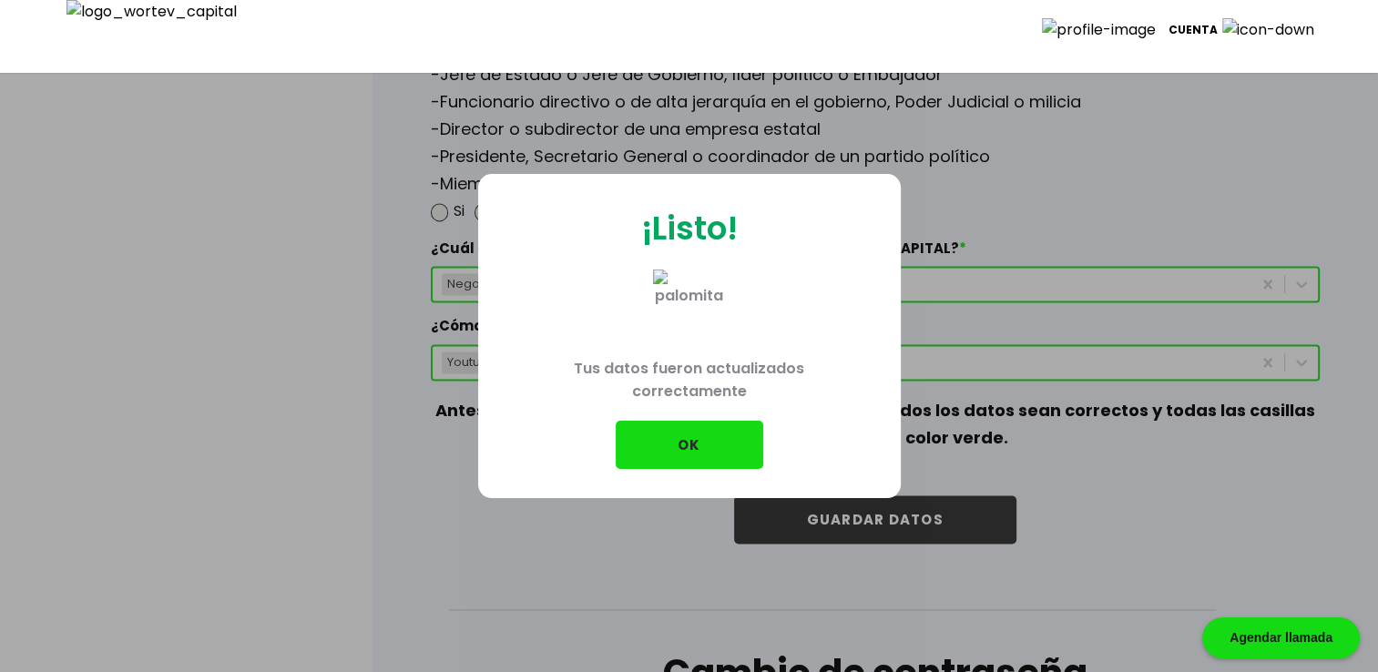
click at [703, 438] on button "OK" at bounding box center [690, 445] width 148 height 48
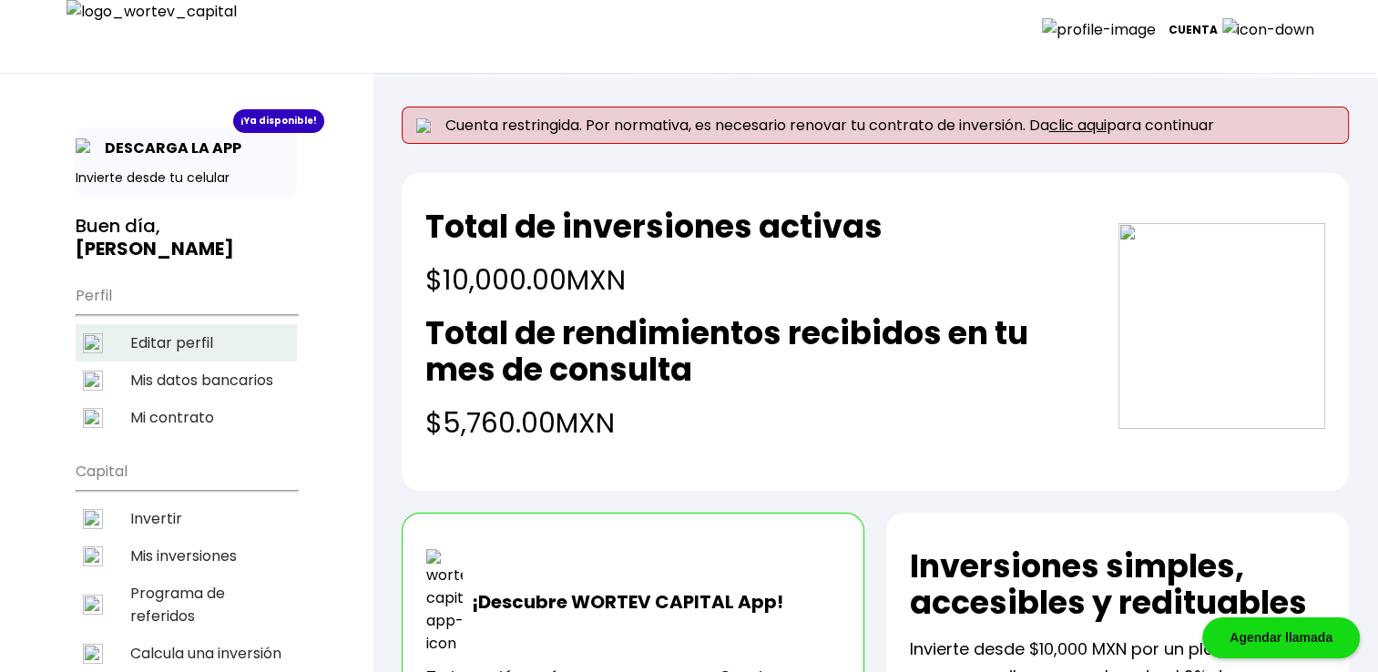
click at [170, 343] on li "Editar perfil" at bounding box center [186, 342] width 221 height 37
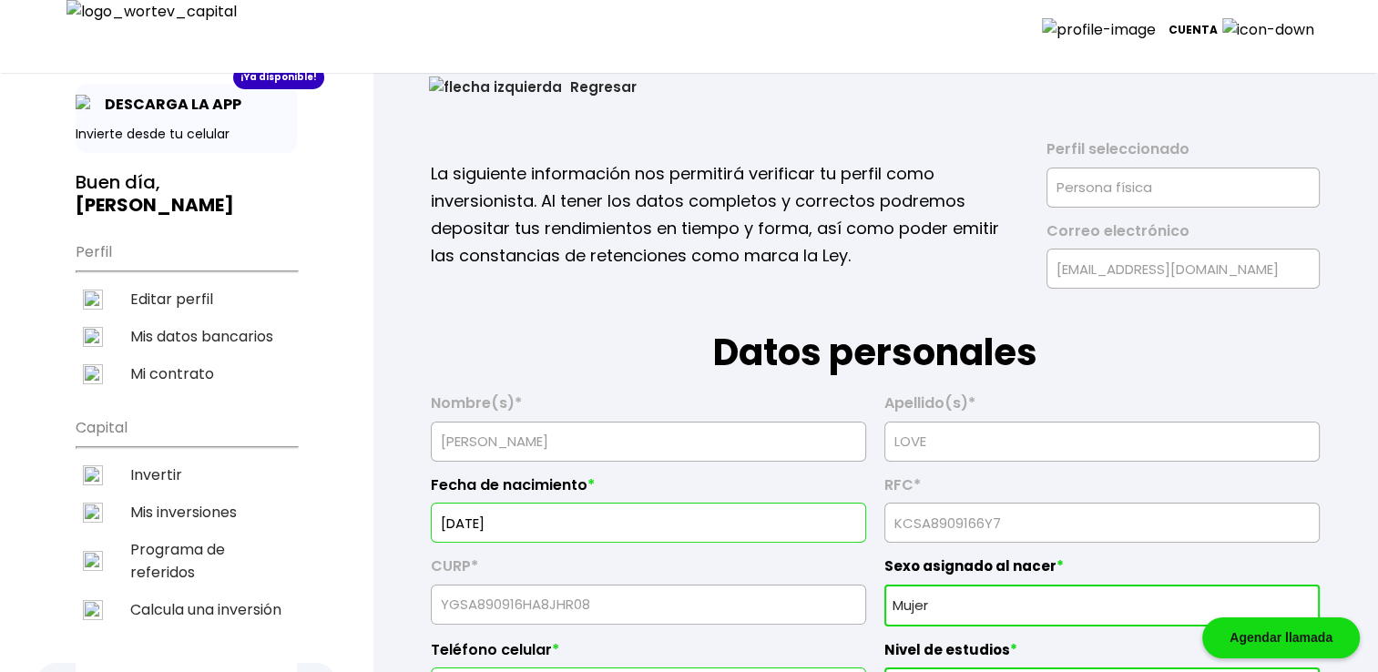
scroll to position [121, 0]
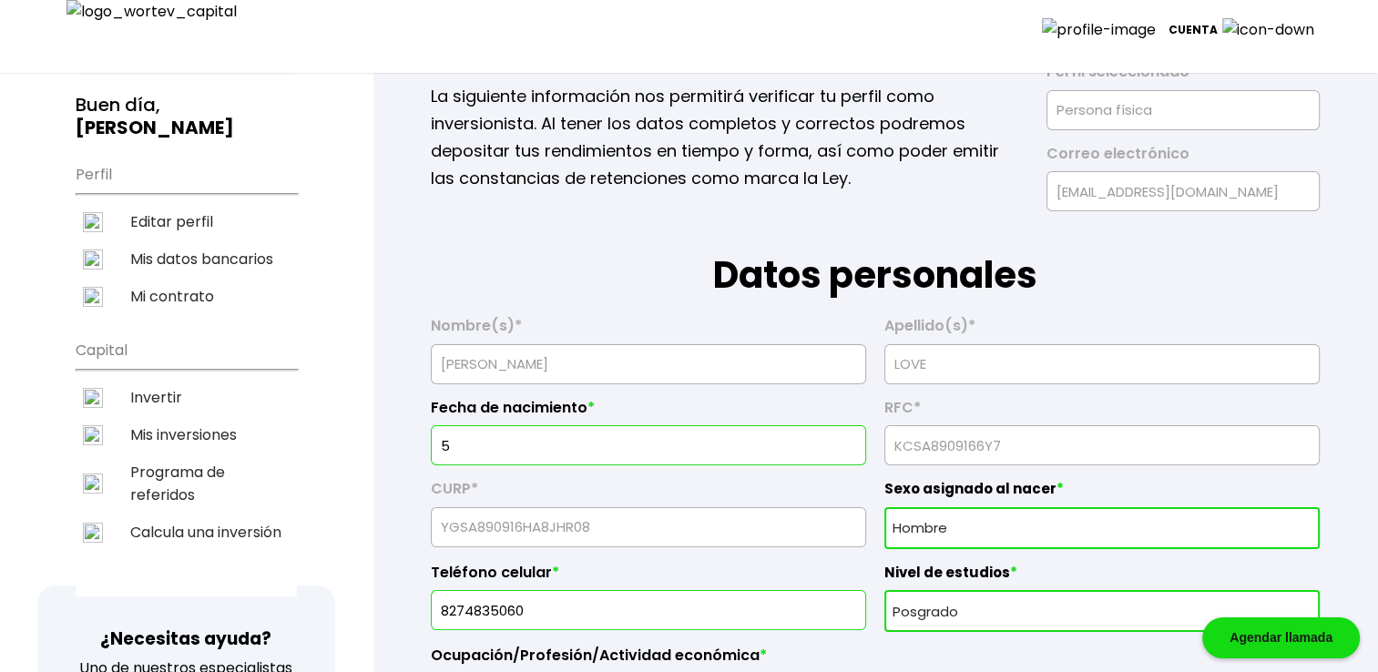
click at [530, 454] on input "5" at bounding box center [648, 445] width 419 height 38
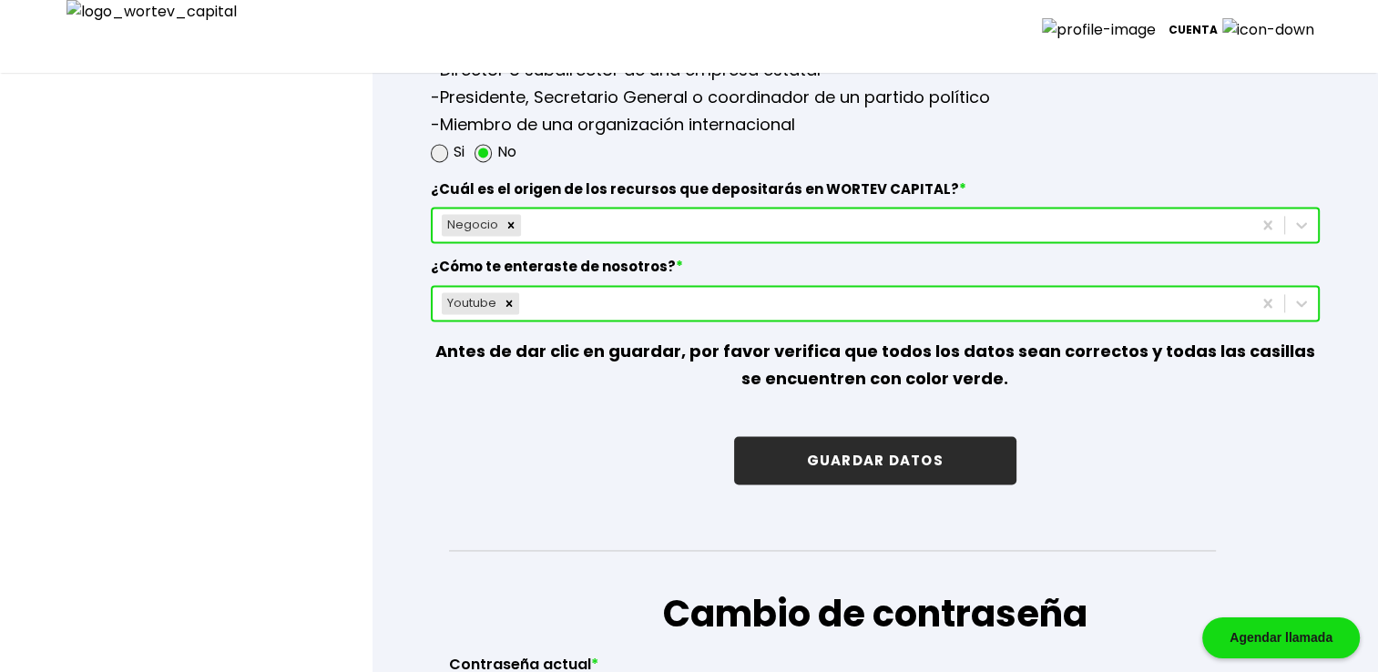
scroll to position [2581, 0]
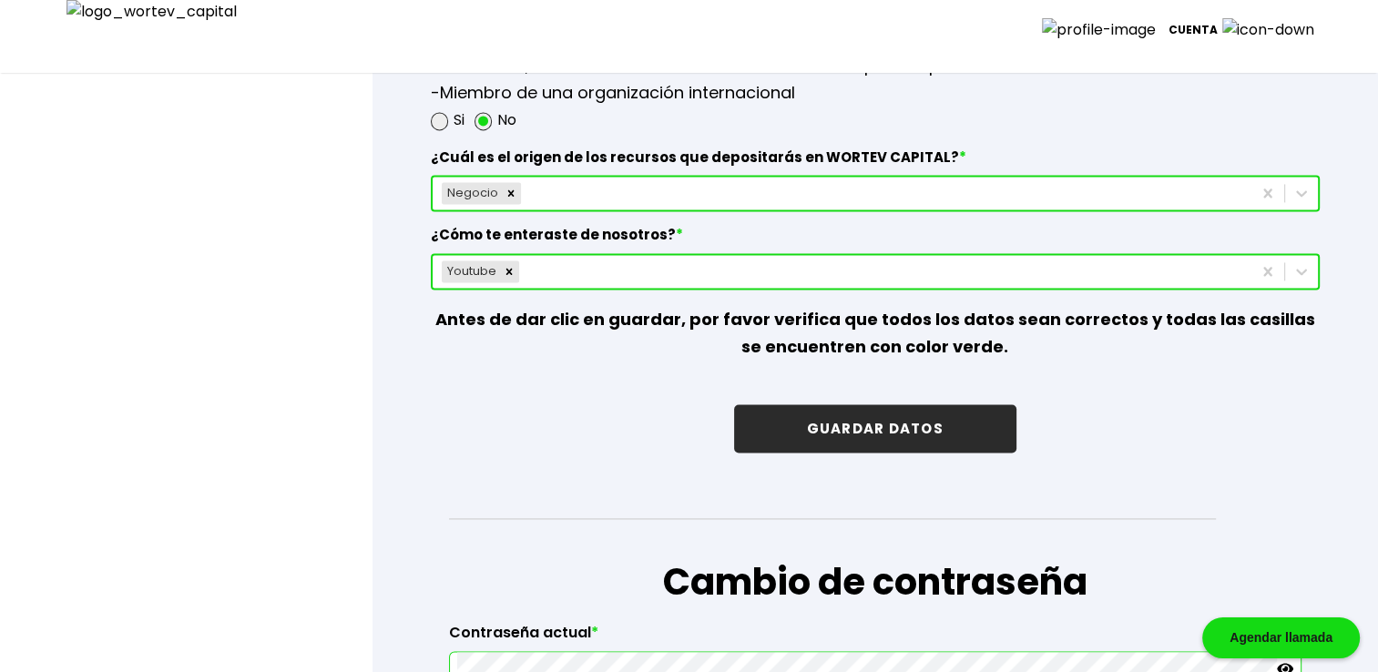
click at [879, 432] on button "GUARDAR DATOS" at bounding box center [875, 428] width 282 height 48
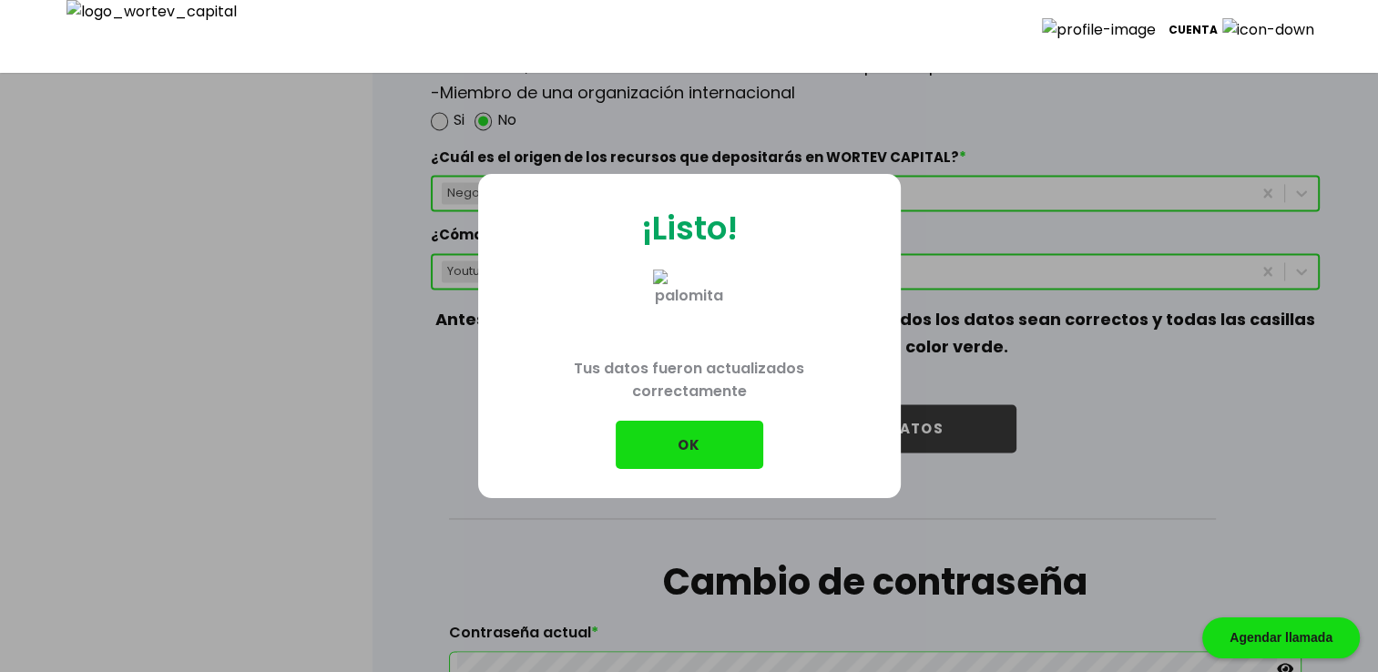
click at [717, 446] on button "OK" at bounding box center [690, 445] width 148 height 48
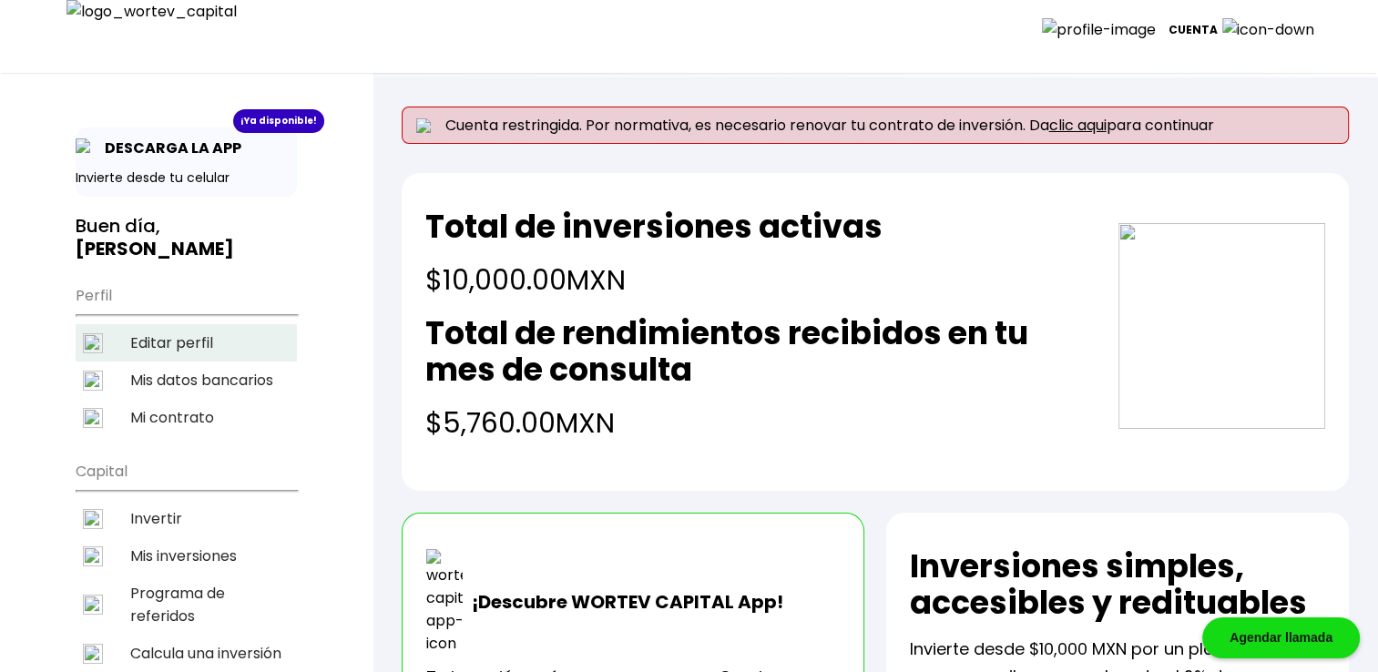
click at [174, 343] on li "Editar perfil" at bounding box center [186, 342] width 221 height 37
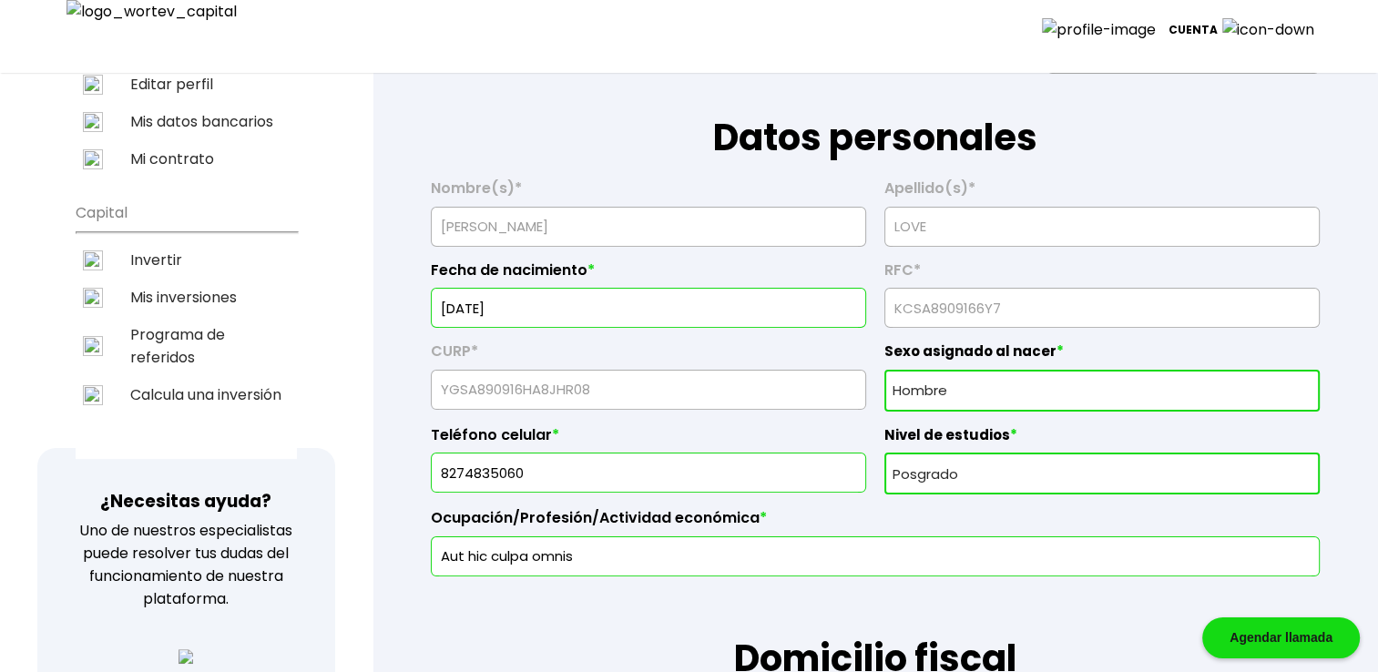
scroll to position [182, 0]
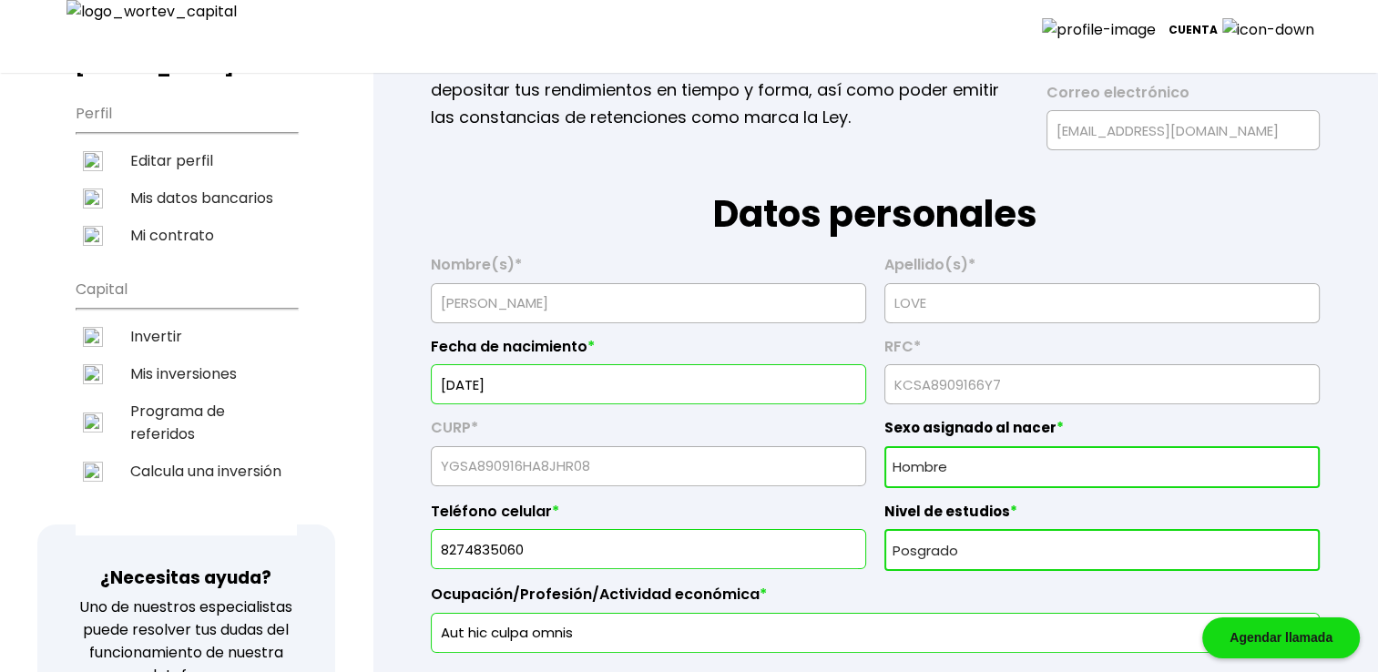
click at [477, 383] on input "[DATE]" at bounding box center [648, 384] width 419 height 38
click at [958, 476] on select "Sexo asignado al nacer Hombre Mujer Prefiero no contestar" at bounding box center [1102, 467] width 435 height 42
click at [885, 446] on select "Sexo asignado al nacer Hombre Mujer Prefiero no contestar" at bounding box center [1102, 467] width 435 height 42
click at [942, 556] on select "Nivel de estudios Primaria Secundaria Bachillerato Licenciatura Posgrado" at bounding box center [1102, 550] width 435 height 42
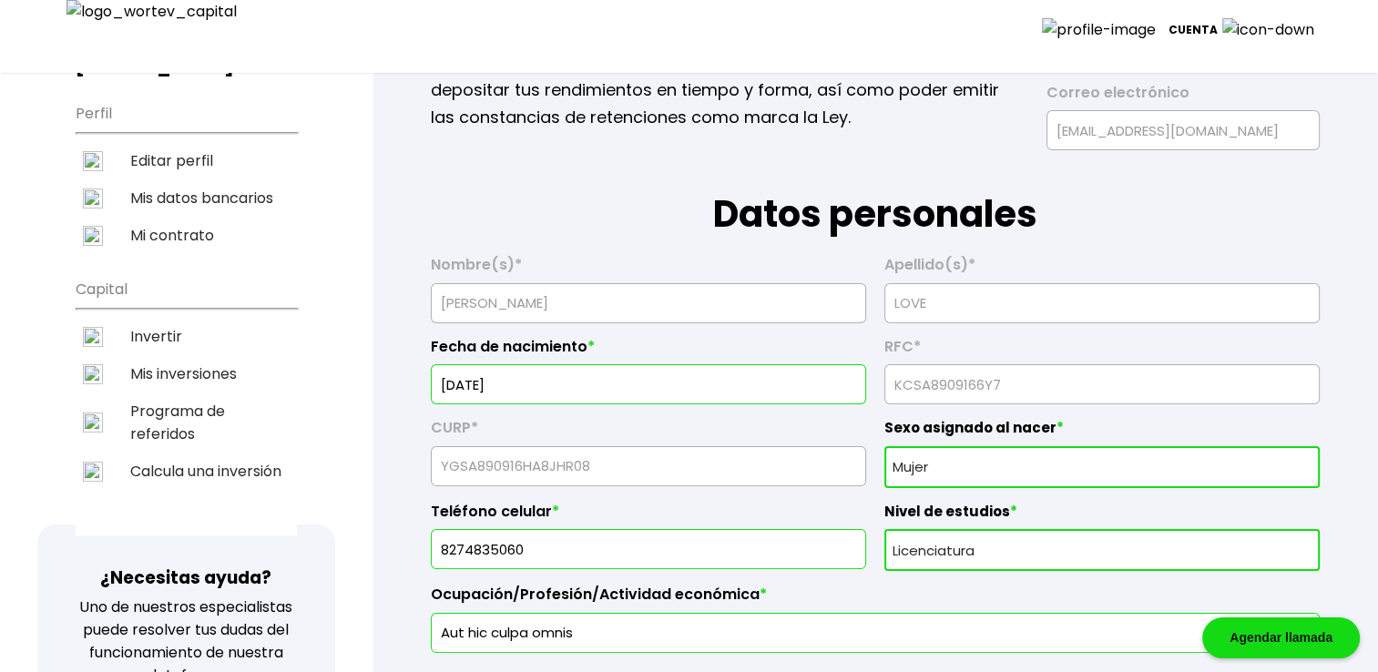
click at [885, 529] on select "Nivel de estudios Primaria Secundaria Bachillerato Licenciatura Posgrado" at bounding box center [1102, 550] width 435 height 42
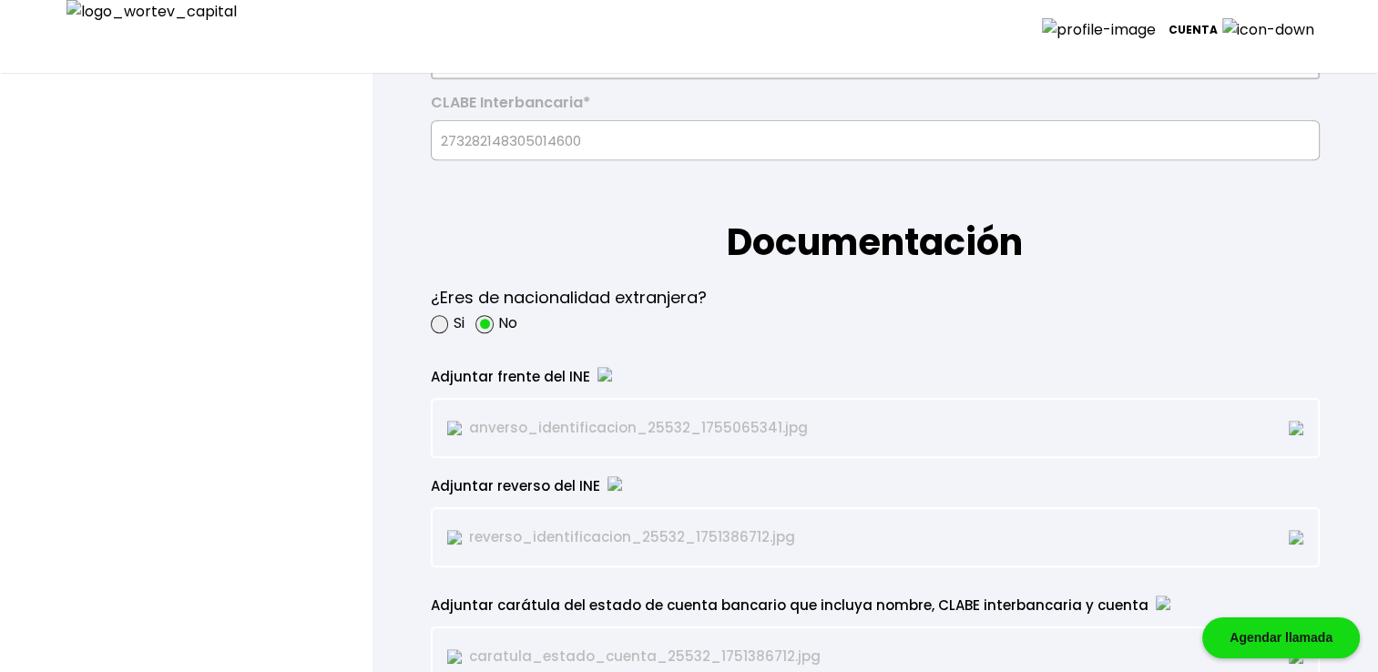
scroll to position [1488, 0]
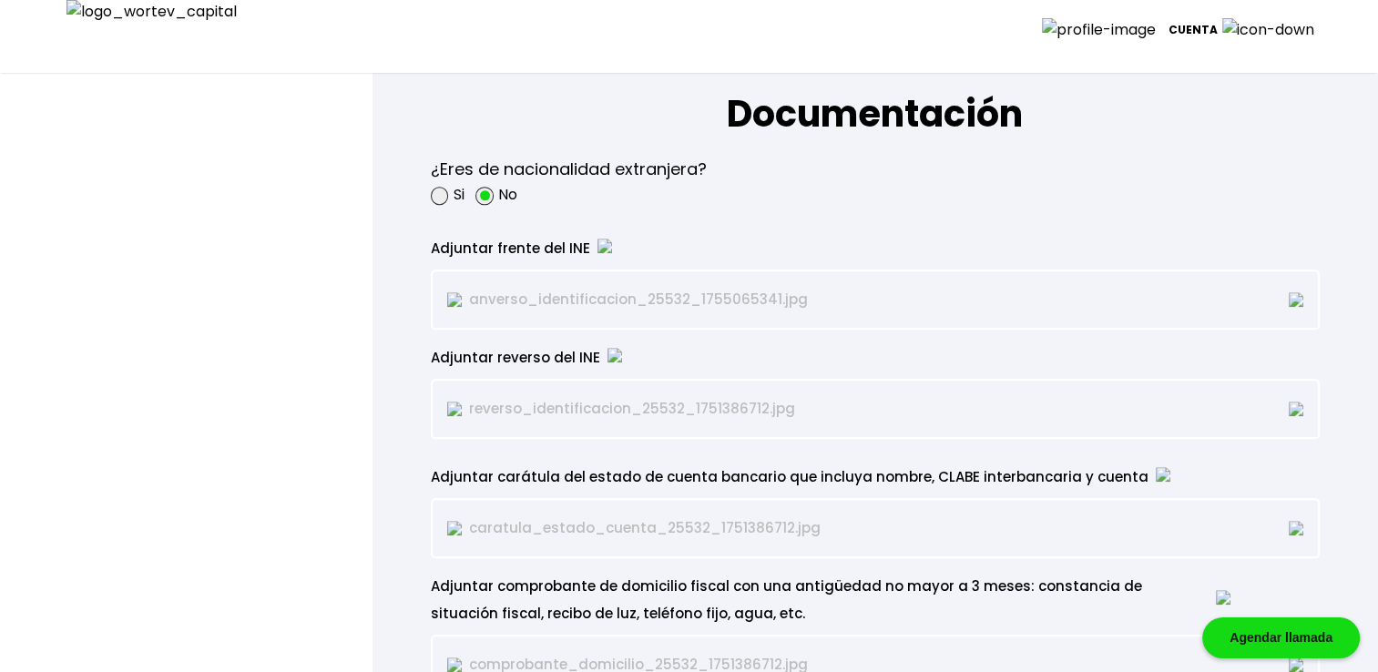
click at [1290, 302] on img at bounding box center [1296, 299] width 15 height 15
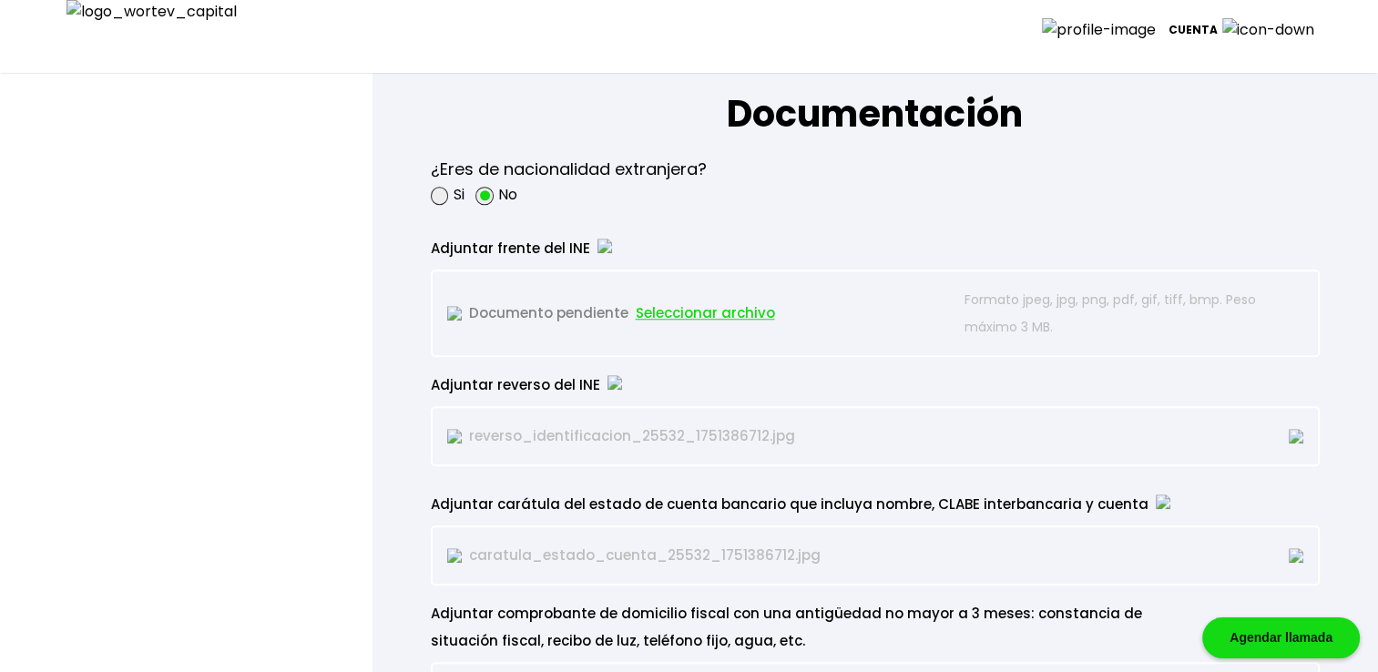
click at [681, 315] on span "Seleccionar archivo" at bounding box center [705, 313] width 139 height 27
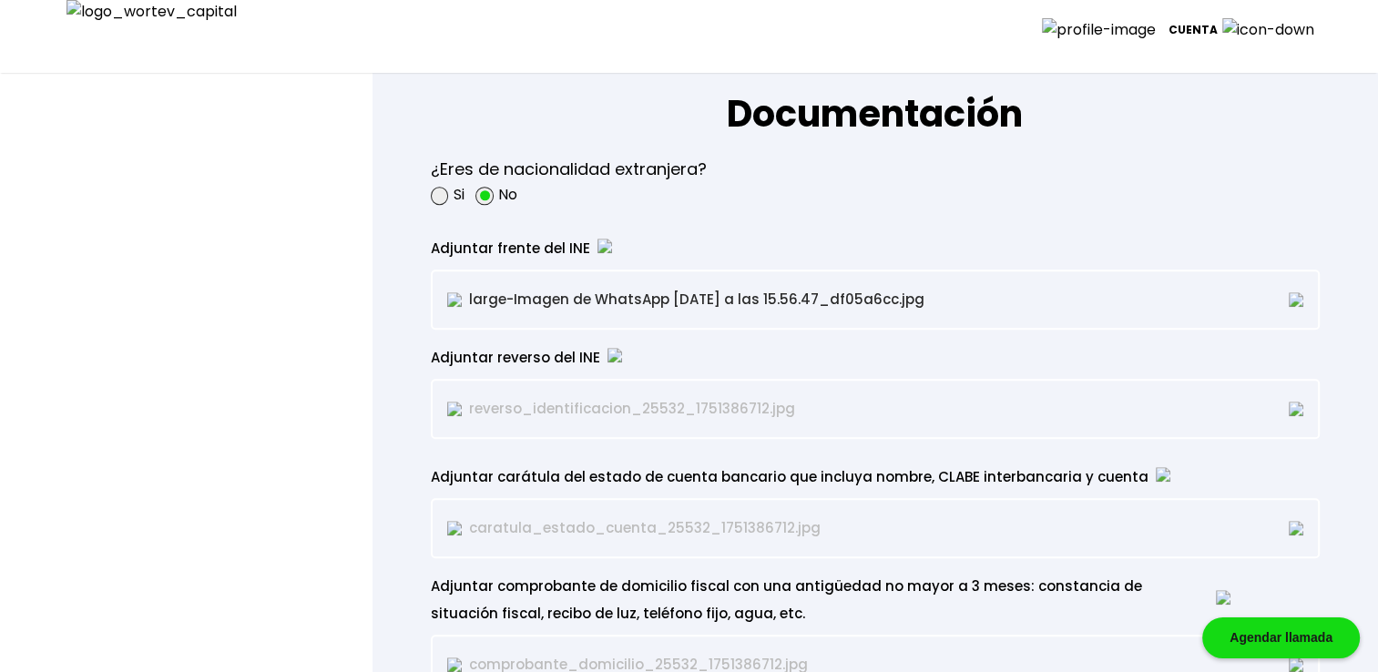
click at [1305, 410] on div "reverso_identificacion_25532_1751386712.jpg" at bounding box center [875, 409] width 889 height 60
click at [1296, 404] on img at bounding box center [1296, 409] width 15 height 15
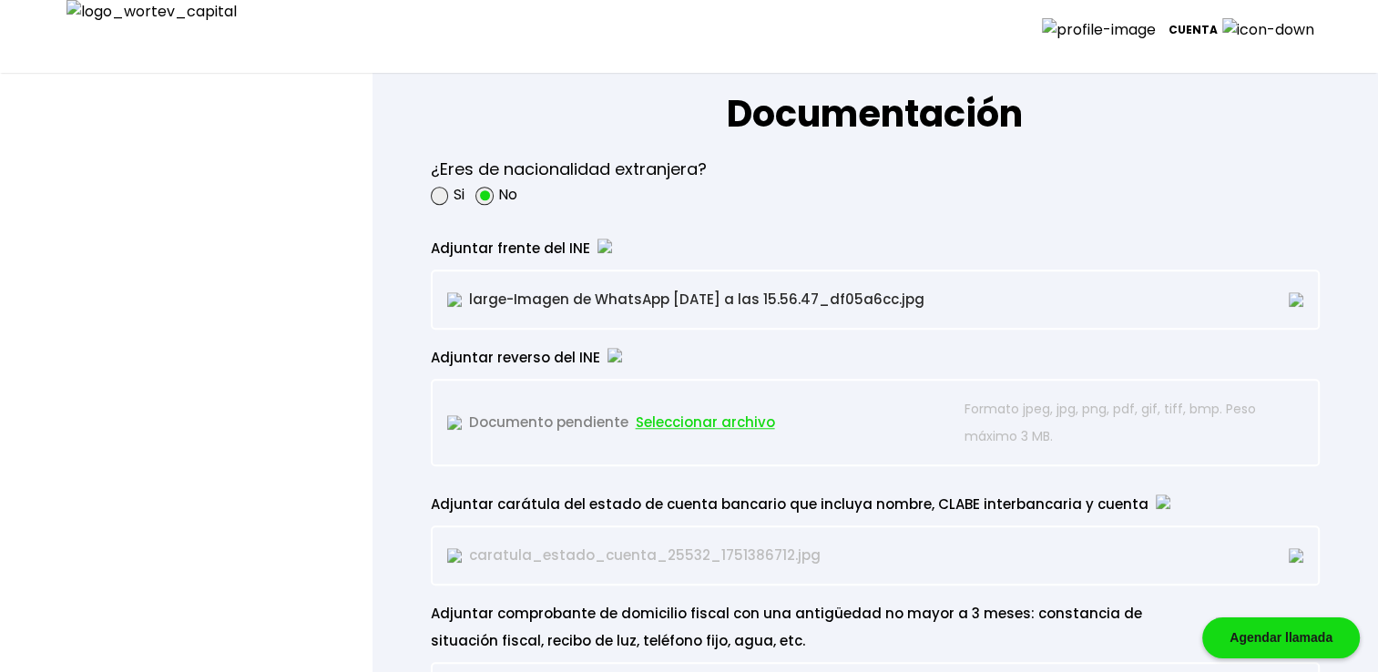
click at [681, 410] on span "Seleccionar archivo" at bounding box center [705, 422] width 139 height 27
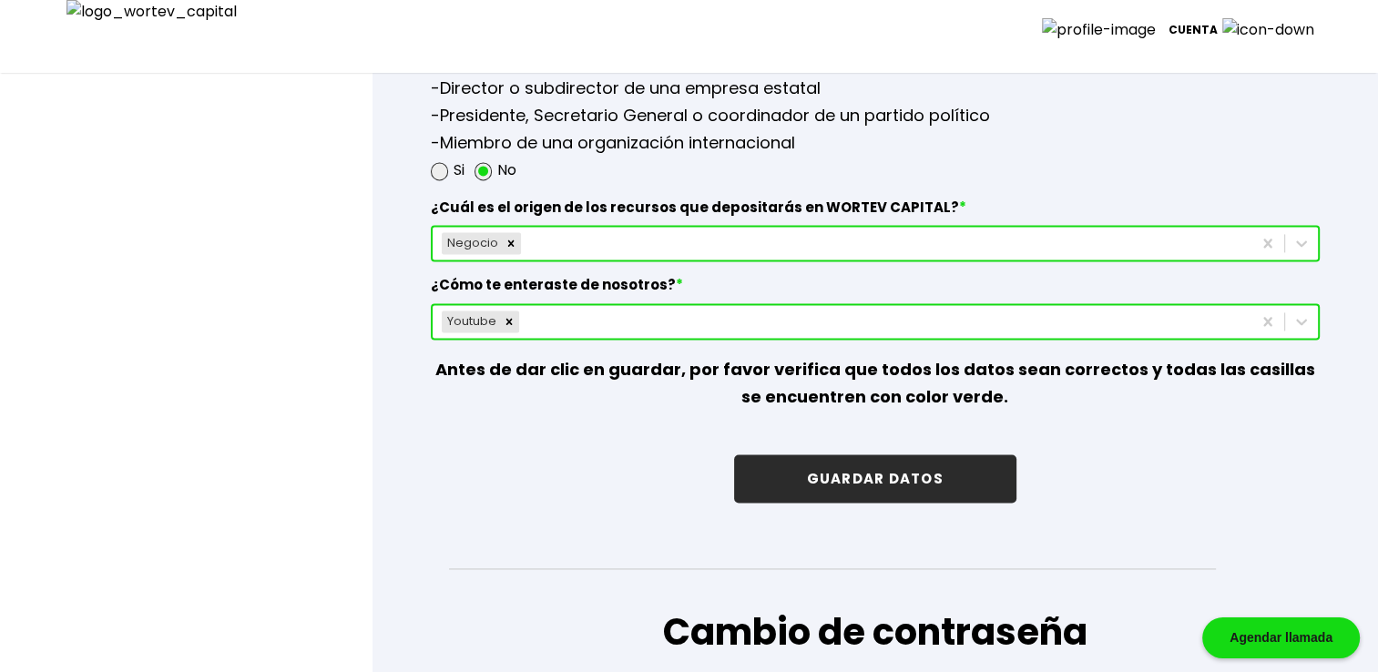
scroll to position [2520, 0]
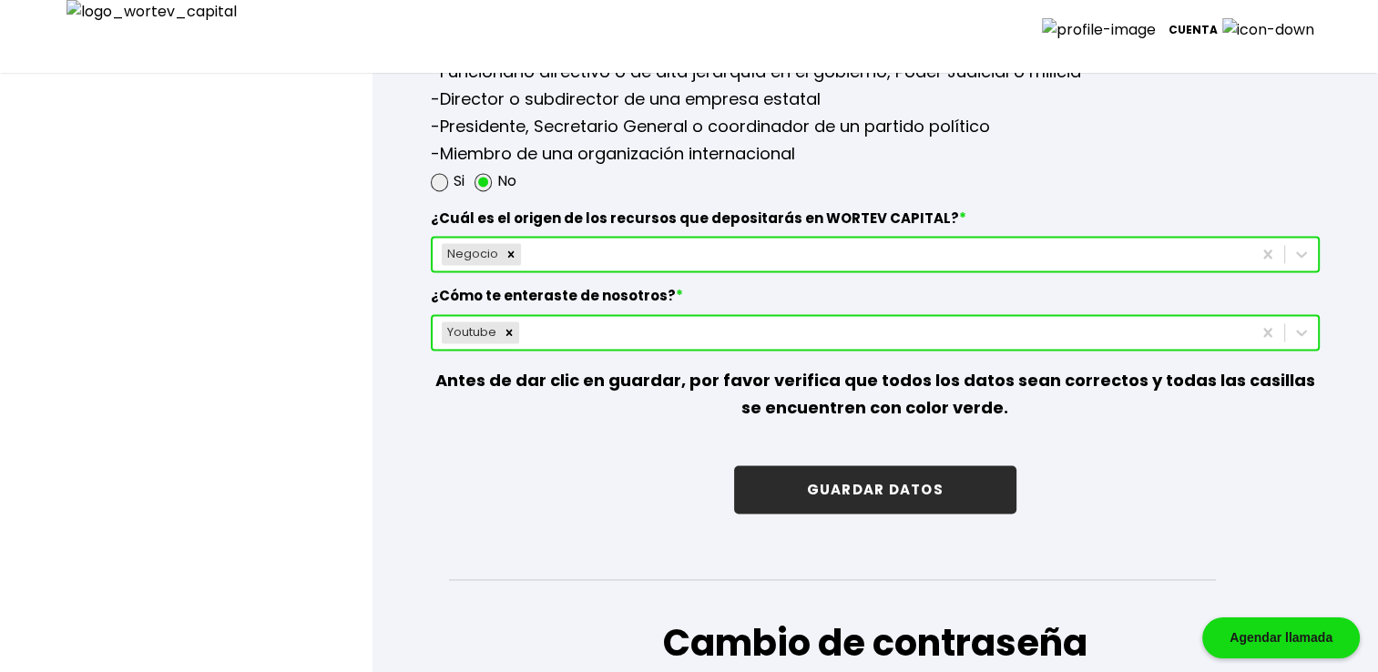
click at [644, 244] on div "Negocio" at bounding box center [842, 254] width 819 height 29
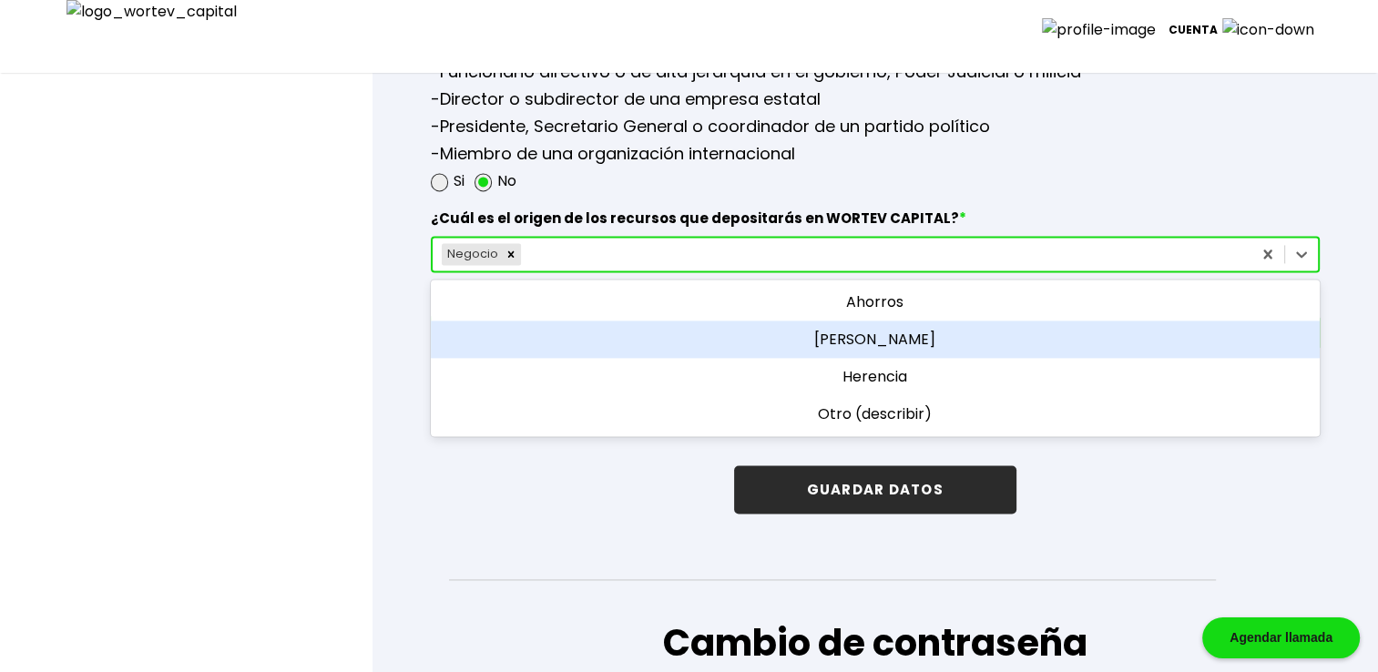
click at [845, 329] on div "[PERSON_NAME]" at bounding box center [875, 339] width 889 height 37
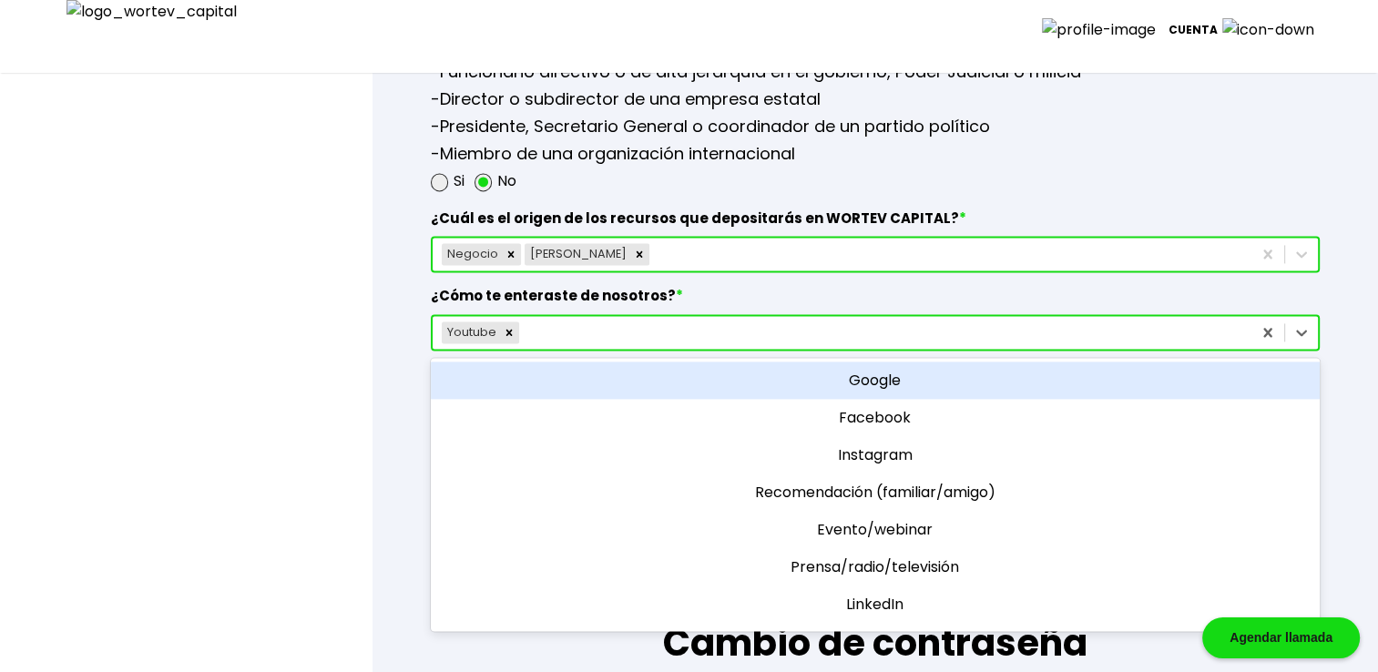
click at [769, 314] on div "Youtube" at bounding box center [875, 332] width 889 height 36
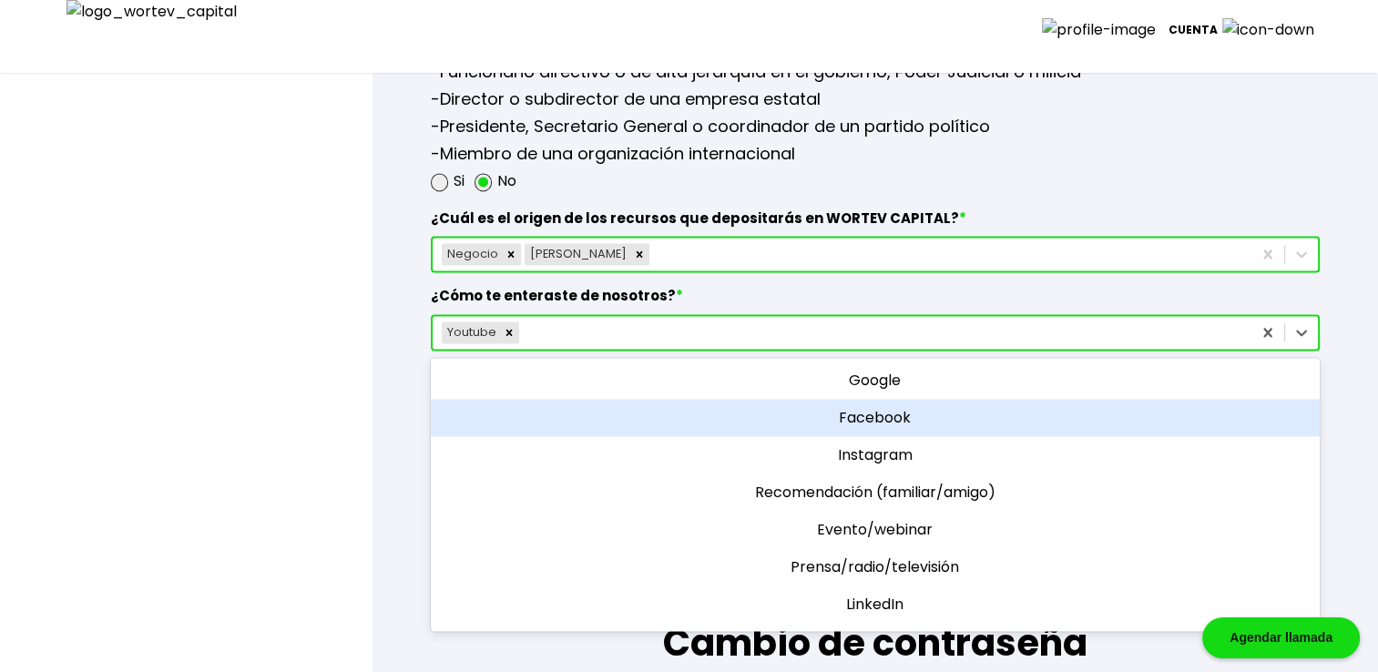
click at [882, 403] on div "Facebook" at bounding box center [875, 417] width 889 height 37
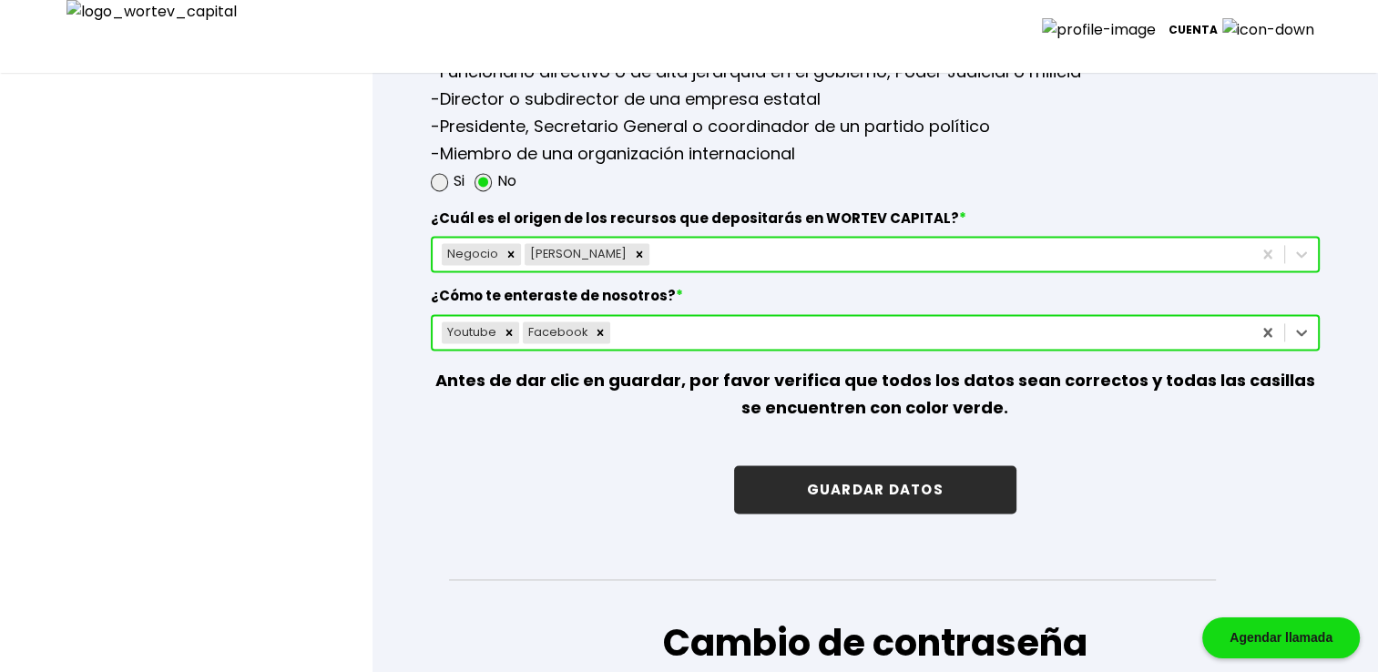
click at [911, 482] on button "GUARDAR DATOS" at bounding box center [875, 490] width 282 height 48
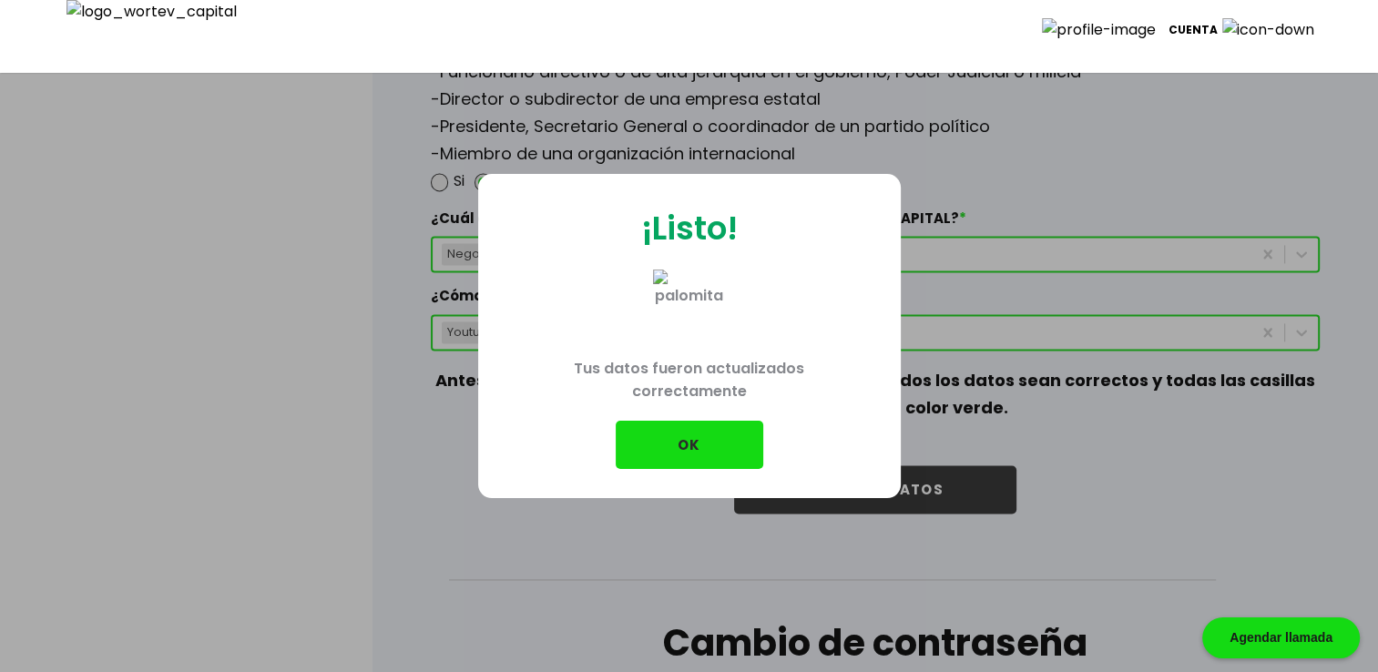
click at [706, 449] on button "OK" at bounding box center [690, 445] width 148 height 48
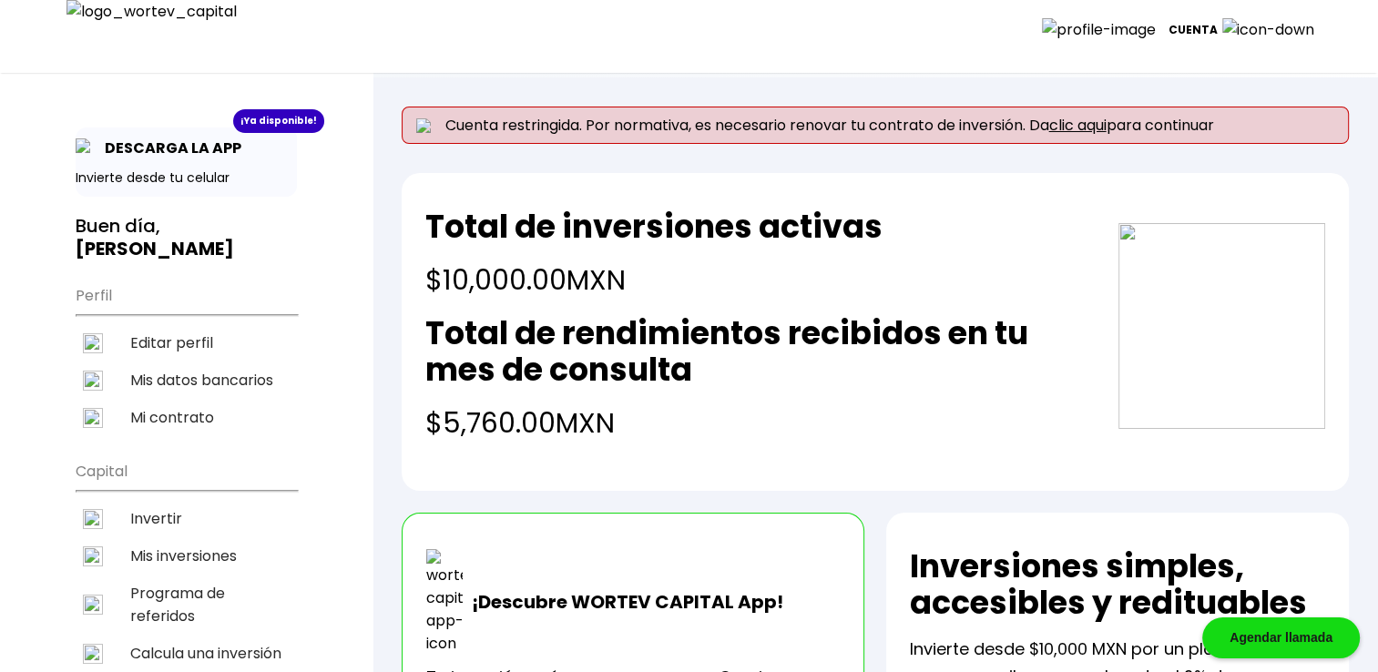
click at [1218, 24] on p "Cuenta" at bounding box center [1193, 29] width 49 height 27
click at [1226, 121] on li "Cerrar sesión" at bounding box center [1259, 128] width 146 height 37
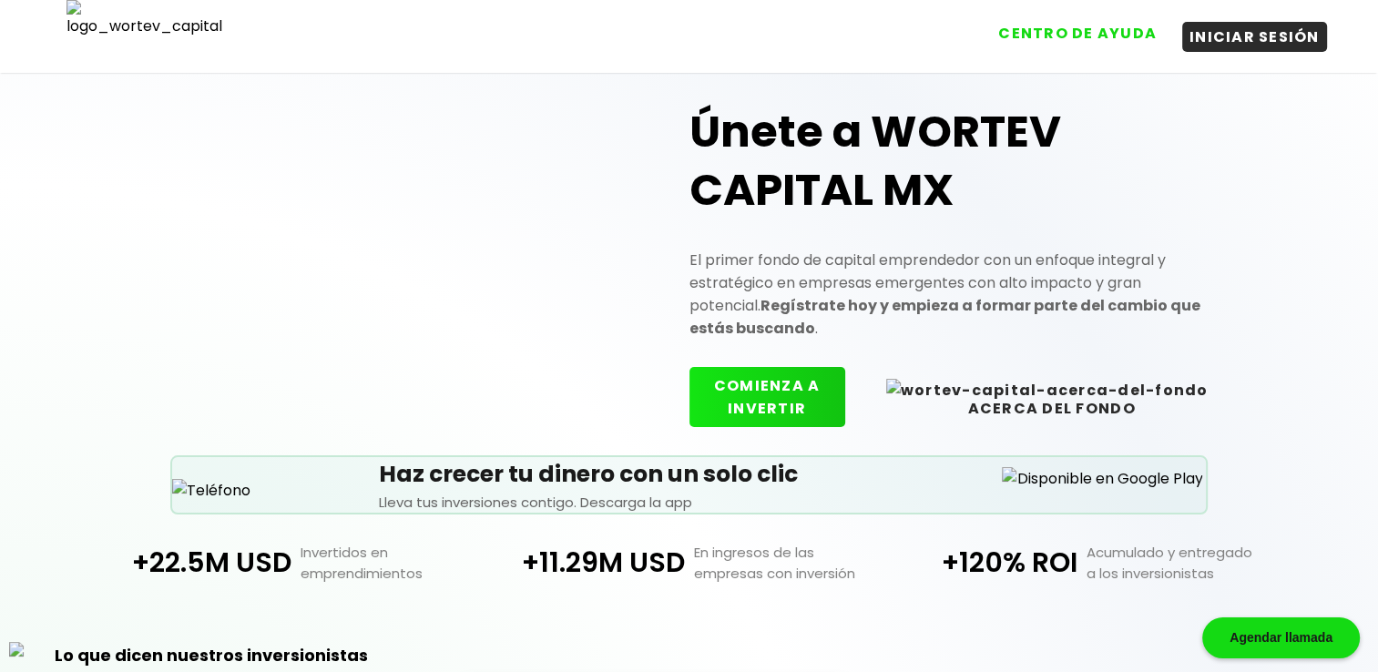
click at [1060, 35] on button "CENTRO DE AYUDA" at bounding box center [1077, 33] width 173 height 30
click at [834, 376] on button "COMIENZA A INVERTIR" at bounding box center [768, 393] width 156 height 60
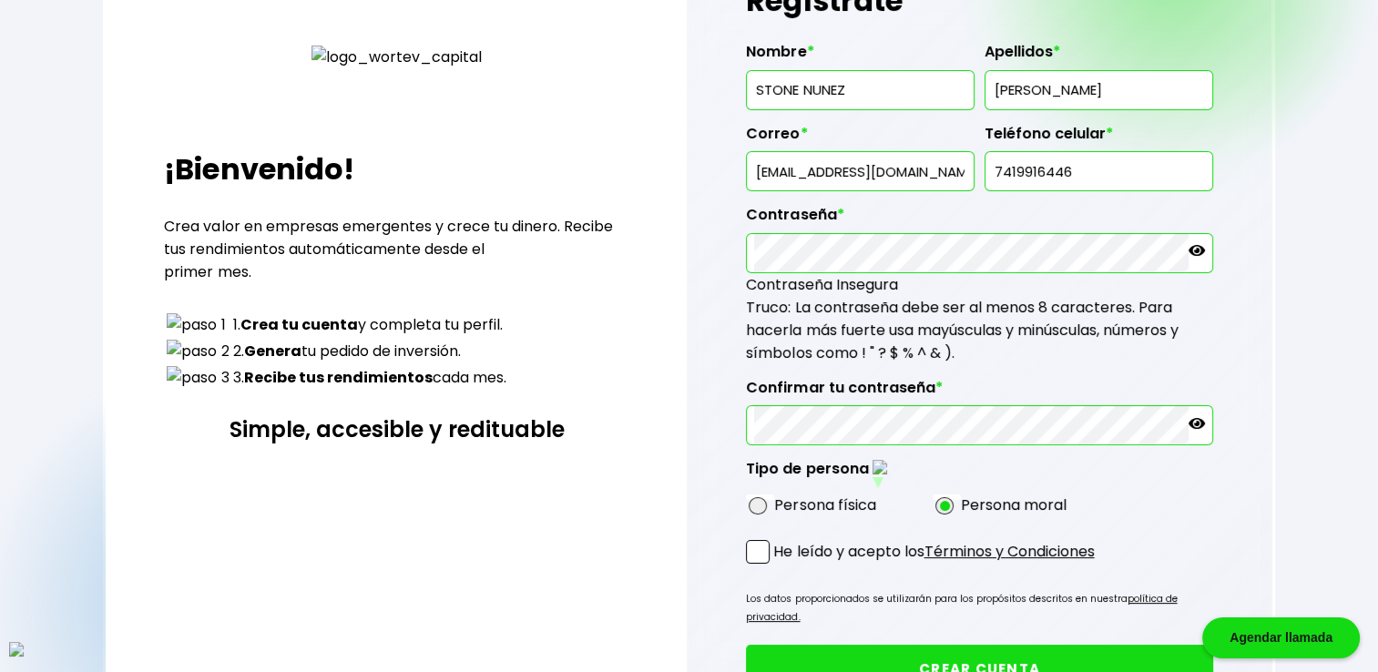
scroll to position [151, 0]
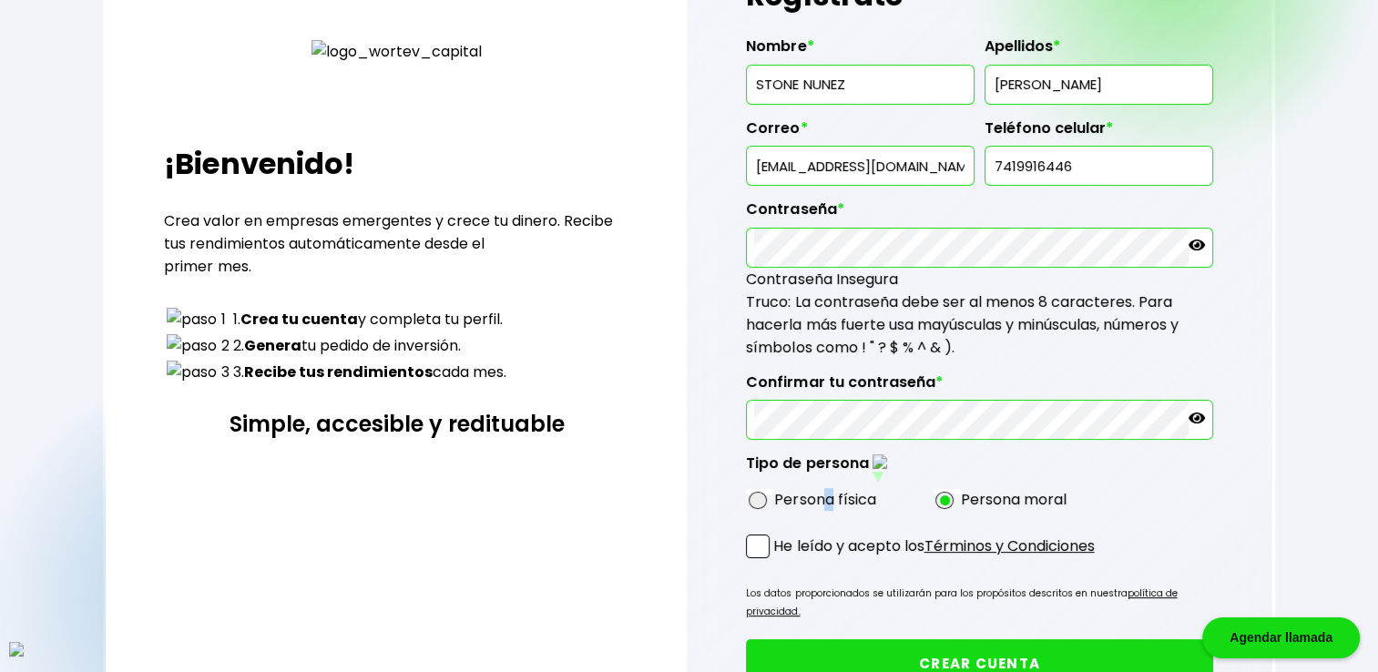
click at [828, 492] on label "Persona física" at bounding box center [824, 499] width 101 height 23
drag, startPoint x: 828, startPoint y: 492, endPoint x: 762, endPoint y: 500, distance: 67.0
click at [766, 505] on div "Persona física Persona moral" at bounding box center [933, 500] width 374 height 34
click at [761, 497] on span at bounding box center [758, 501] width 18 height 18
click at [776, 497] on input "radio" at bounding box center [782, 501] width 12 height 12
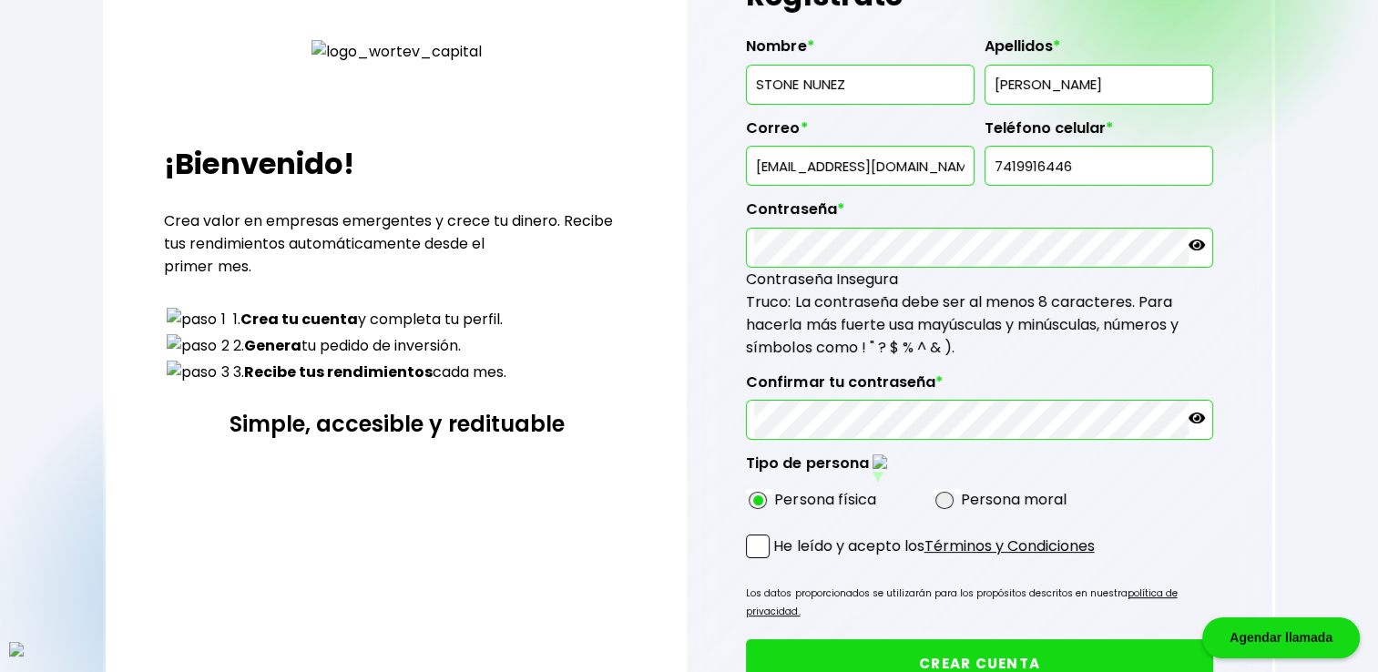
click at [759, 535] on span at bounding box center [758, 547] width 24 height 24
click at [777, 560] on input "He leído y acepto los Términos y Condiciones" at bounding box center [777, 560] width 0 height 0
click at [877, 640] on button "CREAR CUENTA" at bounding box center [979, 664] width 466 height 48
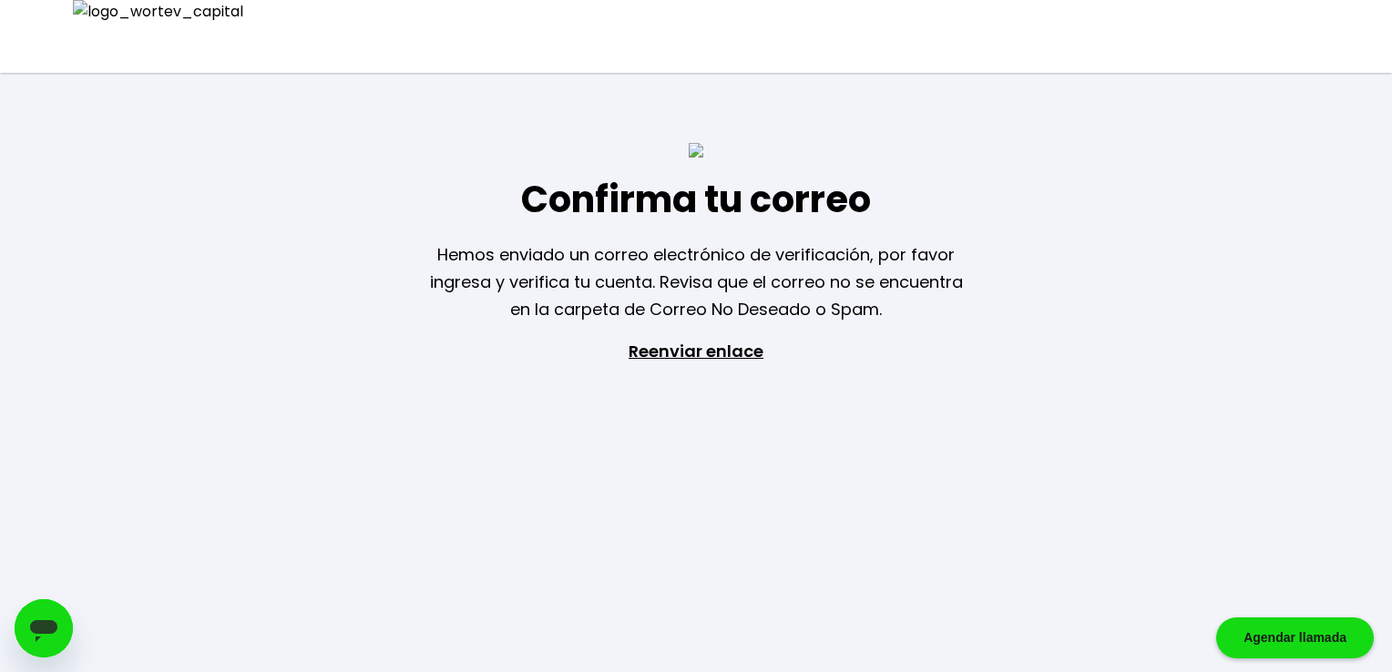
click at [703, 359] on p "Reenviar enlace" at bounding box center [696, 433] width 168 height 191
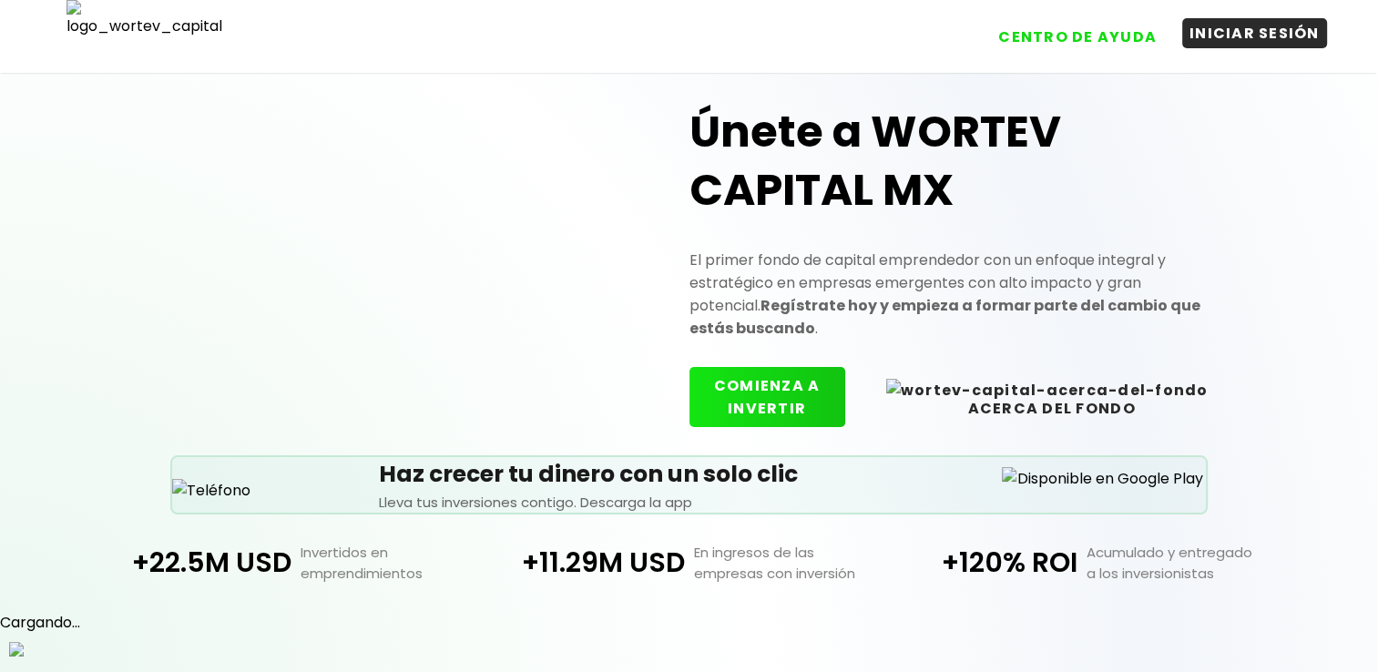
click at [1270, 41] on button "INICIAR SESIÓN" at bounding box center [1255, 33] width 145 height 30
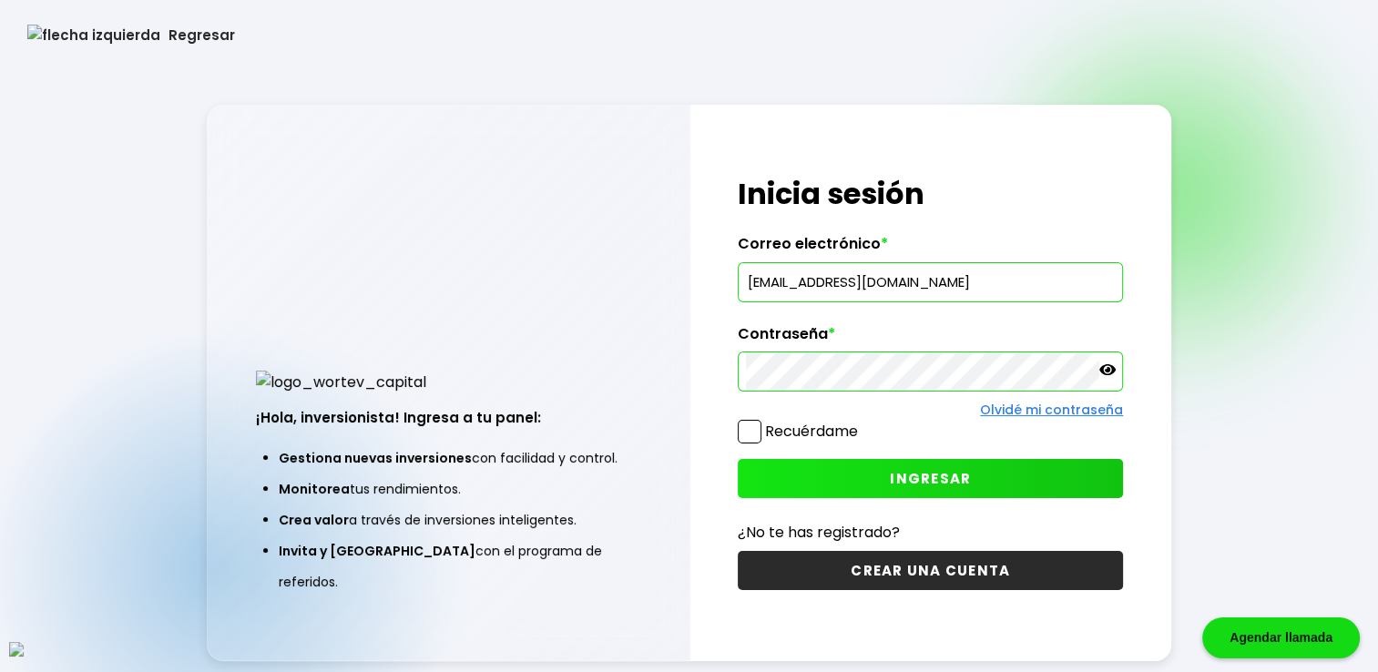
click at [815, 287] on input "[EMAIL_ADDRESS][DOMAIN_NAME]" at bounding box center [930, 282] width 369 height 38
paste input "husydosy@mailinator"
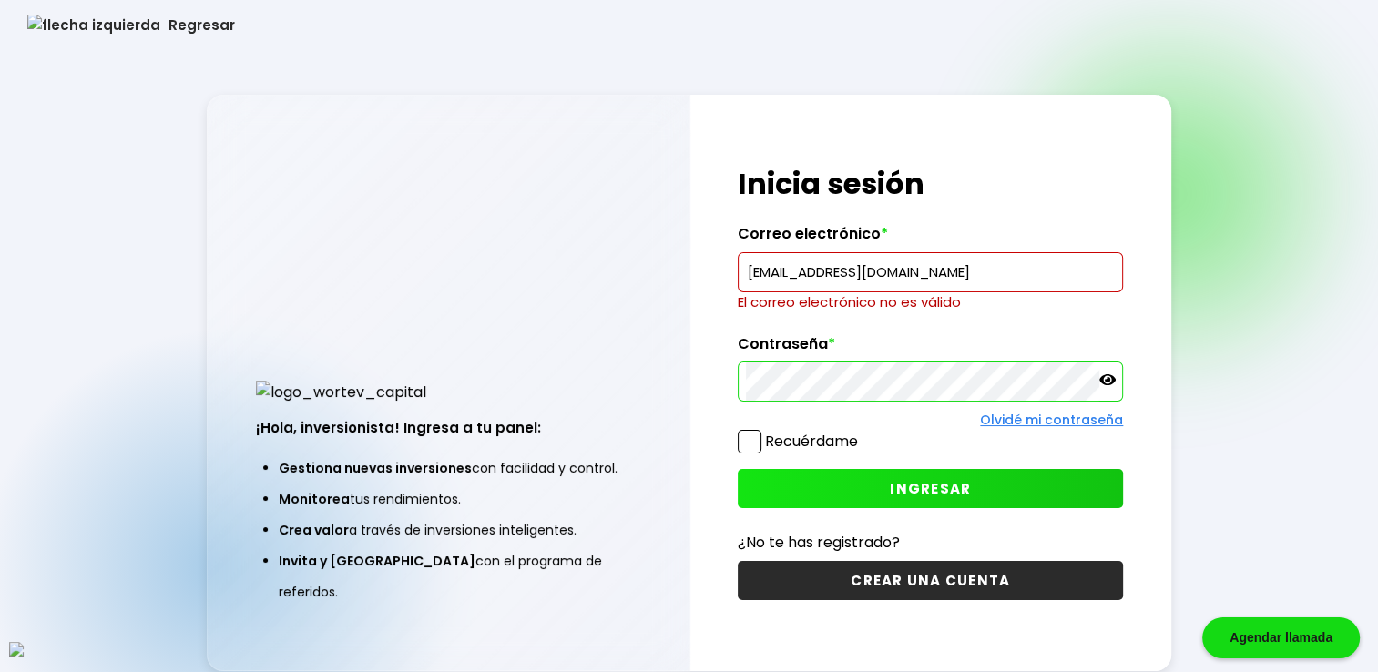
click at [814, 287] on input "[EMAIL_ADDRESS][DOMAIN_NAME]" at bounding box center [930, 272] width 369 height 38
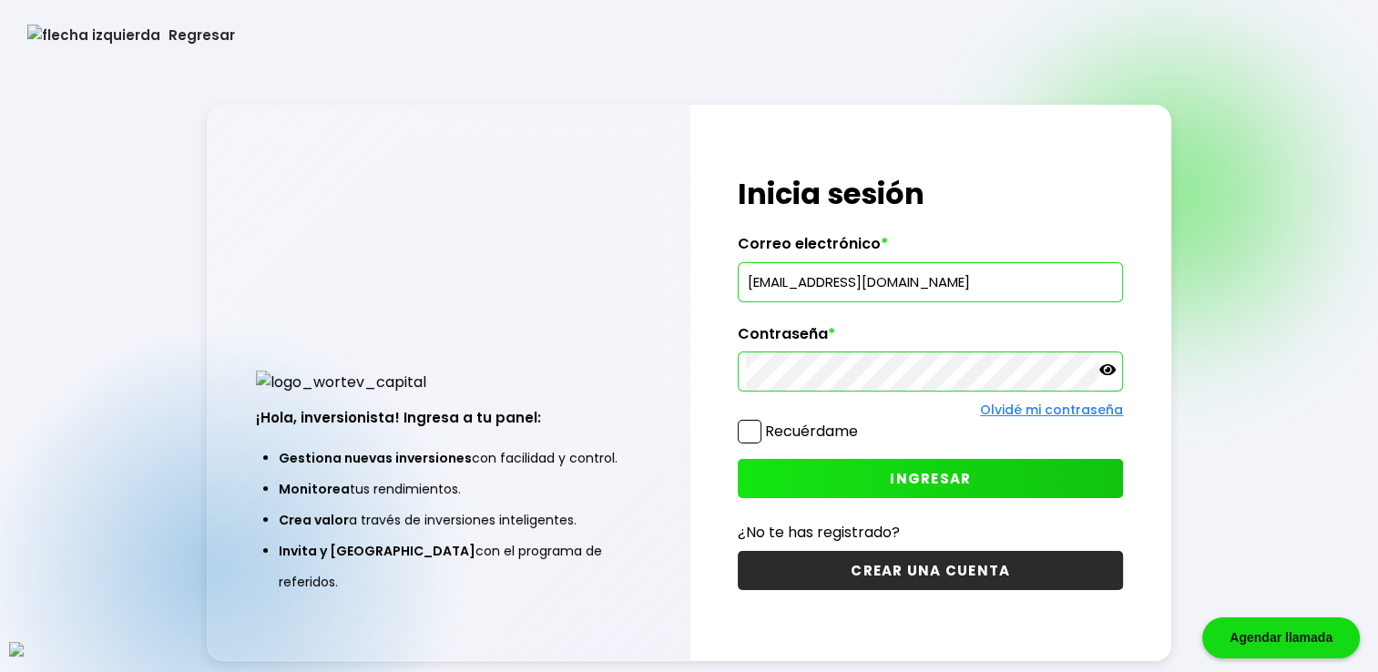
type input "[EMAIL_ADDRESS][DOMAIN_NAME]"
click at [750, 439] on span at bounding box center [750, 432] width 24 height 24
click at [862, 423] on input "Recuérdame" at bounding box center [862, 423] width 0 height 0
click at [832, 472] on button "INGRESAR" at bounding box center [930, 478] width 385 height 39
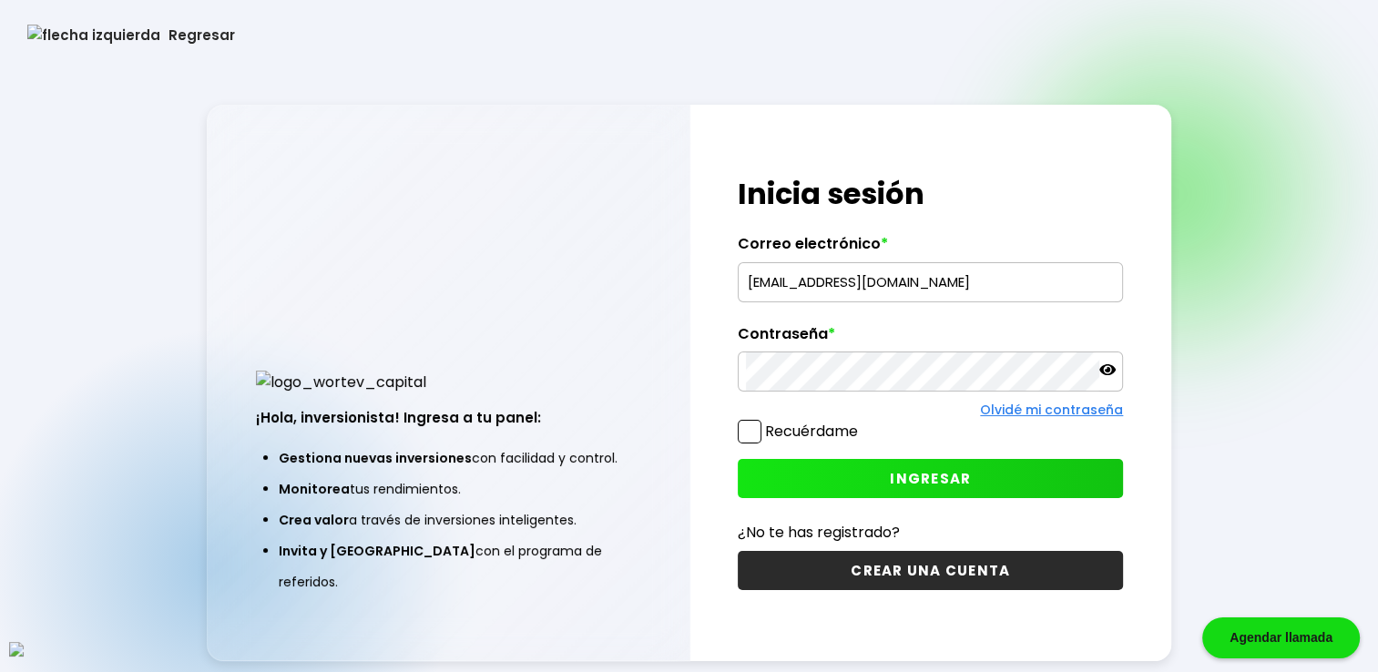
click at [845, 283] on input "[EMAIL_ADDRESS][DOMAIN_NAME]" at bounding box center [930, 282] width 369 height 38
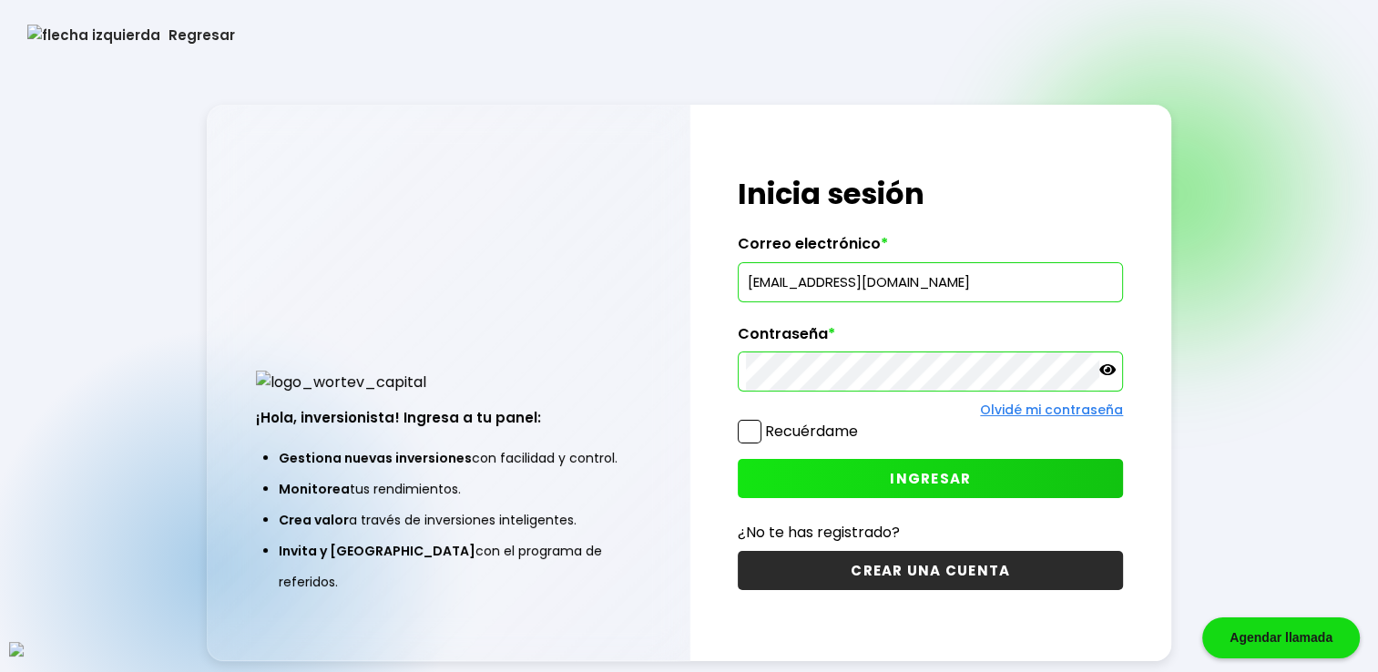
paste input "husydosy@mailinator"
type input "[EMAIL_ADDRESS][DOMAIN_NAME]"
click at [751, 436] on span at bounding box center [750, 432] width 24 height 24
click at [862, 423] on input "Recuérdame" at bounding box center [862, 423] width 0 height 0
click at [817, 475] on button "INGRESAR" at bounding box center [930, 478] width 385 height 39
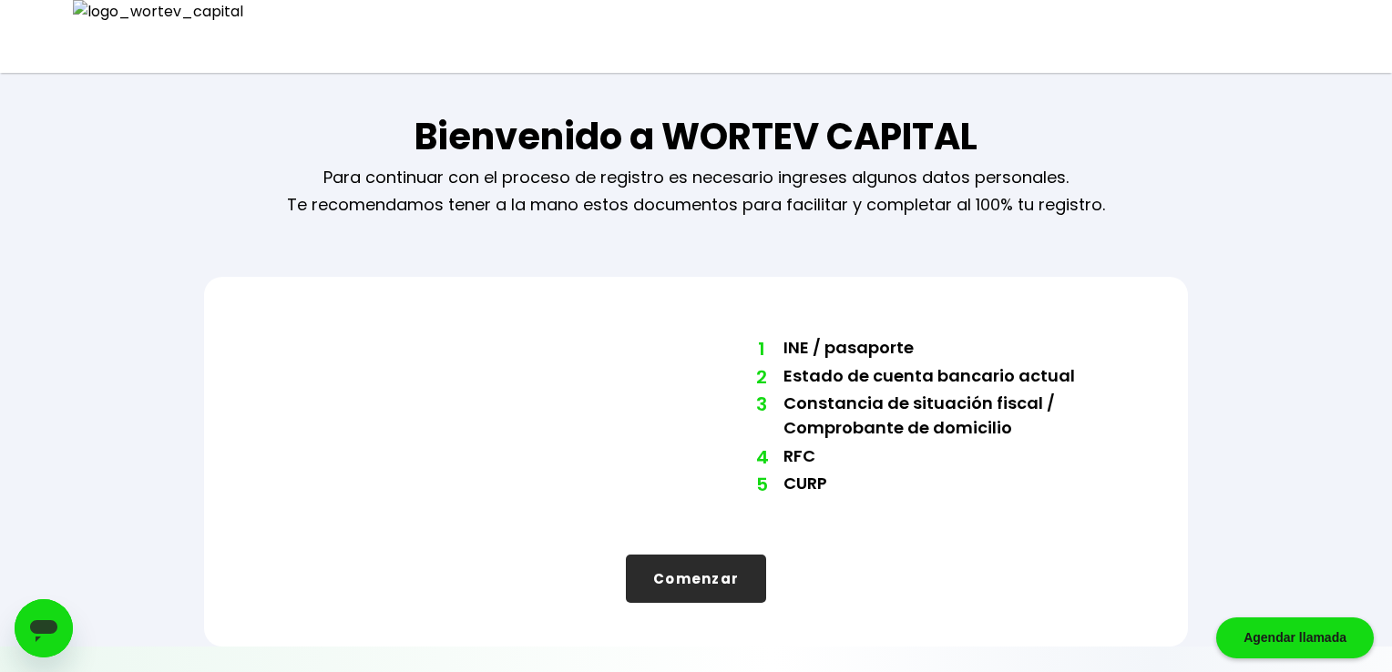
click at [690, 574] on button "Comenzar" at bounding box center [696, 579] width 140 height 48
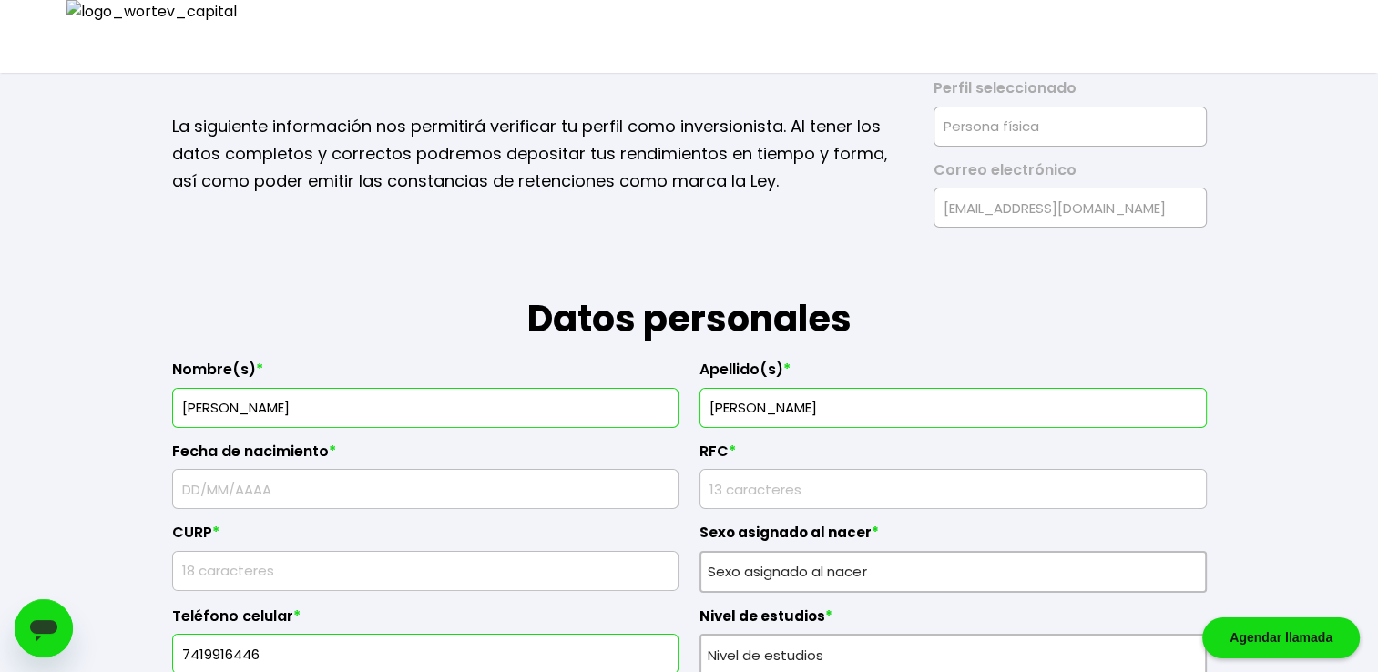
scroll to position [60, 0]
type input "ROSALYN TANNER"
type input "THOMPSON"
type input "09/"
type input "YRSA8909166Y7"
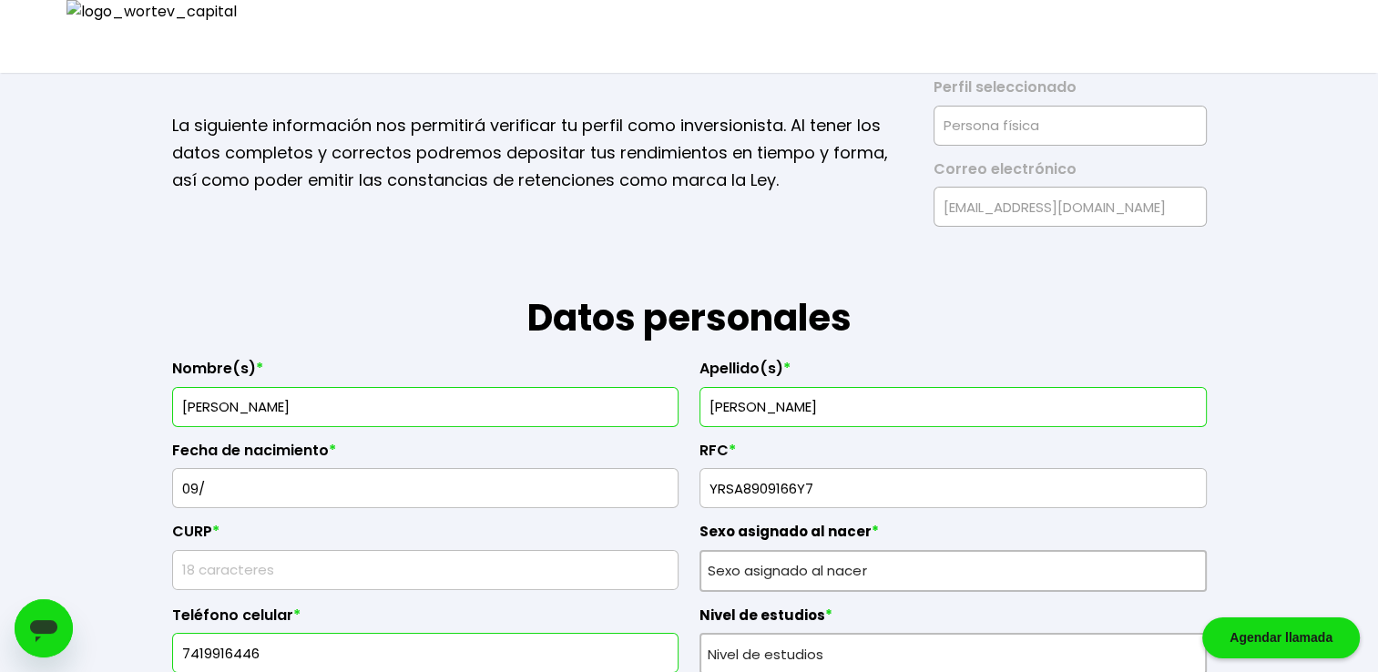
type input "UTSA890916HE3RWR08"
type input "6556110567"
type input "Ab consectetur deser"
type input "70015"
type input "Et voluptas et beata"
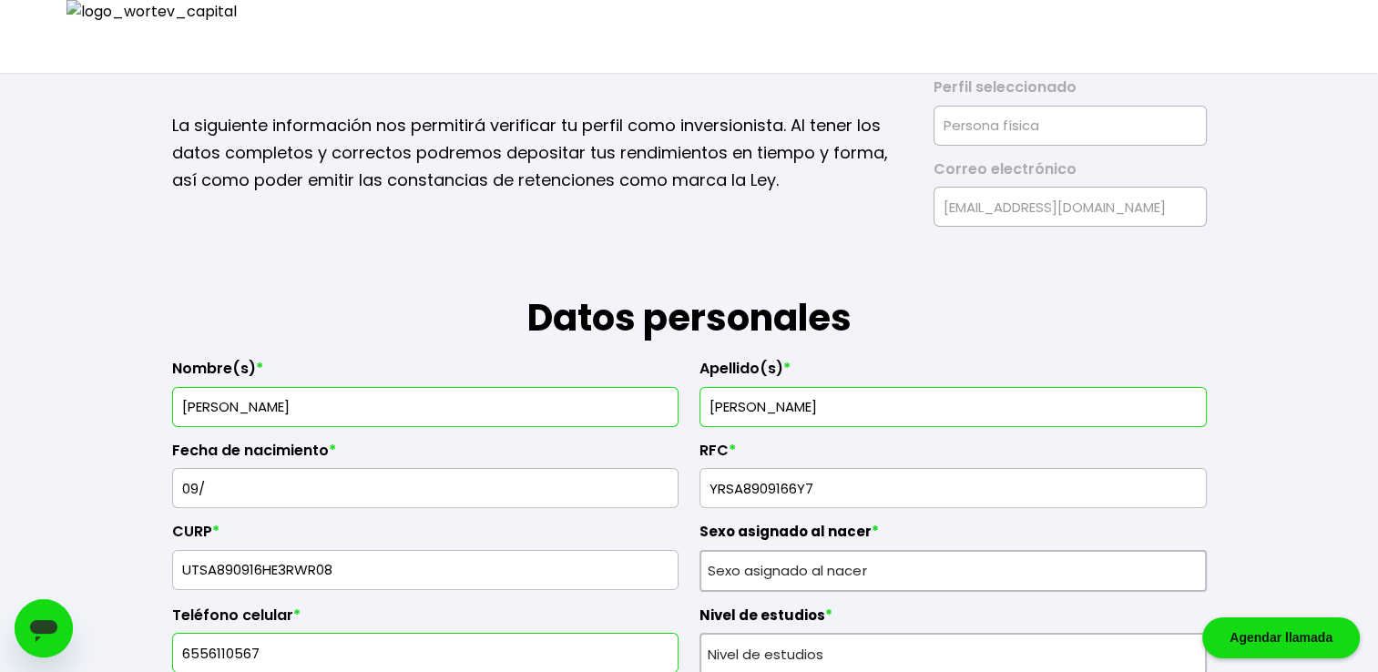
type input "Amet error alias is"
type input "Aut iusto ut aut ali"
type input "Ut accusamus magnam"
type input "516691361308664640"
type input "Fritz Mcclure"
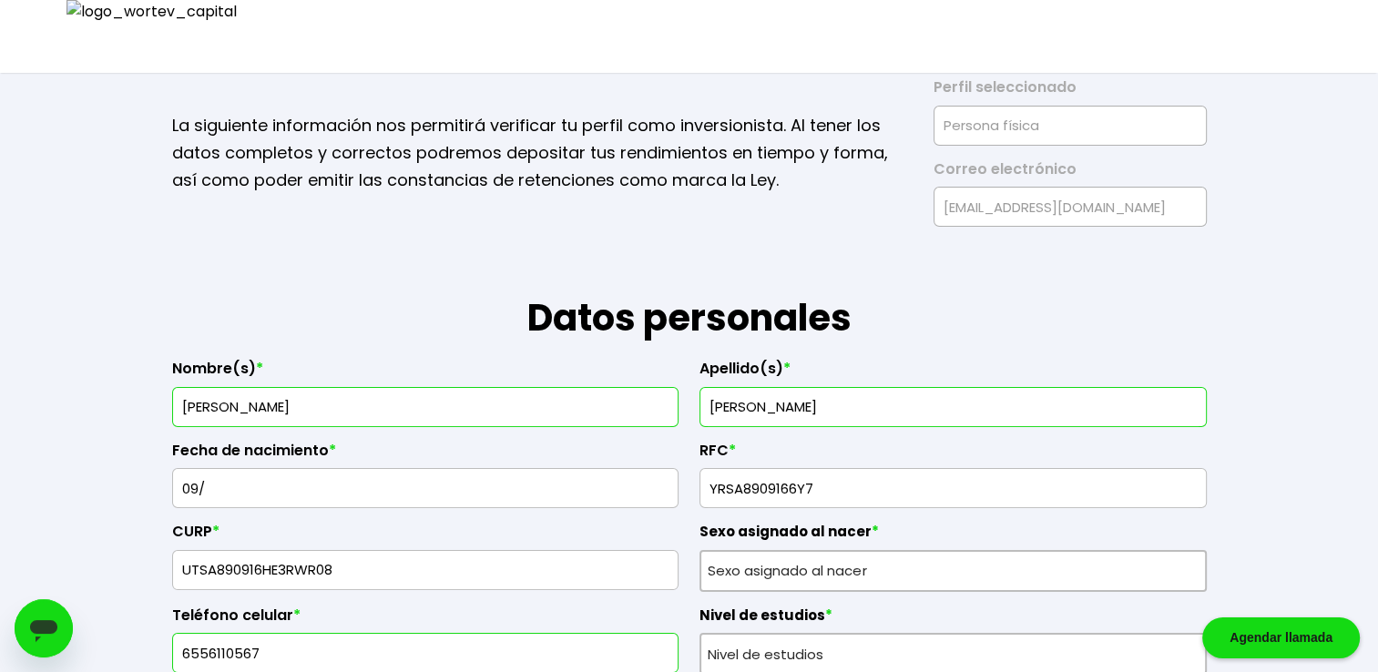
type input "gedoji@mailinator.com"
type input "0979561329"
select select "Mujer"
select select "Posgrado"
select select "CH"
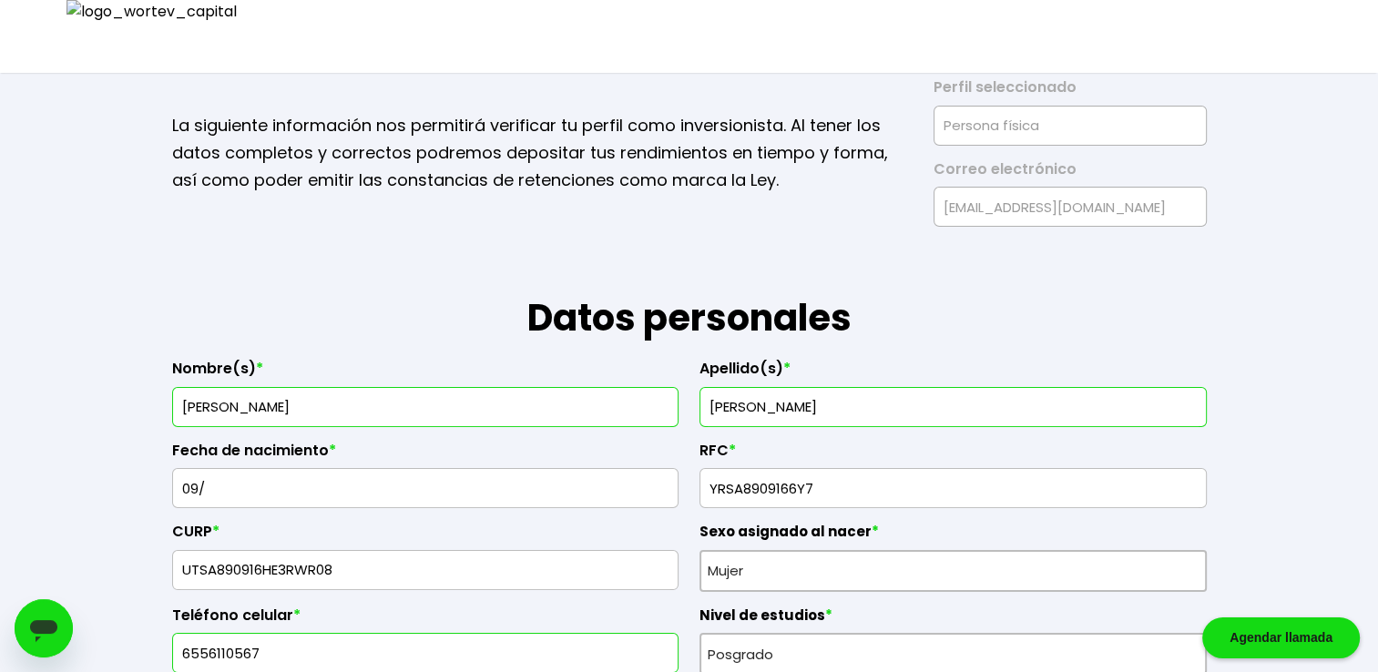
select select "Banco Sabadell"
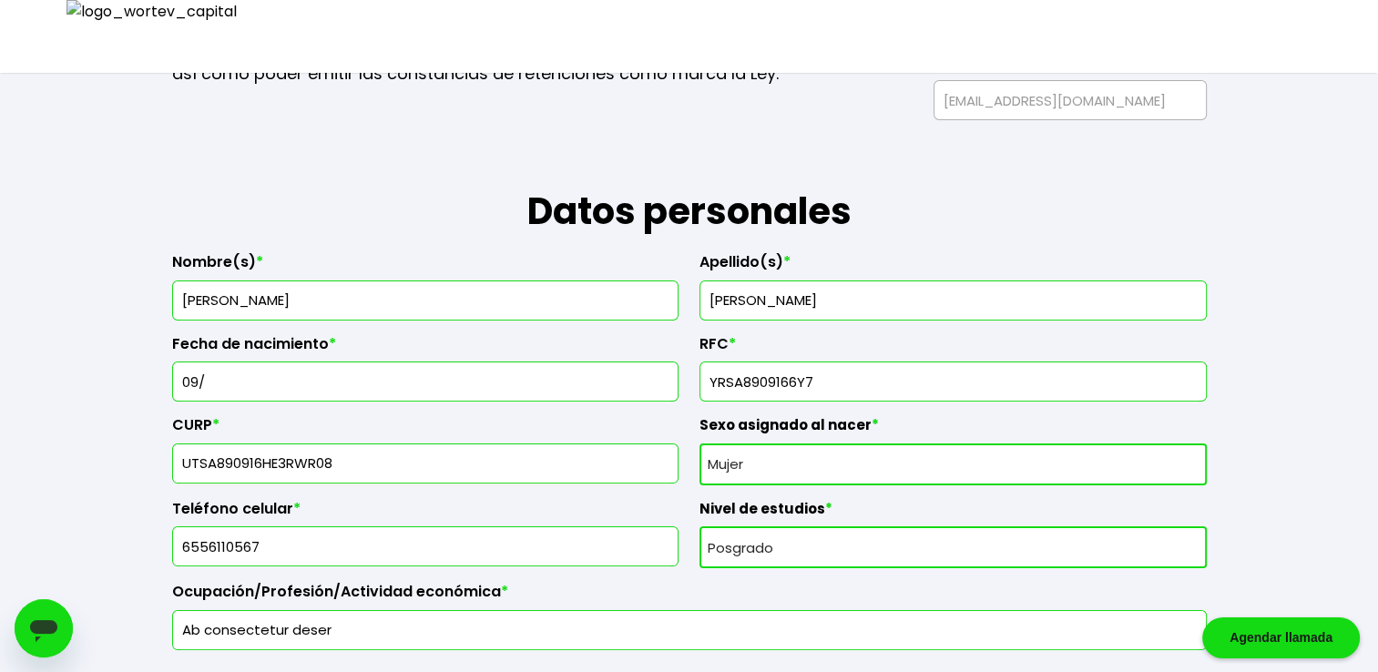
scroll to position [182, 0]
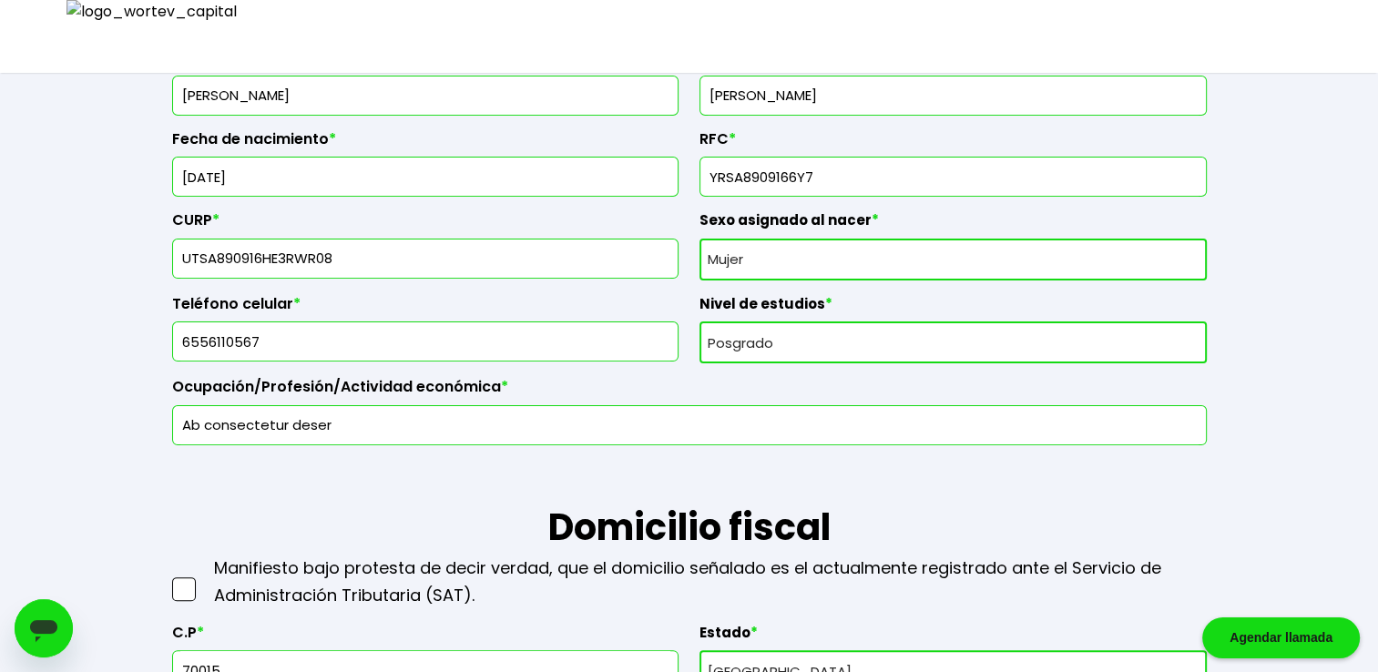
scroll to position [394, 0]
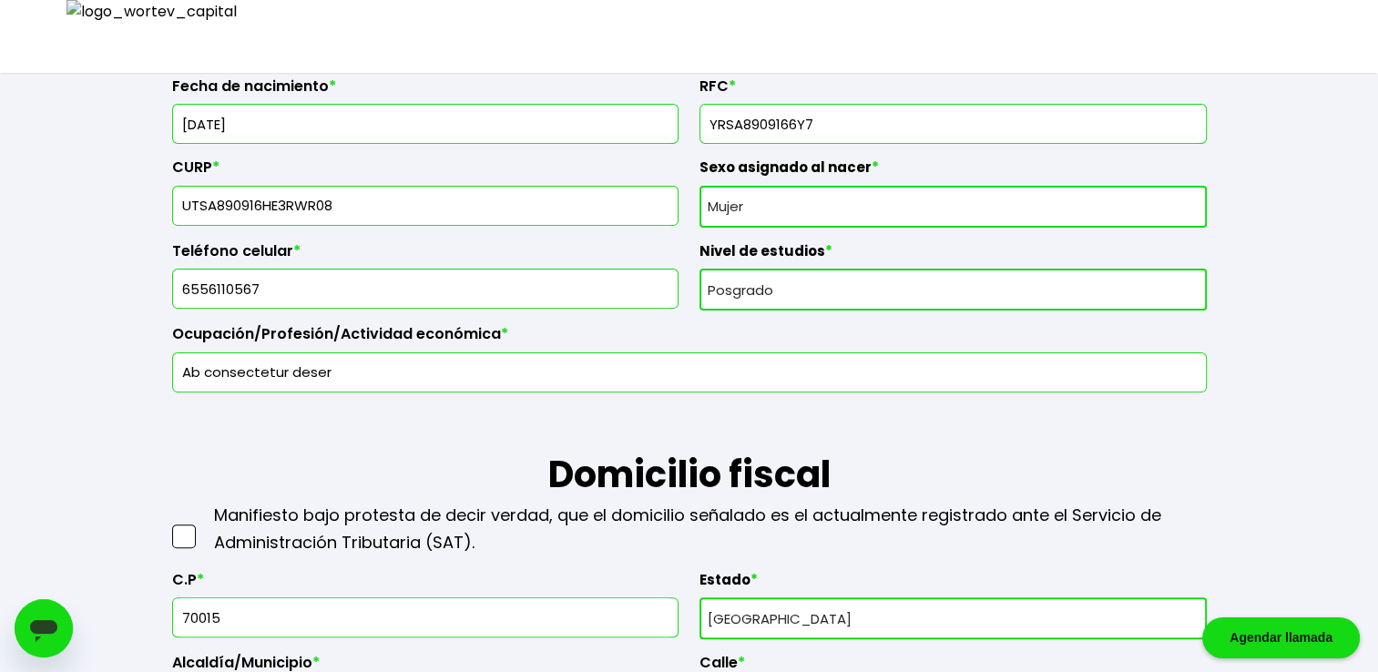
type input "09/09/1990"
click at [190, 533] on span at bounding box center [184, 537] width 24 height 24
click at [203, 527] on input "checkbox" at bounding box center [203, 527] width 0 height 0
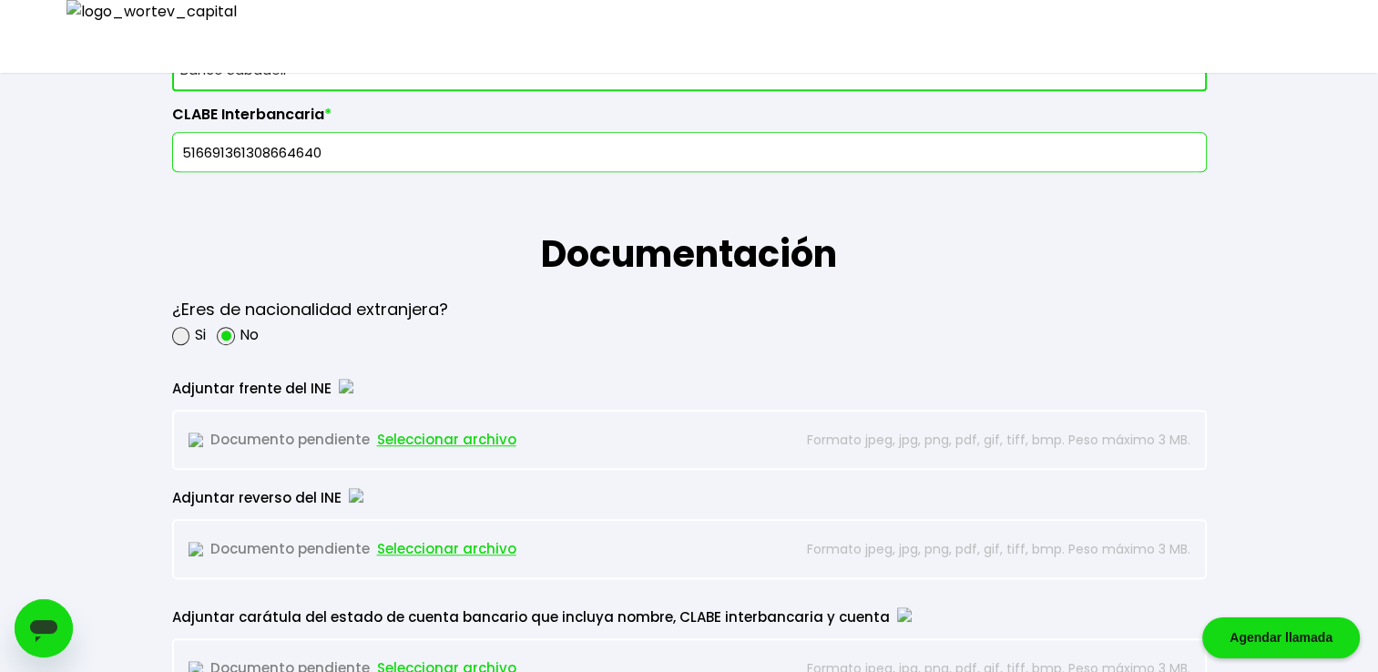
scroll to position [1336, 0]
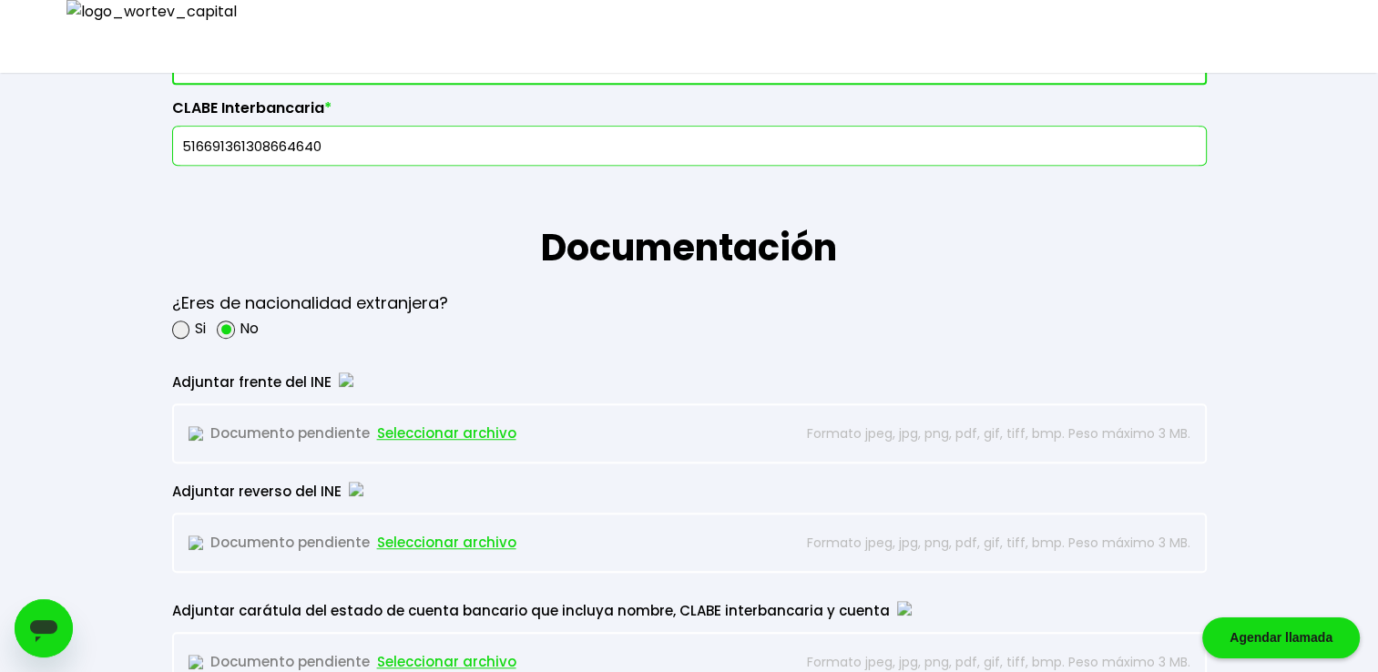
click at [406, 425] on span "Seleccionar archivo" at bounding box center [446, 433] width 139 height 27
click at [417, 534] on span "Seleccionar archivo" at bounding box center [446, 542] width 139 height 27
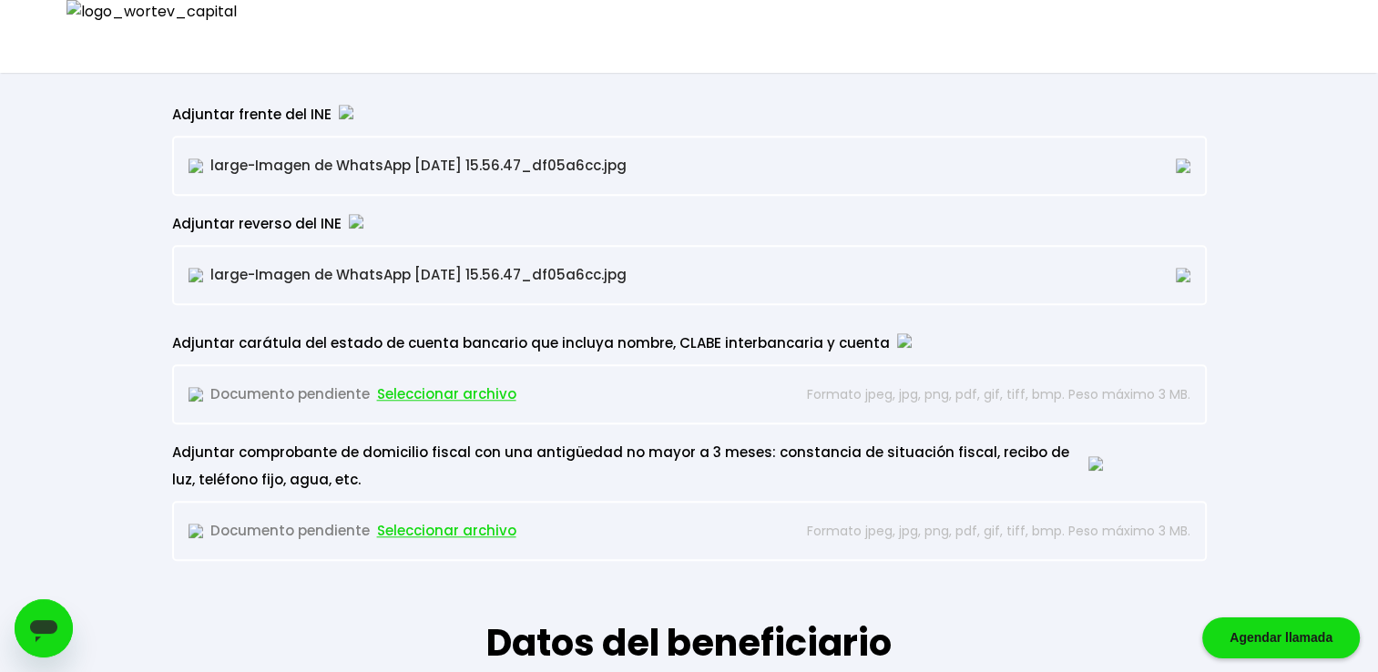
scroll to position [1609, 0]
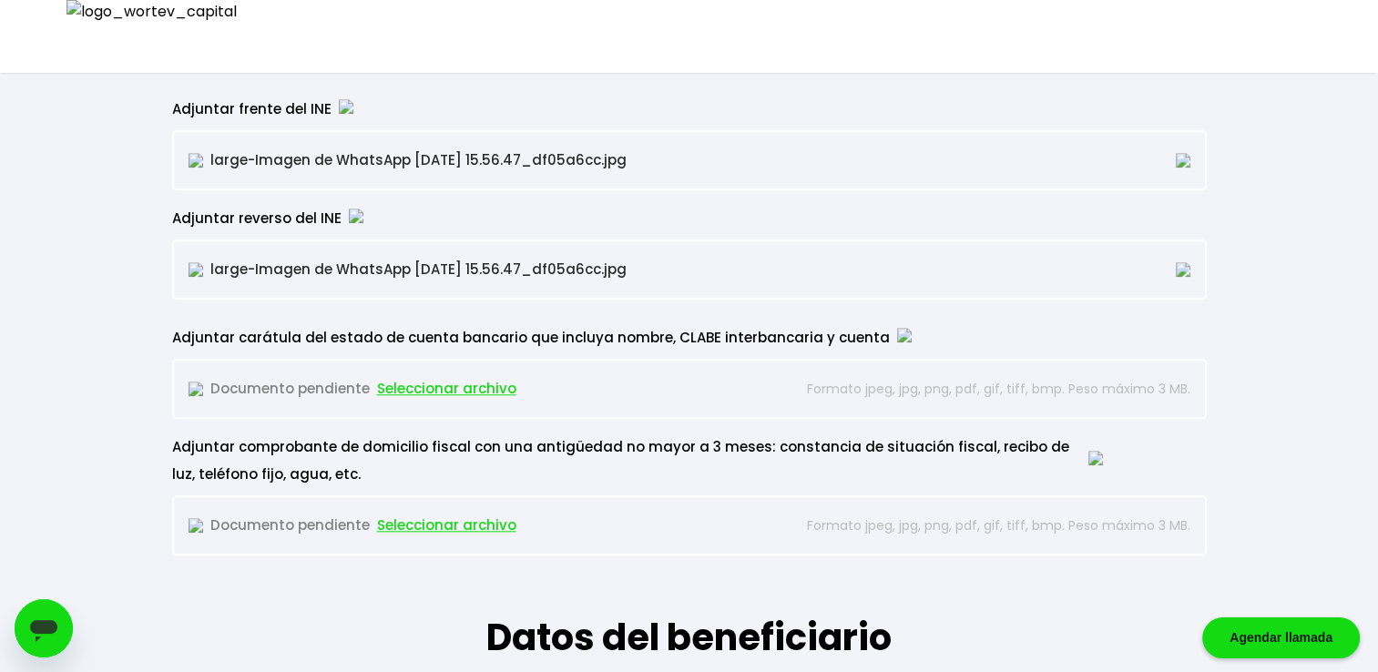
click at [445, 388] on span "Seleccionar archivo" at bounding box center [446, 388] width 139 height 27
click at [444, 522] on span "Seleccionar archivo" at bounding box center [446, 525] width 139 height 27
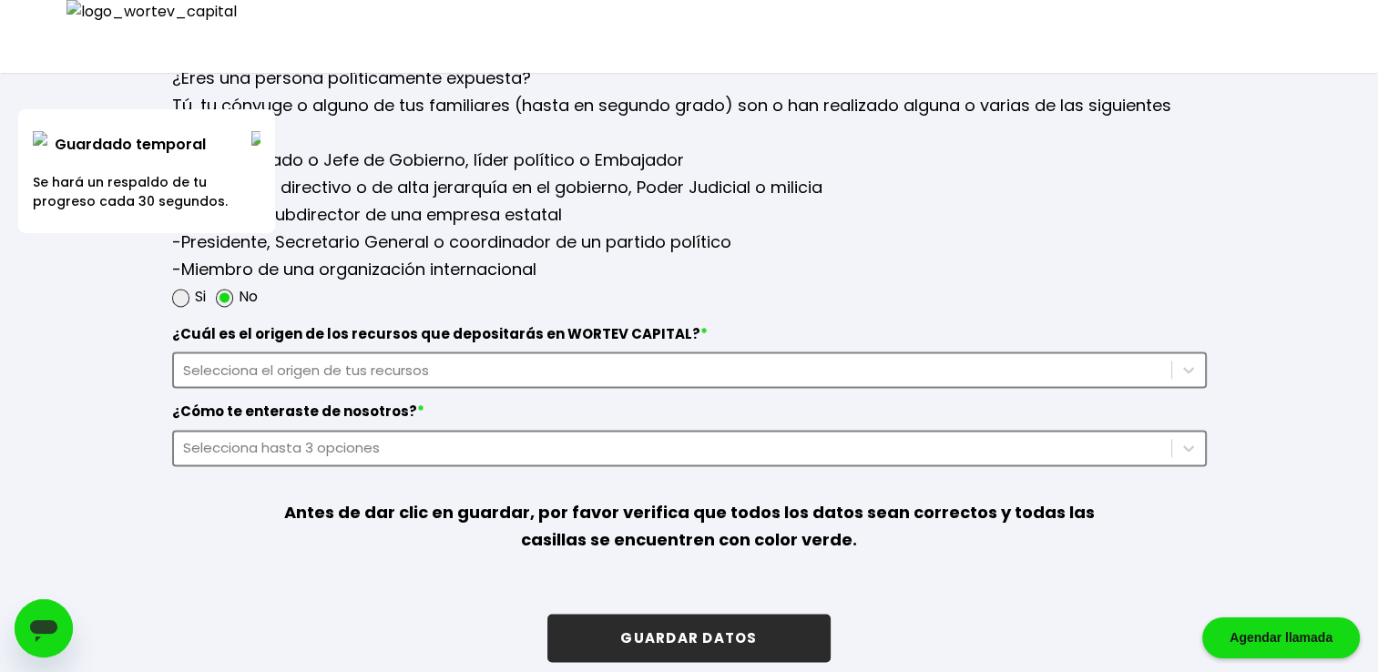
scroll to position [2395, 0]
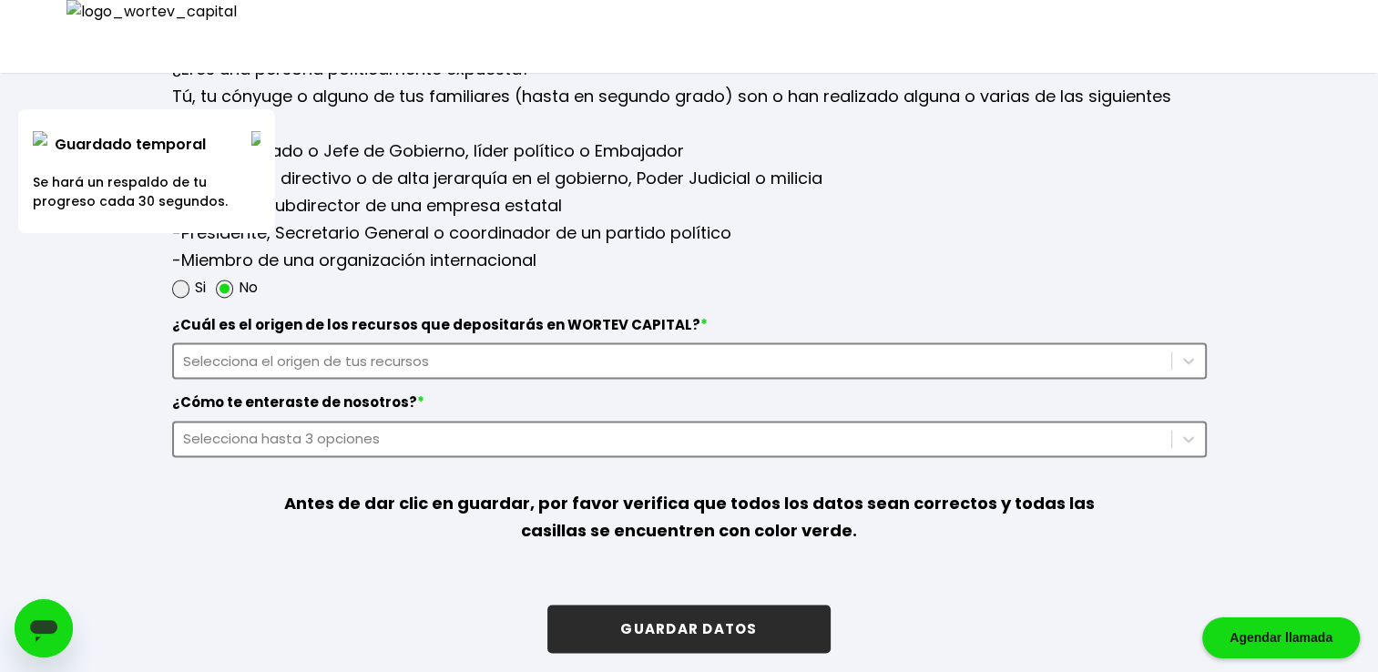
click at [547, 331] on label "¿Cuál es el origen de los recursos que depositarás en WORTEV CAPITAL? *" at bounding box center [689, 329] width 1035 height 27
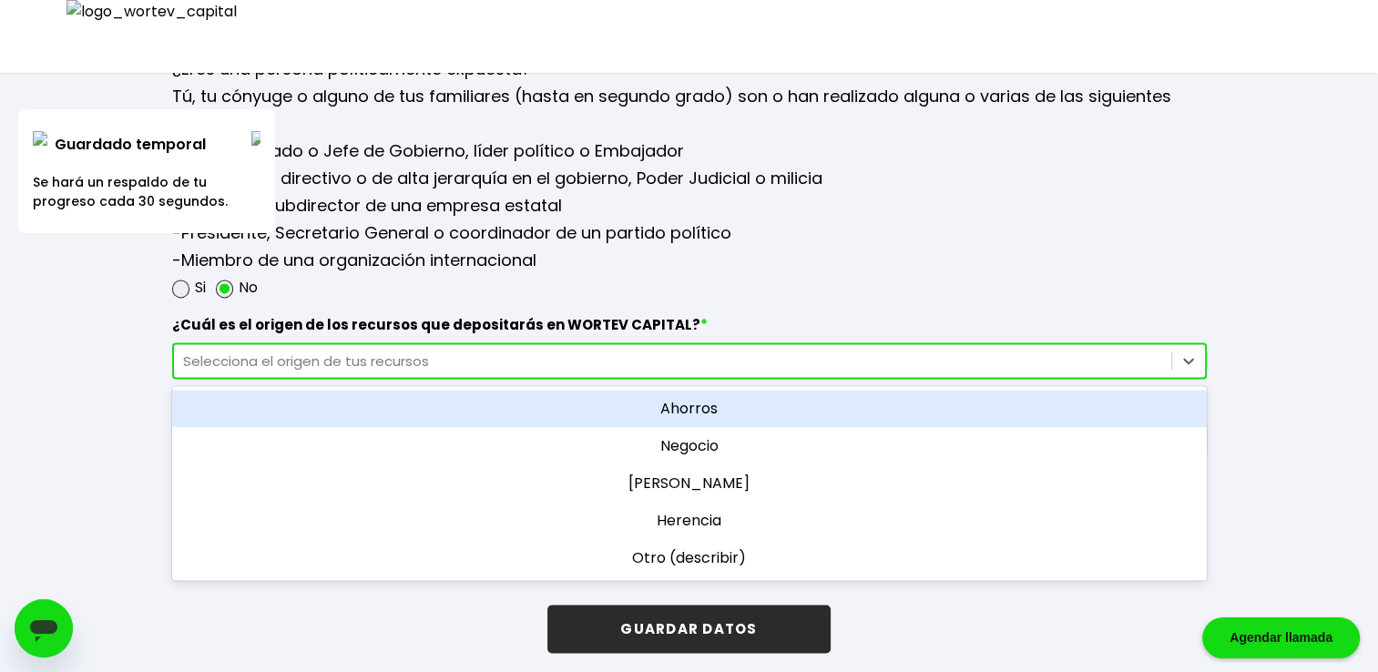
click at [549, 351] on div "Selecciona el origen de tus recursos" at bounding box center [672, 361] width 979 height 21
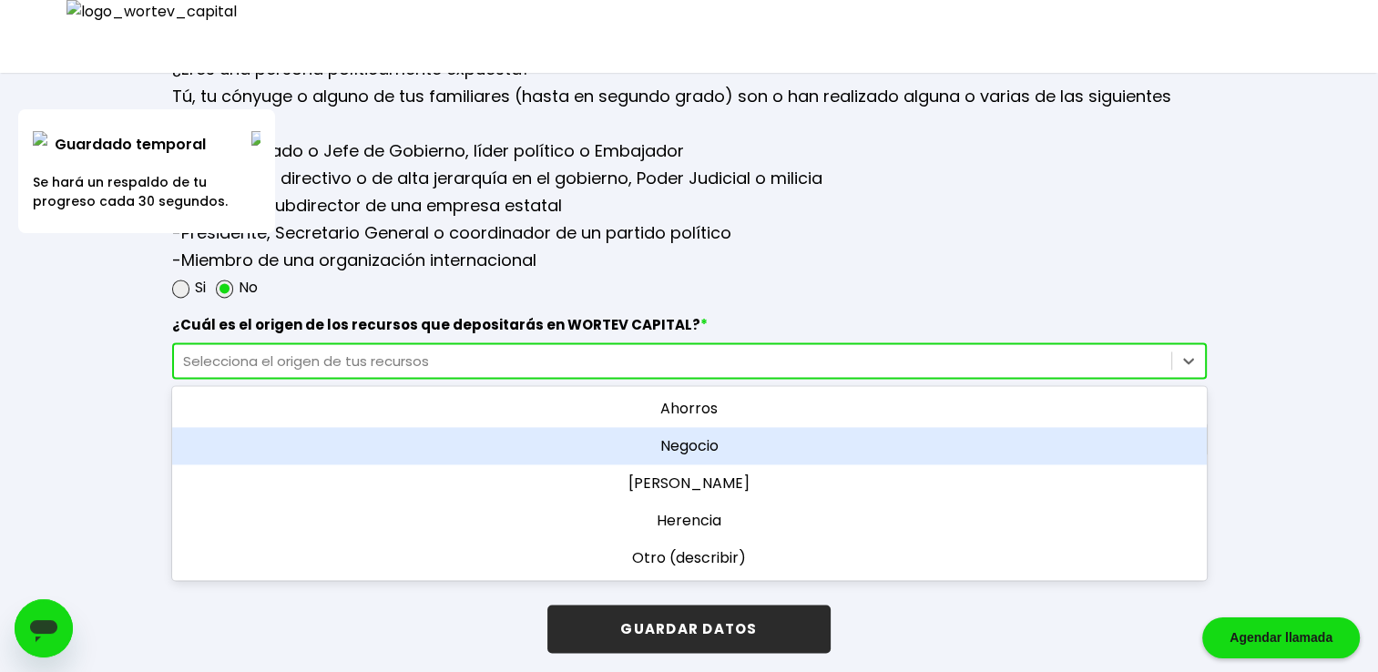
click at [660, 428] on div "Negocio" at bounding box center [689, 445] width 1035 height 37
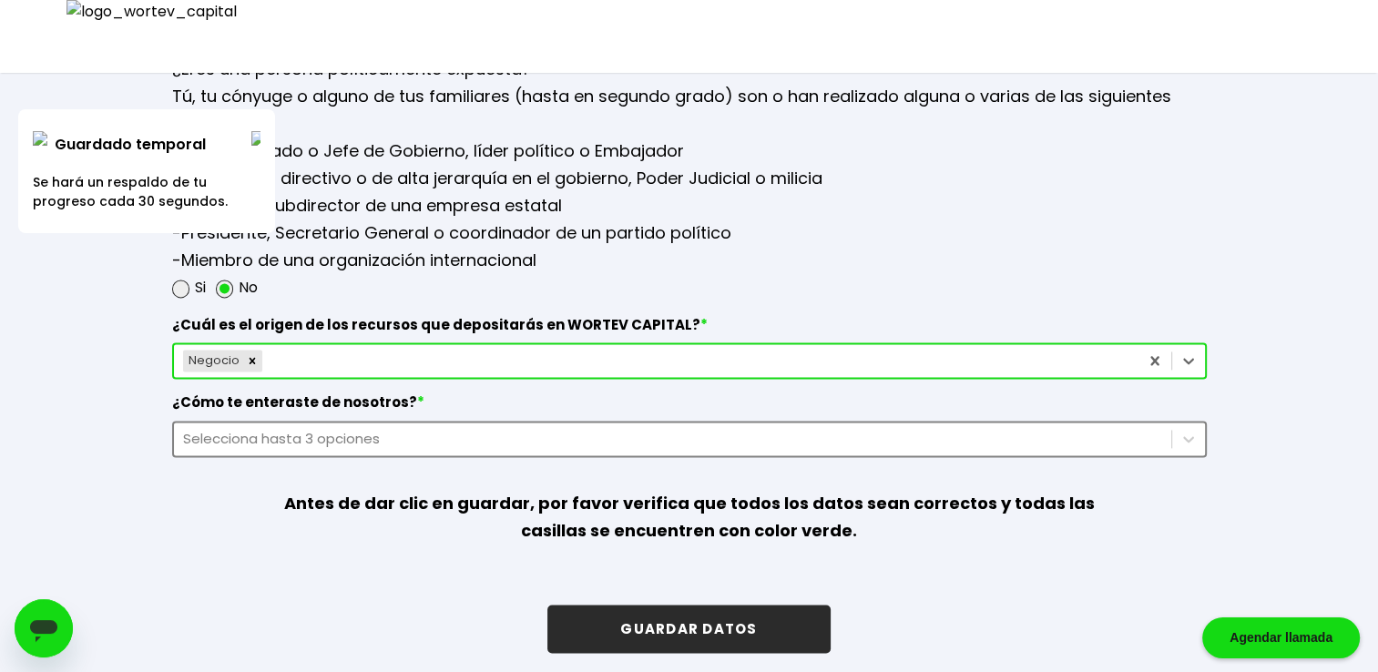
click at [610, 421] on div "Selecciona hasta 3 opciones" at bounding box center [689, 439] width 1035 height 36
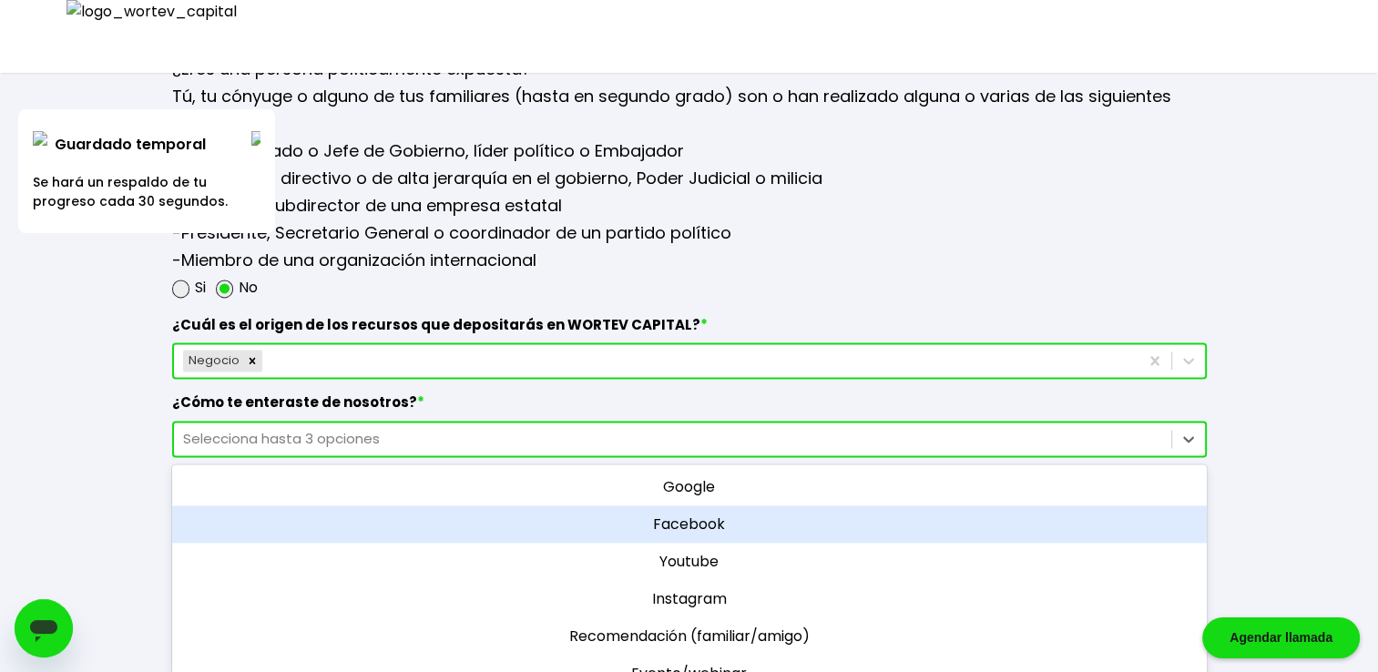
click at [703, 506] on div "Facebook" at bounding box center [689, 524] width 1035 height 37
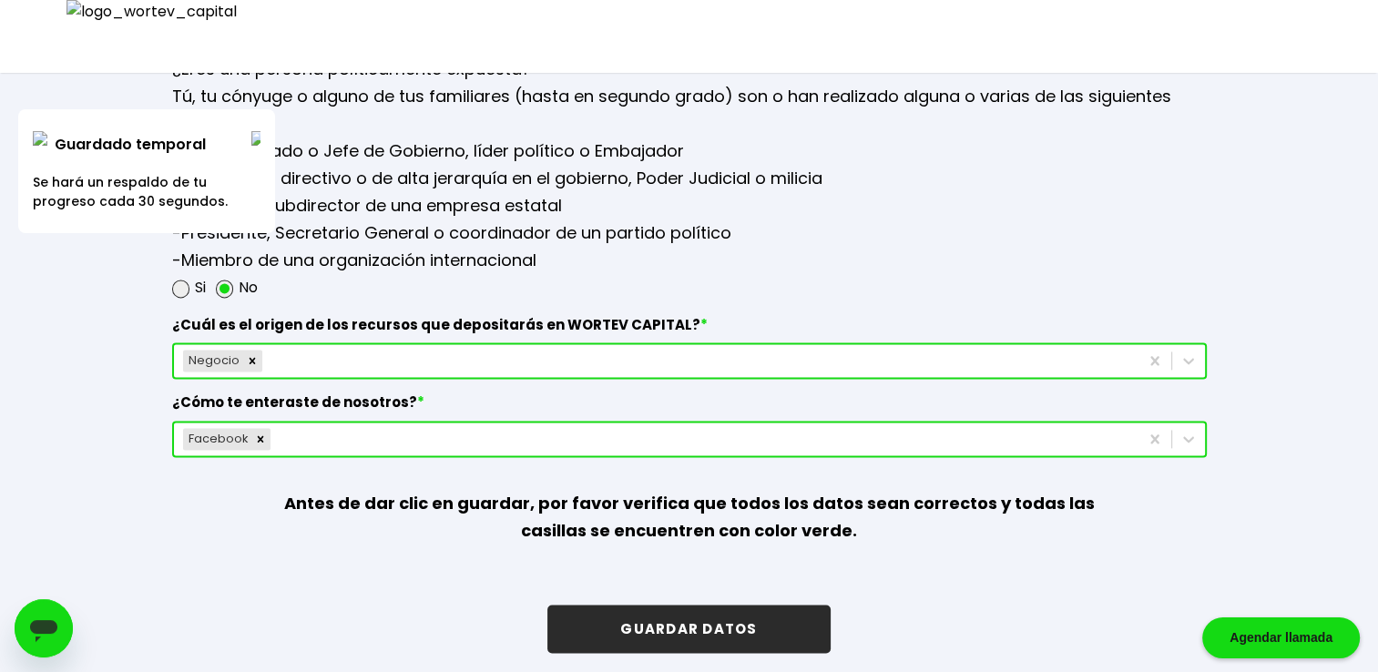
click at [718, 618] on button "GUARDAR DATOS" at bounding box center [689, 629] width 282 height 48
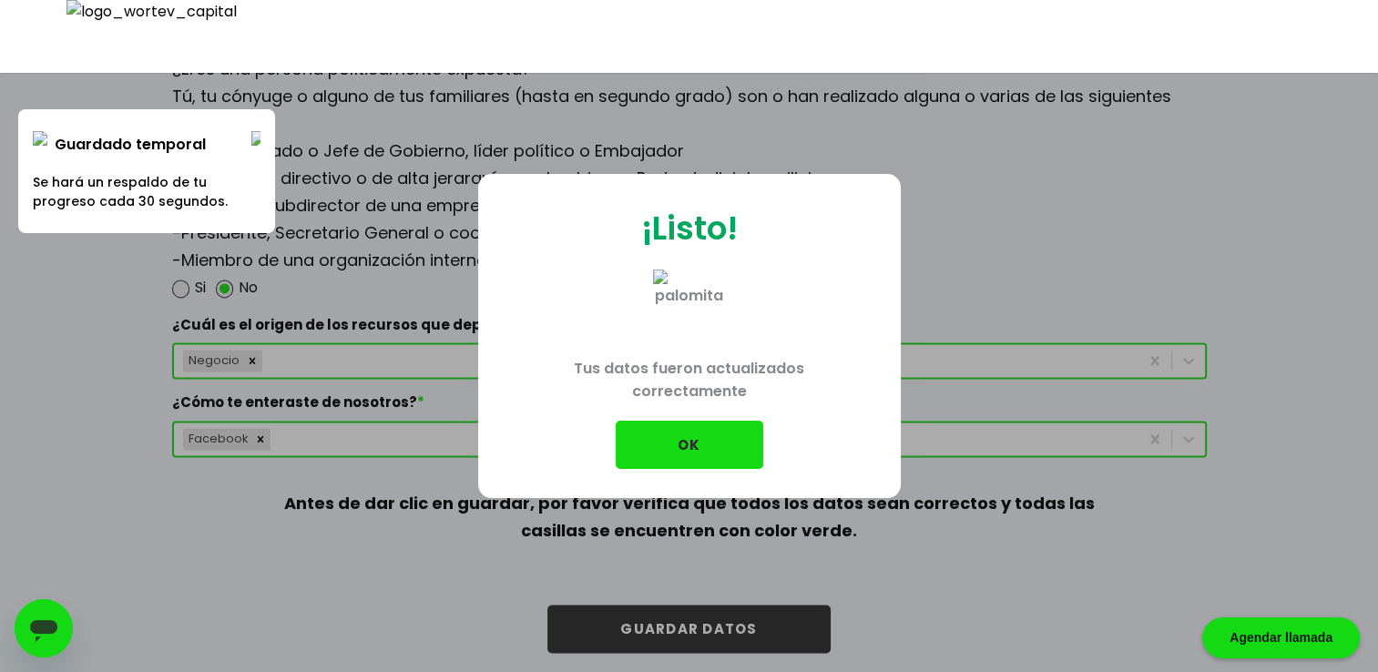
click at [693, 428] on button "OK" at bounding box center [690, 445] width 148 height 48
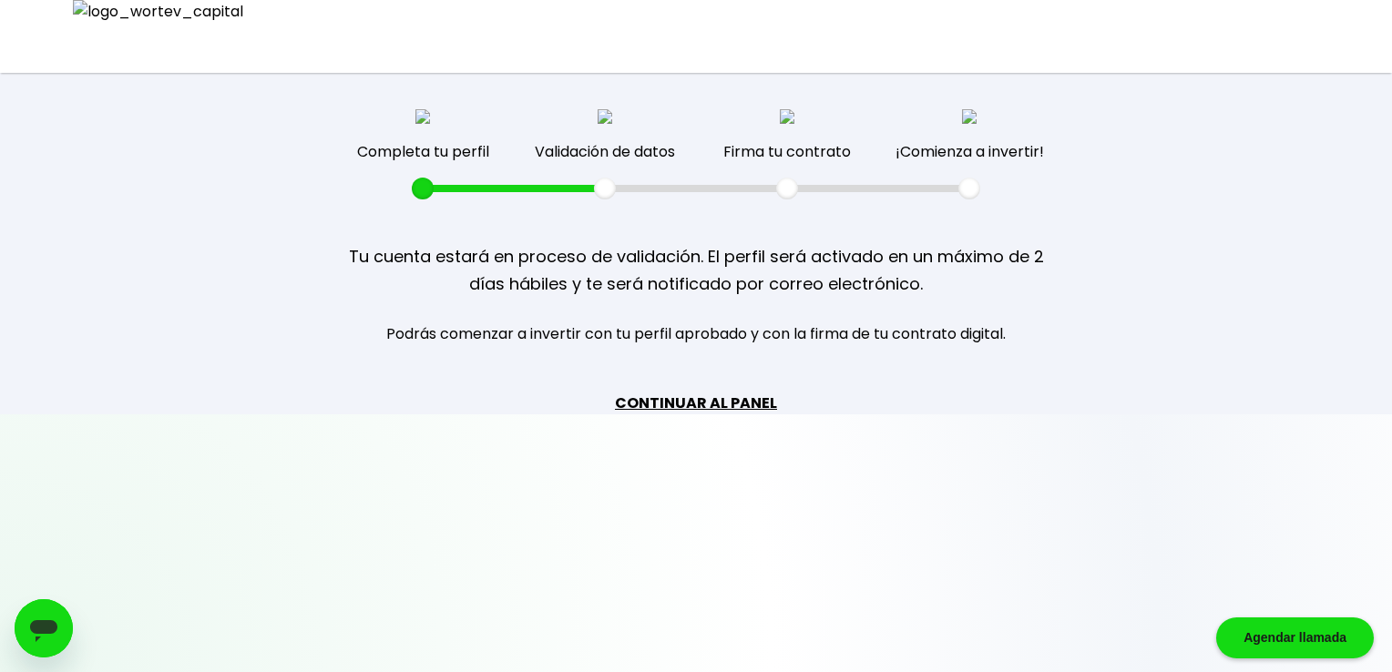
click at [704, 402] on link "CONTINUAR AL PANEL" at bounding box center [696, 403] width 162 height 23
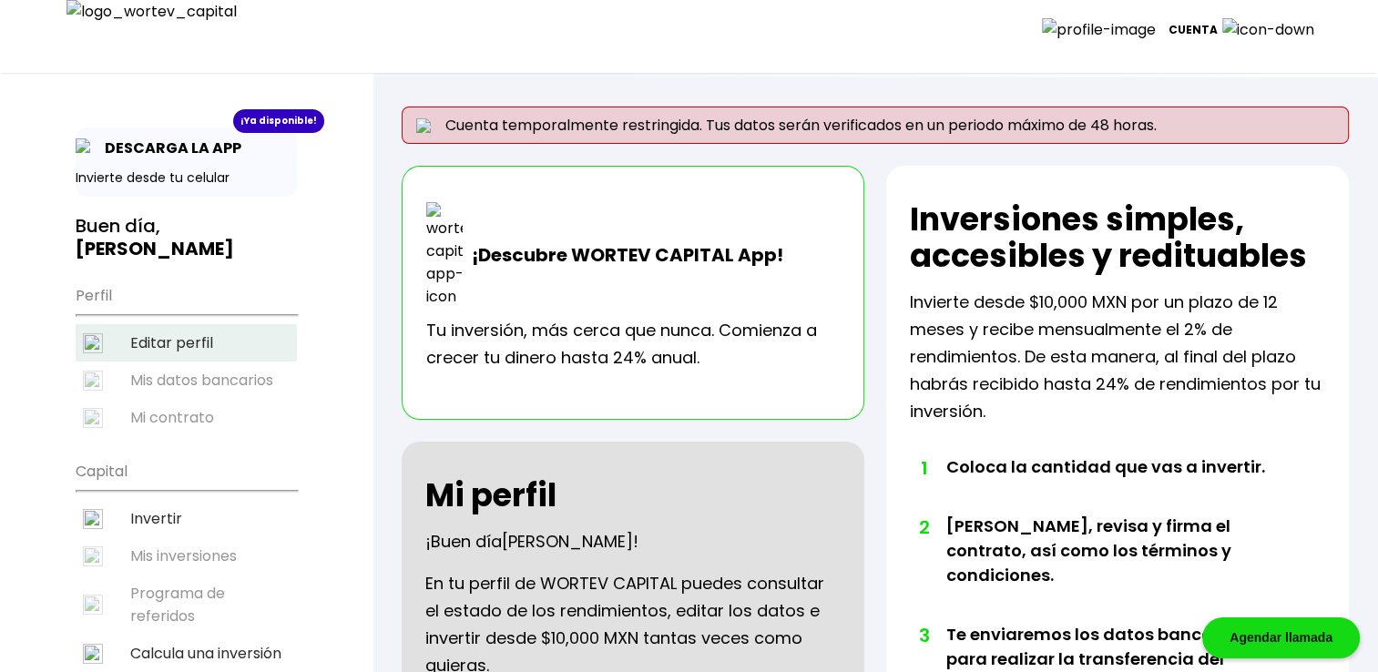
click at [172, 324] on li "Editar perfil" at bounding box center [186, 342] width 221 height 37
select select "Mujer"
select select "Posgrado"
select select "CH"
select select "Banco Sabadell"
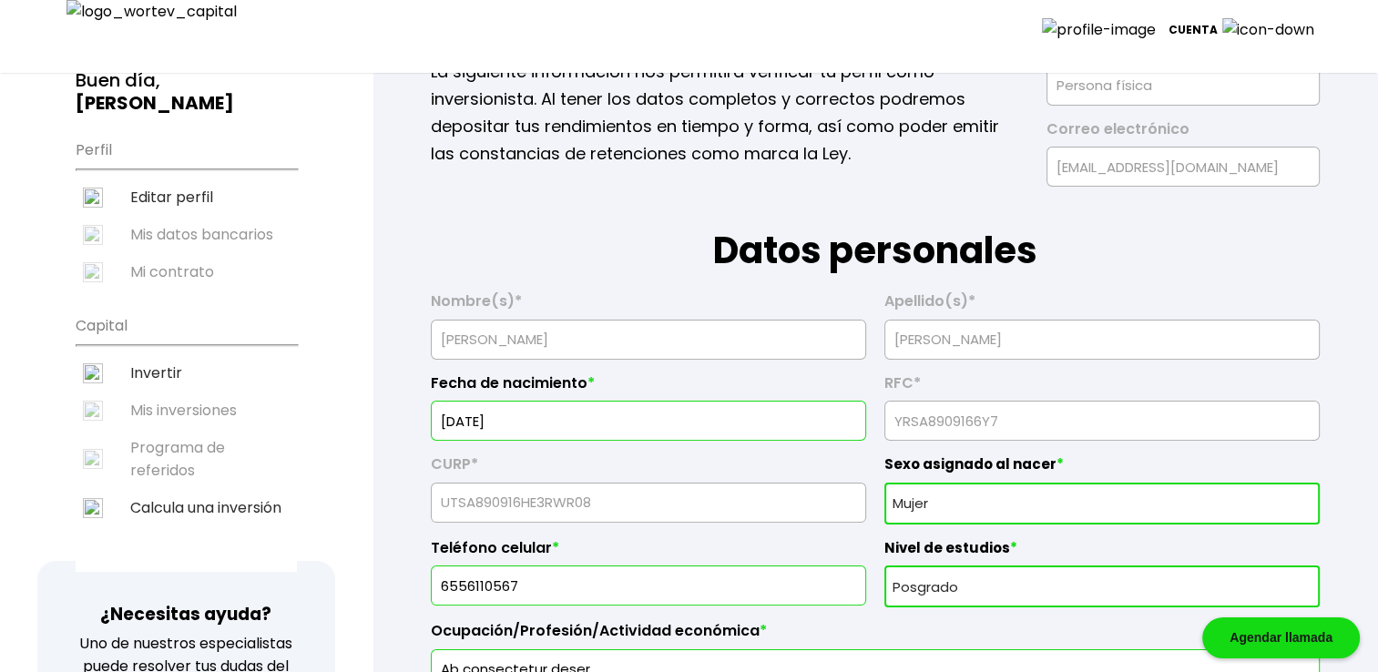
scroll to position [273, 0]
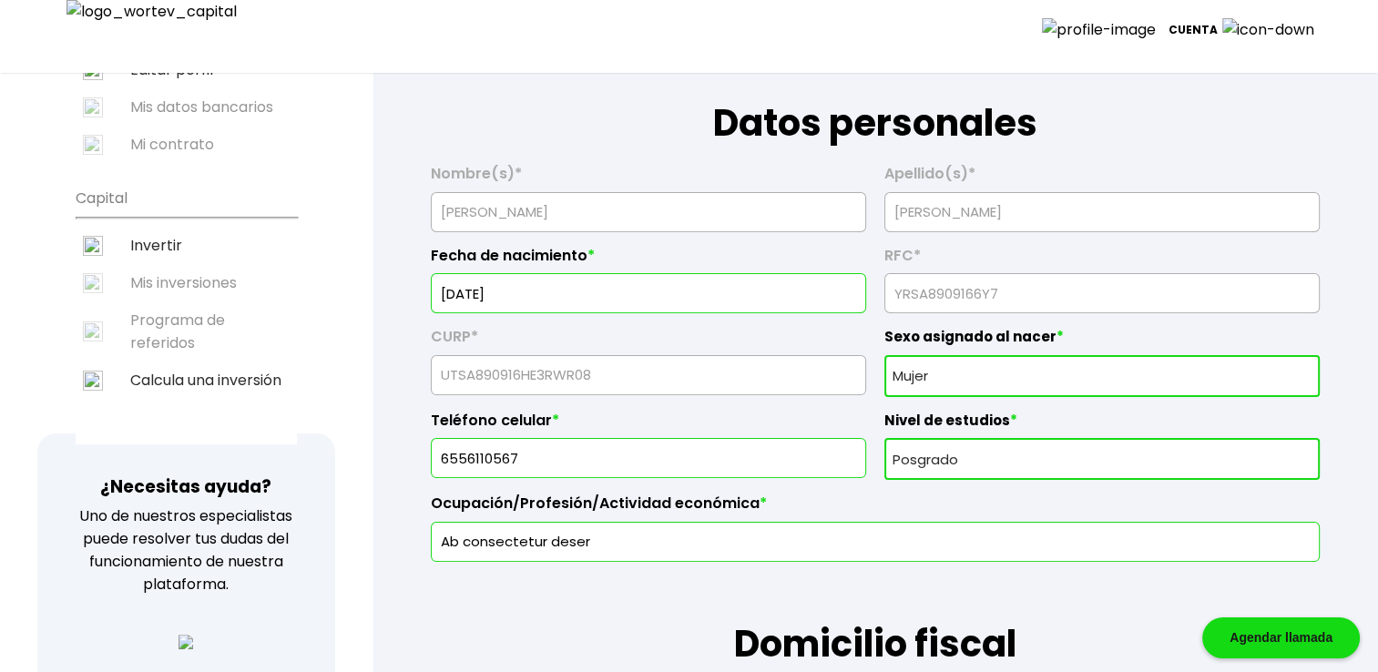
click at [539, 292] on input "09/09/1990" at bounding box center [648, 293] width 419 height 38
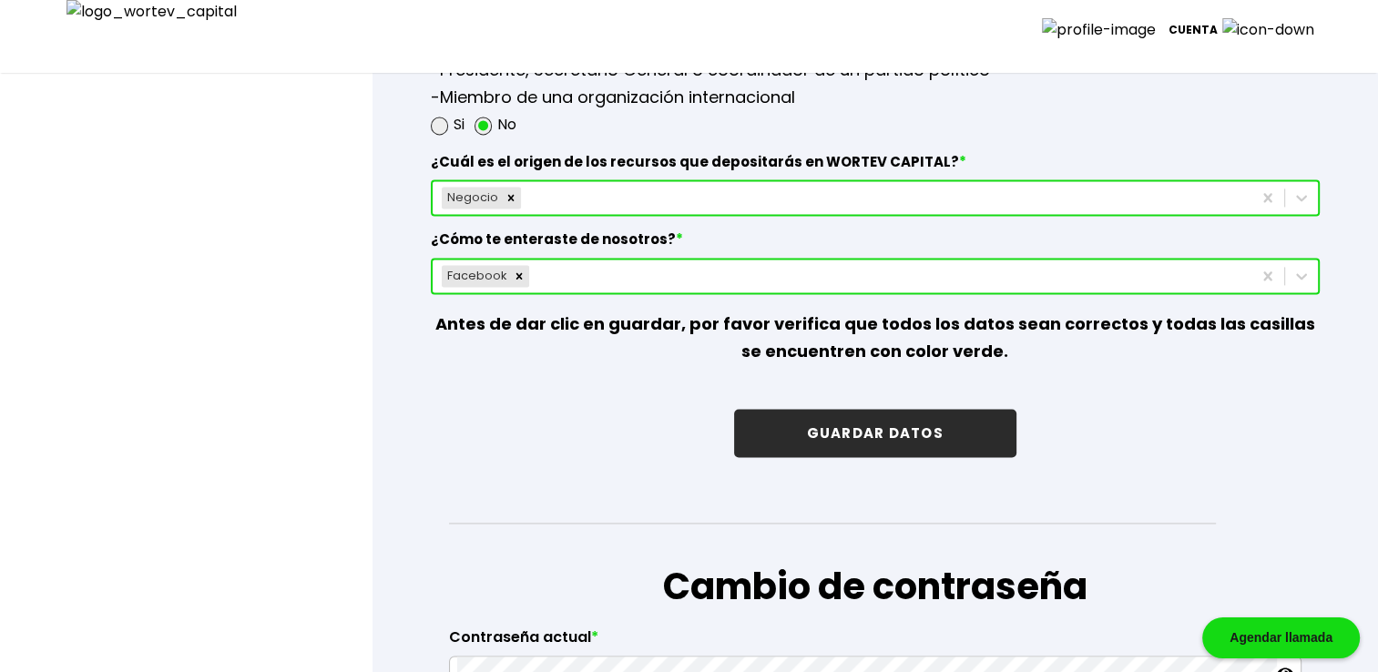
scroll to position [2733, 0]
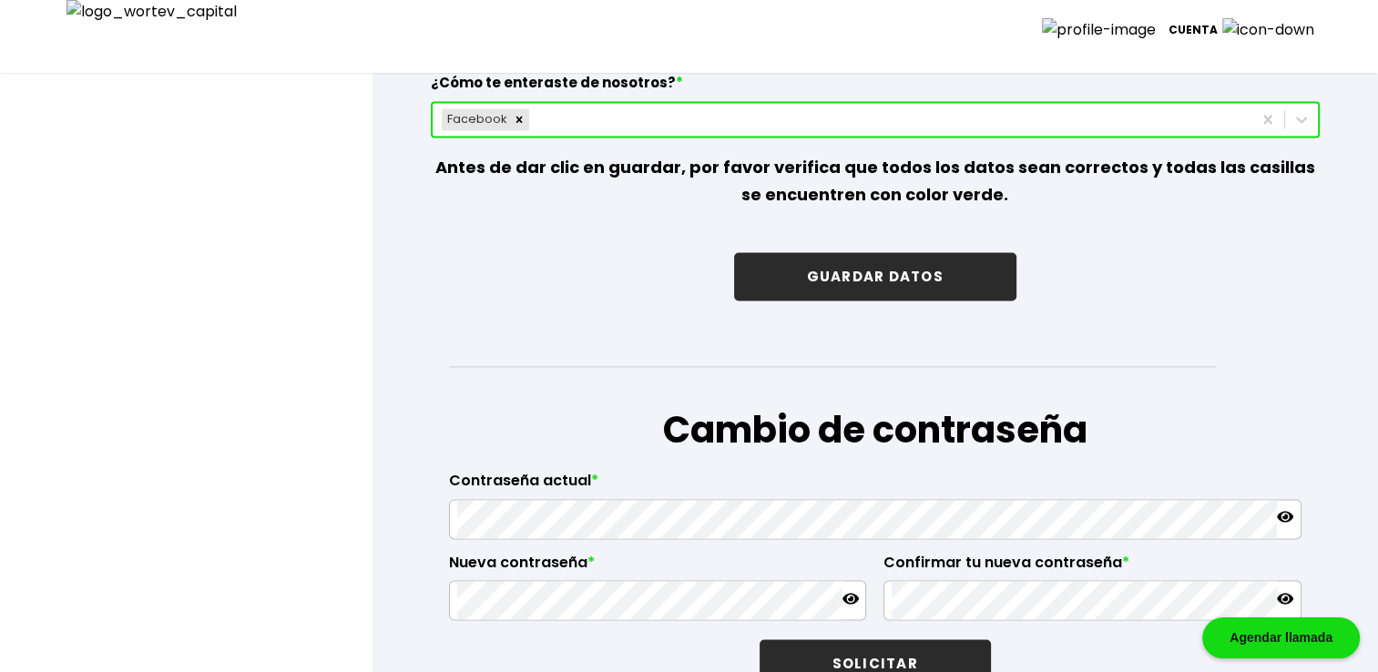
type input "09/09/1991"
click at [871, 268] on button "GUARDAR DATOS" at bounding box center [875, 276] width 282 height 48
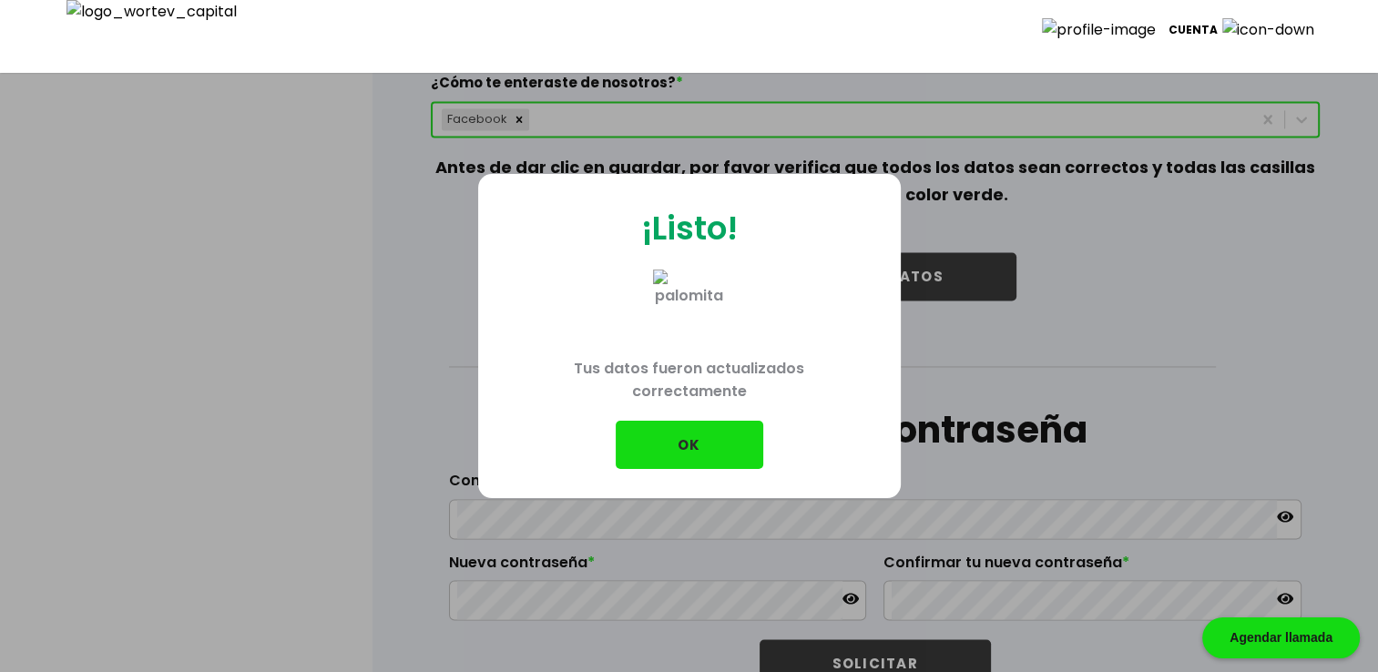
click at [708, 450] on button "OK" at bounding box center [690, 445] width 148 height 48
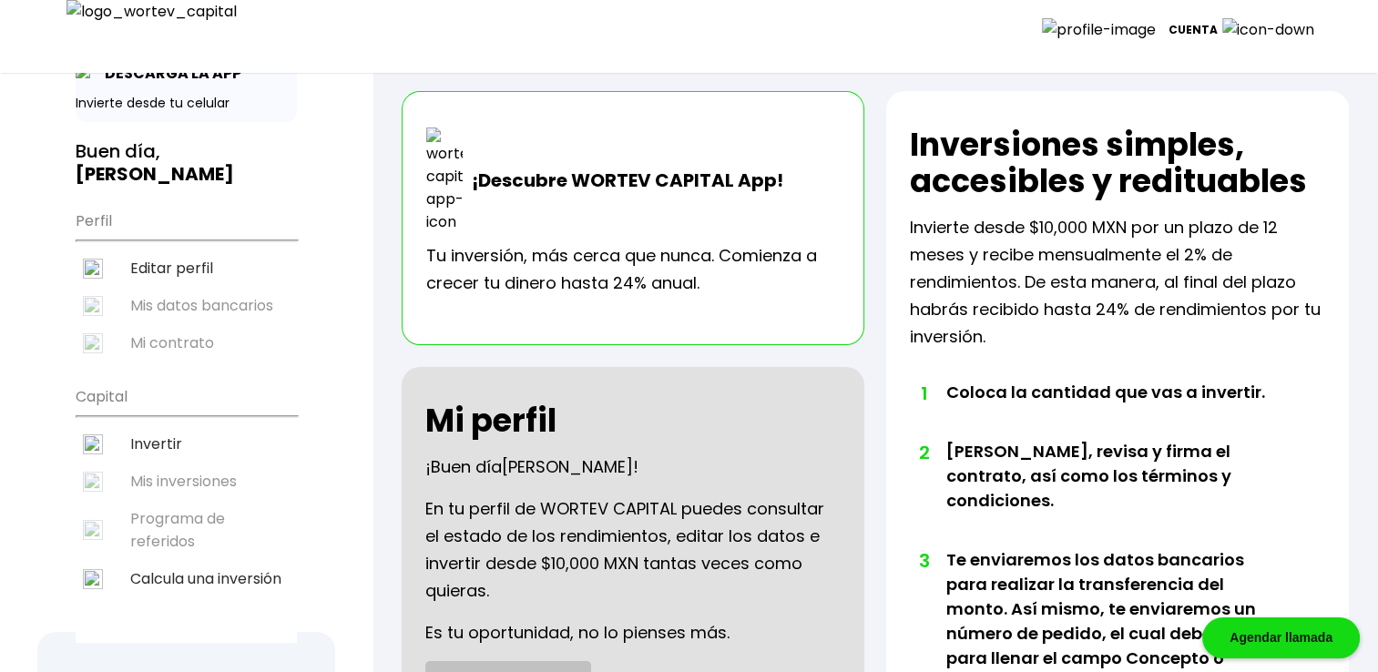
scroll to position [121, 0]
